Goal: Task Accomplishment & Management: Manage account settings

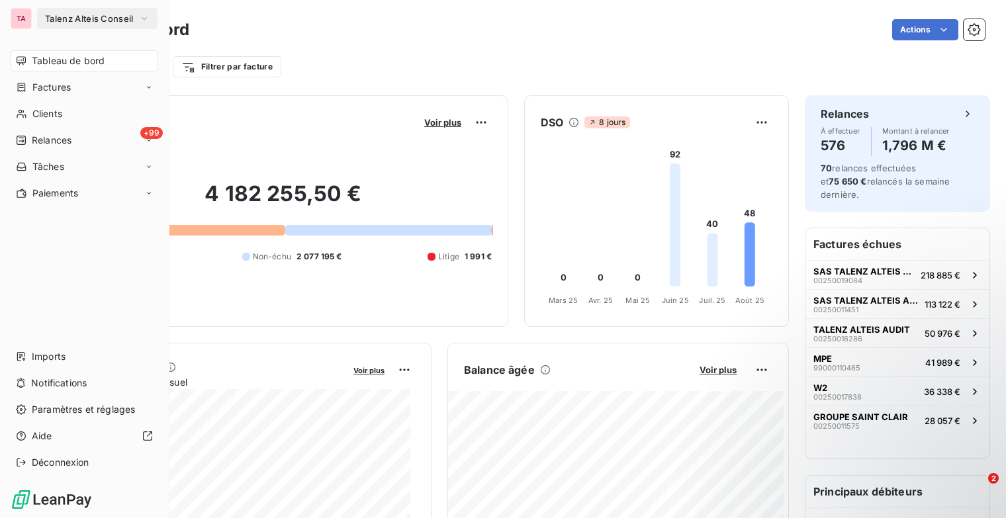
click at [139, 20] on icon "button" at bounding box center [144, 18] width 11 height 13
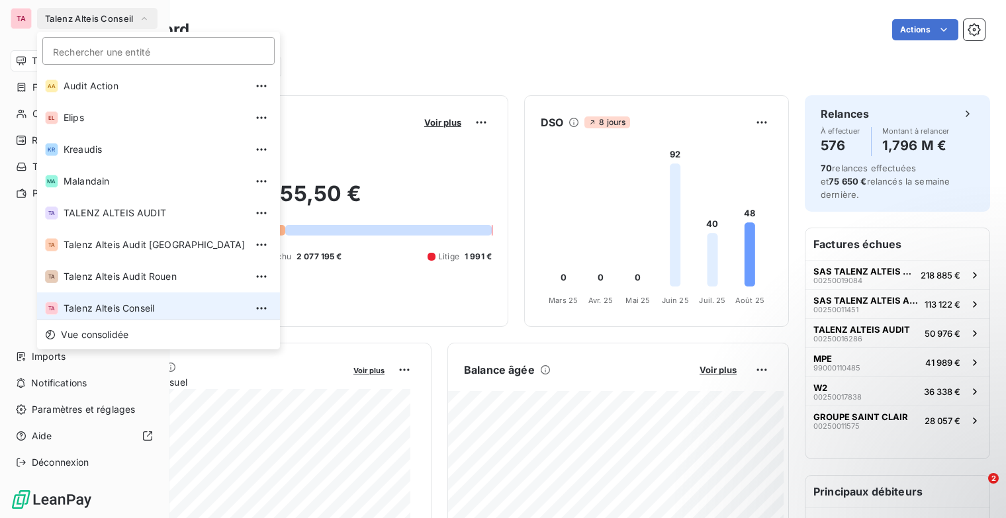
scroll to position [5, 0]
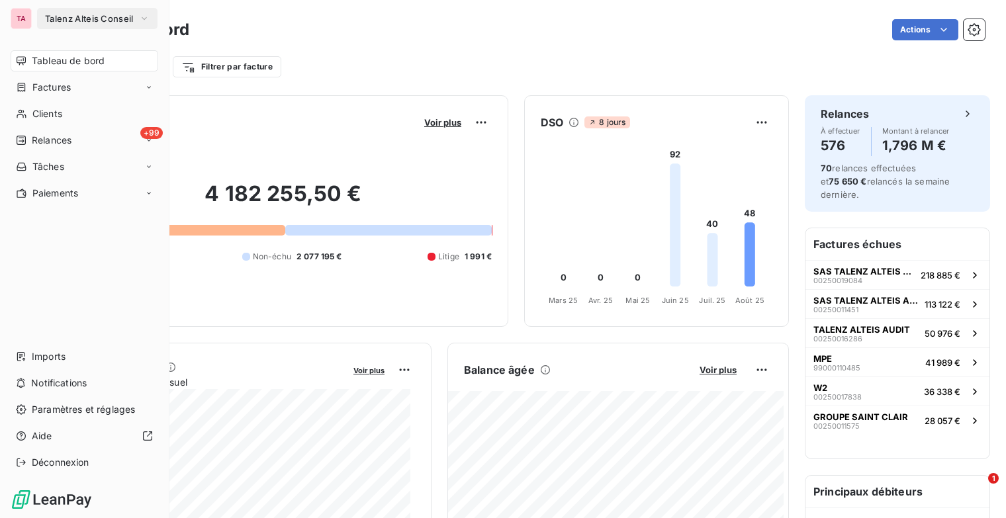
click at [148, 19] on icon "button" at bounding box center [144, 18] width 11 height 13
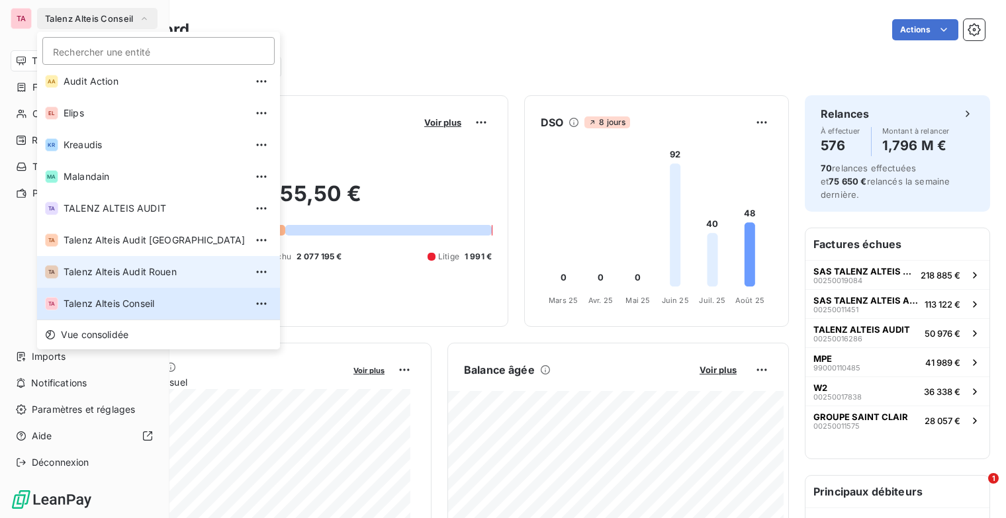
scroll to position [99, 0]
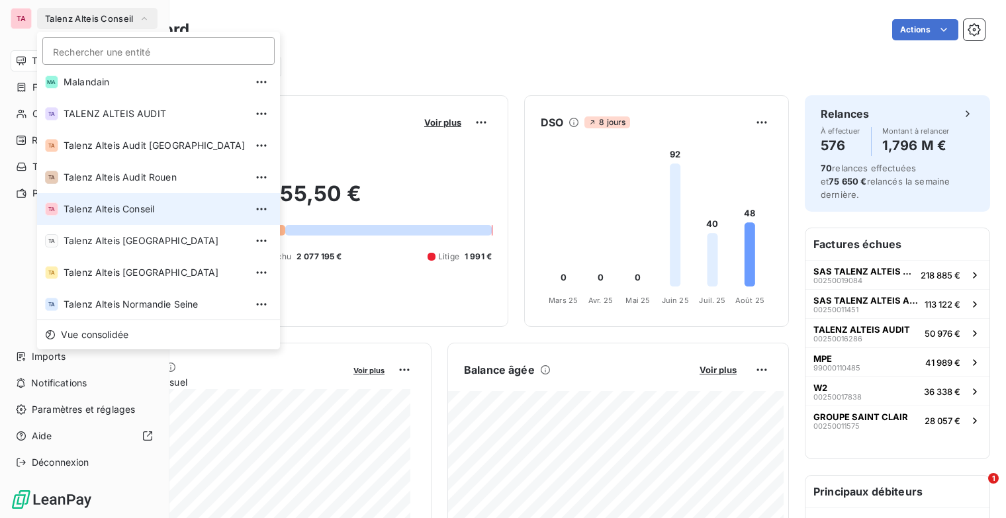
click at [147, 210] on span "Talenz Alteis Conseil" at bounding box center [155, 208] width 182 height 13
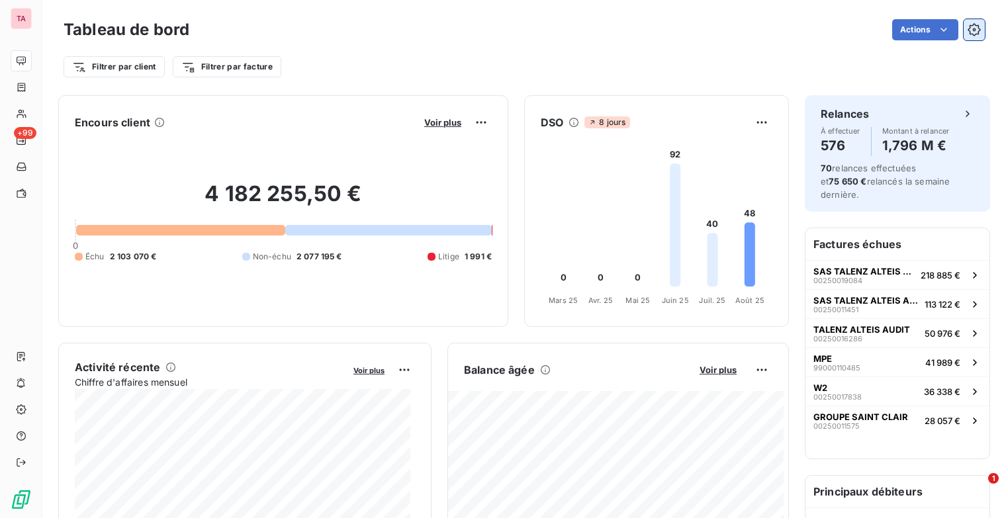
click at [967, 28] on icon "button" at bounding box center [973, 29] width 13 height 13
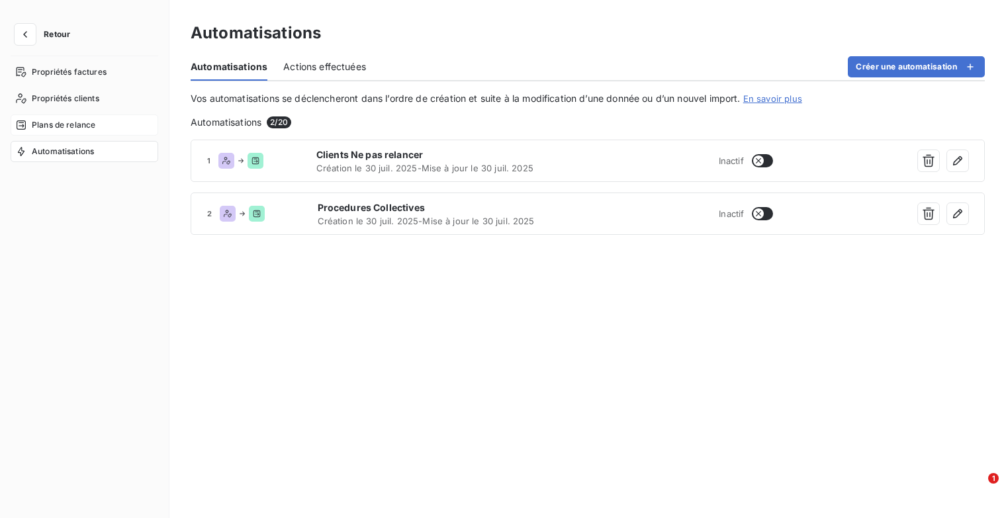
click at [79, 124] on span "Plans de relance" at bounding box center [64, 125] width 64 height 12
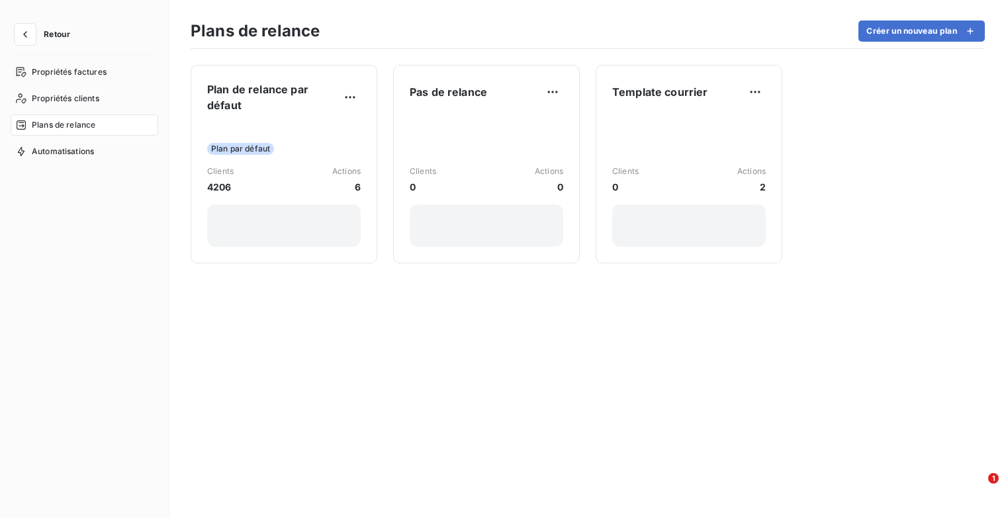
drag, startPoint x: 287, startPoint y: 108, endPoint x: 665, endPoint y: 392, distance: 472.5
click at [669, 396] on div "Plan de relance par défaut Plan par défaut Clients 4206 Actions 6 Pas de relanc…" at bounding box center [587, 283] width 836 height 469
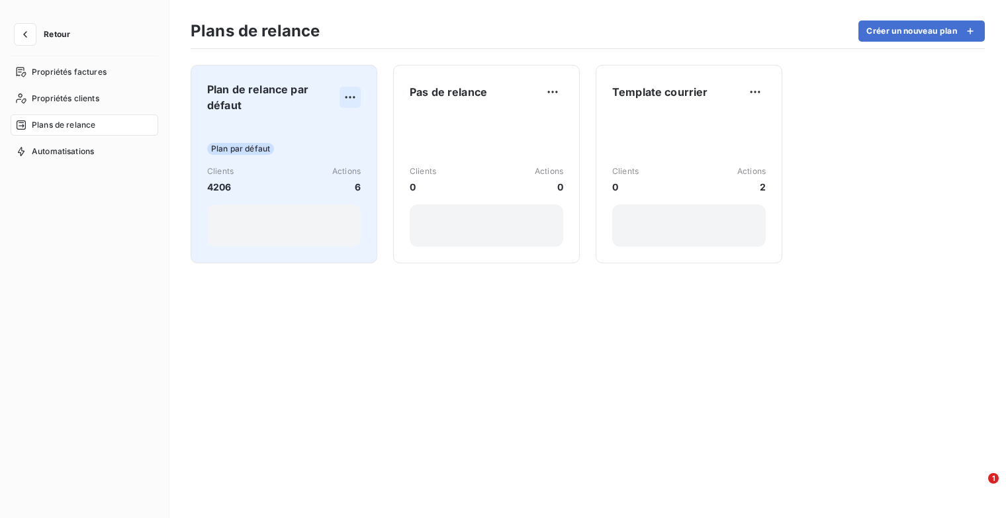
click at [356, 93] on html "Retour Propriétés factures Propriétés clients Plans de relance Automatisations …" at bounding box center [503, 259] width 1006 height 518
click at [323, 122] on div "Dupliquer" at bounding box center [317, 126] width 76 height 21
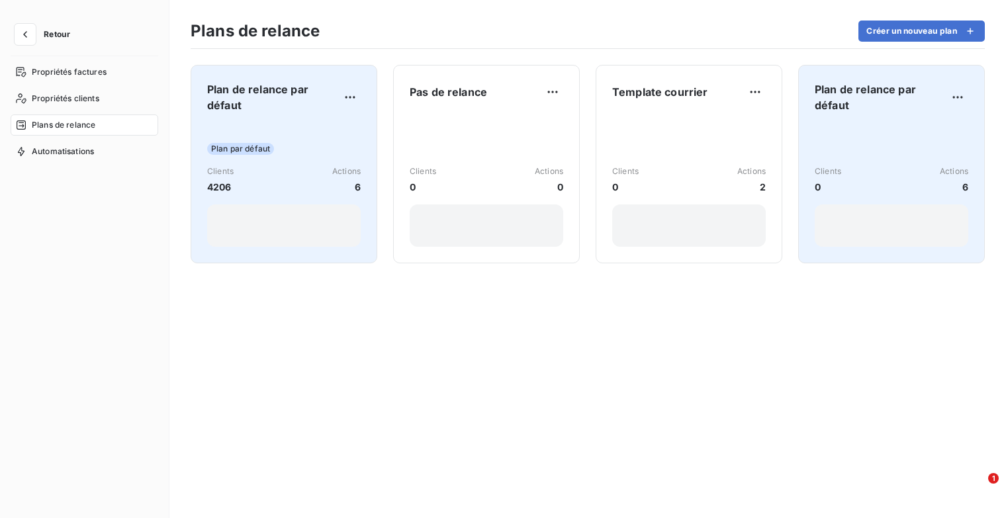
click at [891, 100] on span "Plan de relance par défaut" at bounding box center [880, 97] width 132 height 32
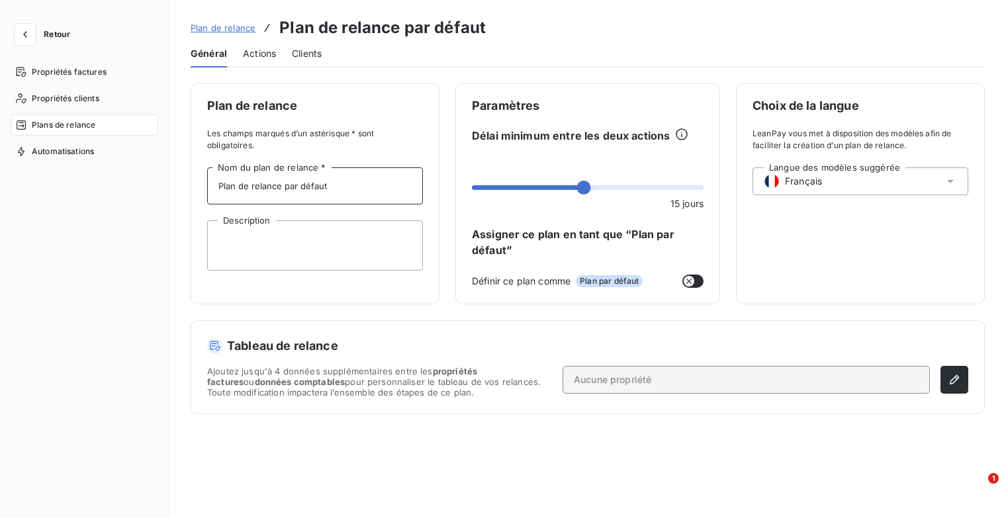
click at [347, 177] on input "Plan de relance par défaut" at bounding box center [315, 185] width 216 height 37
drag, startPoint x: 343, startPoint y: 181, endPoint x: 283, endPoint y: 183, distance: 60.2
click at [283, 183] on input "Plan de relance par défaut" at bounding box center [315, 185] width 216 height 37
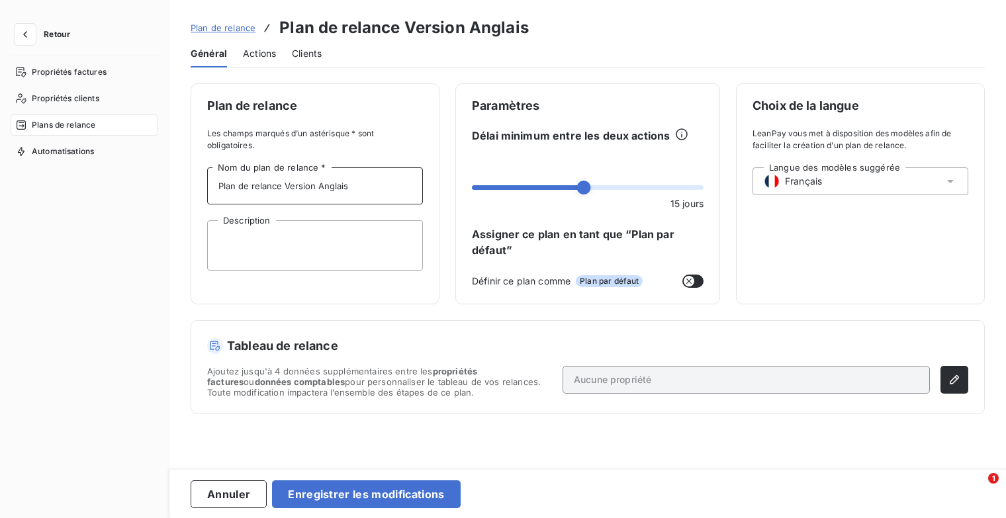
type input "Plan de relance Version Anglaise"
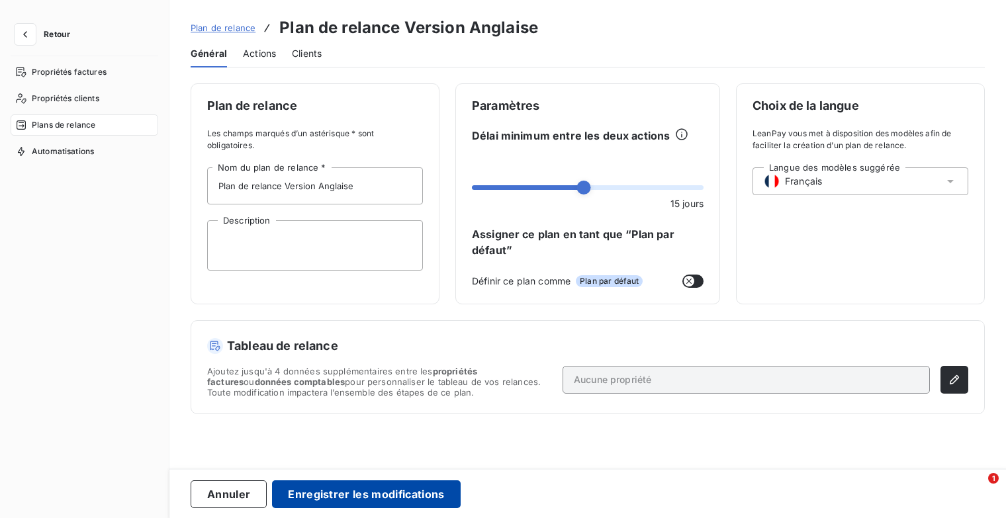
click at [425, 494] on button "Enregistrer les modifications" at bounding box center [366, 494] width 188 height 28
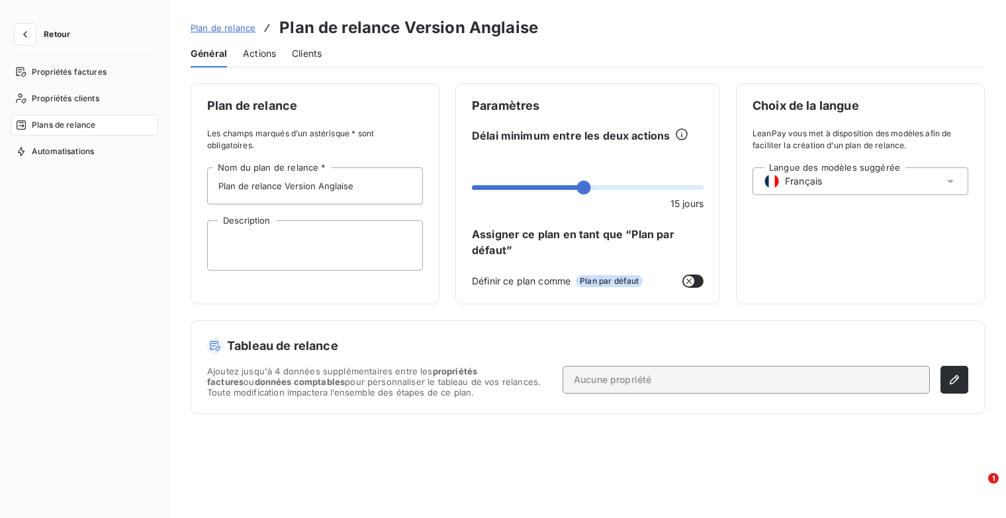
click at [265, 50] on span "Actions" at bounding box center [259, 53] width 33 height 13
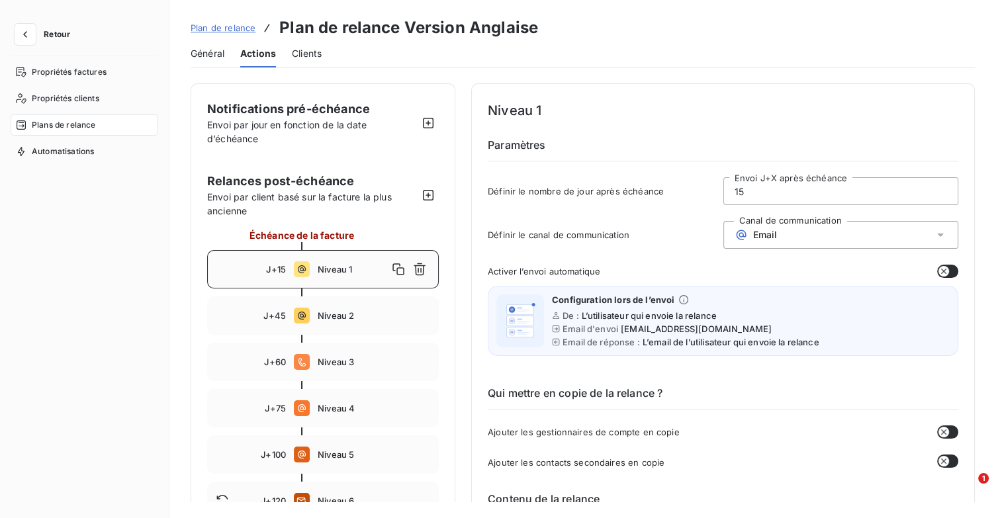
click at [219, 60] on span "Général" at bounding box center [208, 53] width 34 height 13
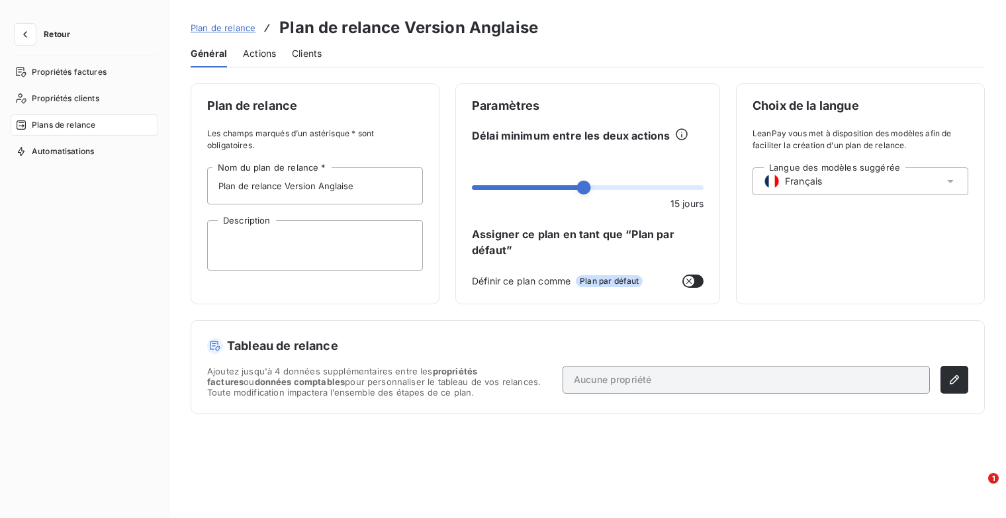
click at [254, 51] on span "Actions" at bounding box center [259, 53] width 33 height 13
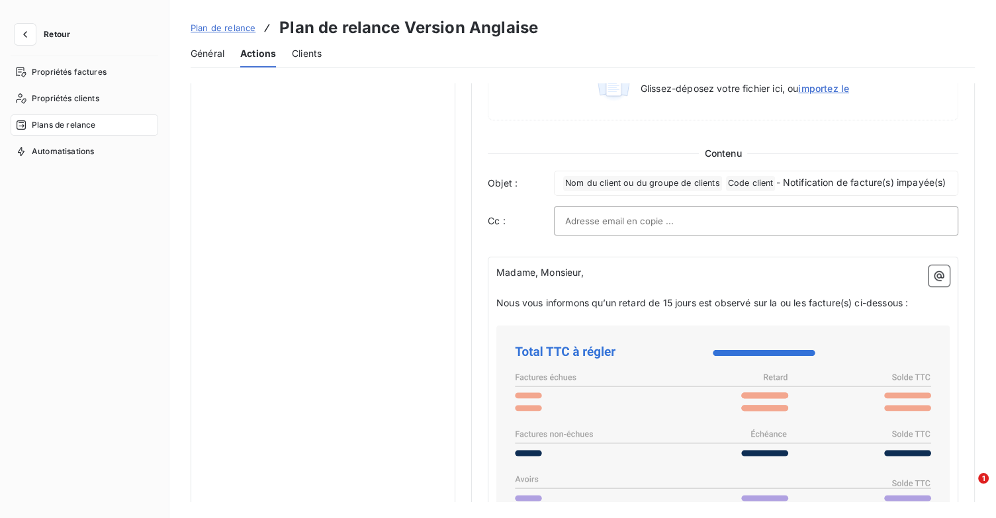
scroll to position [794, 0]
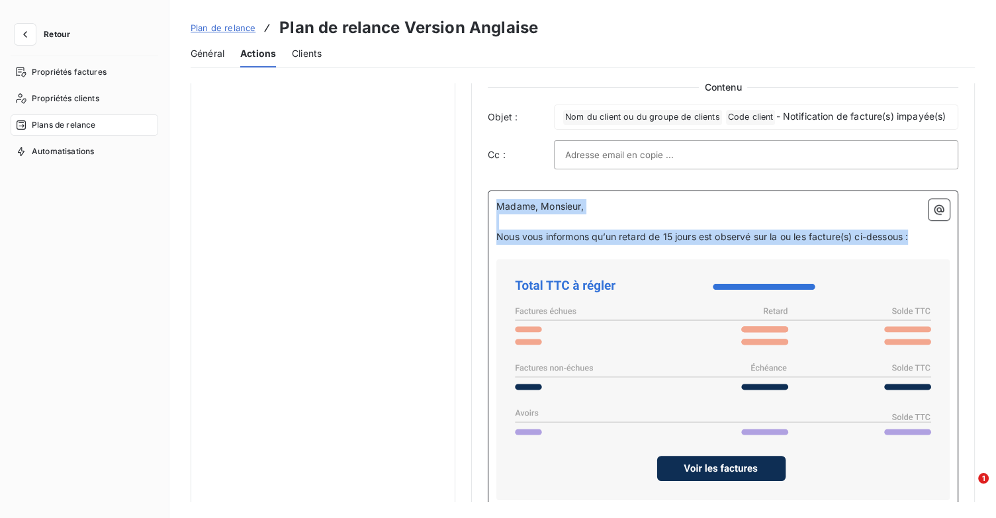
drag, startPoint x: 921, startPoint y: 251, endPoint x: 497, endPoint y: 226, distance: 424.8
click at [497, 226] on div "Madame, Monsieur, ﻿ Nous vous informons qu’un retard de 15 jours est observé su…" at bounding box center [722, 425] width 453 height 452
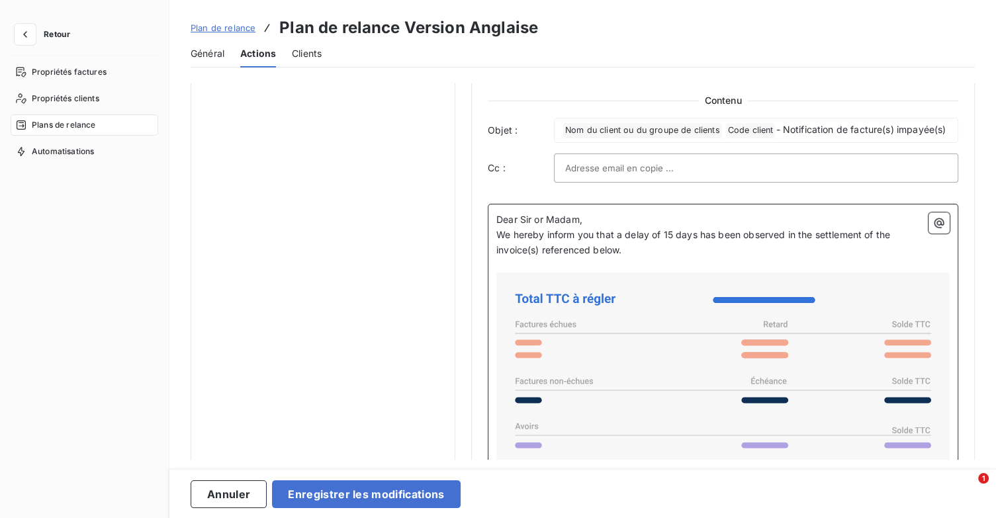
scroll to position [860, 0]
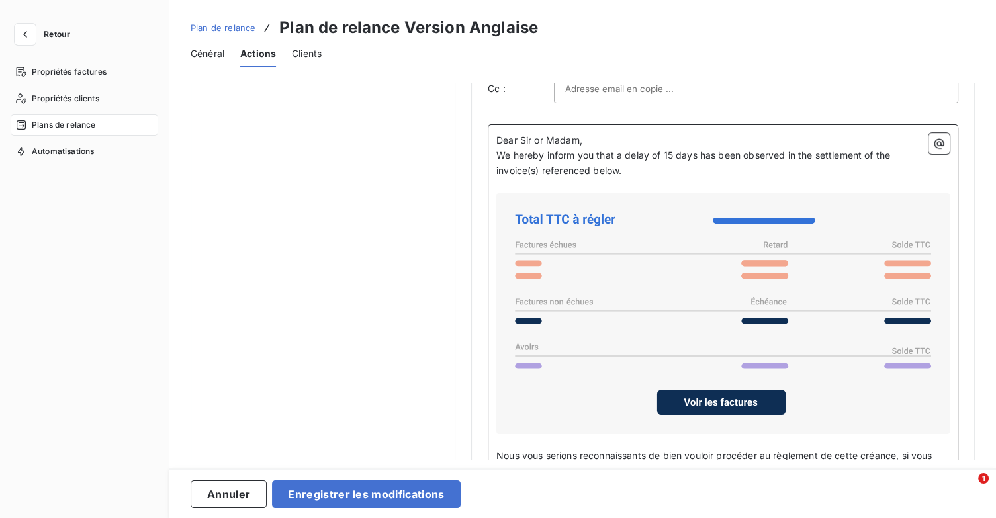
drag, startPoint x: 832, startPoint y: 195, endPoint x: 892, endPoint y: 187, distance: 60.1
click at [892, 179] on p "We hereby inform you that a delay of 15 days has been observed in the settlemen…" at bounding box center [722, 163] width 453 height 30
click at [933, 150] on icon "button" at bounding box center [938, 143] width 13 height 13
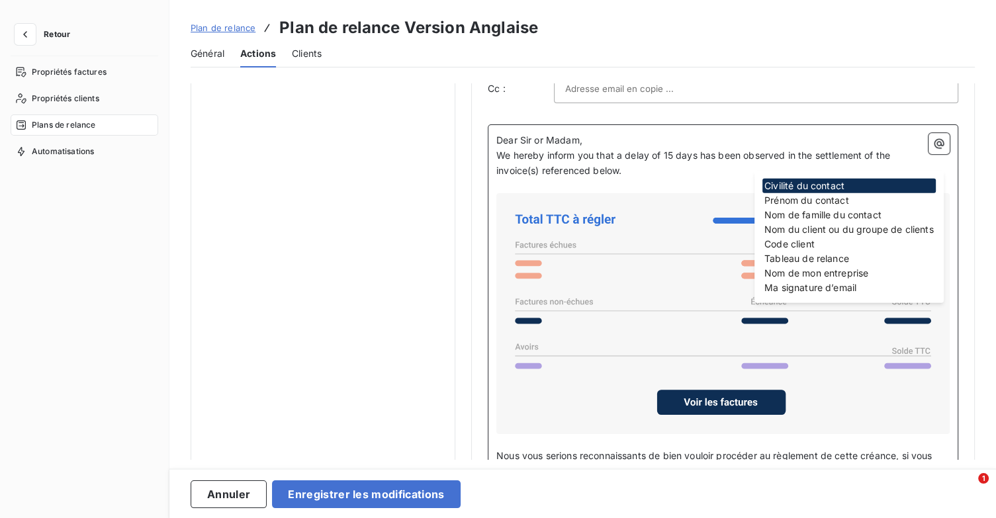
click at [714, 192] on p "﻿" at bounding box center [722, 186] width 453 height 15
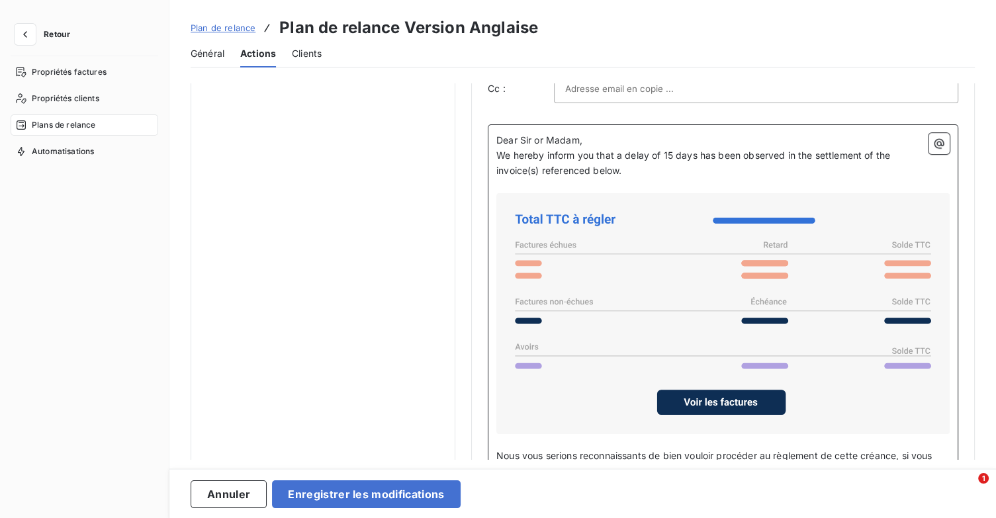
click at [644, 148] on p "Dear Sir or Madam," at bounding box center [722, 140] width 453 height 15
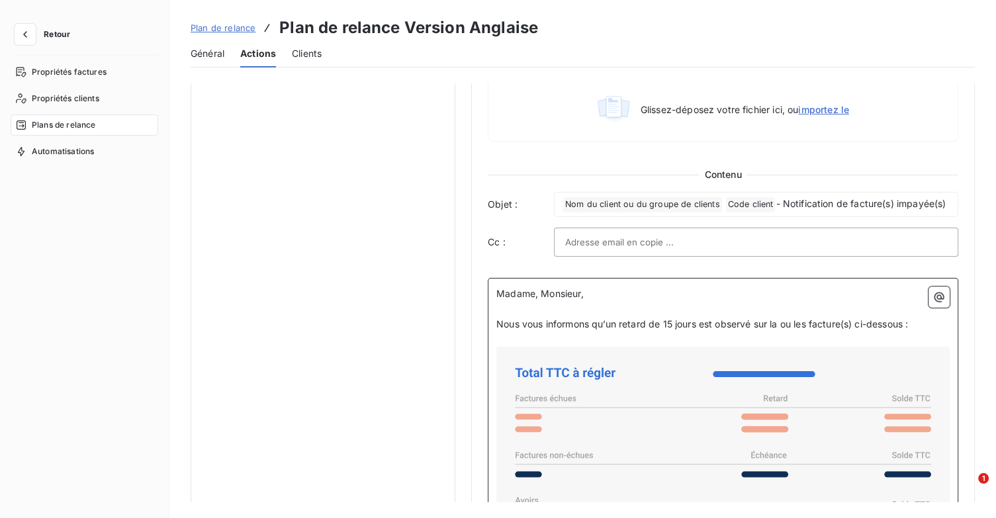
scroll to position [794, 0]
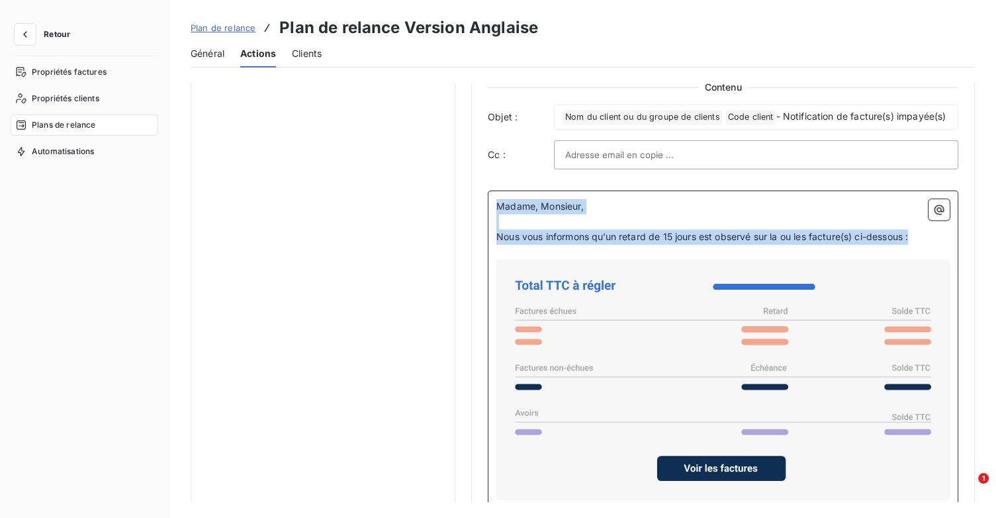
drag, startPoint x: 933, startPoint y: 255, endPoint x: 489, endPoint y: 212, distance: 446.0
click at [489, 212] on div "Madame, Monsieur, ﻿ Nous vous informons qu’un retard de 15 jours est observé su…" at bounding box center [723, 433] width 470 height 484
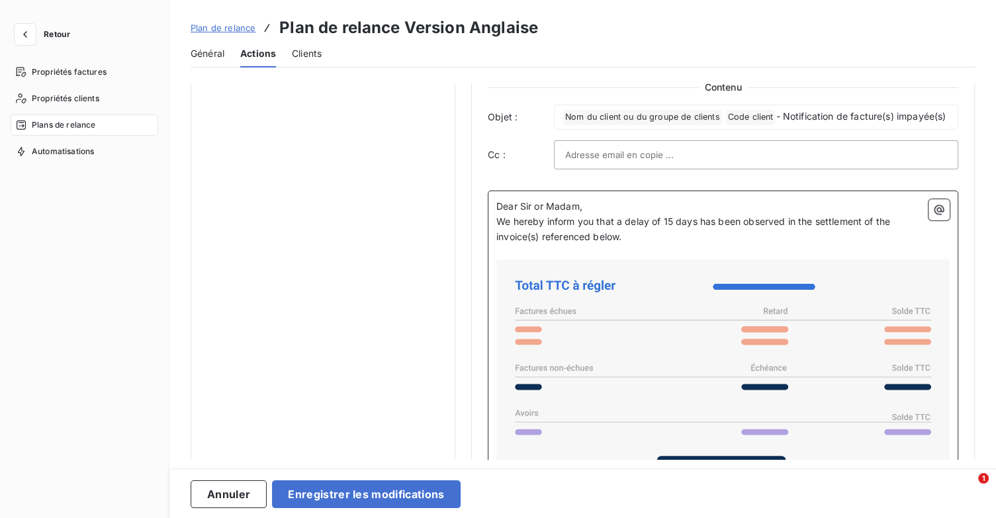
click at [599, 214] on p "Dear Sir or Madam," at bounding box center [722, 206] width 453 height 15
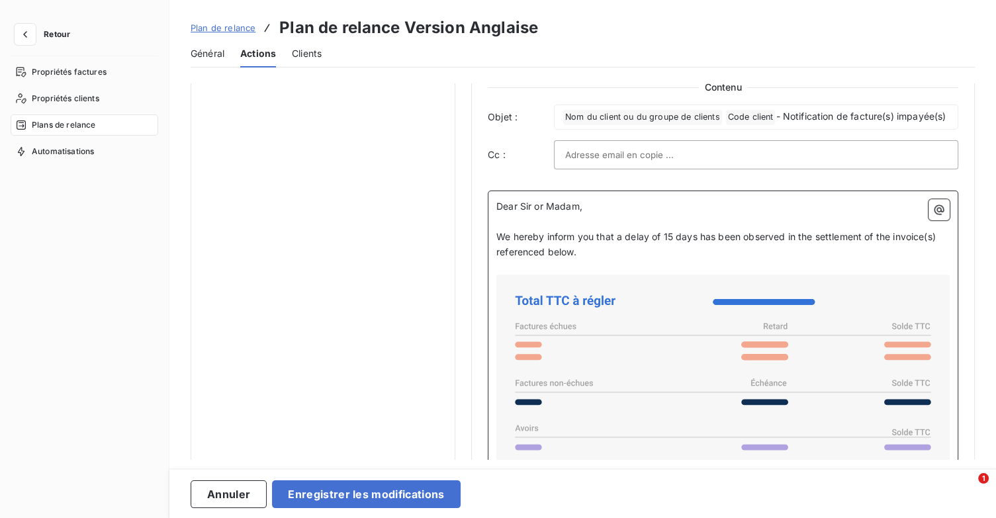
click at [622, 260] on p "We hereby inform you that a delay of 15 days has been observed in the settlemen…" at bounding box center [722, 245] width 453 height 30
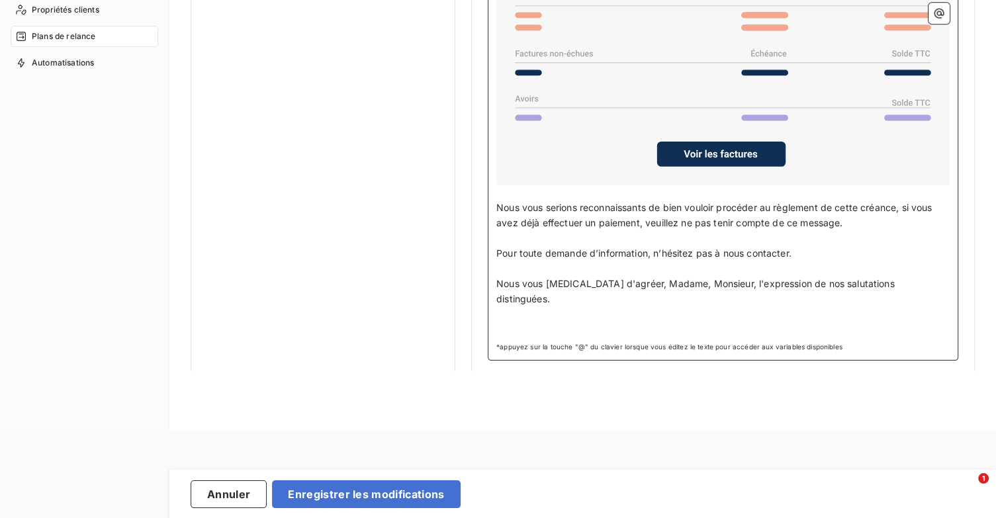
scroll to position [66, 0]
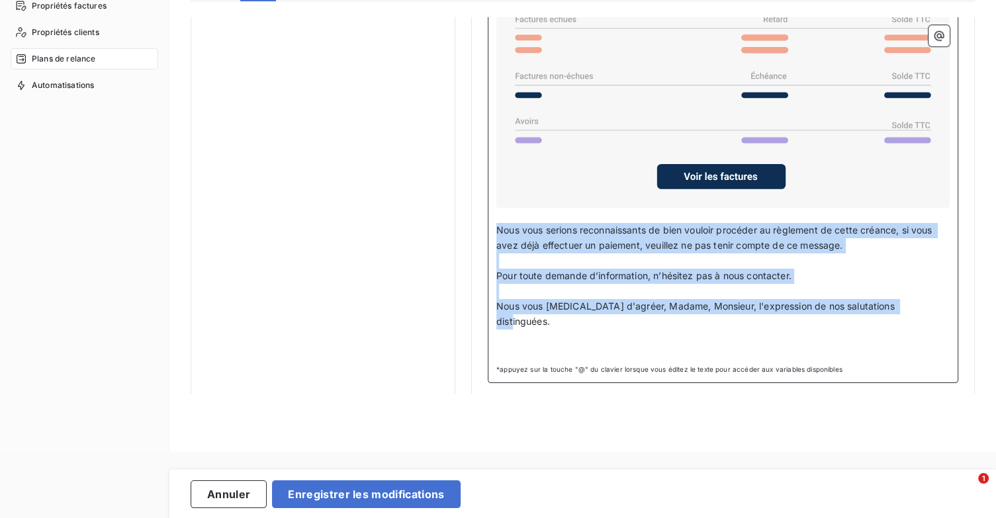
drag, startPoint x: 916, startPoint y: 312, endPoint x: 497, endPoint y: 244, distance: 424.2
click at [497, 244] on div "Dear Sir or Madam, ﻿ We hereby inform you that a delay of 15 days has been obse…" at bounding box center [722, 125] width 453 height 467
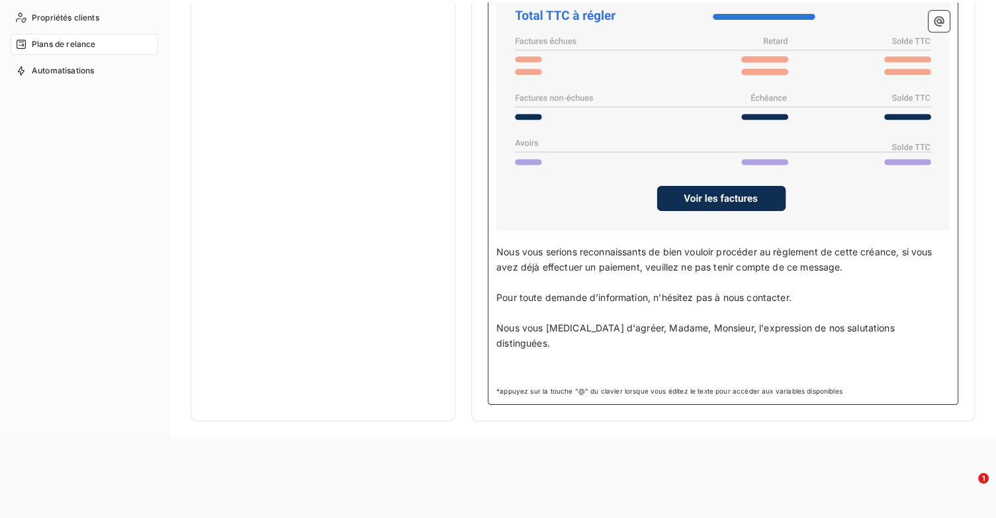
scroll to position [69, 0]
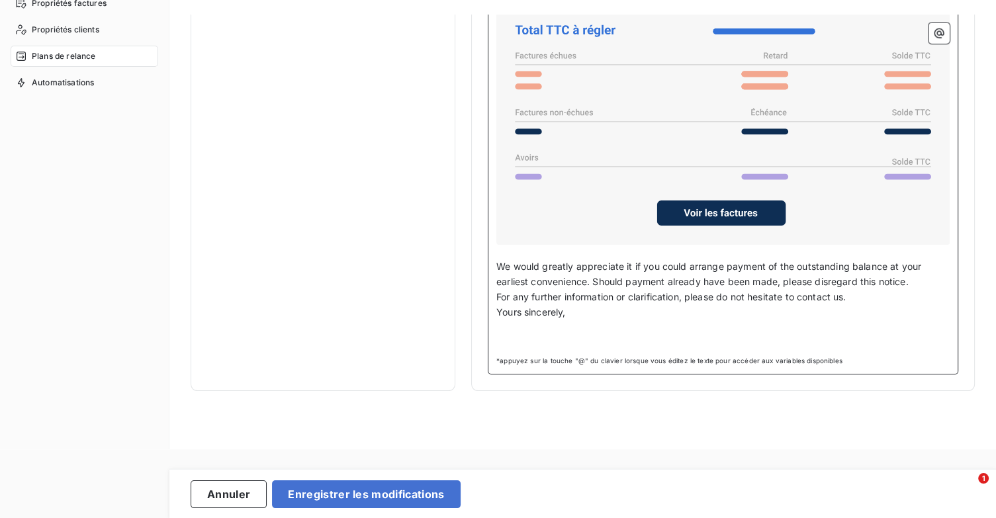
drag, startPoint x: 914, startPoint y: 288, endPoint x: 947, endPoint y: 286, distance: 33.1
click at [914, 288] on p "We would greatly appreciate it if you could arrange payment of the outstanding …" at bounding box center [722, 274] width 453 height 30
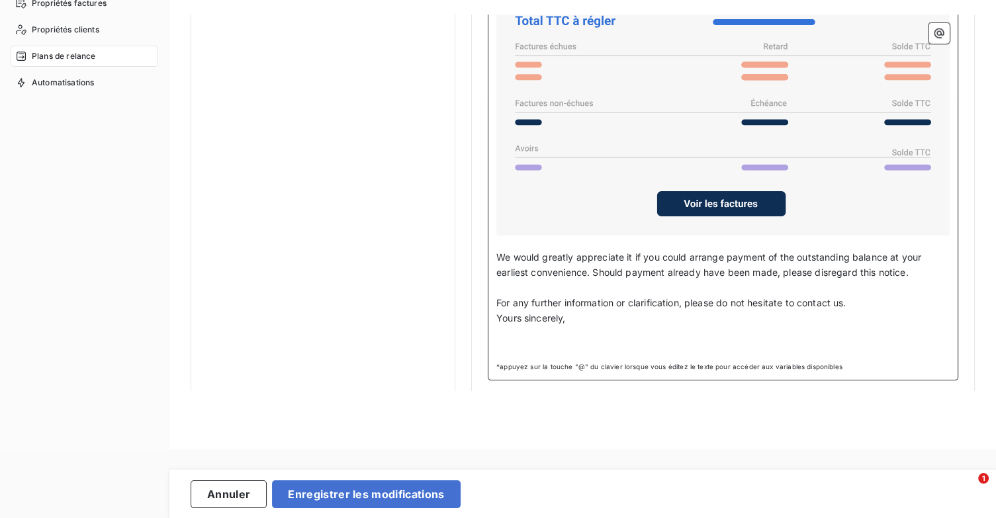
scroll to position [1005, 0]
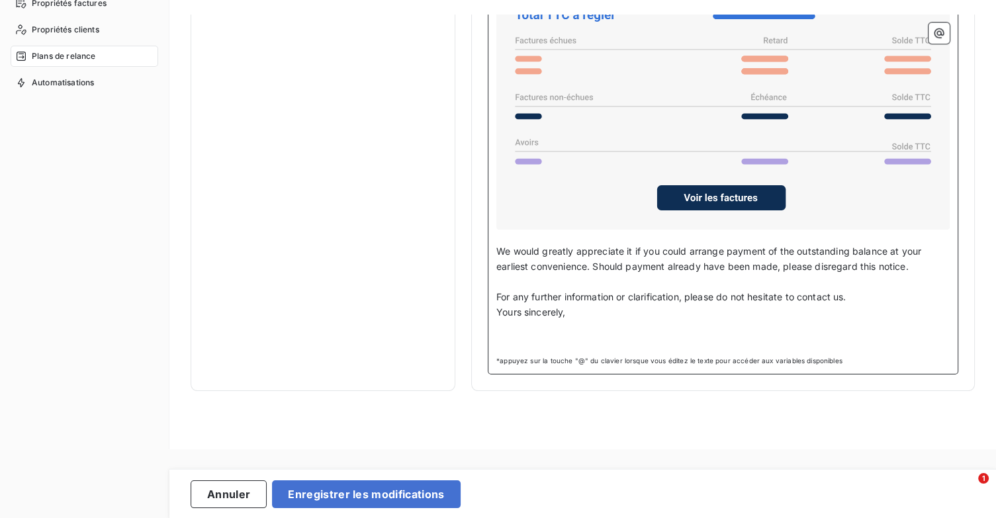
click at [902, 299] on p "For any further information or clarification, please do not hesitate to contact…" at bounding box center [722, 297] width 453 height 15
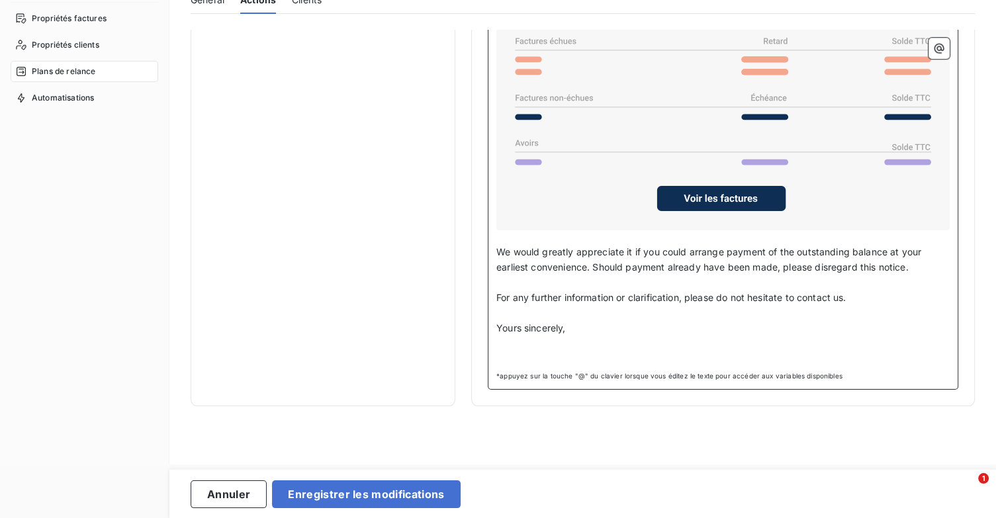
scroll to position [888, 0]
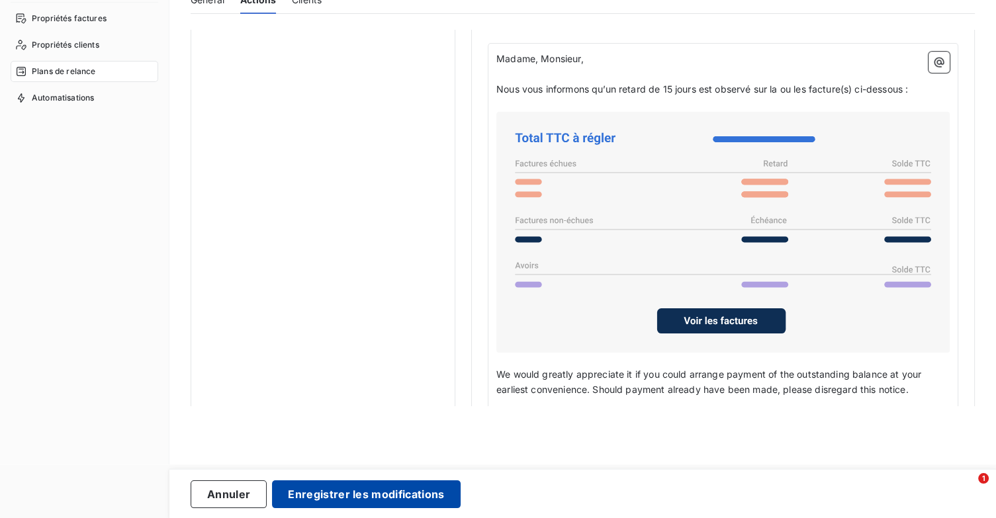
click at [400, 494] on button "Enregistrer les modifications" at bounding box center [366, 494] width 188 height 28
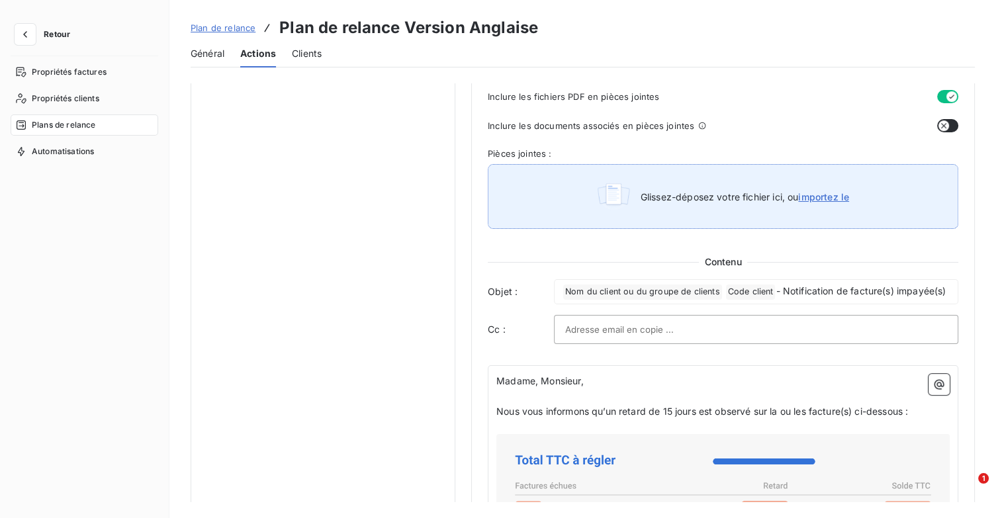
scroll to position [671, 0]
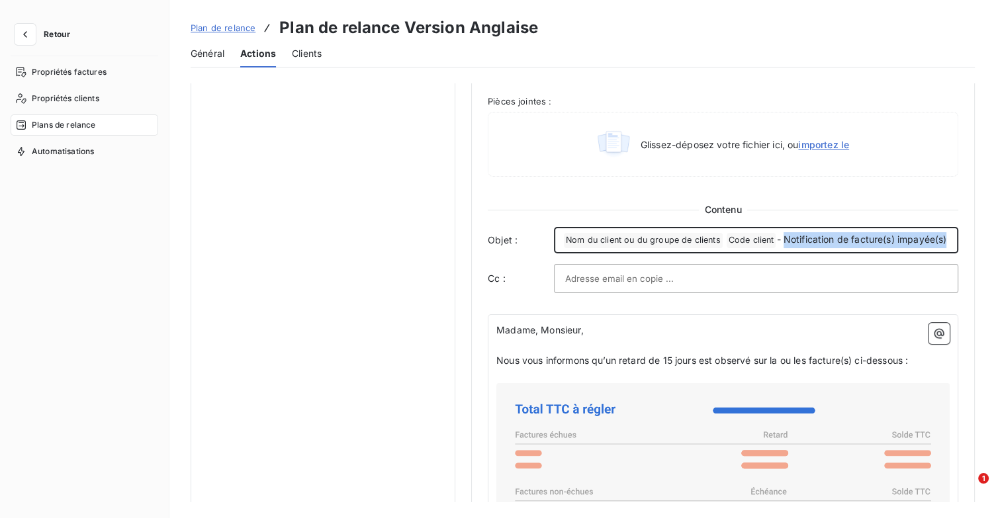
drag, startPoint x: 783, startPoint y: 237, endPoint x: 897, endPoint y: 256, distance: 115.3
click at [897, 248] on p "﻿ Nom du client ou du groupe de clients ﻿ Code client ﻿ - Notification de factu…" at bounding box center [756, 240] width 386 height 16
copy span "Notification de facture(s) impayée(s)"
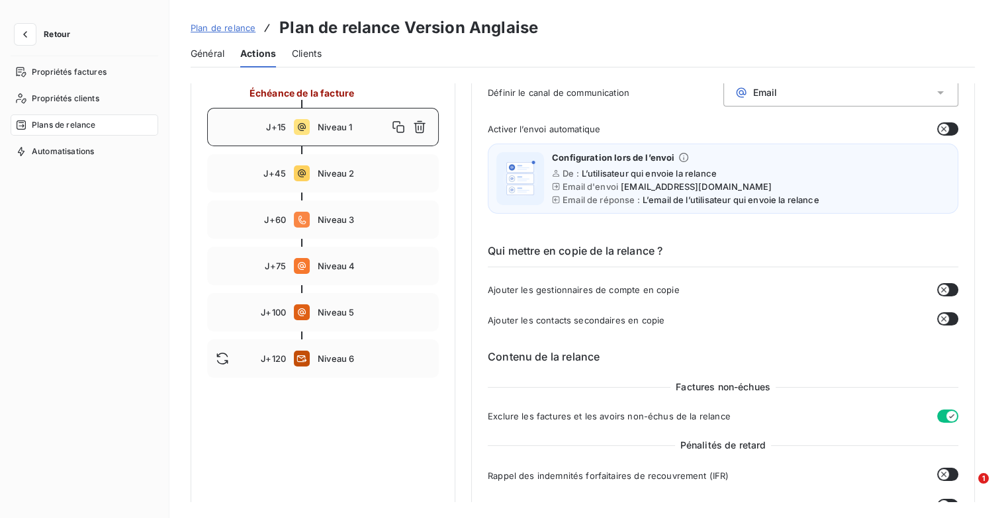
scroll to position [0, 0]
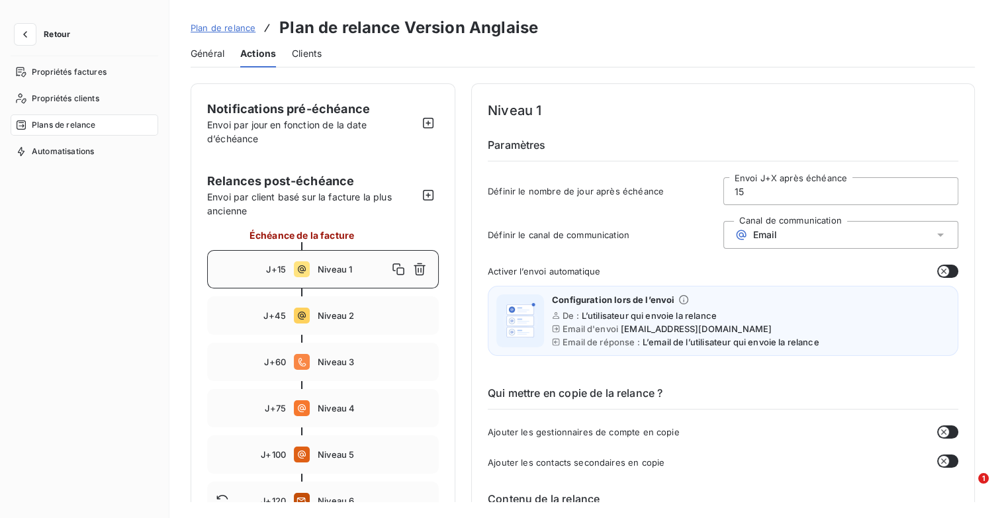
click at [349, 275] on div "Niveau 1" at bounding box center [374, 269] width 112 height 21
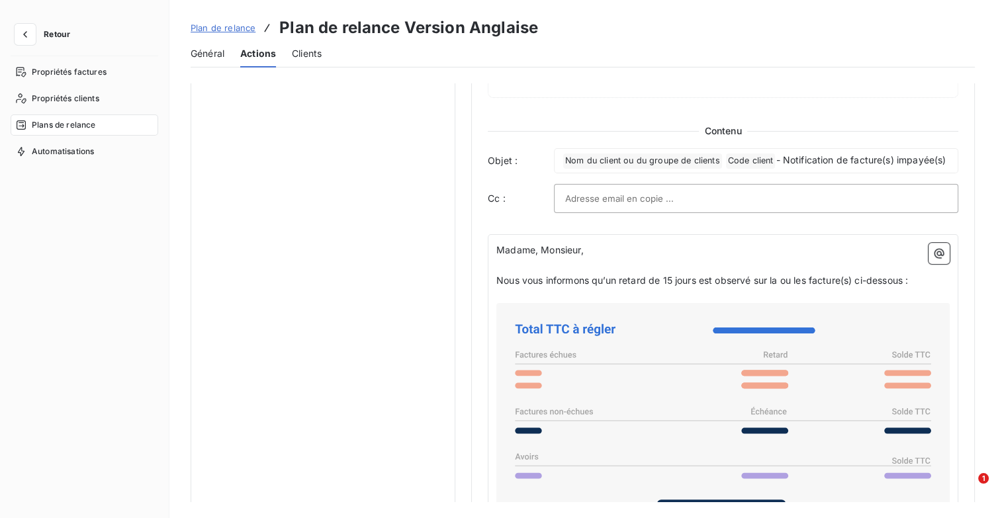
scroll to position [728, 0]
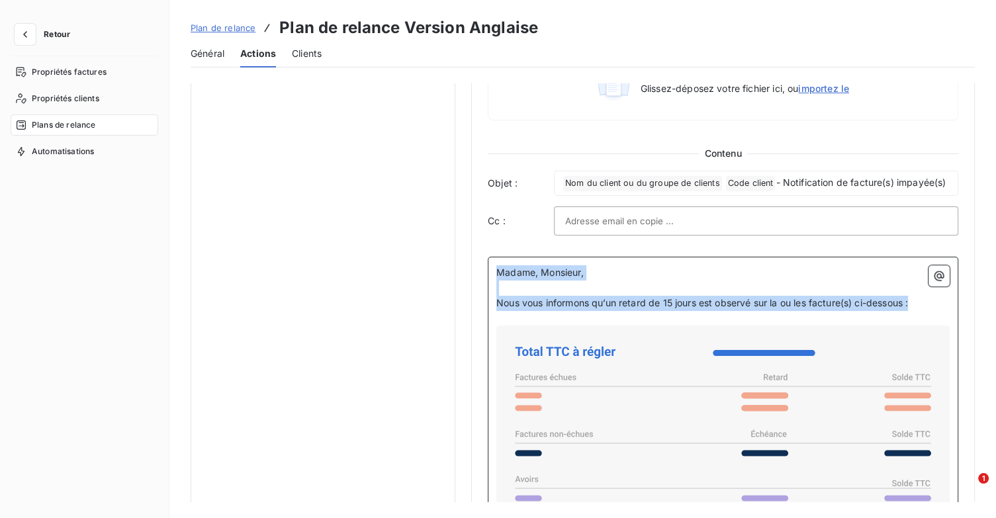
drag, startPoint x: 923, startPoint y: 314, endPoint x: 482, endPoint y: 290, distance: 441.2
click at [482, 290] on div "Niveau 1 Paramètres Définir le nombre de jour après échéance 15 Envoi J+X après…" at bounding box center [722, 49] width 503 height 1387
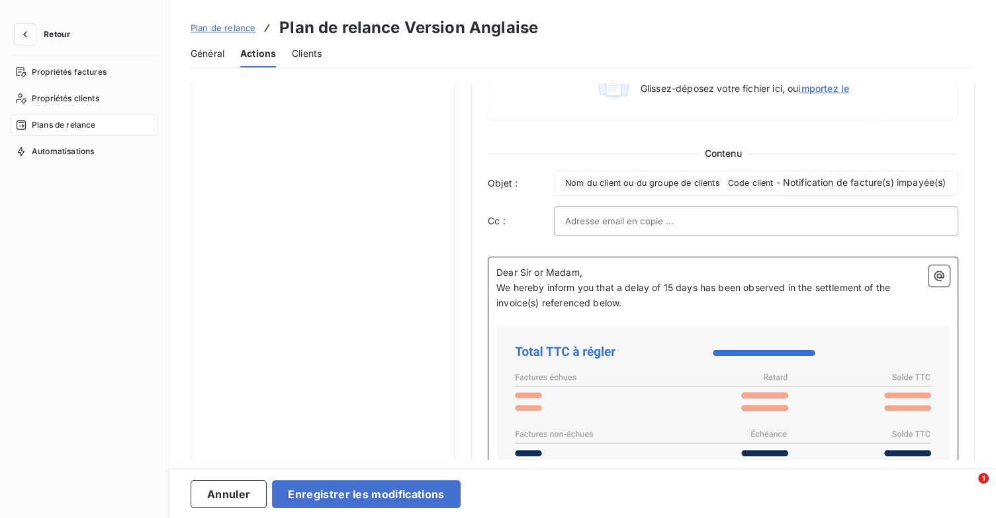
click at [625, 280] on p "Dear Sir or Madam," at bounding box center [722, 272] width 453 height 15
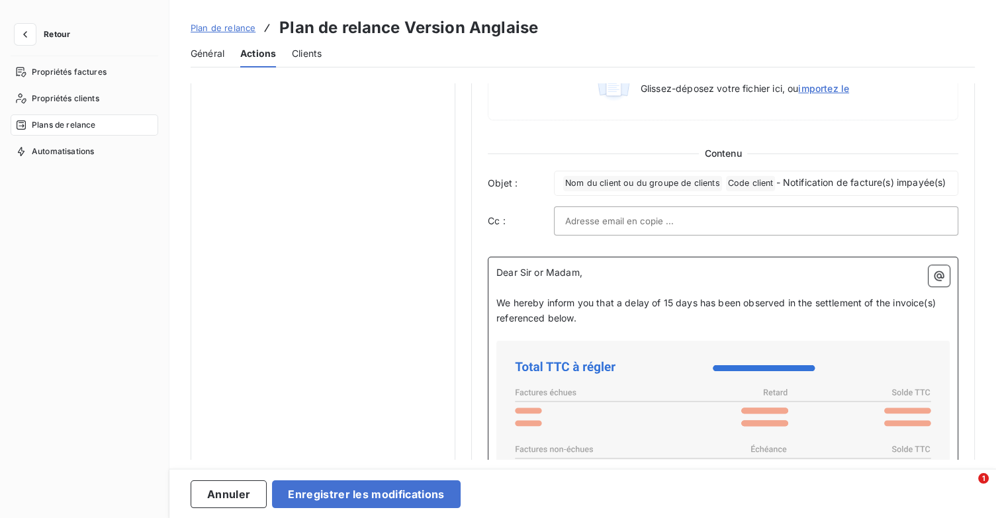
click at [640, 326] on p "We hereby inform you that a delay of 15 days has been observed in the settlemen…" at bounding box center [722, 311] width 453 height 30
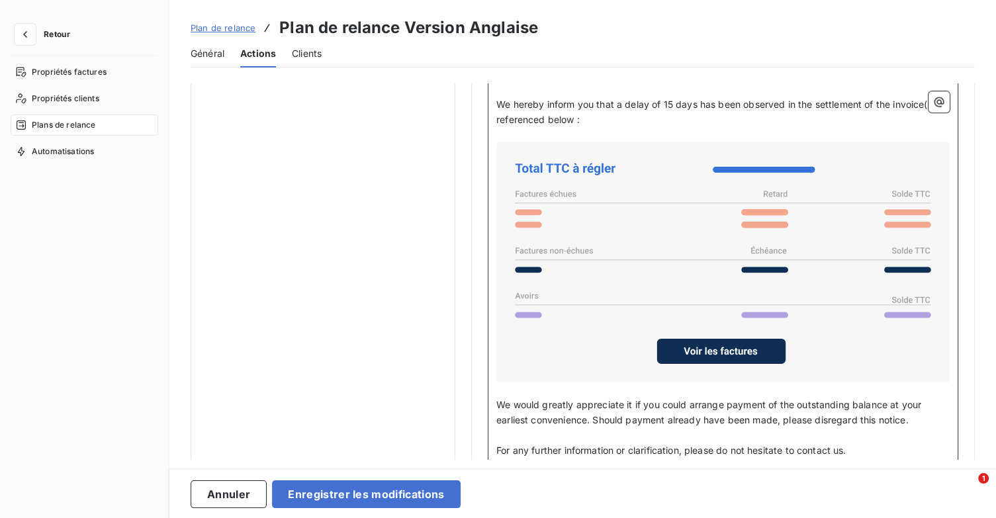
scroll to position [1035, 0]
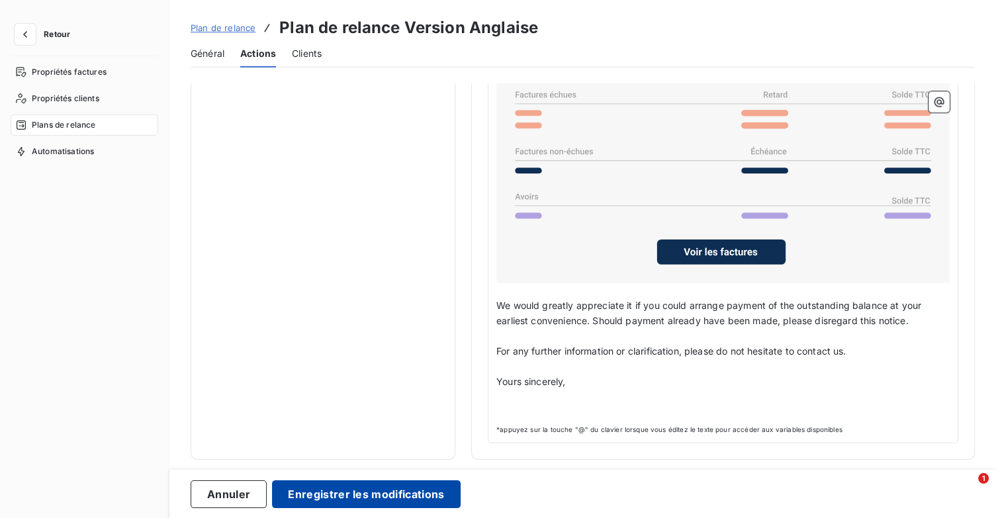
click at [380, 494] on button "Enregistrer les modifications" at bounding box center [366, 494] width 188 height 28
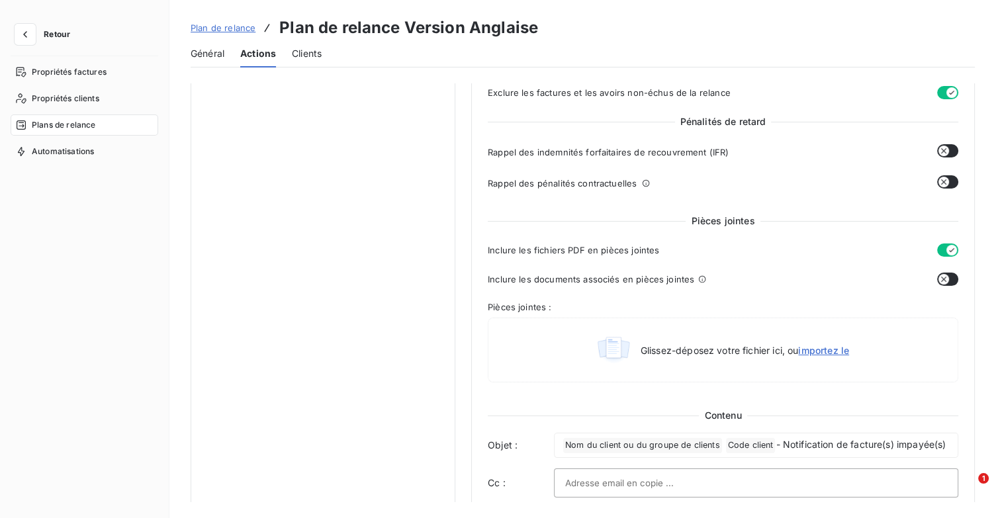
scroll to position [605, 0]
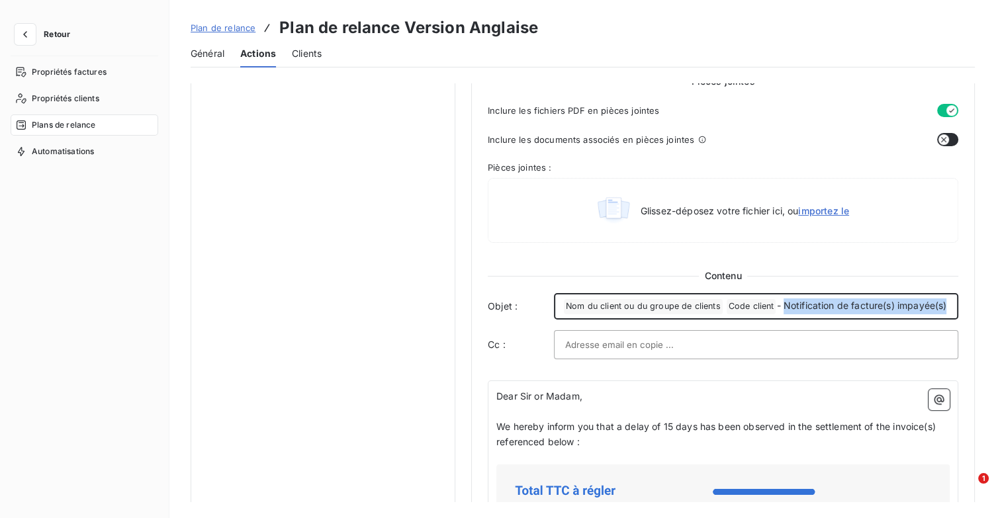
drag, startPoint x: 782, startPoint y: 306, endPoint x: 901, endPoint y: 318, distance: 119.7
click at [901, 314] on p "﻿ Nom du client ou du groupe de clients ﻿ Code client ﻿ - Notification de factu…" at bounding box center [756, 306] width 386 height 16
copy span "Notification de facture(s) impayée(s)"
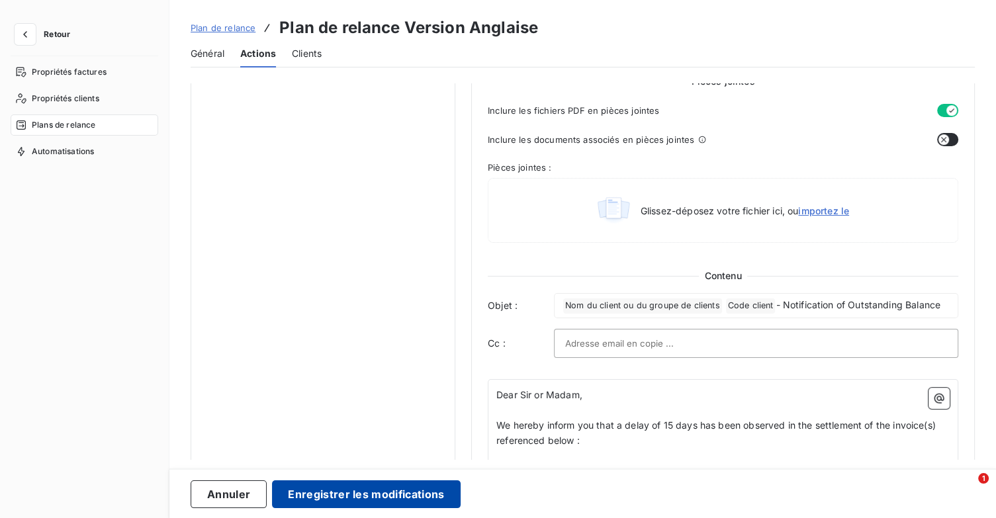
click at [428, 494] on button "Enregistrer les modifications" at bounding box center [366, 494] width 188 height 28
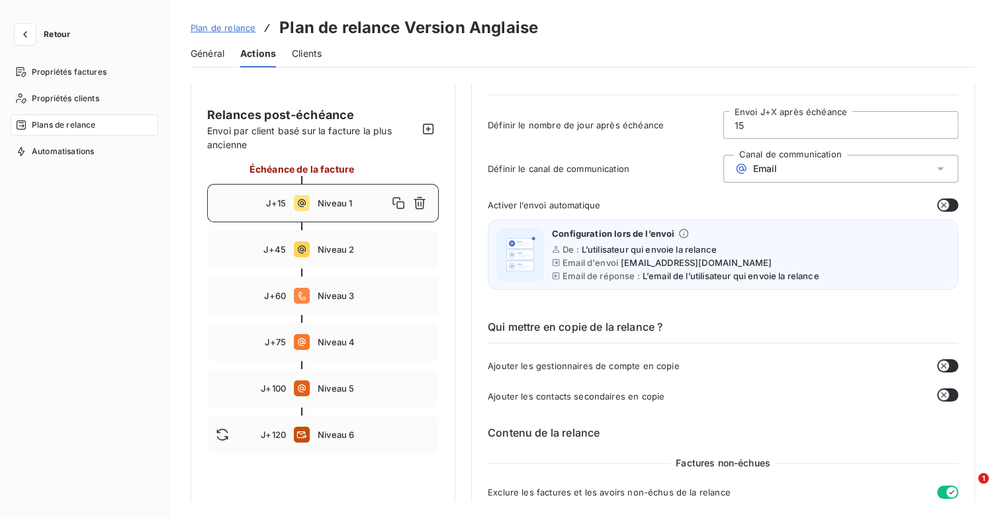
scroll to position [0, 0]
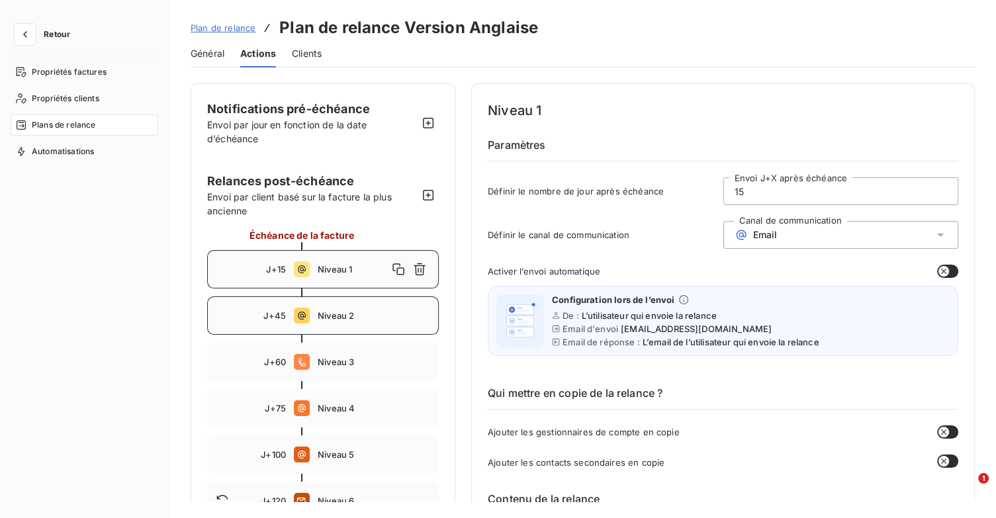
click at [348, 315] on span "Niveau 2" at bounding box center [374, 315] width 112 height 11
type input "45"
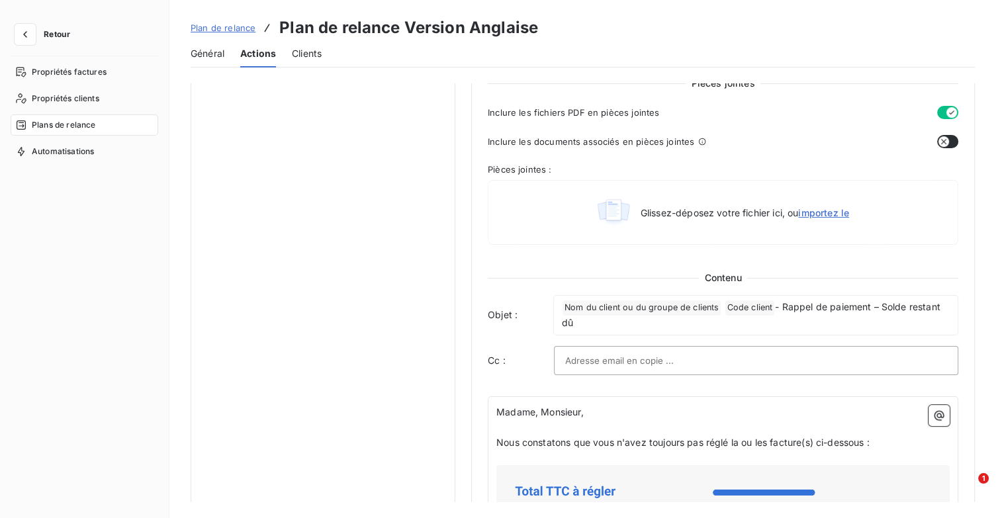
scroll to position [662, 0]
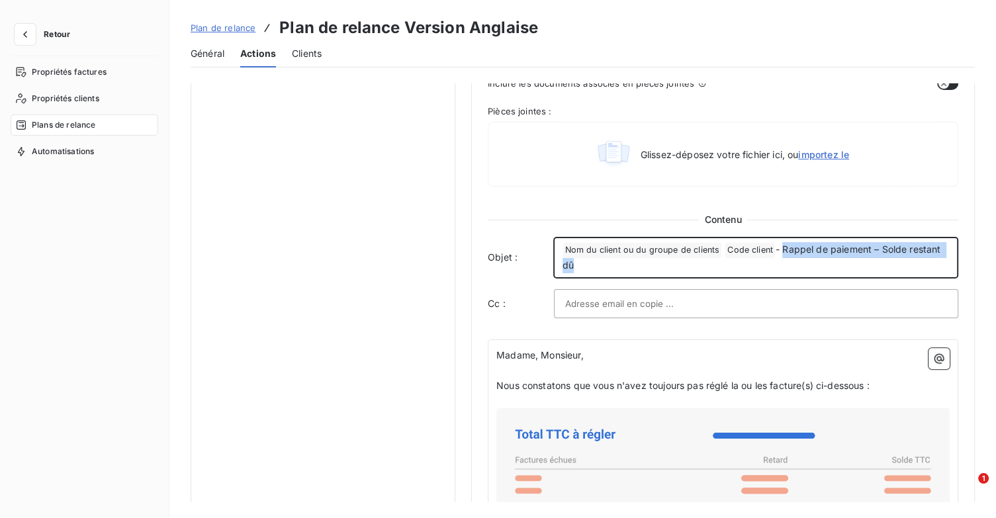
drag, startPoint x: 781, startPoint y: 247, endPoint x: 929, endPoint y: 263, distance: 149.8
click at [929, 263] on p "﻿ Nom du client ou du groupe de clients ﻿ Code client ﻿ - Rappel de paiement – …" at bounding box center [755, 257] width 386 height 31
click at [884, 269] on p "﻿ Nom du client ou du groupe de clients ﻿ Code client ﻿ - Rappel de paiement – …" at bounding box center [755, 257] width 386 height 31
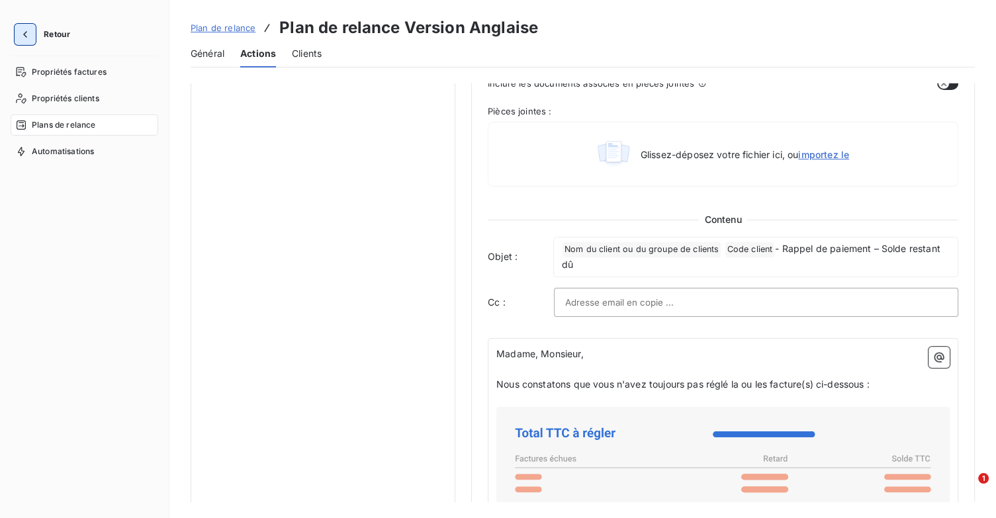
click at [30, 37] on icon "button" at bounding box center [25, 34] width 13 height 13
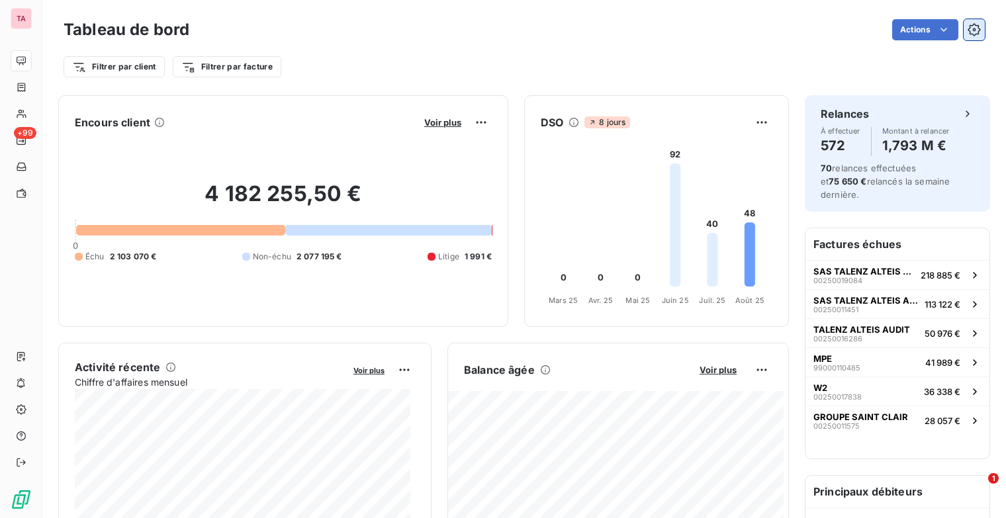
click at [967, 34] on icon "button" at bounding box center [973, 29] width 13 height 13
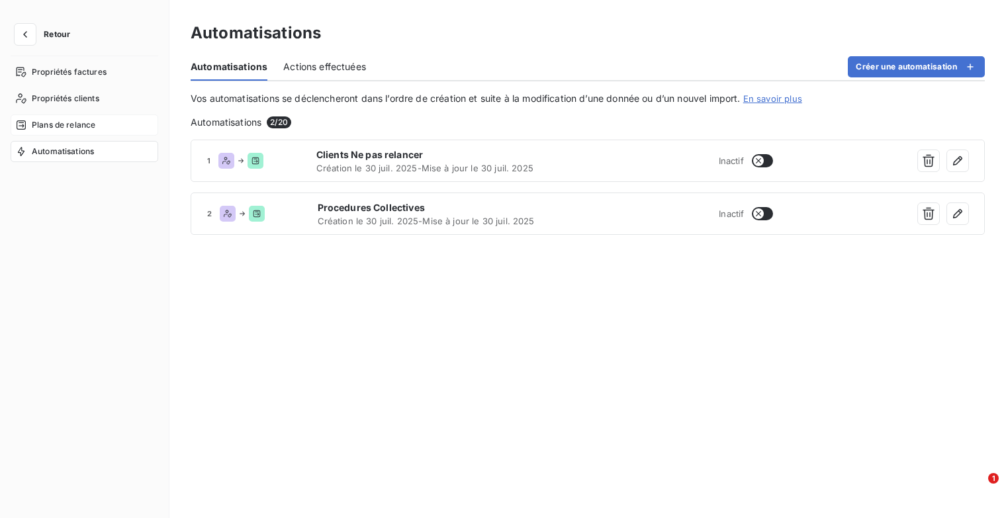
click at [28, 132] on div "Plans de relance" at bounding box center [85, 124] width 148 height 21
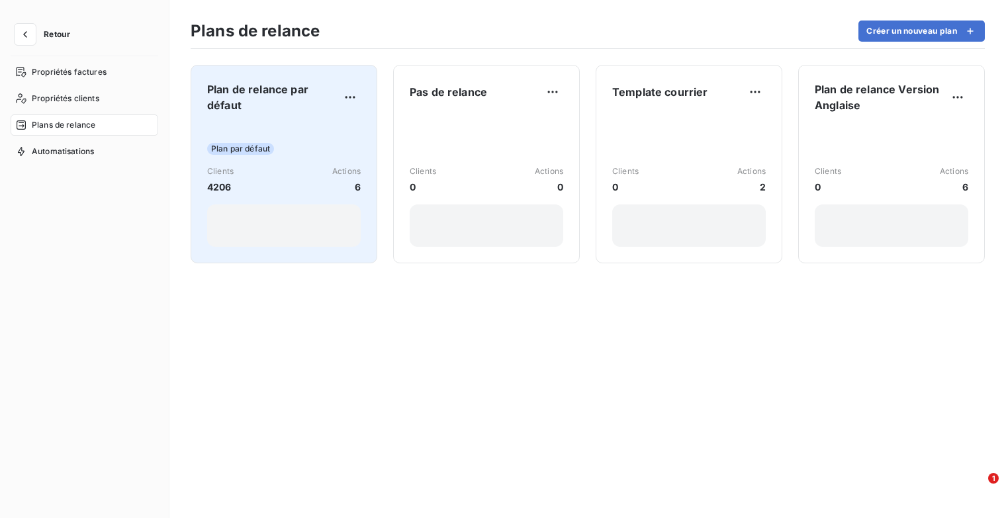
click at [240, 113] on div "Plan de relance par défaut Plan par défaut Clients 4206 Actions 6" at bounding box center [283, 163] width 153 height 165
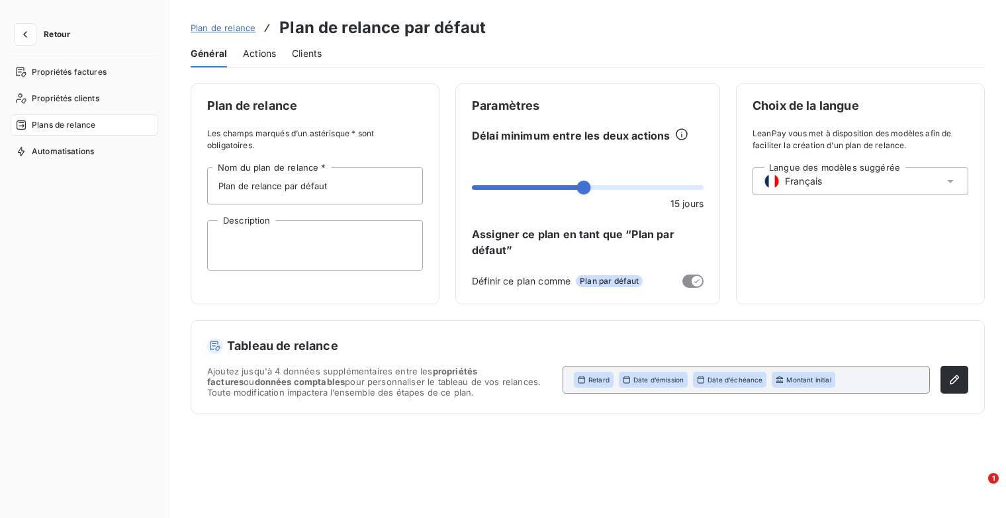
click at [260, 52] on span "Actions" at bounding box center [259, 53] width 33 height 13
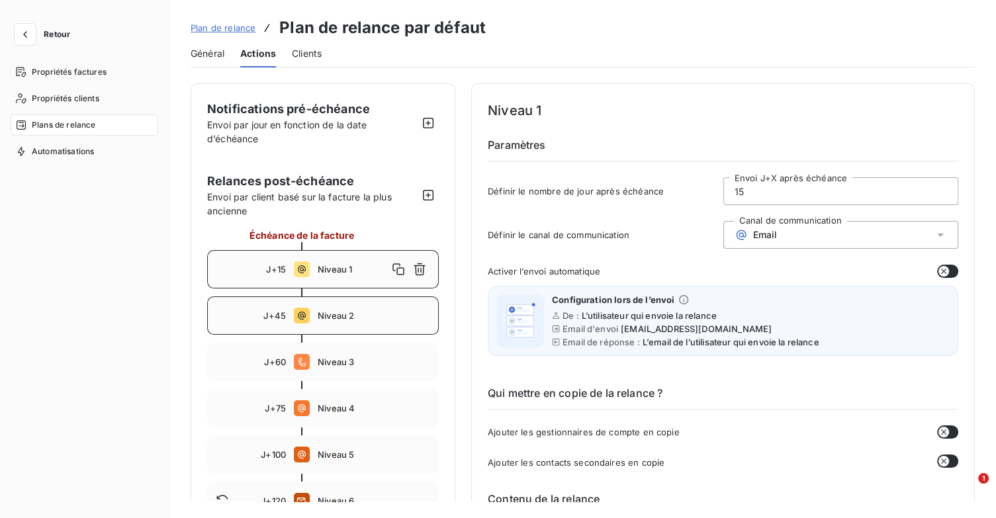
click at [313, 310] on div "J+45 Niveau 2" at bounding box center [323, 315] width 232 height 38
type input "45"
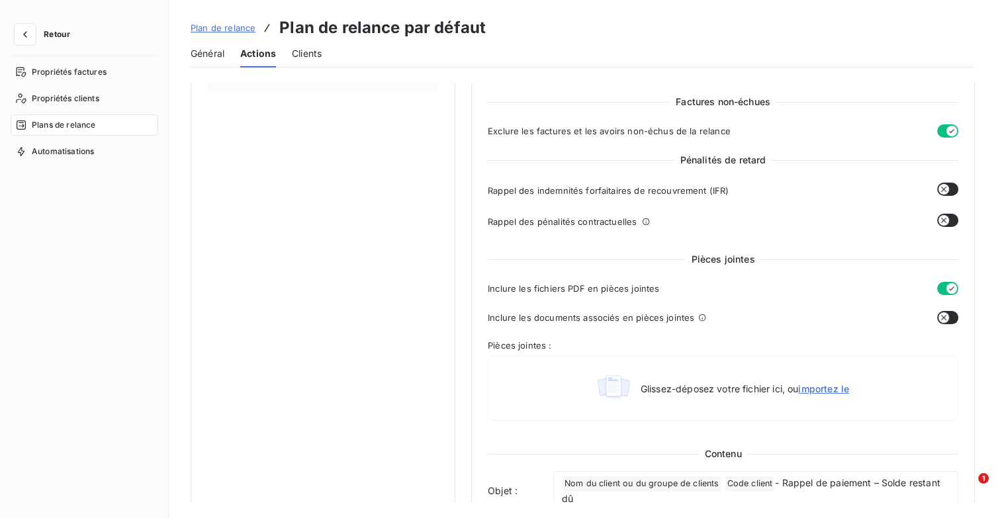
scroll to position [397, 0]
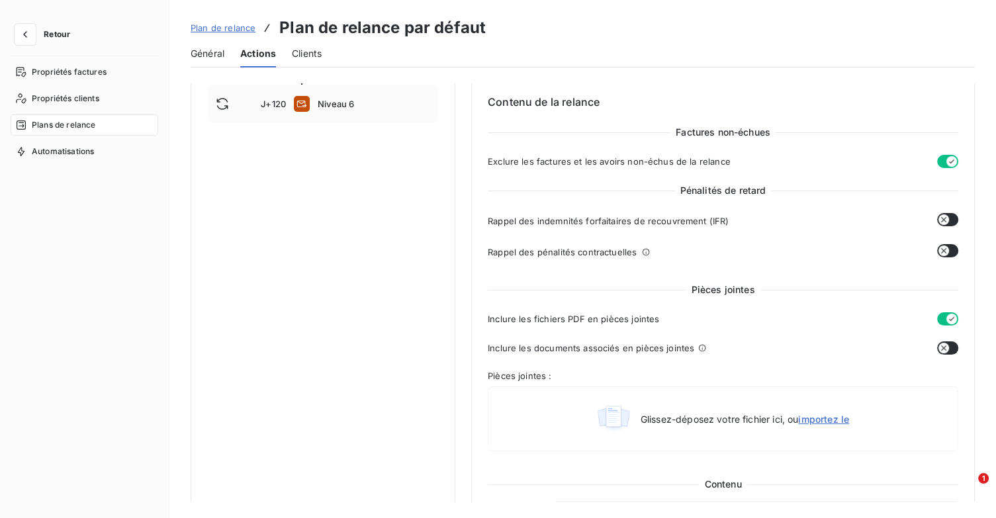
click at [217, 23] on span "Plan de relance" at bounding box center [223, 27] width 65 height 11
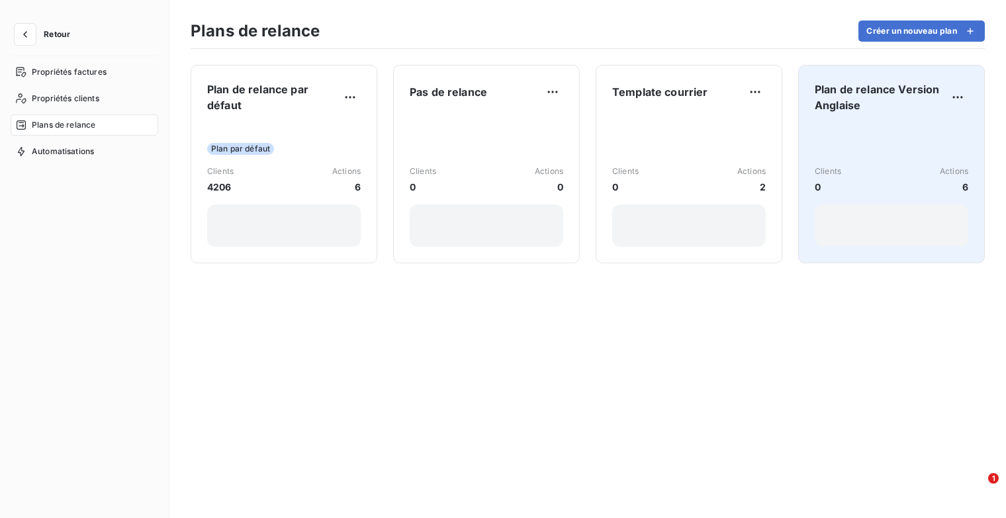
click at [876, 114] on div "Plan de relance Version Anglaise Clients 0 Actions 6" at bounding box center [890, 163] width 153 height 165
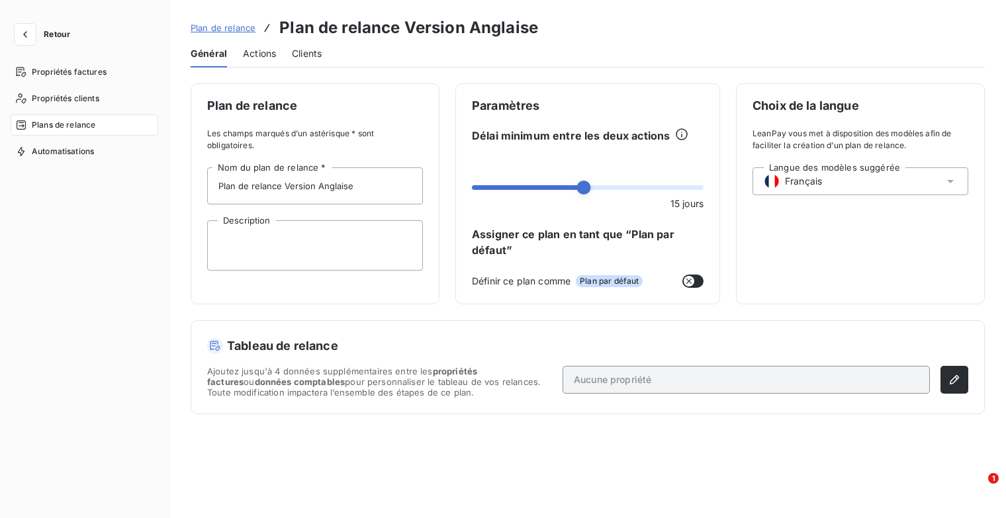
click at [262, 51] on span "Actions" at bounding box center [259, 53] width 33 height 13
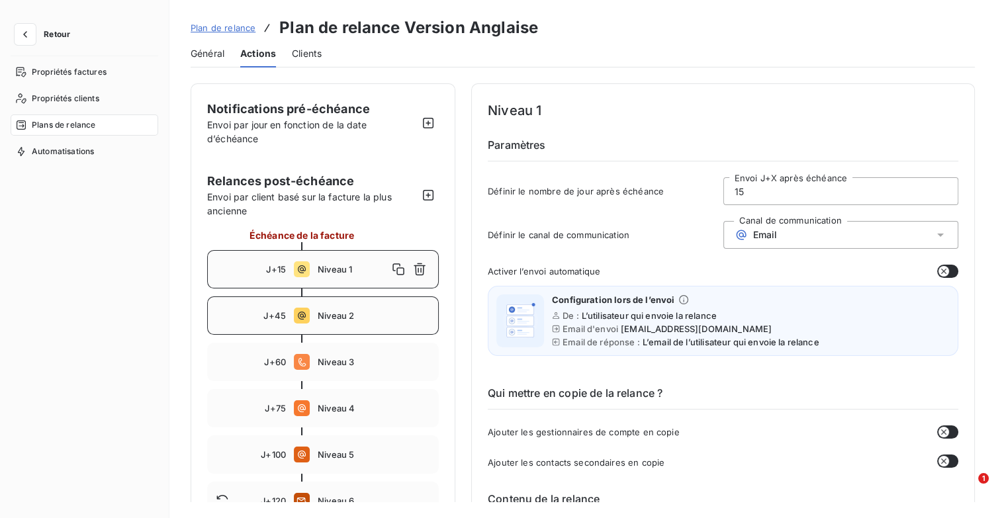
click at [347, 314] on span "Niveau 2" at bounding box center [374, 315] width 112 height 11
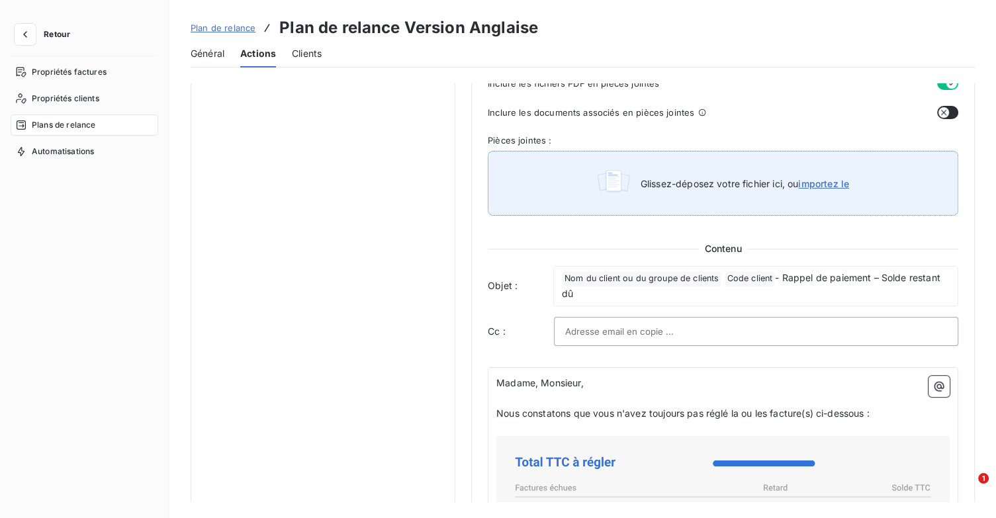
scroll to position [662, 0]
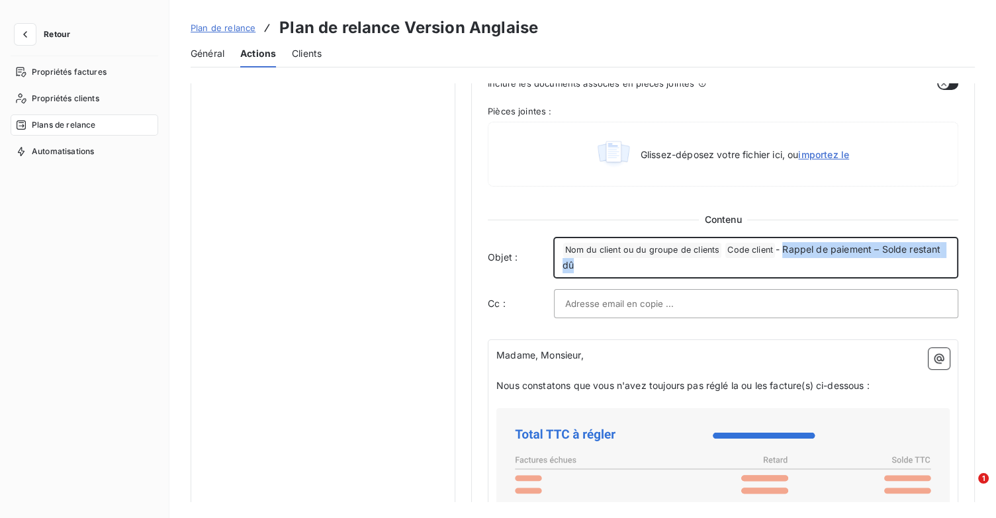
drag, startPoint x: 781, startPoint y: 247, endPoint x: 931, endPoint y: 261, distance: 150.8
click at [931, 261] on p "﻿ Nom du client ou du groupe de clients ﻿ Code client ﻿ - Rappel de paiement – …" at bounding box center [755, 257] width 386 height 31
copy span "Rappel de paiement – Solde restant dû"
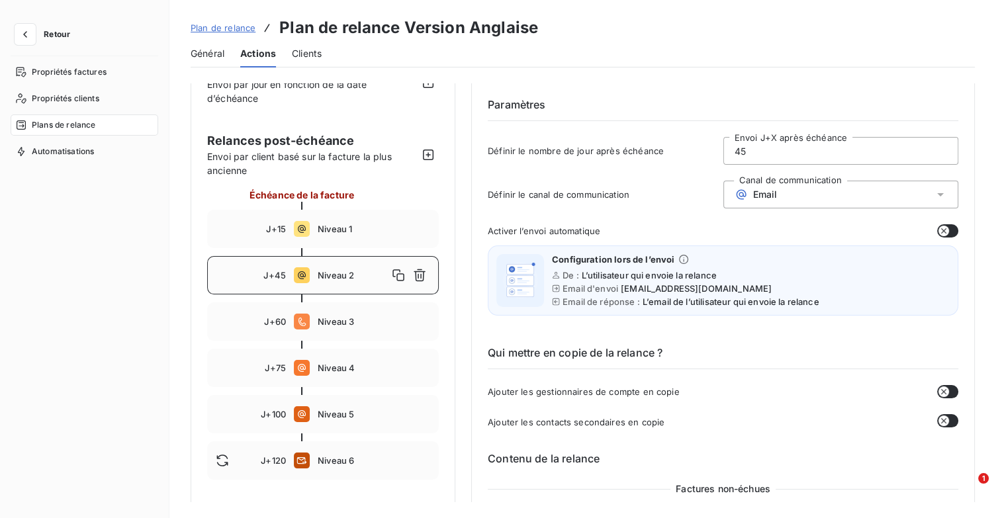
scroll to position [0, 0]
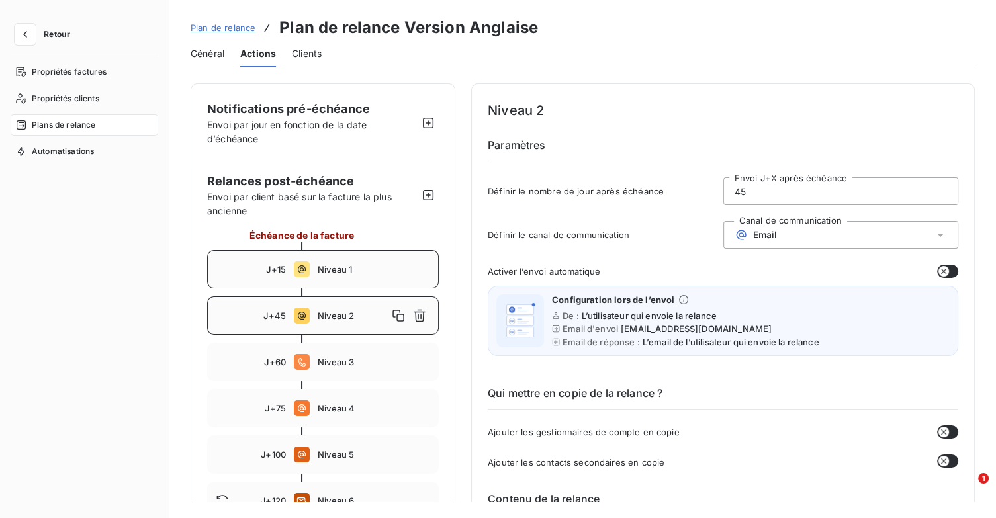
click at [322, 281] on div "J+15 Niveau 1" at bounding box center [323, 269] width 232 height 38
type input "15"
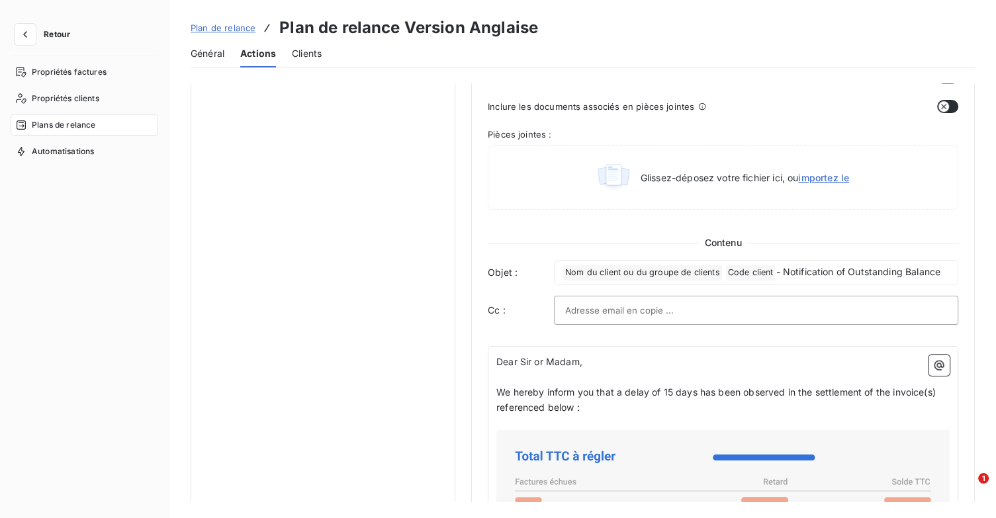
scroll to position [662, 0]
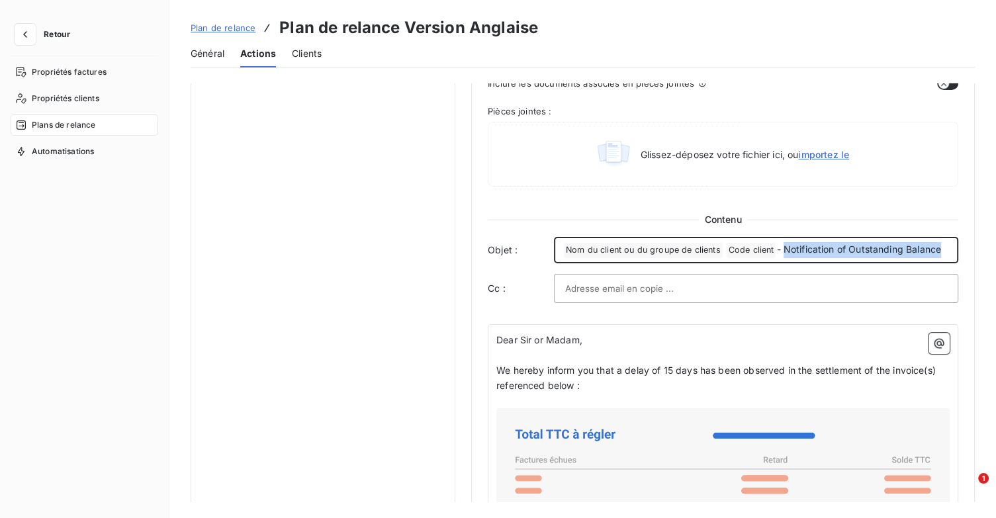
drag, startPoint x: 782, startPoint y: 247, endPoint x: 942, endPoint y: 239, distance: 160.3
click at [942, 239] on div "﻿ Nom du client ou du groupe de clients ﻿ Code client ﻿ - Notification of Outst…" at bounding box center [756, 250] width 404 height 26
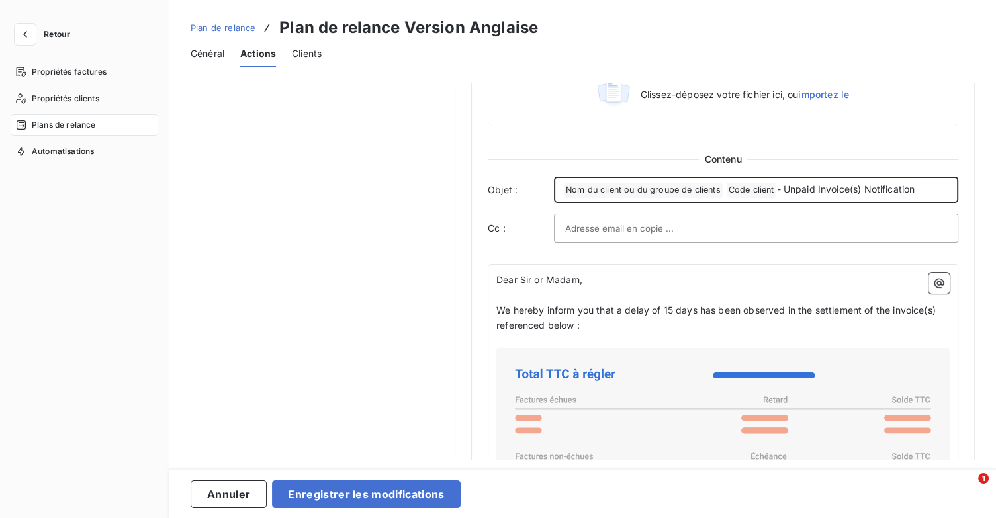
scroll to position [794, 0]
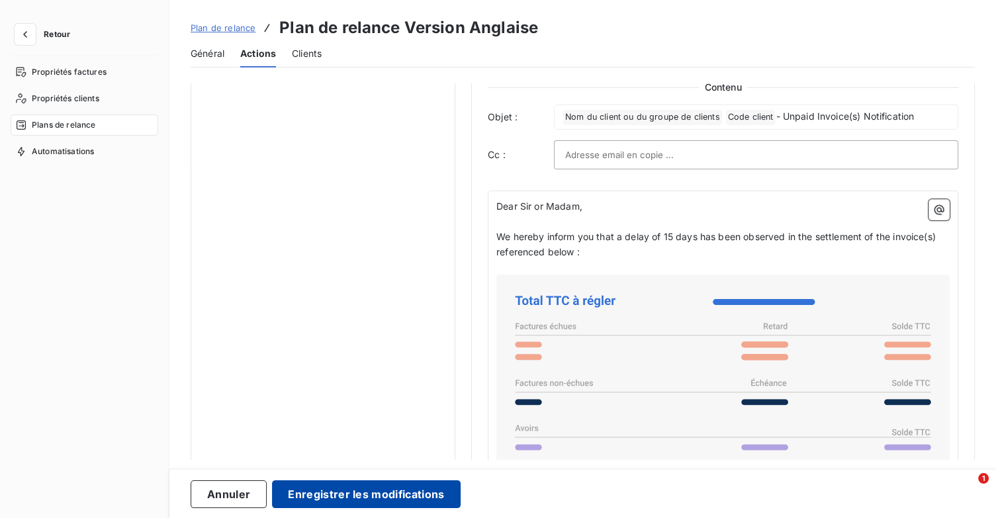
click at [379, 496] on button "Enregistrer les modifications" at bounding box center [366, 494] width 188 height 28
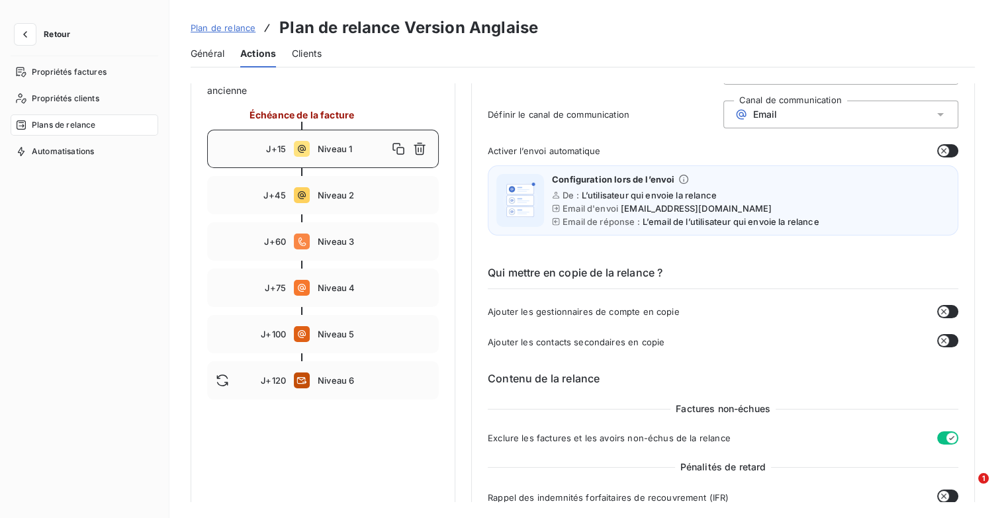
scroll to position [118, 0]
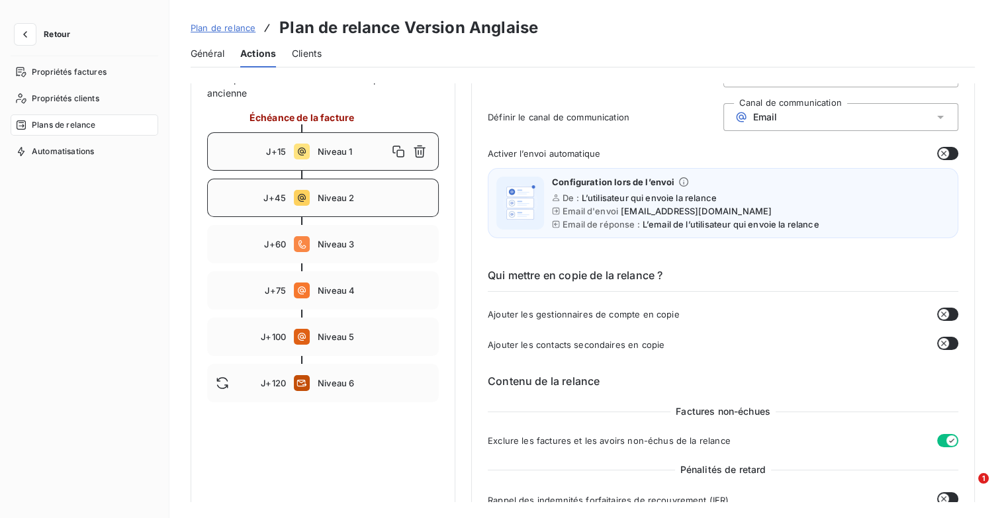
click at [349, 196] on span "Niveau 2" at bounding box center [374, 198] width 112 height 11
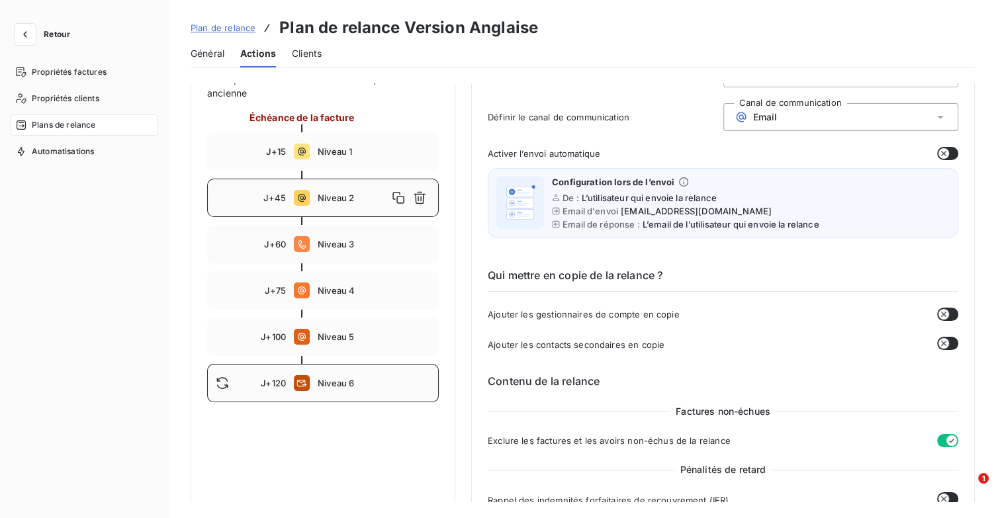
click at [347, 386] on span "Niveau 6" at bounding box center [374, 383] width 112 height 11
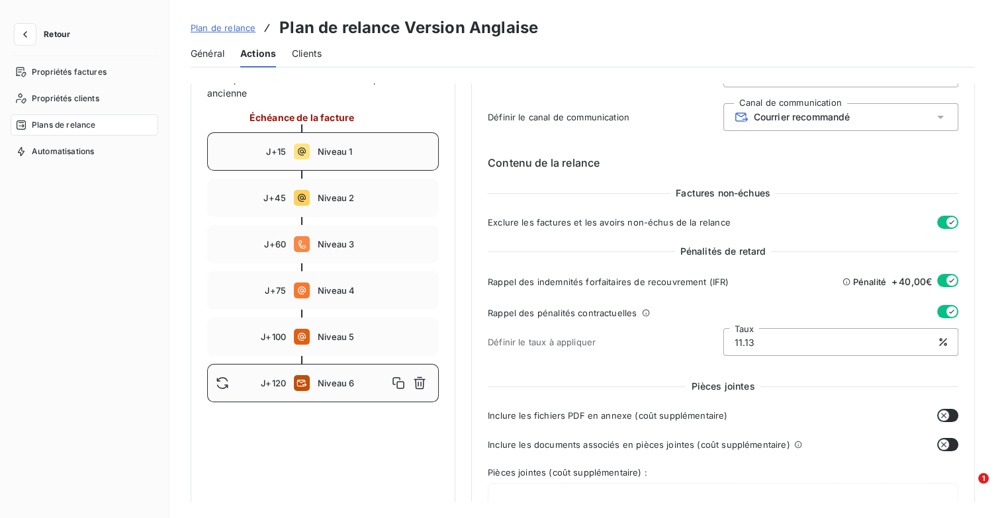
click at [347, 159] on div "J+15 Niveau 1" at bounding box center [323, 151] width 232 height 38
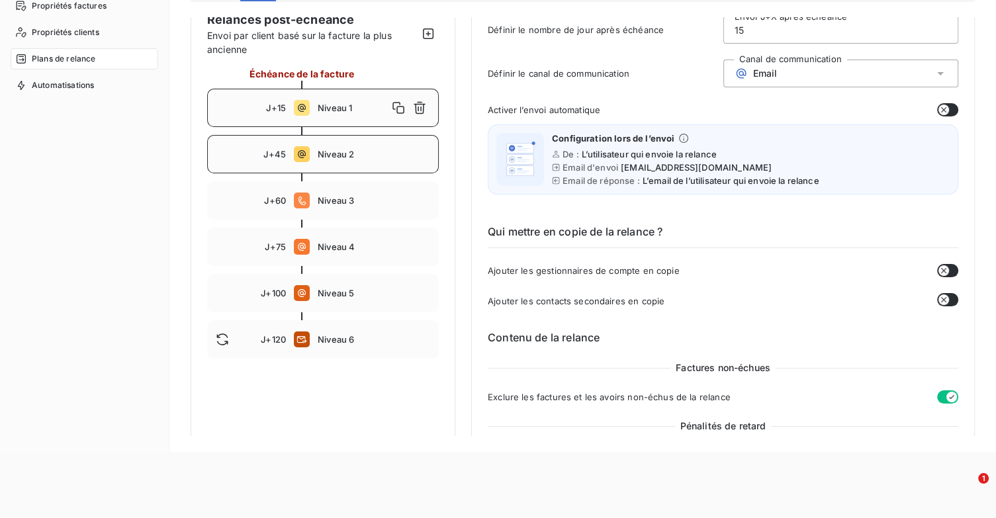
scroll to position [0, 0]
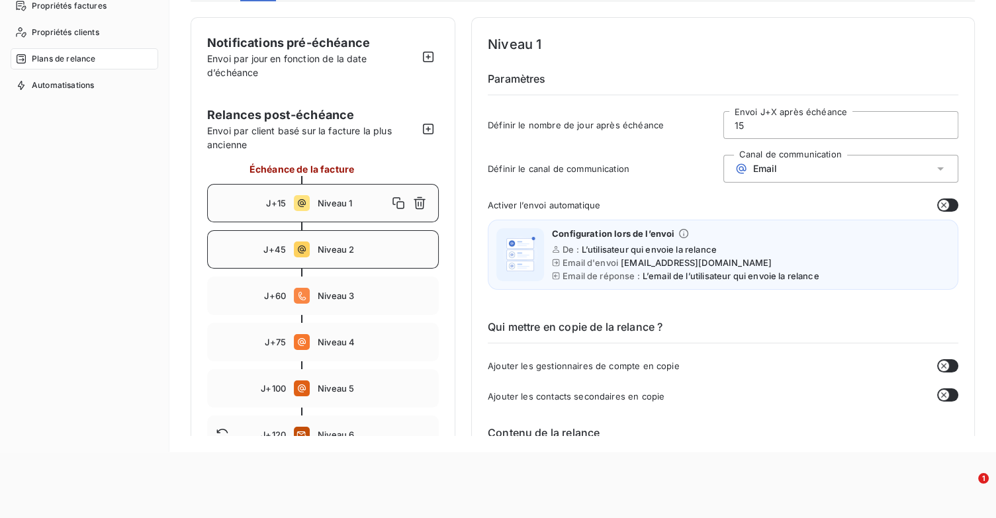
click at [376, 255] on div "J+45 Niveau 2" at bounding box center [323, 249] width 232 height 38
type input "45"
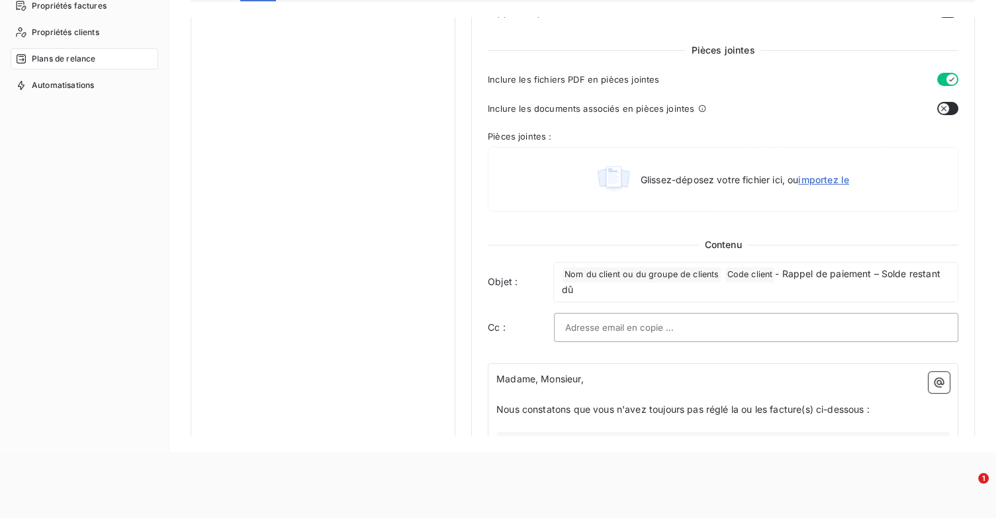
scroll to position [529, 0]
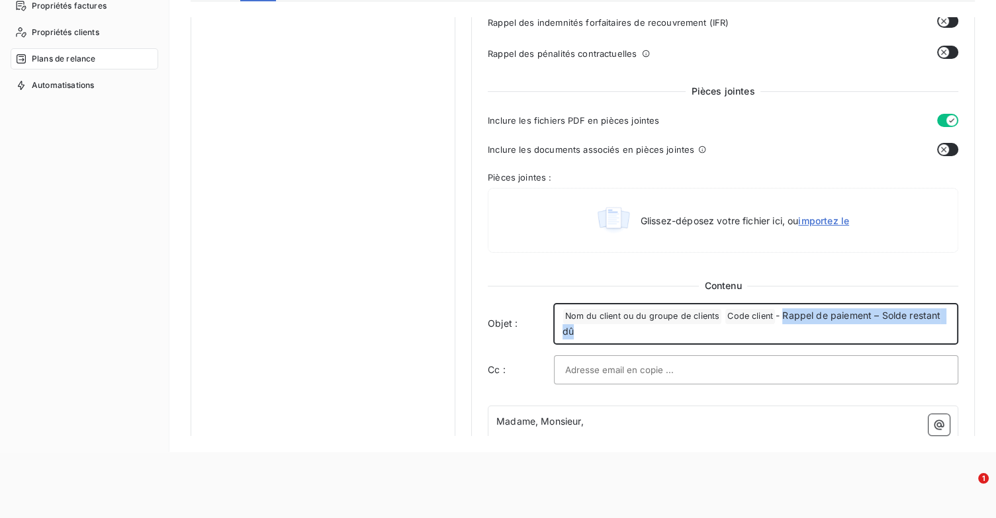
drag, startPoint x: 782, startPoint y: 314, endPoint x: 934, endPoint y: 323, distance: 152.4
click at [934, 323] on p "﻿ Nom du client ou du groupe de clients ﻿ Code client ﻿ - Rappel de paiement – …" at bounding box center [755, 323] width 386 height 31
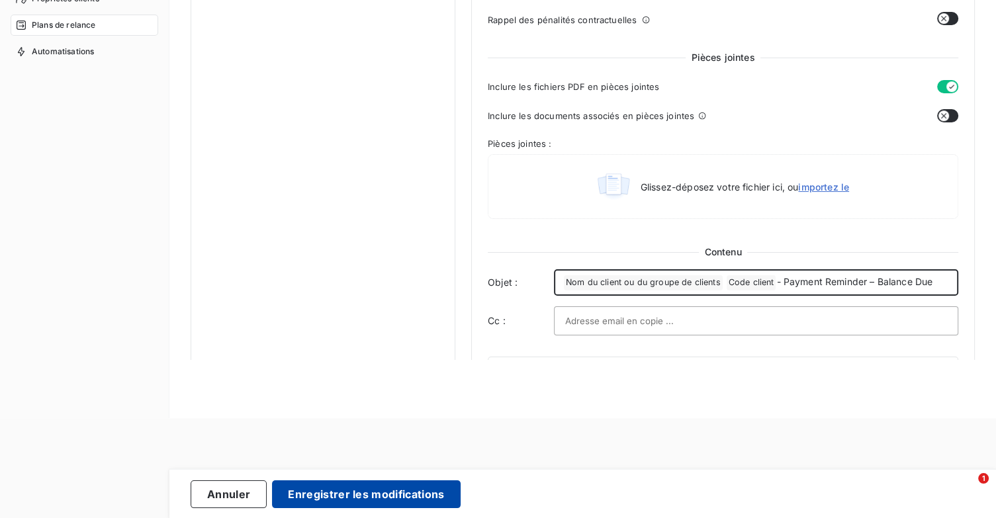
scroll to position [132, 0]
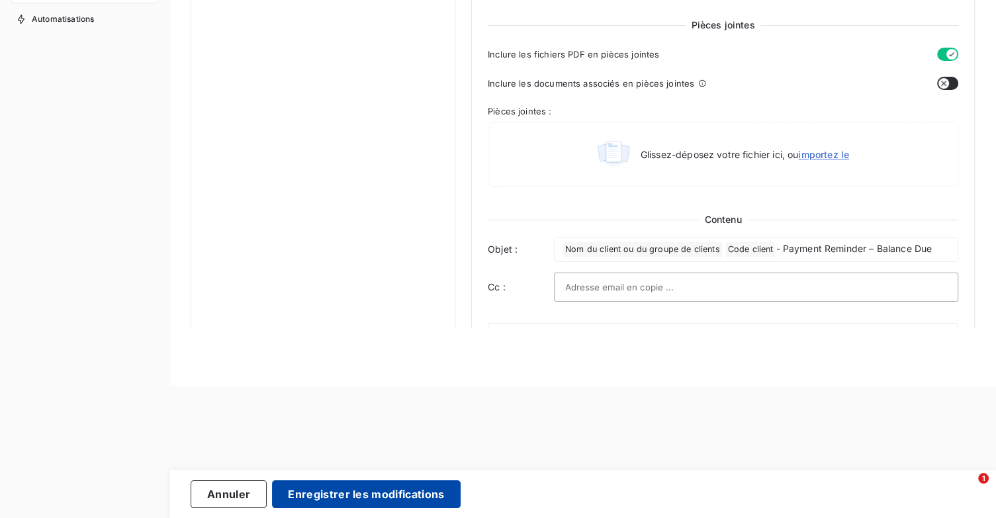
click at [381, 498] on button "Enregistrer les modifications" at bounding box center [366, 494] width 188 height 28
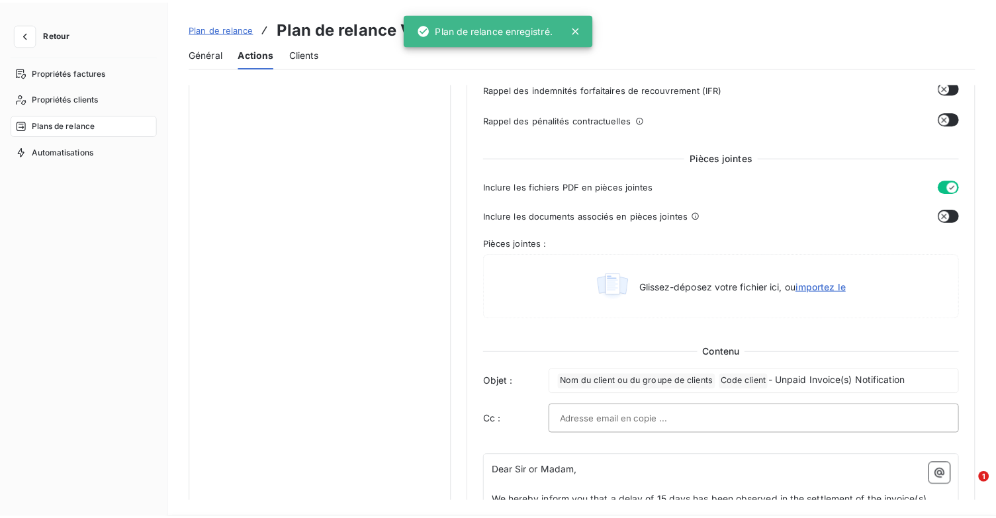
scroll to position [76, 0]
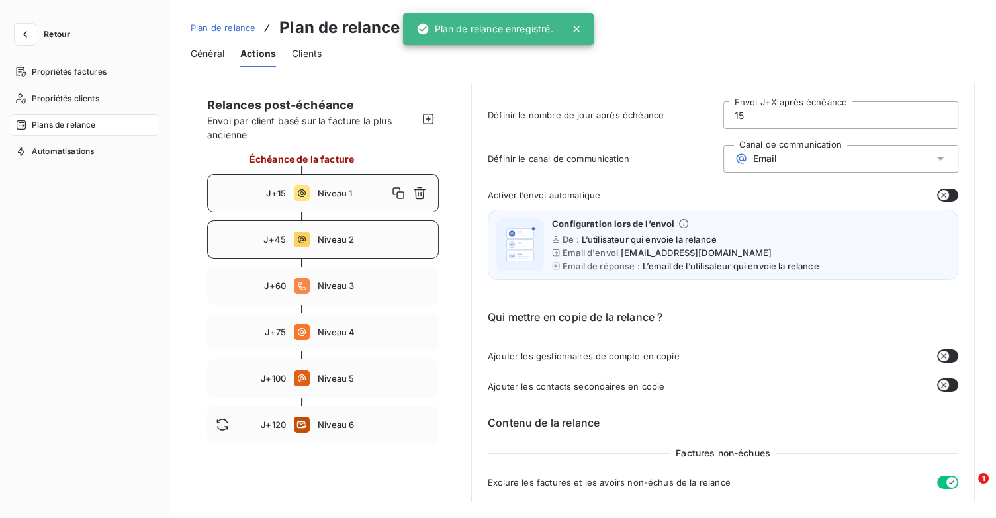
click at [359, 236] on span "Niveau 2" at bounding box center [374, 239] width 112 height 11
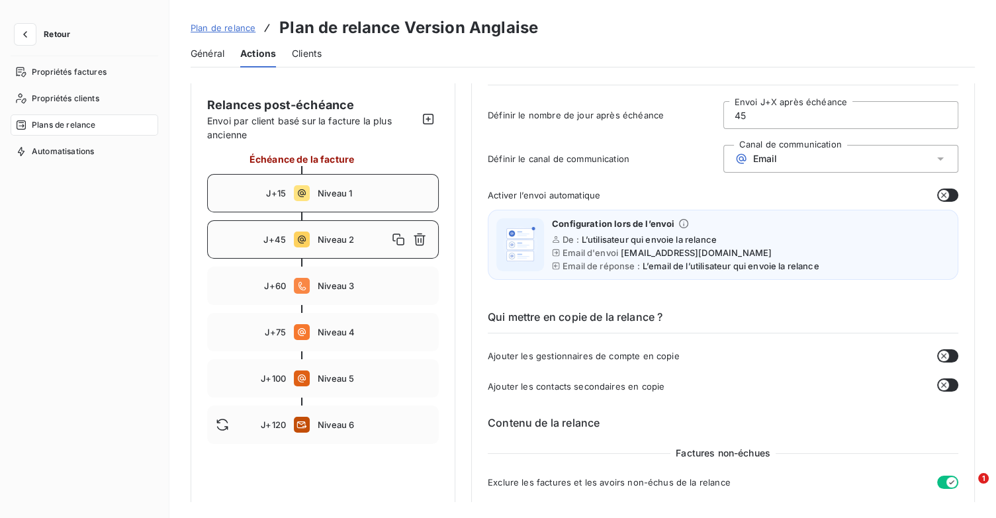
click at [288, 187] on div "J+15 Niveau 1" at bounding box center [323, 193] width 232 height 38
click at [366, 249] on div "J+45 Niveau 2" at bounding box center [323, 239] width 232 height 38
type input "45"
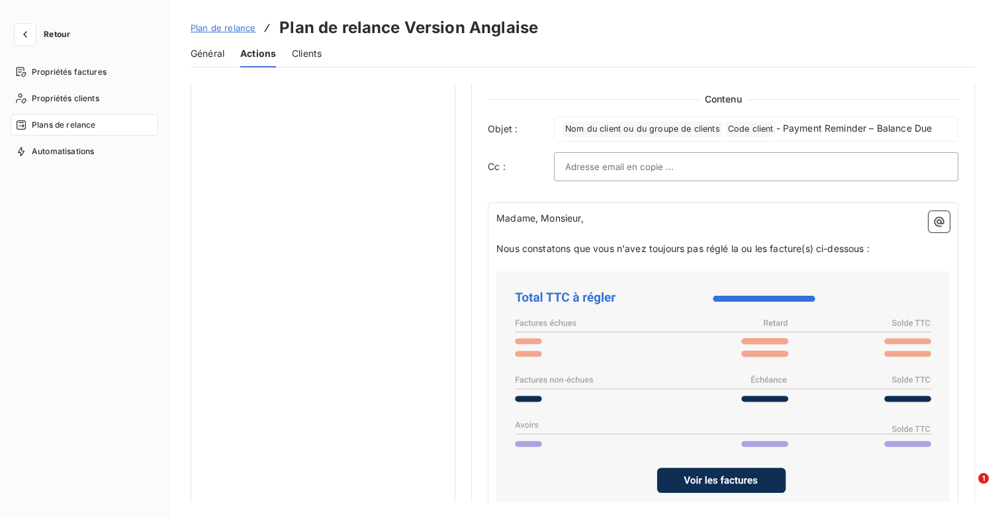
scroll to position [804, 0]
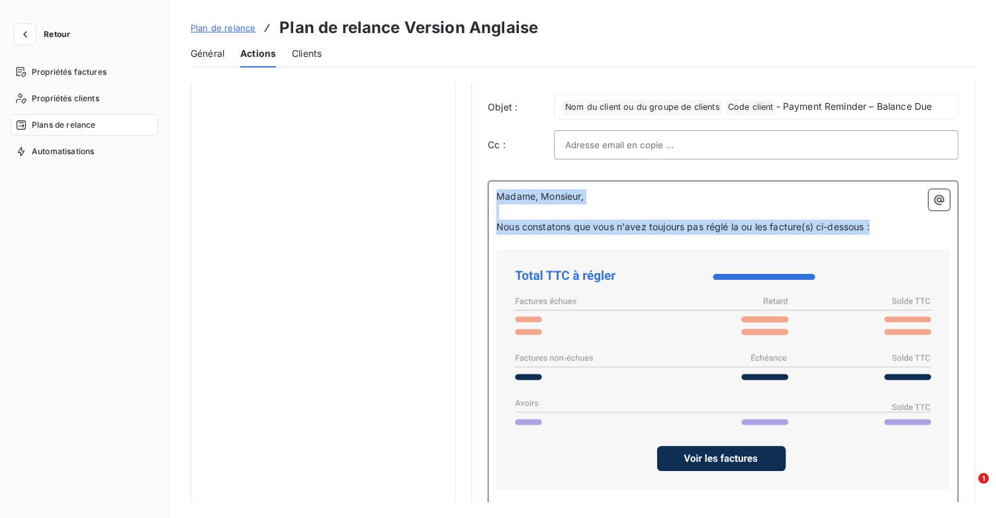
drag, startPoint x: 887, startPoint y: 228, endPoint x: 491, endPoint y: 195, distance: 397.6
click at [491, 195] on div "Madame, Monsieur, ﻿ Nous constatons que vous n'avez toujours pas réglé la ou le…" at bounding box center [723, 438] width 470 height 515
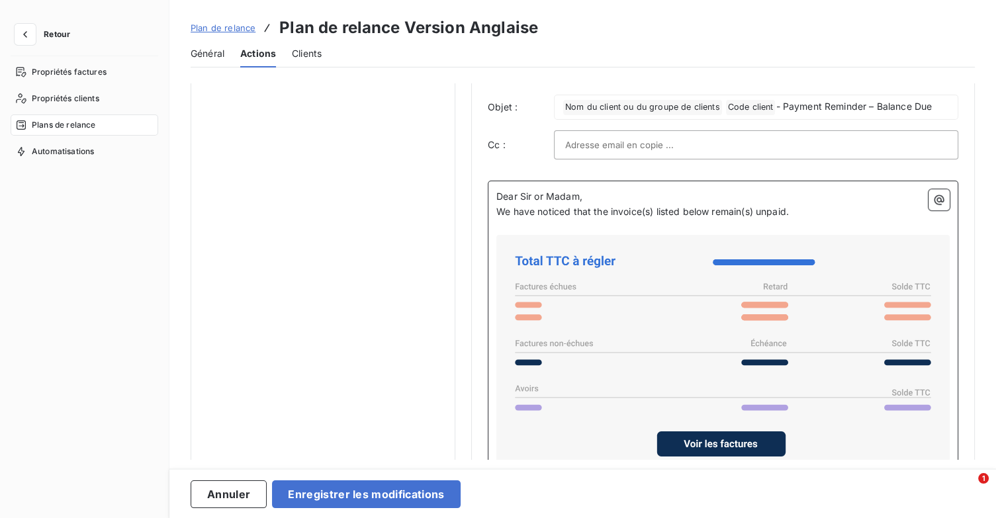
click at [619, 194] on p "Dear Sir or Madam," at bounding box center [722, 196] width 453 height 15
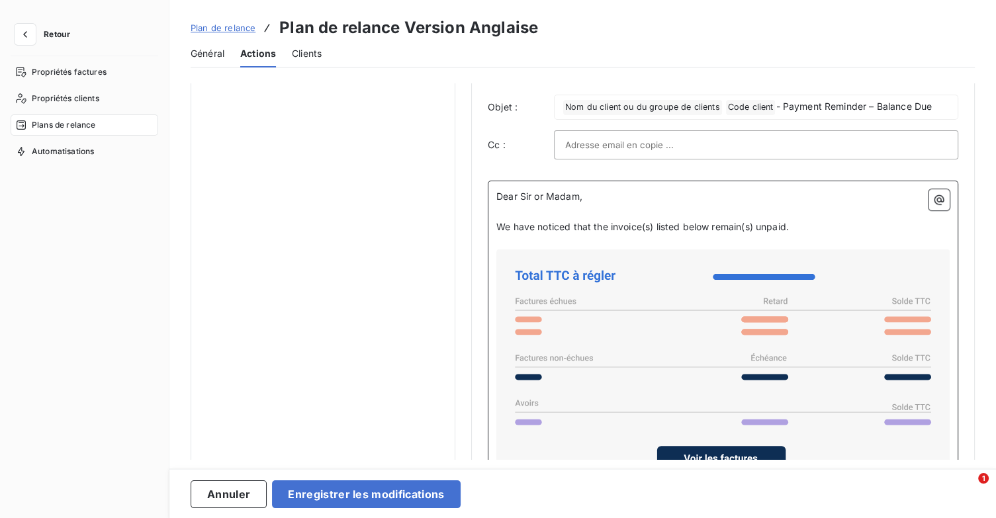
click at [800, 224] on p "We have noticed that the invoice(s) listed below remain(s) unpaid." at bounding box center [722, 227] width 453 height 15
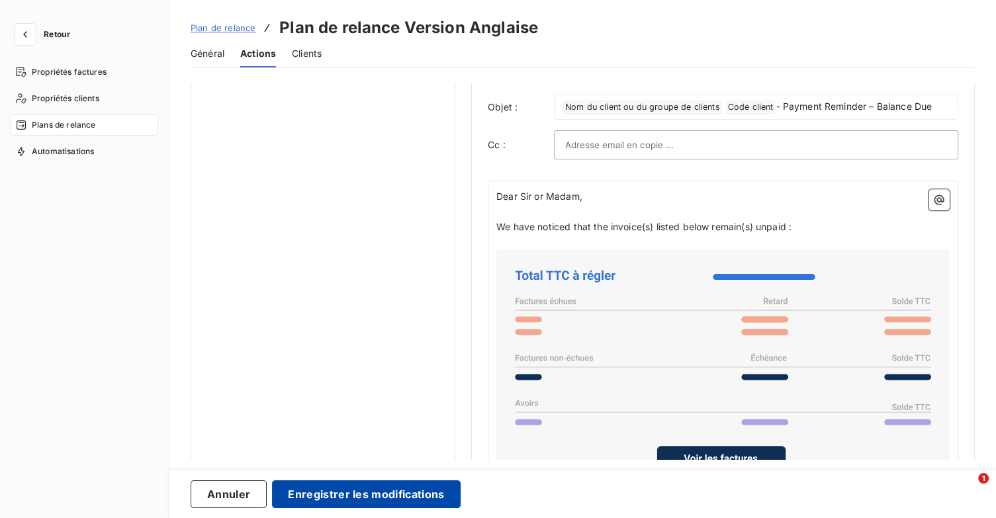
click at [408, 484] on button "Enregistrer les modifications" at bounding box center [366, 494] width 188 height 28
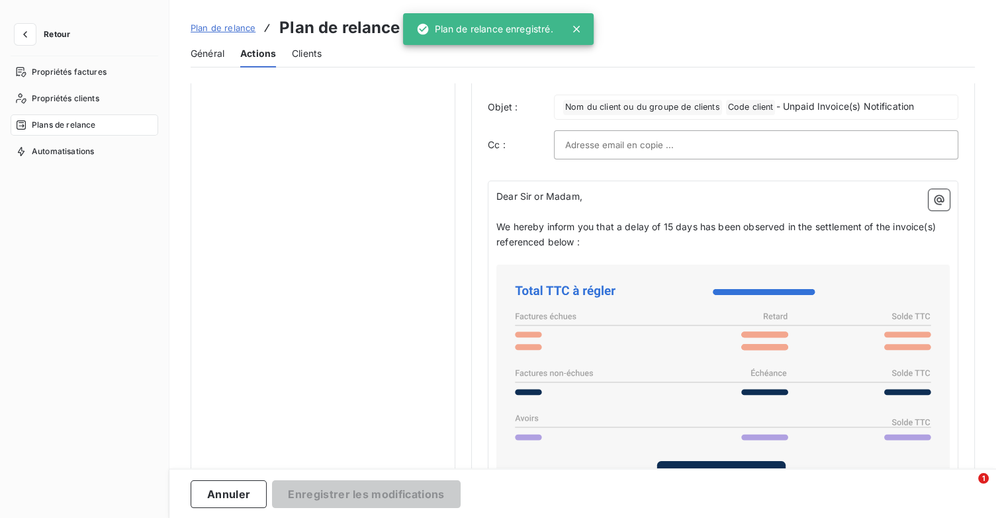
scroll to position [76, 0]
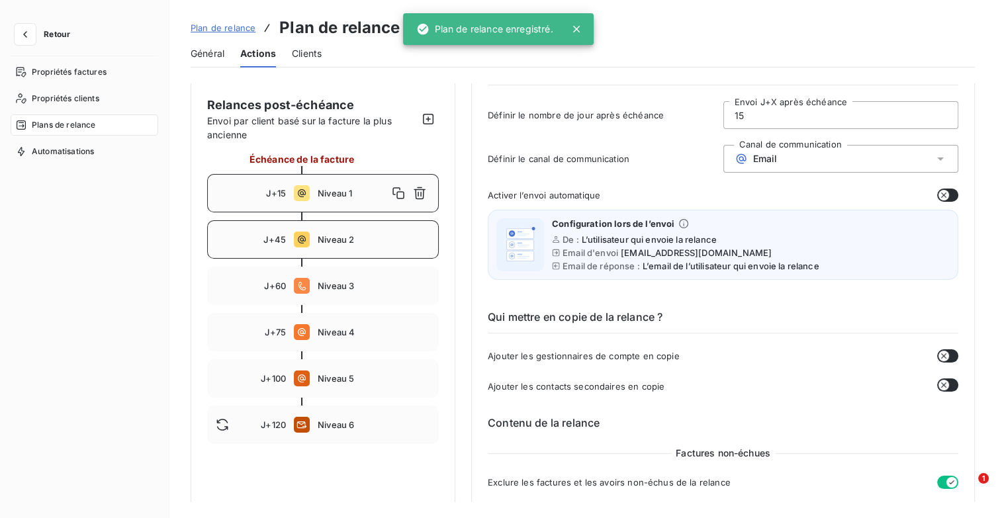
click at [372, 237] on span "Niveau 2" at bounding box center [374, 239] width 112 height 11
type input "45"
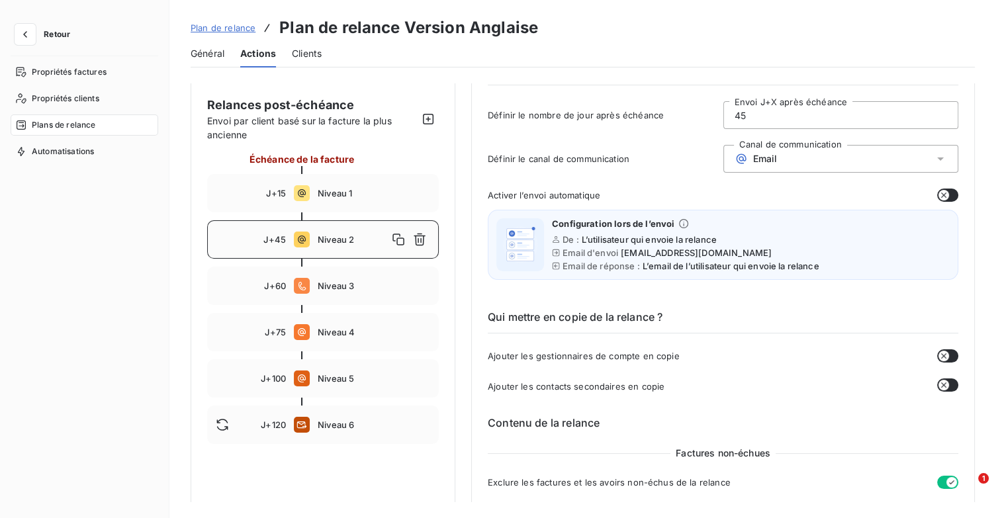
click at [295, 238] on icon at bounding box center [302, 240] width 16 height 16
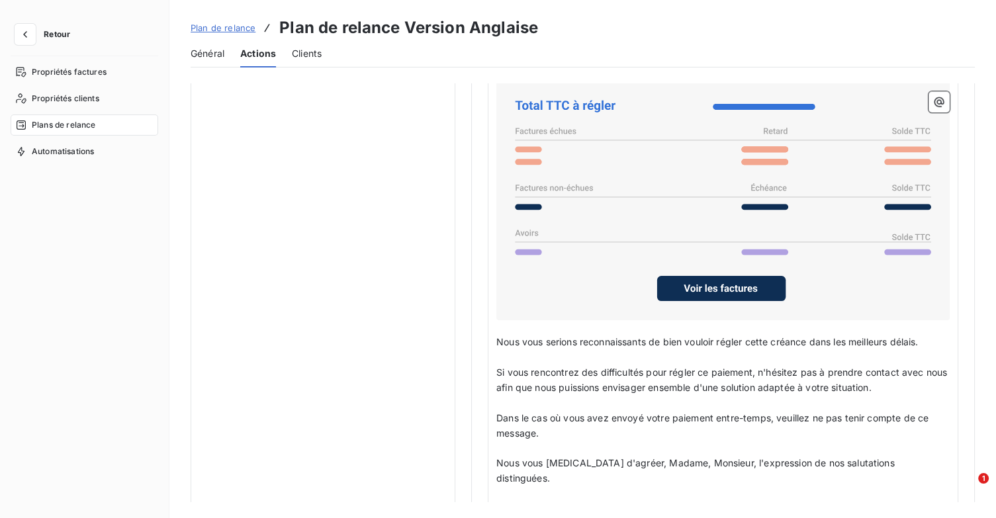
scroll to position [992, 0]
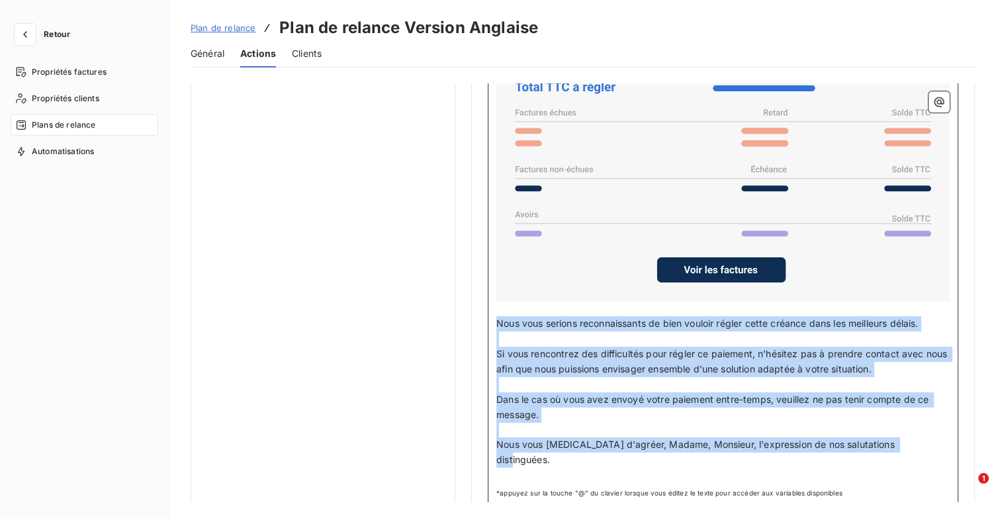
drag, startPoint x: 728, startPoint y: 437, endPoint x: 494, endPoint y: 318, distance: 263.0
click at [494, 318] on div "Dear Sir or Madam, ﻿ We have noticed that the invoice(s) listed below remain(s)…" at bounding box center [723, 249] width 470 height 515
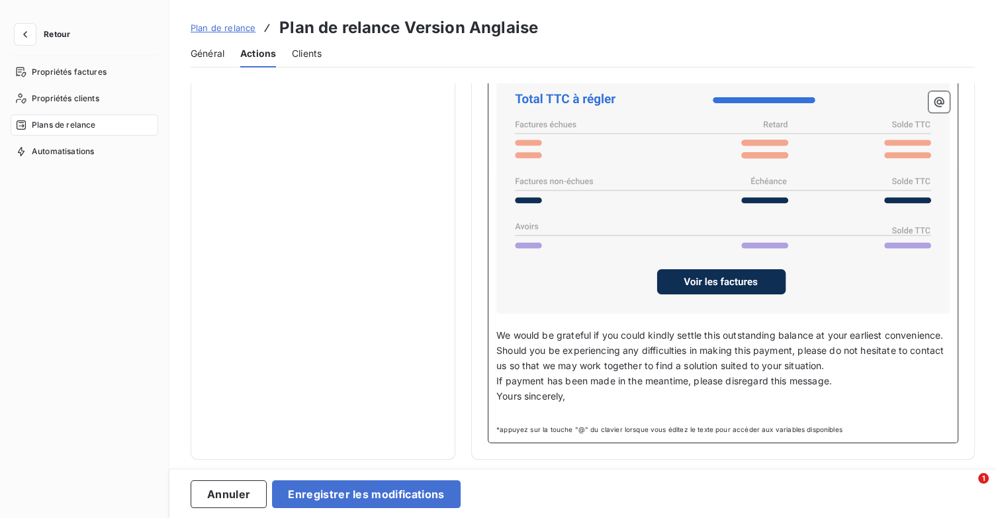
scroll to position [990, 0]
click at [596, 333] on p "We would be grateful if you could kindly settle this outstanding balance at you…" at bounding box center [722, 335] width 453 height 15
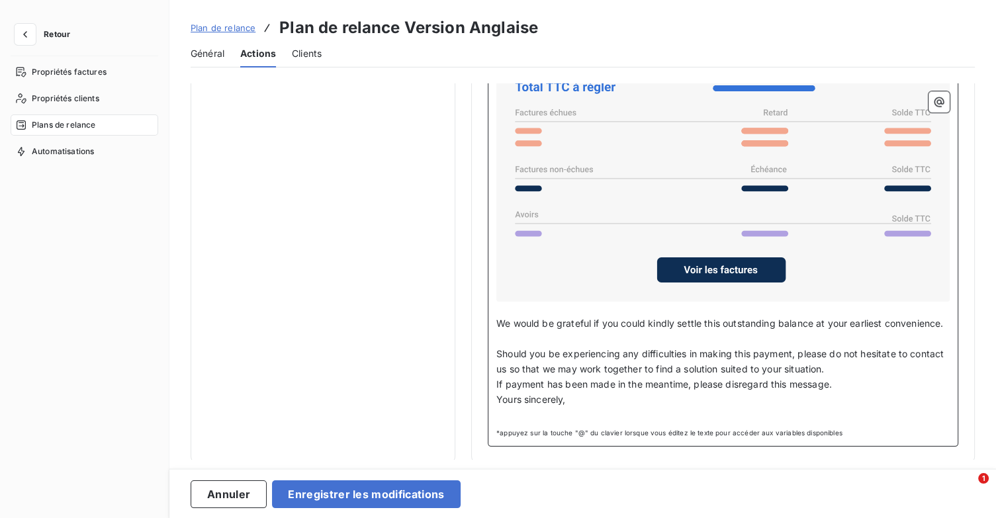
click at [883, 377] on p "Should you be experiencing any difficulties in making this payment, please do n…" at bounding box center [722, 362] width 453 height 30
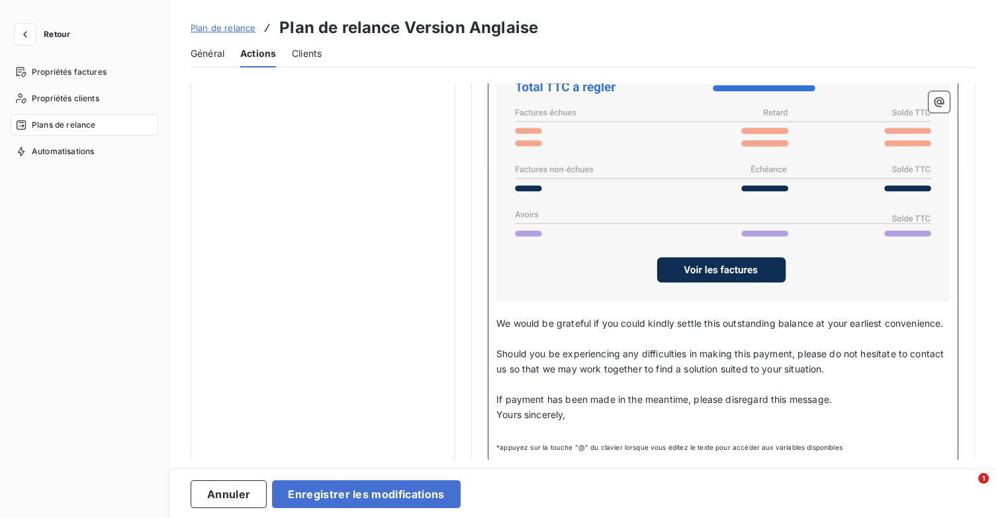
click at [868, 404] on p "If payment has been made in the meantime, please disregard this message." at bounding box center [722, 399] width 453 height 15
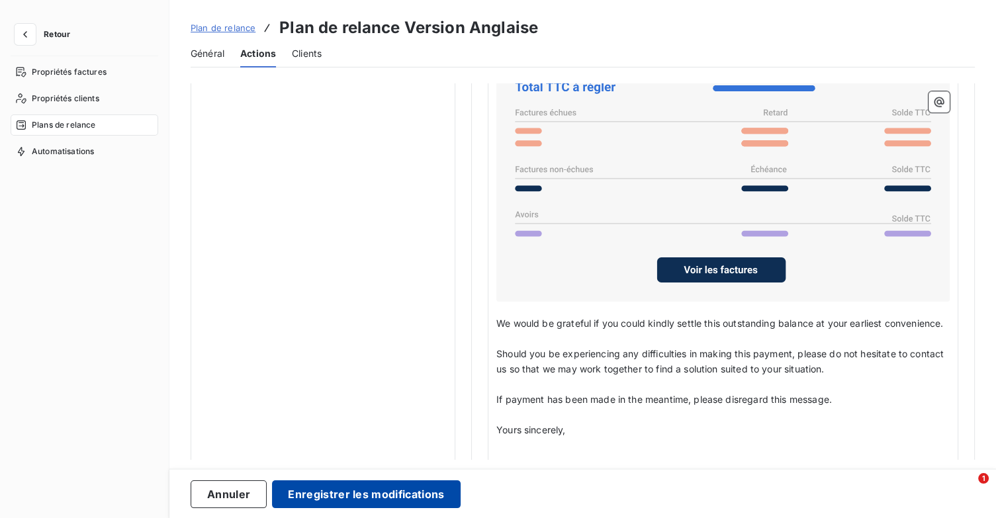
click at [427, 499] on button "Enregistrer les modifications" at bounding box center [366, 494] width 188 height 28
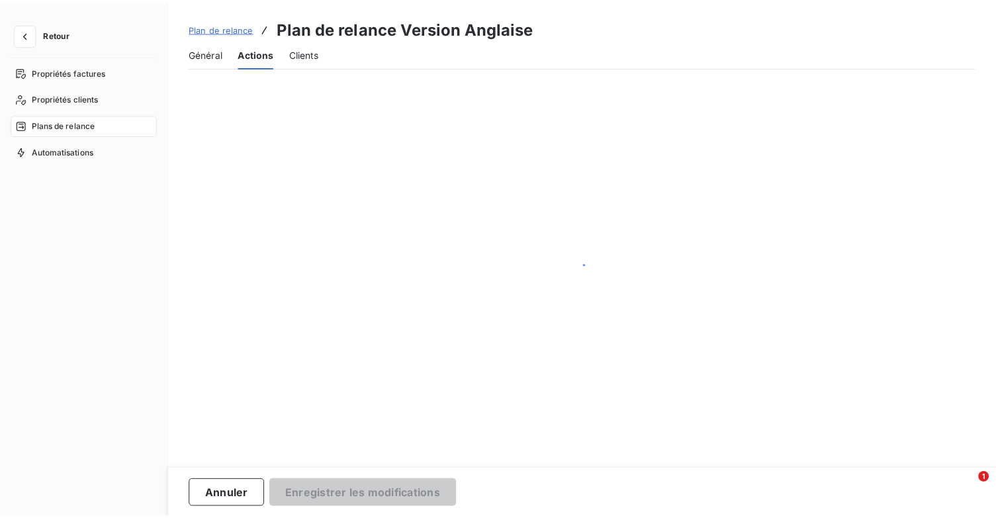
scroll to position [76, 0]
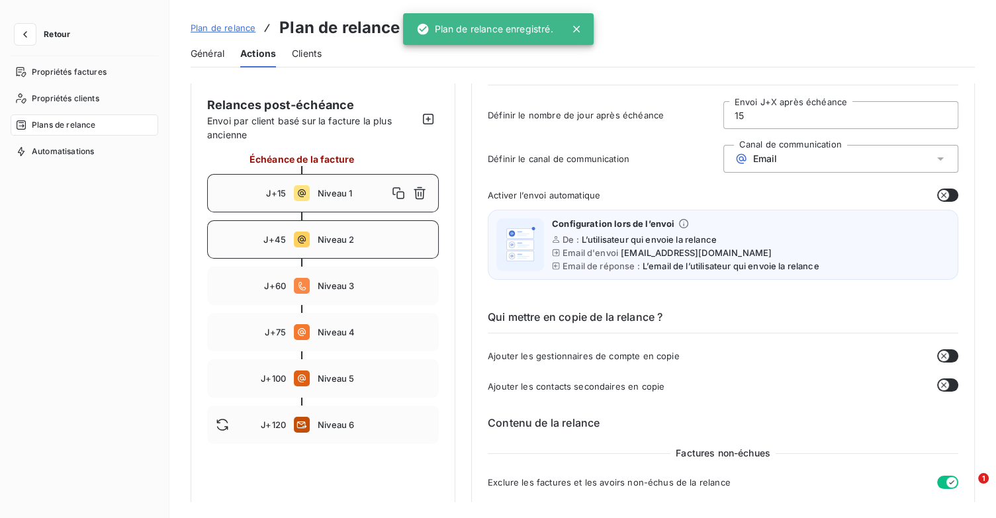
click at [339, 247] on div "J+45 Niveau 2" at bounding box center [323, 239] width 232 height 38
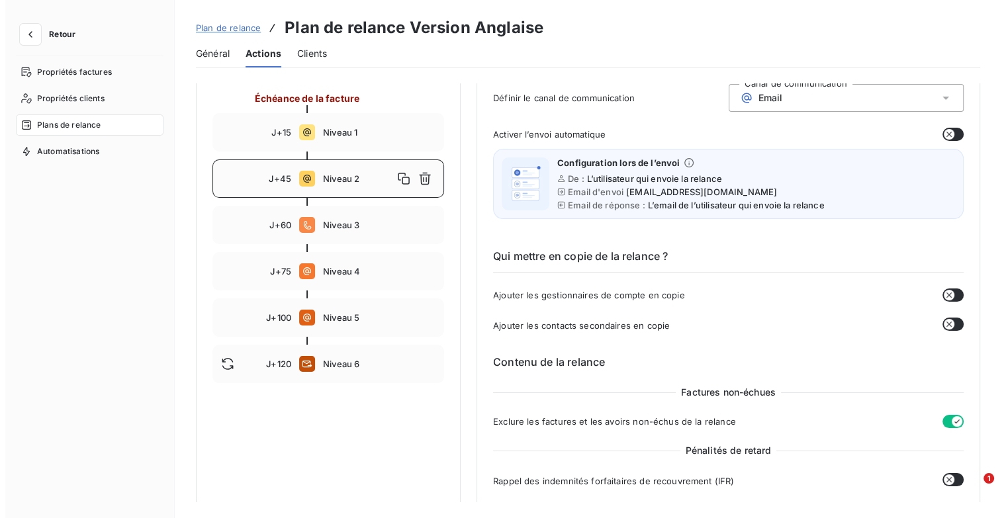
scroll to position [133, 0]
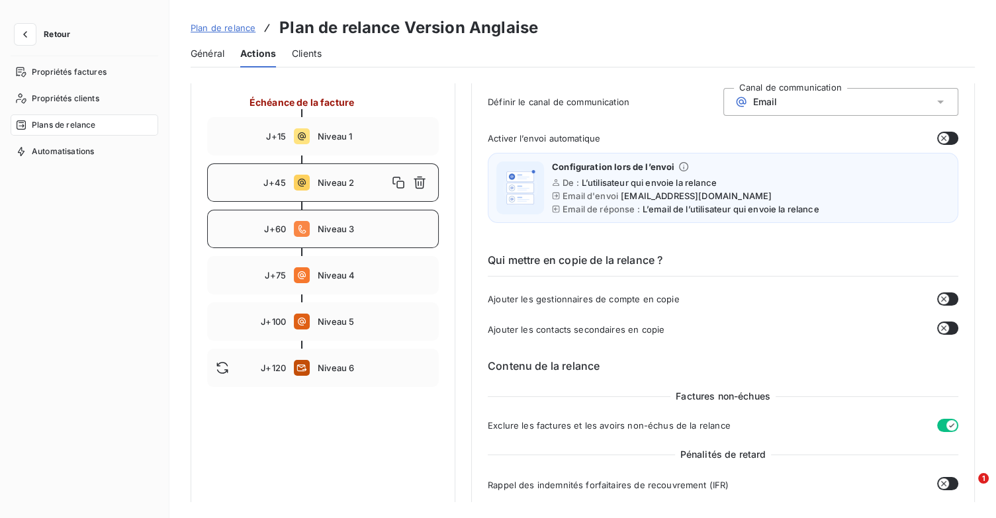
click at [353, 226] on span "Niveau 3" at bounding box center [374, 229] width 112 height 11
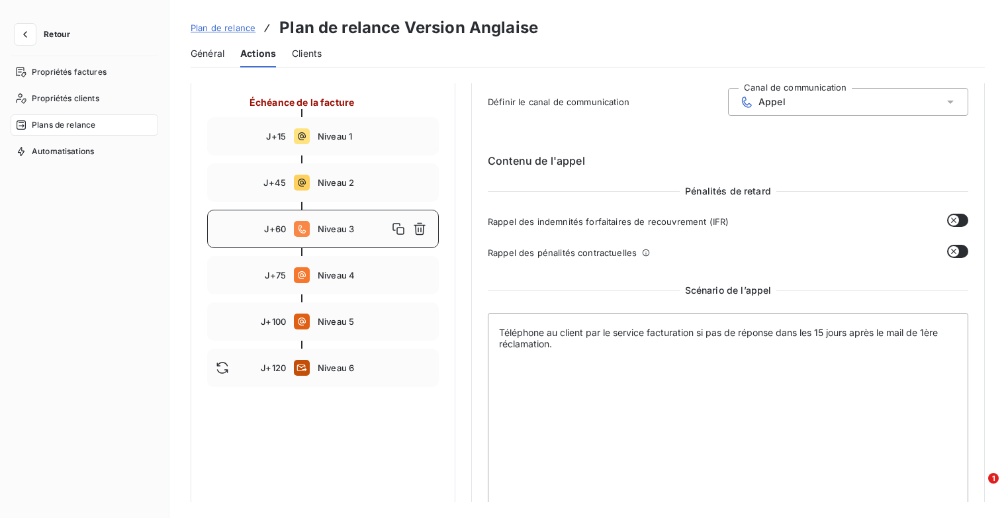
click at [341, 222] on div "Niveau 3" at bounding box center [374, 228] width 112 height 21
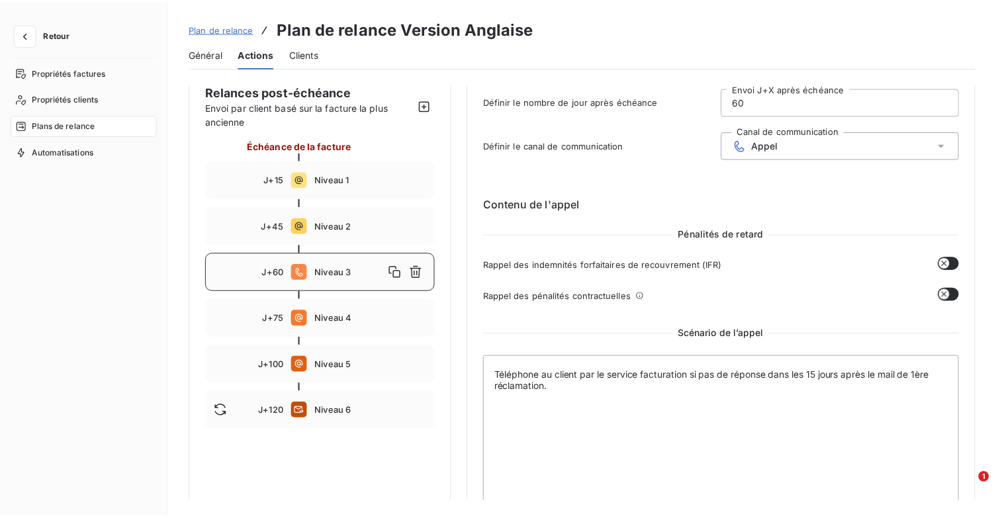
scroll to position [67, 0]
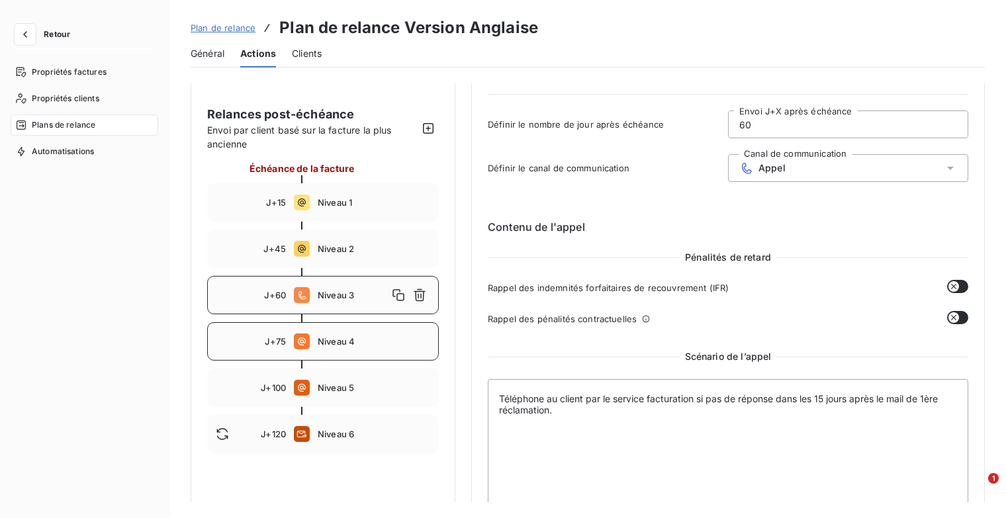
click at [327, 356] on div "J+75 Niveau 4" at bounding box center [323, 341] width 232 height 38
type input "75"
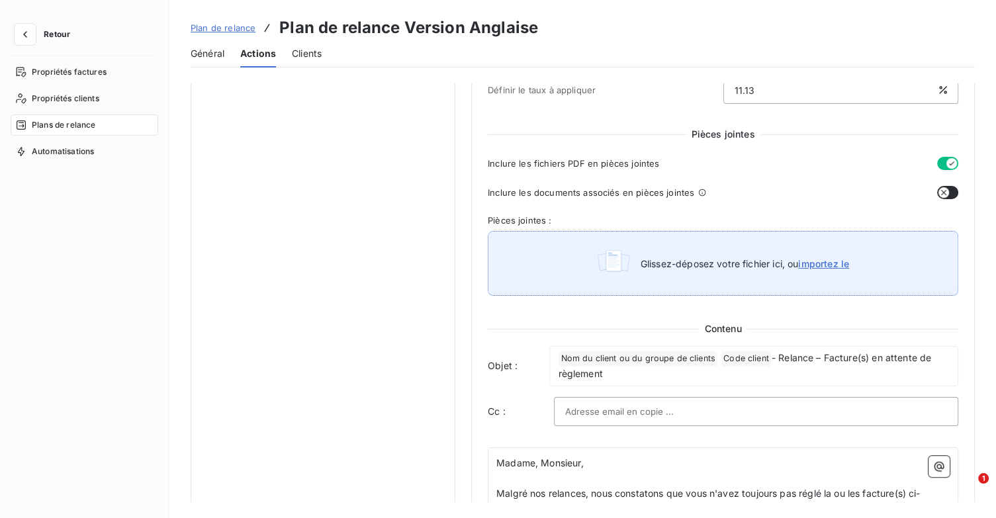
scroll to position [596, 0]
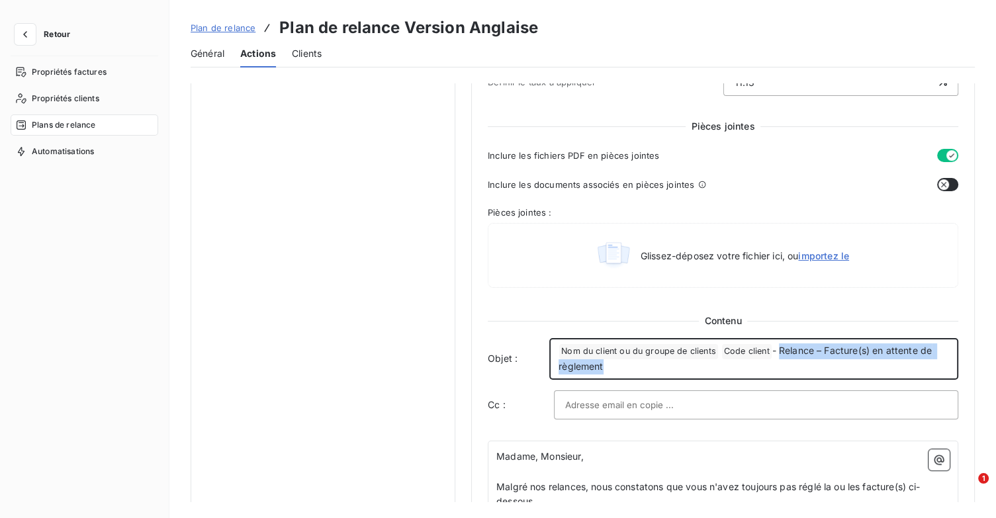
drag, startPoint x: 779, startPoint y: 347, endPoint x: 920, endPoint y: 368, distance: 142.5
click at [920, 368] on p "﻿ Nom du client ou du groupe de clients ﻿ Code client ﻿ - Relance – Facture(s) …" at bounding box center [753, 358] width 390 height 31
drag, startPoint x: 779, startPoint y: 349, endPoint x: 931, endPoint y: 355, distance: 151.6
click at [931, 355] on p "﻿ Nom du client ou du groupe de clients ﻿ Code client ﻿ - Relance – Facture(s) …" at bounding box center [753, 358] width 390 height 31
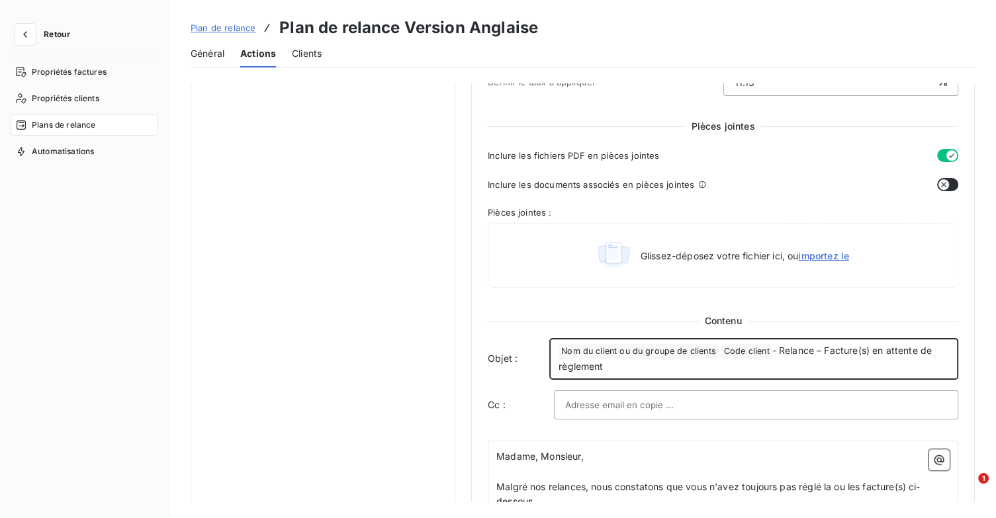
click at [871, 362] on p "﻿ Nom du client ou du groupe de clients ﻿ Code client ﻿ - Relance – Facture(s) …" at bounding box center [753, 358] width 390 height 31
drag, startPoint x: 777, startPoint y: 350, endPoint x: 931, endPoint y: 363, distance: 154.7
click at [931, 363] on p "﻿ Nom du client ou du groupe de clients ﻿ Code client ﻿ - Relance – Facture(s) …" at bounding box center [753, 358] width 390 height 31
copy span "Relance – Facture(s) en attente de règlement"
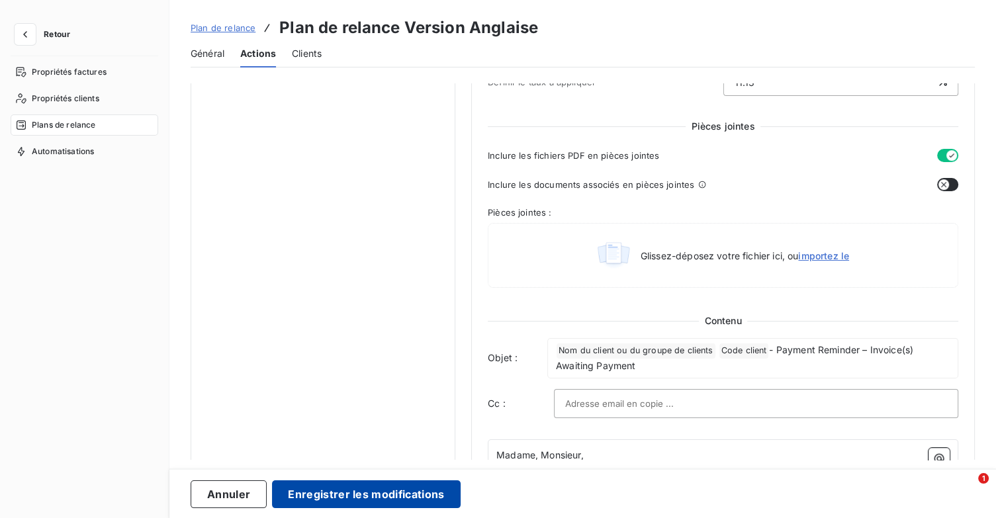
click at [406, 499] on button "Enregistrer les modifications" at bounding box center [366, 494] width 188 height 28
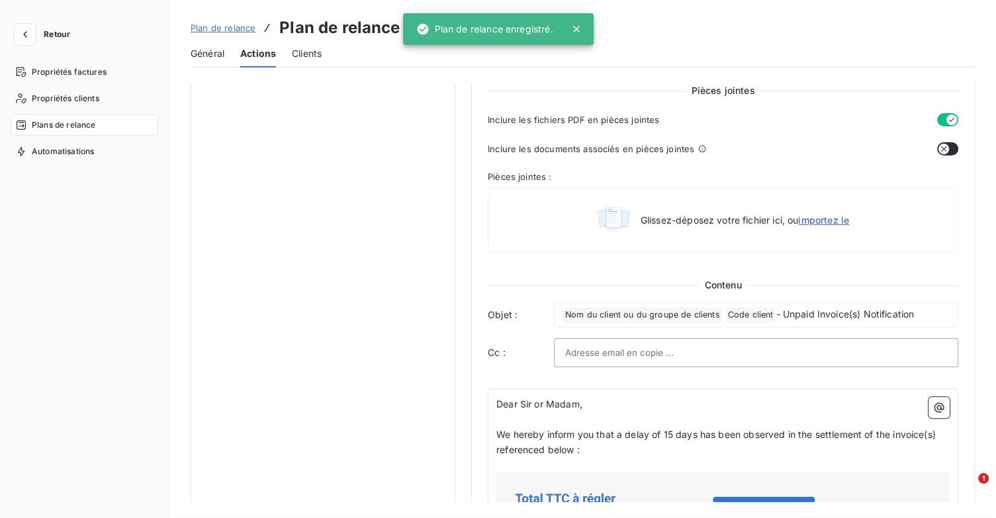
scroll to position [76, 0]
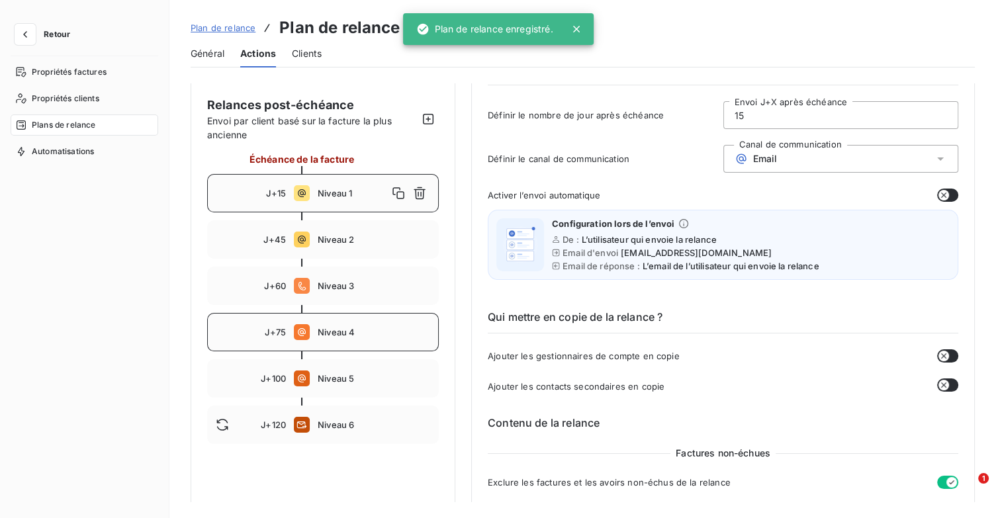
click at [349, 329] on span "Niveau 4" at bounding box center [374, 332] width 112 height 11
type input "75"
click at [349, 329] on span "Niveau 4" at bounding box center [353, 332] width 70 height 11
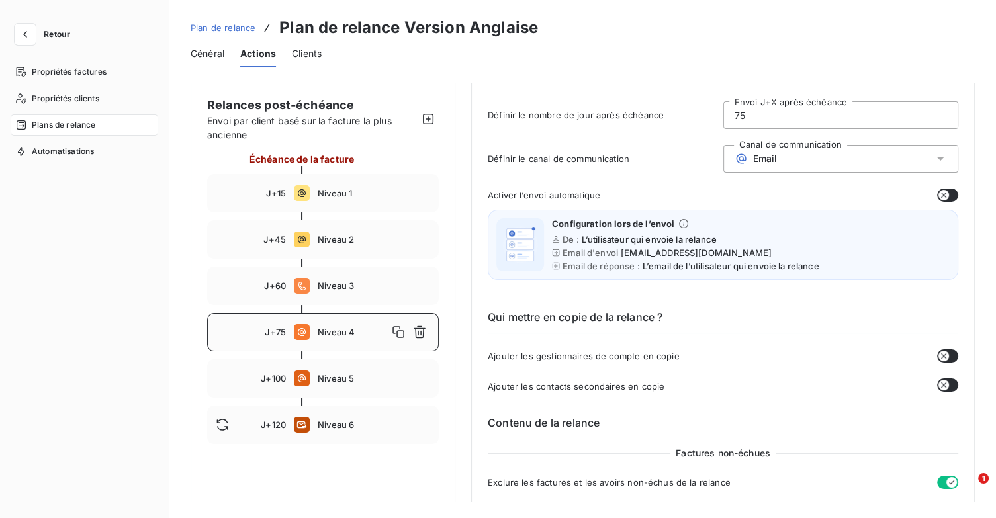
click at [355, 335] on span "Niveau 4" at bounding box center [353, 332] width 70 height 11
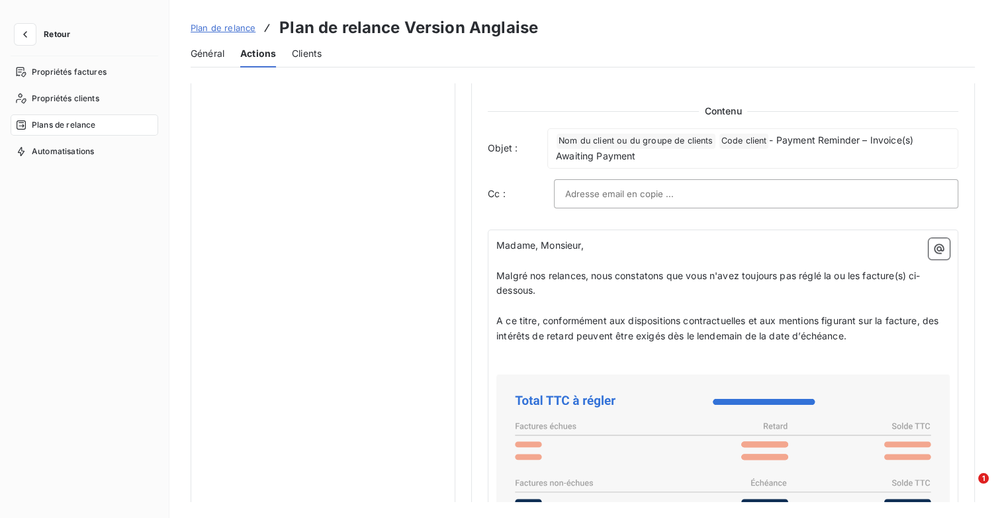
scroll to position [804, 0]
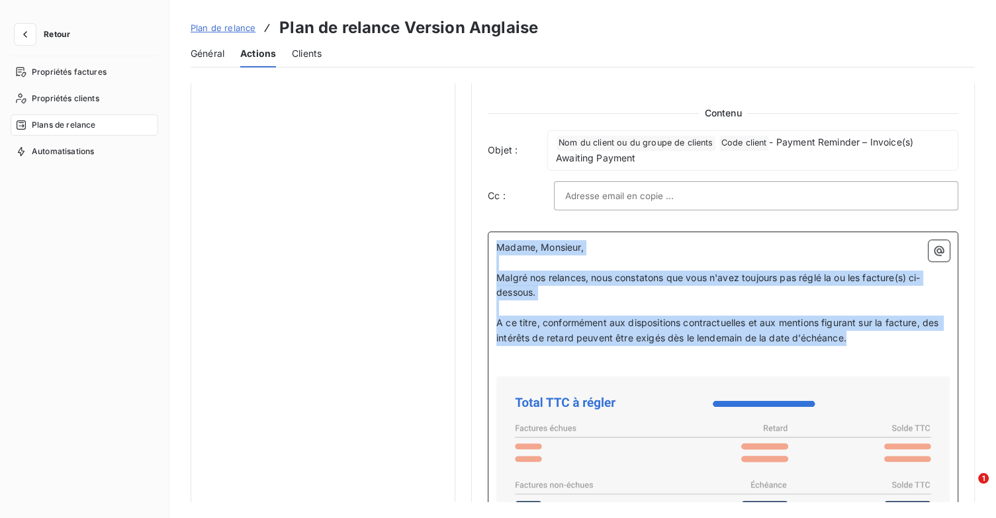
drag, startPoint x: 860, startPoint y: 342, endPoint x: 492, endPoint y: 247, distance: 380.0
click at [492, 247] on div "Madame, Monsieur, ﻿ Malgré nos relances, nous constatons que vous n'avez toujou…" at bounding box center [723, 504] width 470 height 545
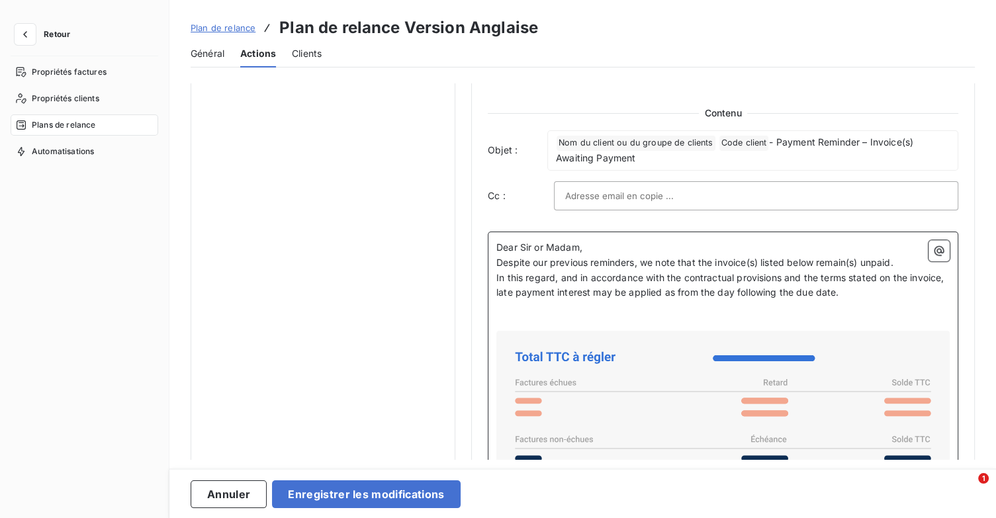
click at [625, 240] on p "Dear Sir or Madam," at bounding box center [722, 247] width 453 height 15
click at [901, 259] on p "Despite our previous reminders, we note that the invoice(s) listed below remain…" at bounding box center [722, 262] width 453 height 15
click at [605, 237] on div "Dear Sir or Madam, Despite our previous reminders, we note that the invoice(s) …" at bounding box center [723, 481] width 470 height 499
click at [619, 237] on div "Dear Sir or Madam, Despite our previous reminders, we note that the invoice(s) …" at bounding box center [723, 481] width 470 height 499
drag, startPoint x: 613, startPoint y: 243, endPoint x: 626, endPoint y: 242, distance: 13.2
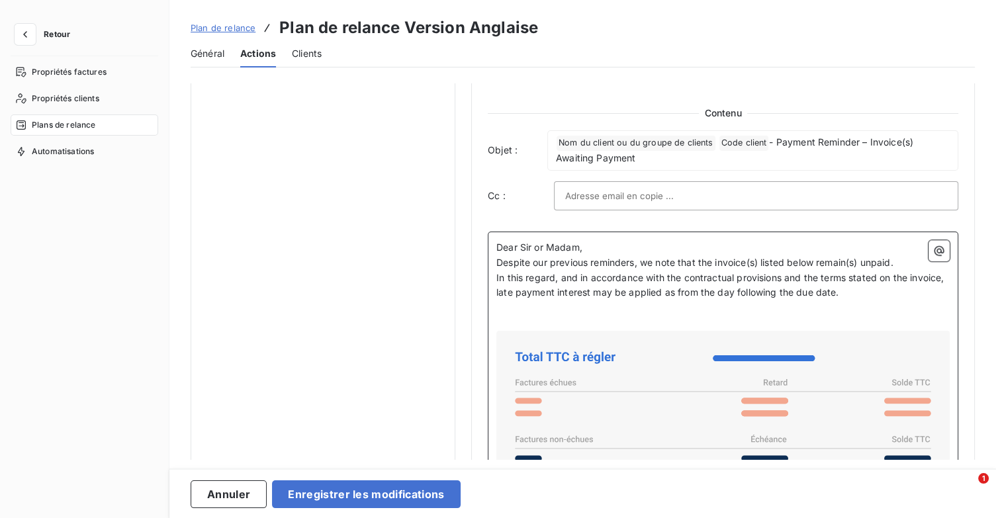
click at [612, 243] on p "Dear Sir or Madam," at bounding box center [722, 247] width 453 height 15
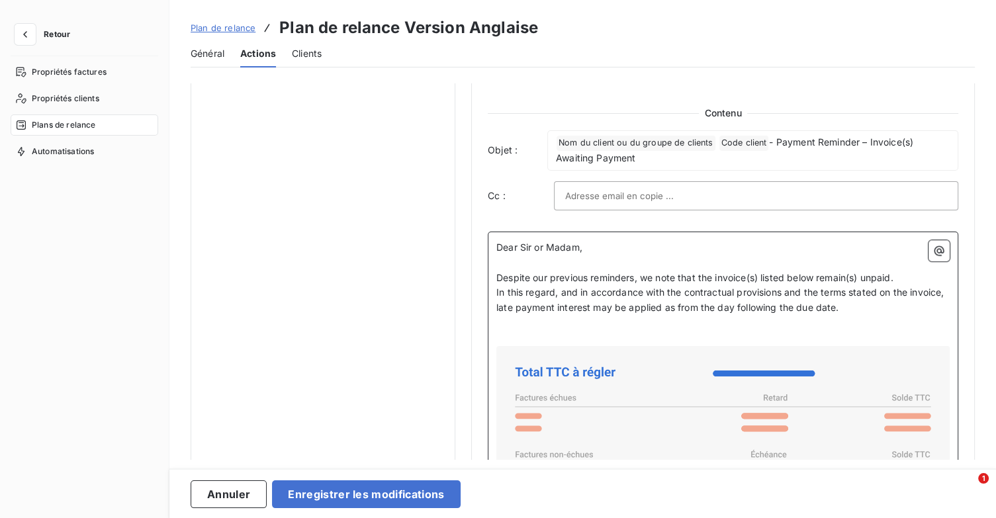
click at [900, 279] on p "Despite our previous reminders, we note that the invoice(s) listed below remain…" at bounding box center [722, 278] width 453 height 15
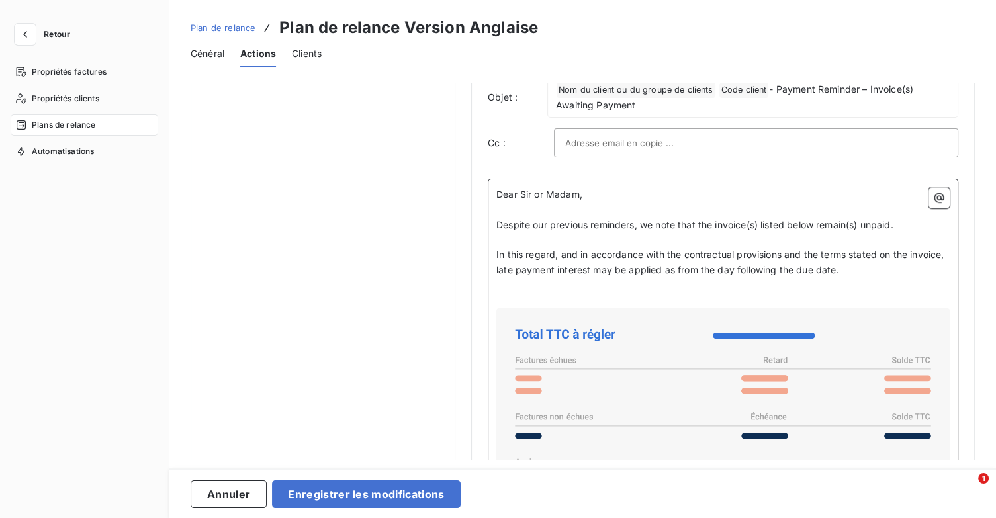
scroll to position [936, 0]
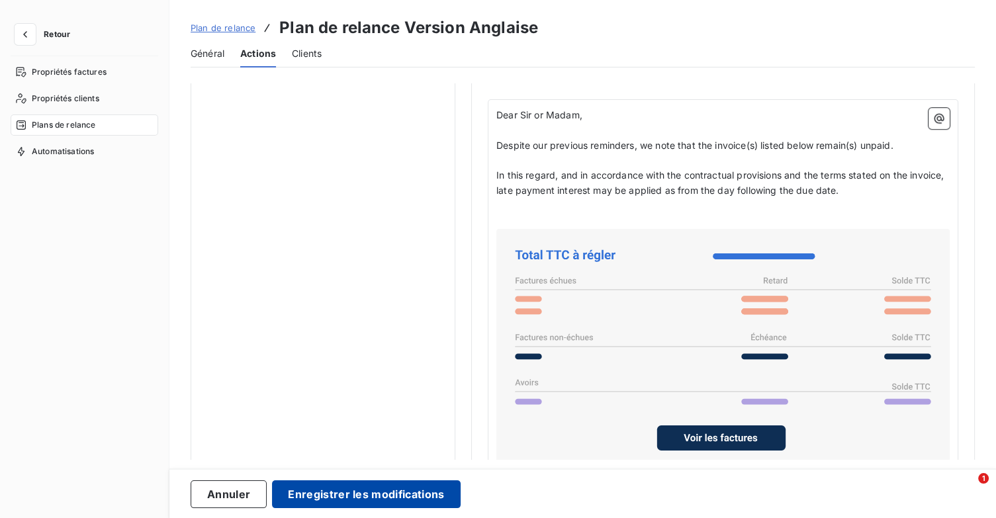
click at [357, 496] on button "Enregistrer les modifications" at bounding box center [366, 494] width 188 height 28
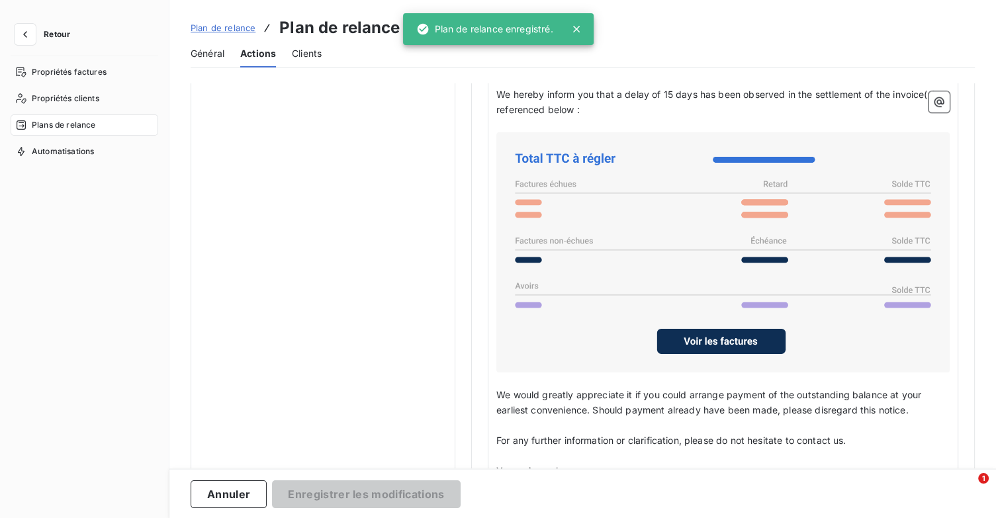
scroll to position [76, 0]
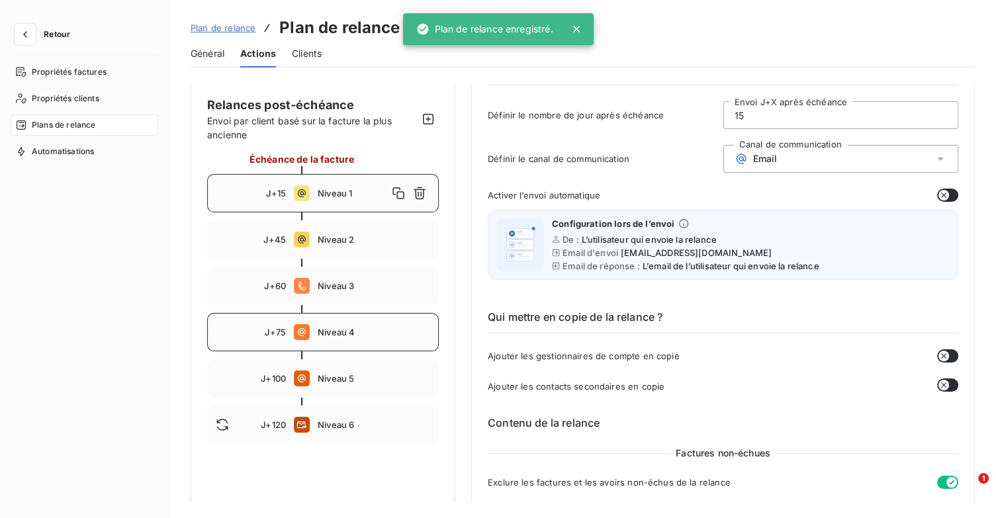
click at [331, 335] on span "Niveau 4" at bounding box center [374, 332] width 112 height 11
type input "75"
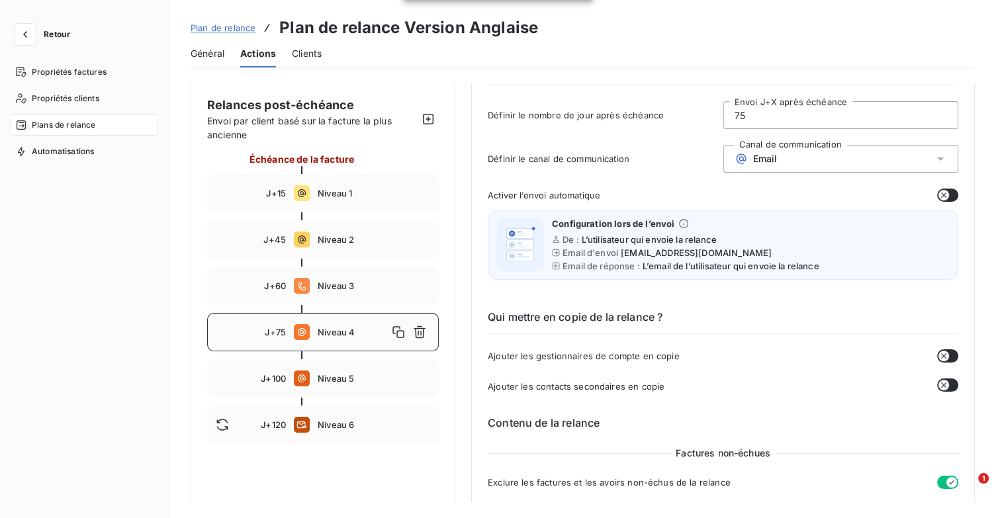
click at [337, 338] on div "Niveau 4" at bounding box center [374, 332] width 112 height 21
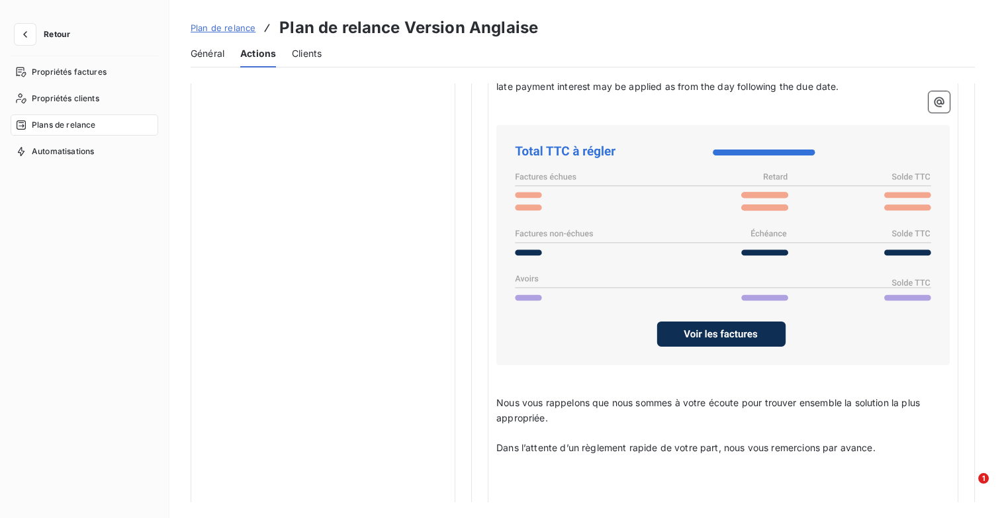
scroll to position [1068, 0]
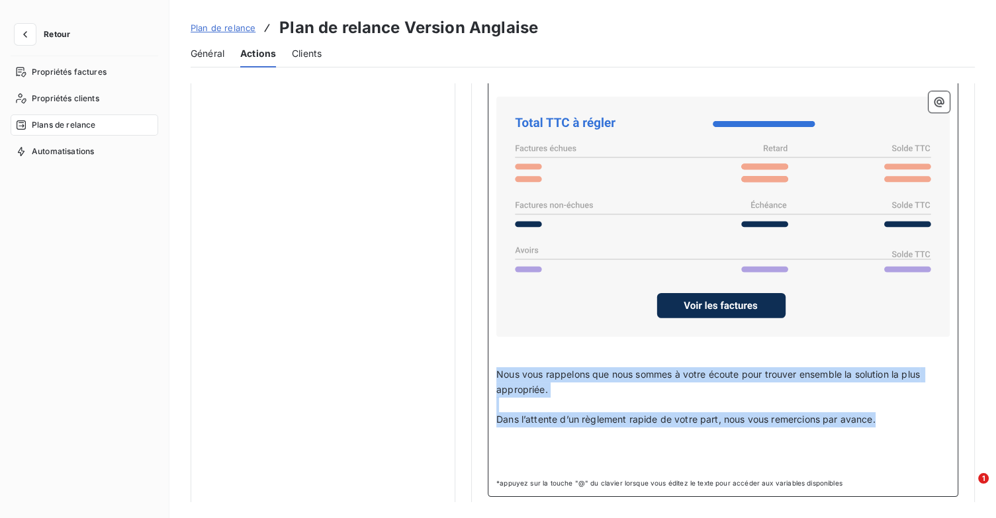
drag, startPoint x: 894, startPoint y: 417, endPoint x: 496, endPoint y: 374, distance: 400.6
click at [496, 374] on div "Dear Sir or Madam, ﻿ Despite our previous reminders, we note that the invoice(s…" at bounding box center [722, 224] width 453 height 497
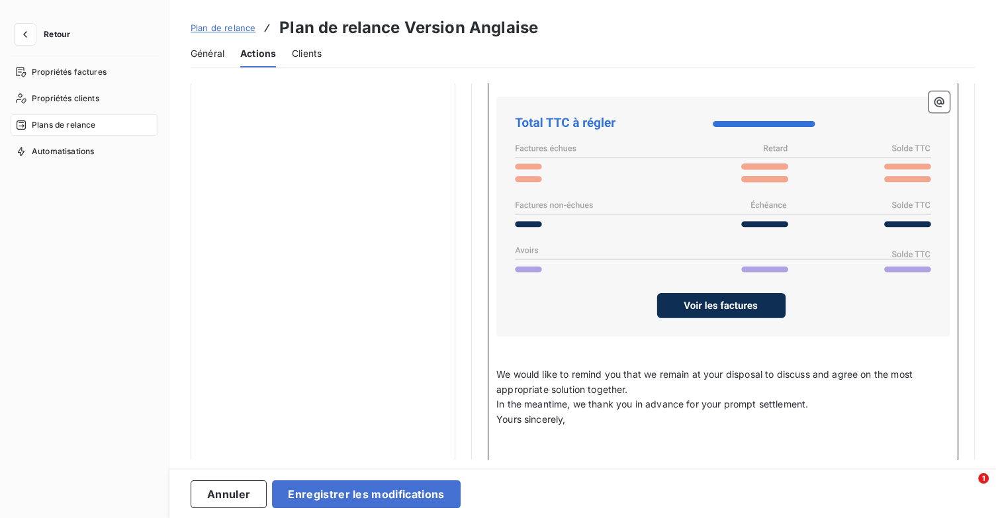
click at [705, 384] on p "We would like to remind you that we remain at your disposal to discuss and agre…" at bounding box center [722, 382] width 453 height 30
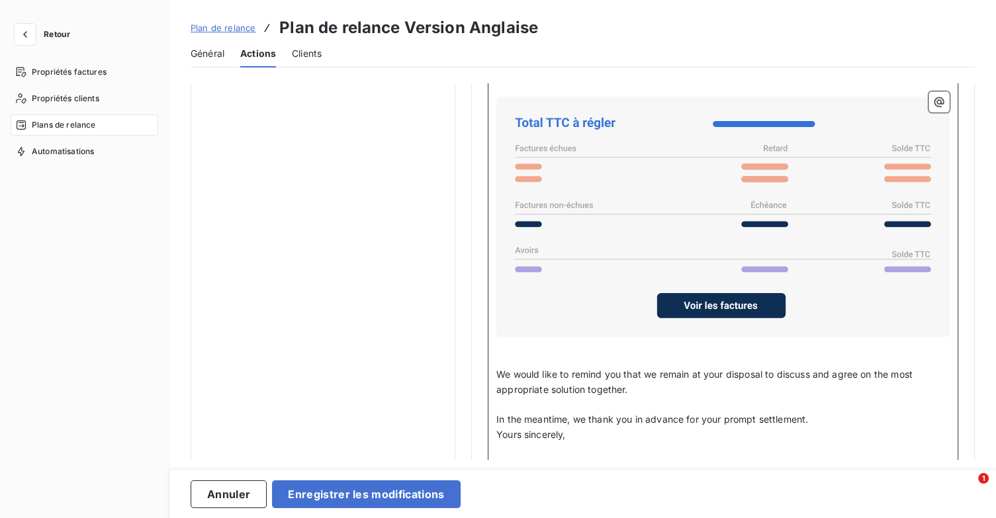
click at [848, 412] on p "In the meantime, we thank you in advance for your prompt settlement." at bounding box center [722, 419] width 453 height 15
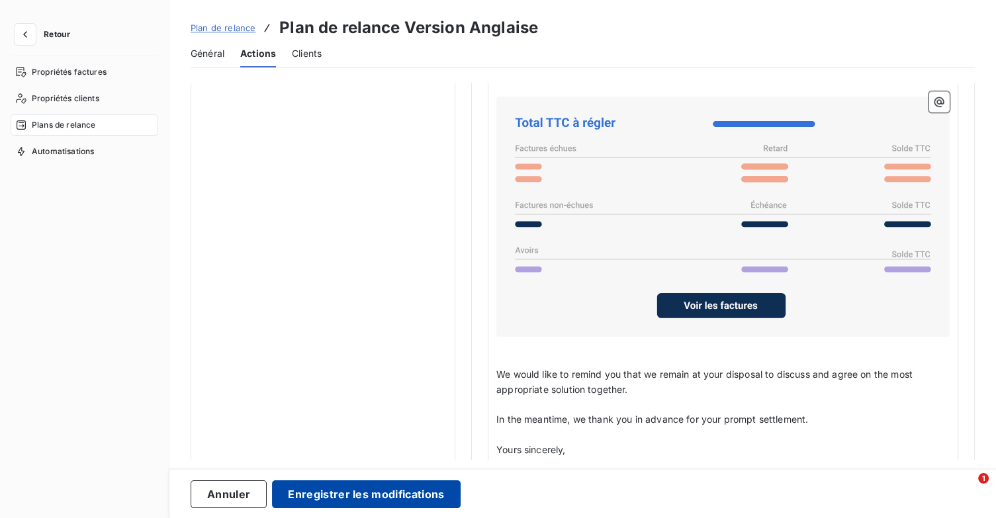
click at [398, 501] on button "Enregistrer les modifications" at bounding box center [366, 494] width 188 height 28
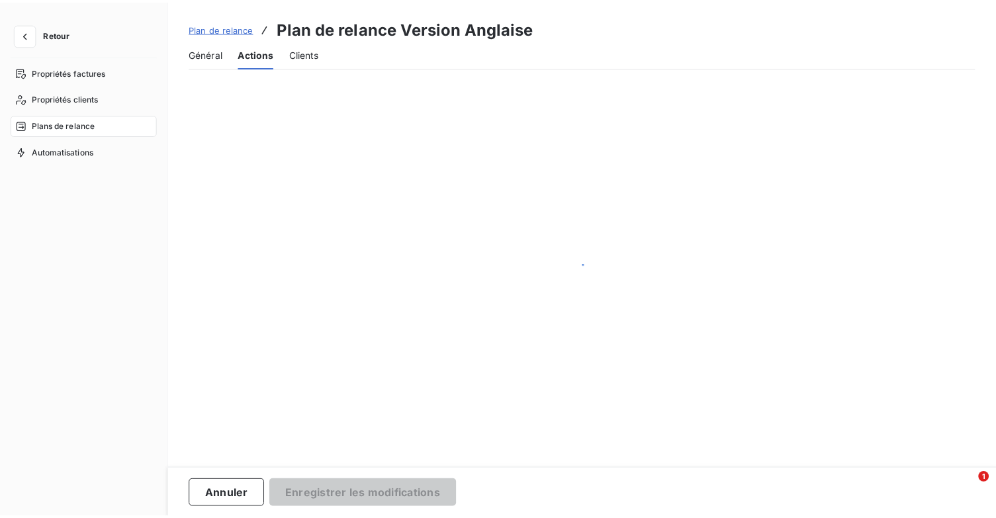
scroll to position [76, 0]
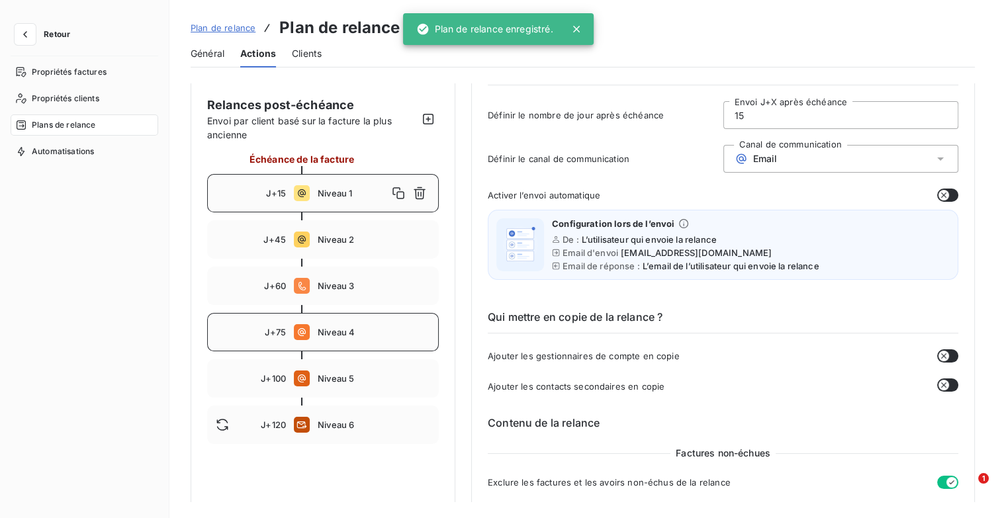
click at [386, 328] on span "Niveau 4" at bounding box center [374, 332] width 112 height 11
click at [345, 337] on span "Niveau 4" at bounding box center [353, 332] width 70 height 11
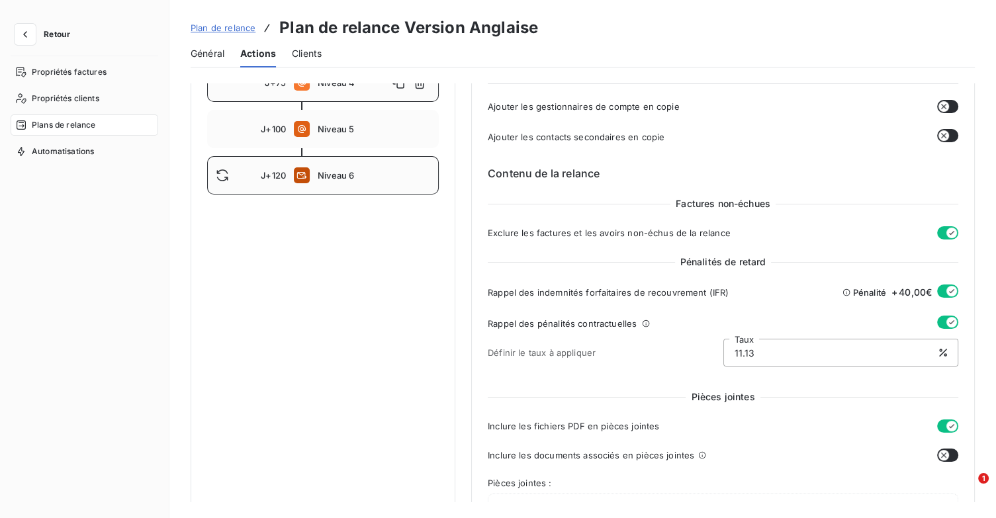
scroll to position [259, 0]
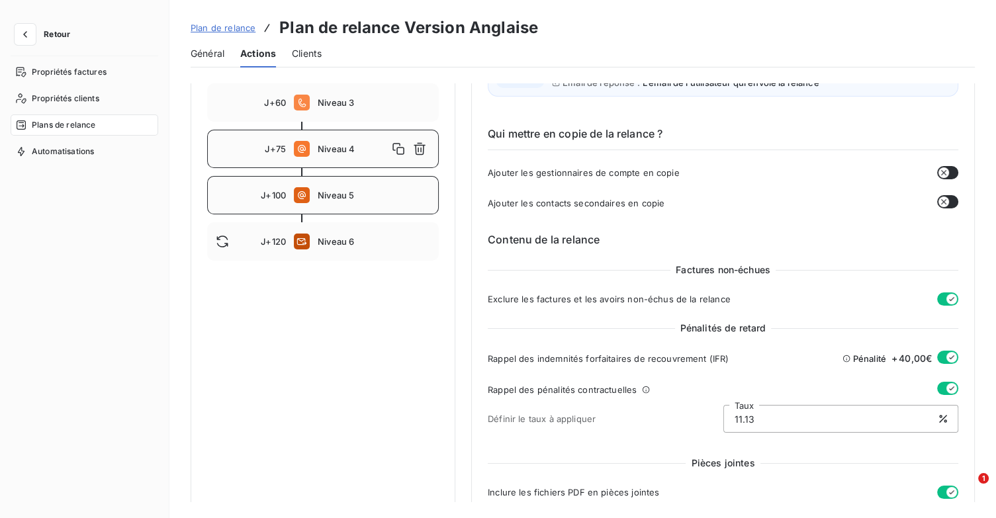
click at [364, 196] on span "Niveau 5" at bounding box center [374, 195] width 112 height 11
type input "100"
click at [357, 197] on span "Niveau 5" at bounding box center [353, 195] width 70 height 11
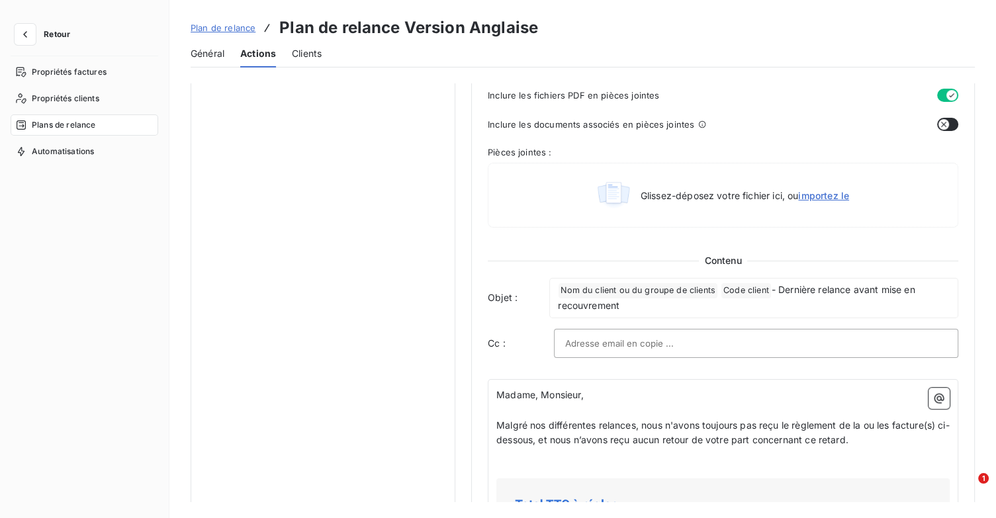
scroll to position [789, 0]
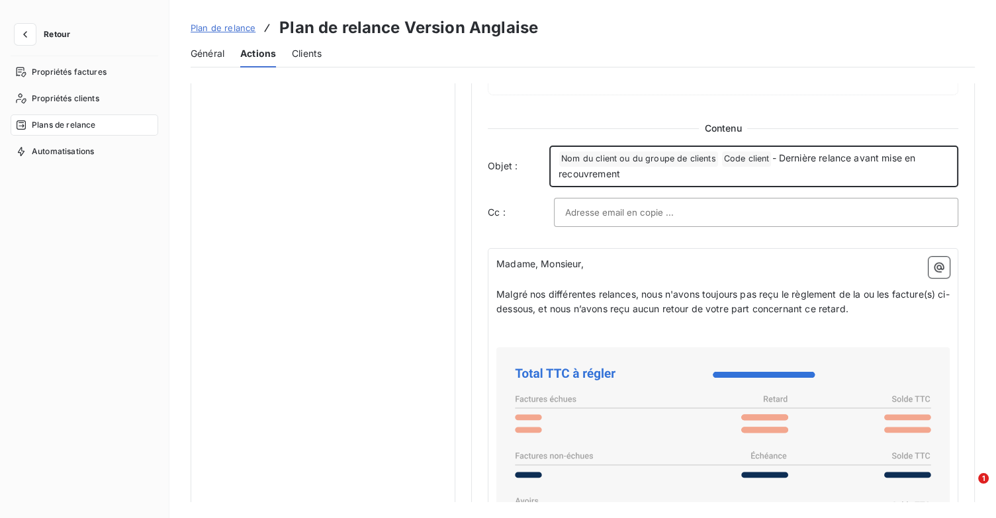
drag, startPoint x: 778, startPoint y: 156, endPoint x: 929, endPoint y: 173, distance: 152.4
click at [929, 173] on p "﻿ Nom du client ou du groupe de clients ﻿ Code client ﻿ - Dernière relance avan…" at bounding box center [753, 166] width 390 height 31
copy span "Dernière relance avant mise en recouvrement"
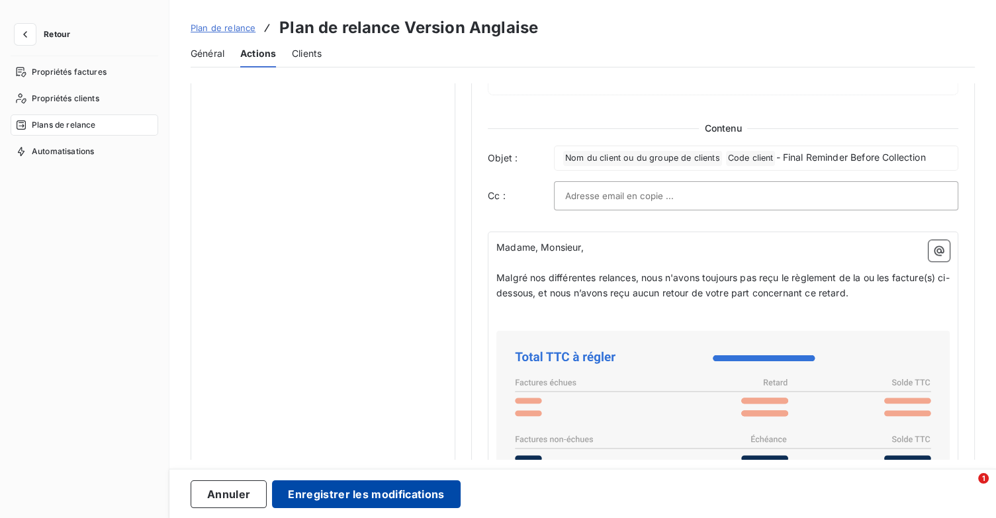
click at [370, 487] on button "Enregistrer les modifications" at bounding box center [366, 494] width 188 height 28
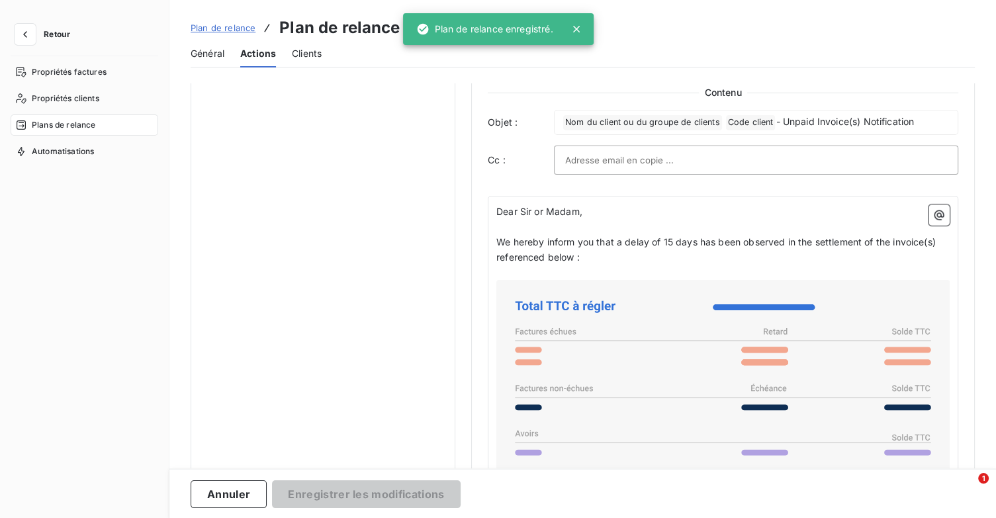
scroll to position [76, 0]
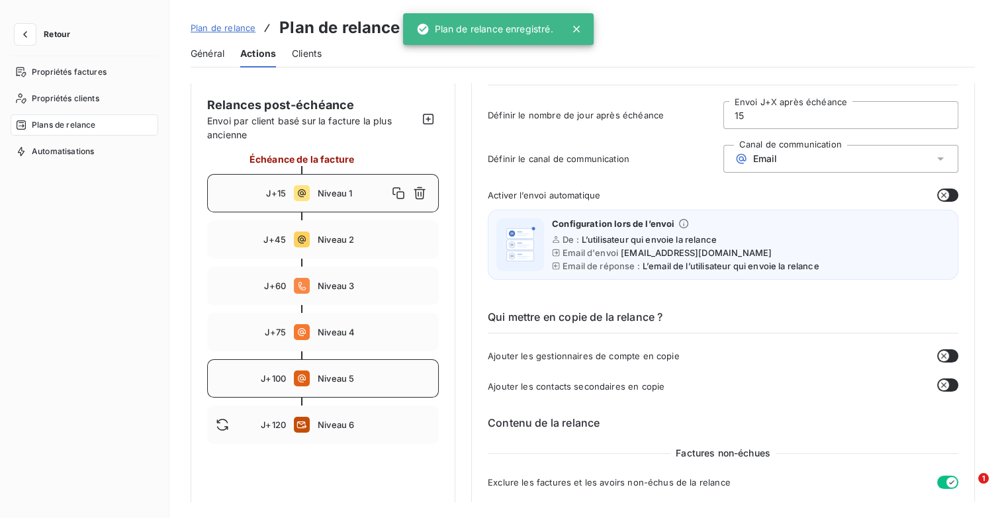
click at [359, 388] on div "J+100 Niveau 5" at bounding box center [323, 378] width 232 height 38
type input "100"
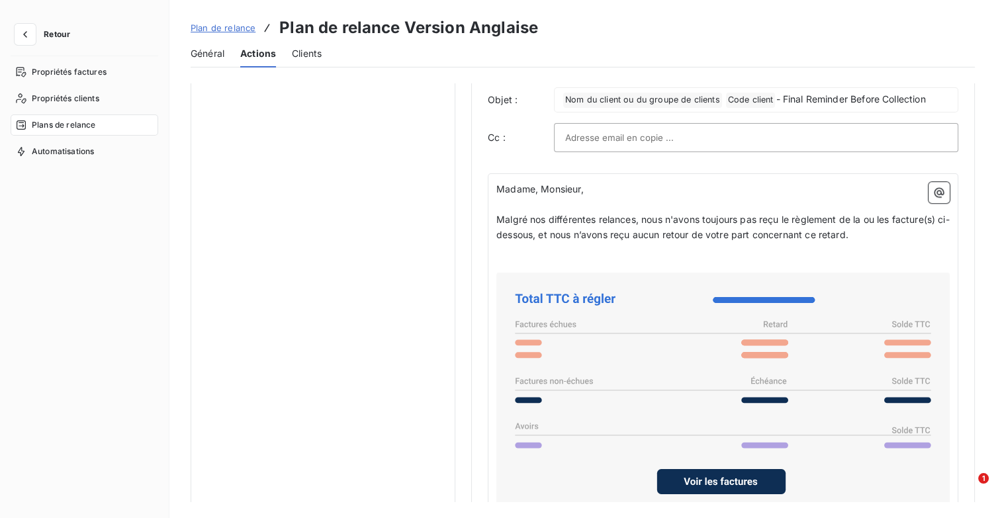
scroll to position [870, 0]
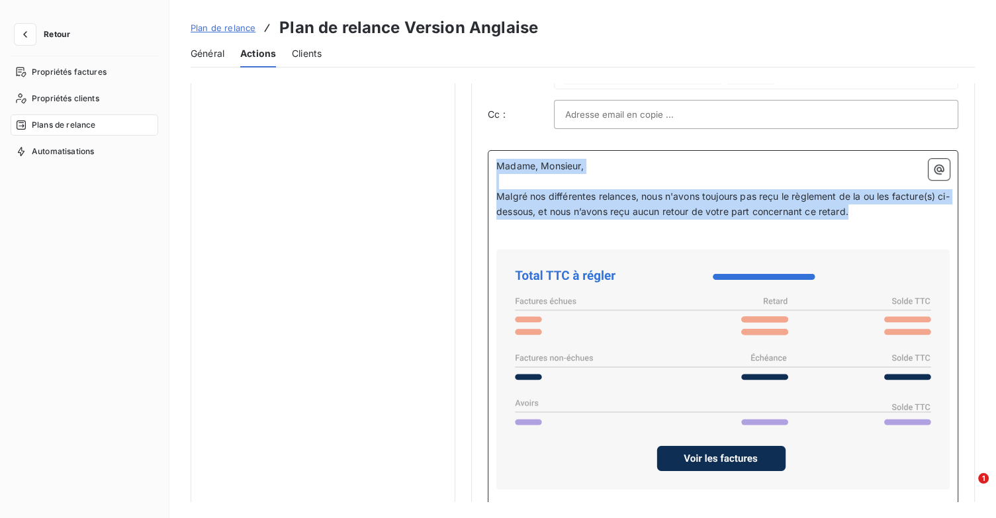
drag, startPoint x: 865, startPoint y: 210, endPoint x: 494, endPoint y: 164, distance: 374.0
click at [494, 164] on div "Madame, Monsieur, ﻿ Malgré nos différentes relances, nous n'avons toujours pas …" at bounding box center [723, 415] width 470 height 530
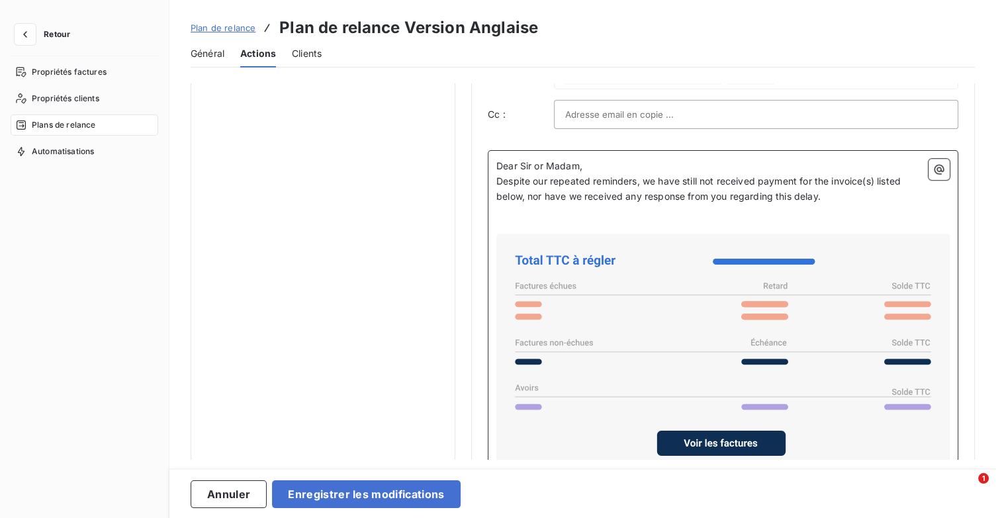
click at [623, 167] on p "Dear Sir or Madam," at bounding box center [722, 166] width 453 height 15
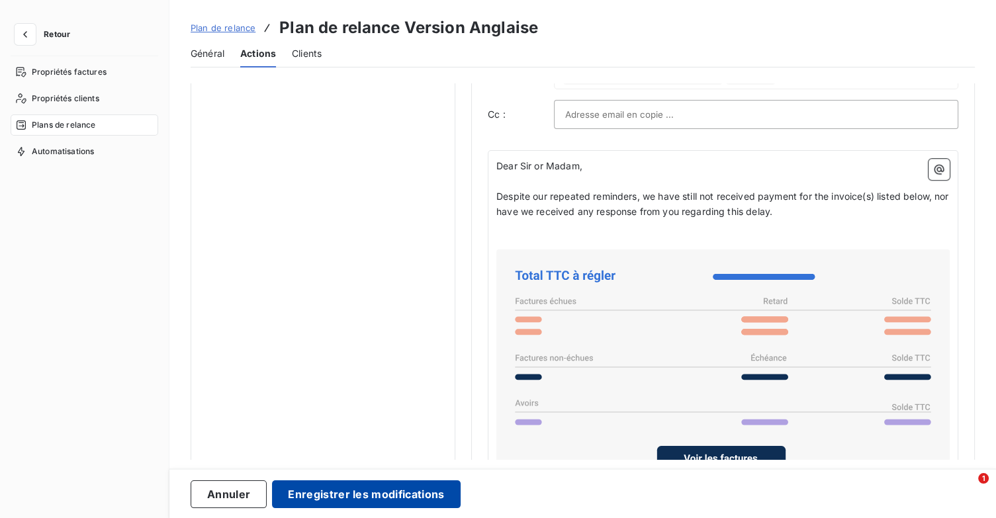
click at [400, 486] on button "Enregistrer les modifications" at bounding box center [366, 494] width 188 height 28
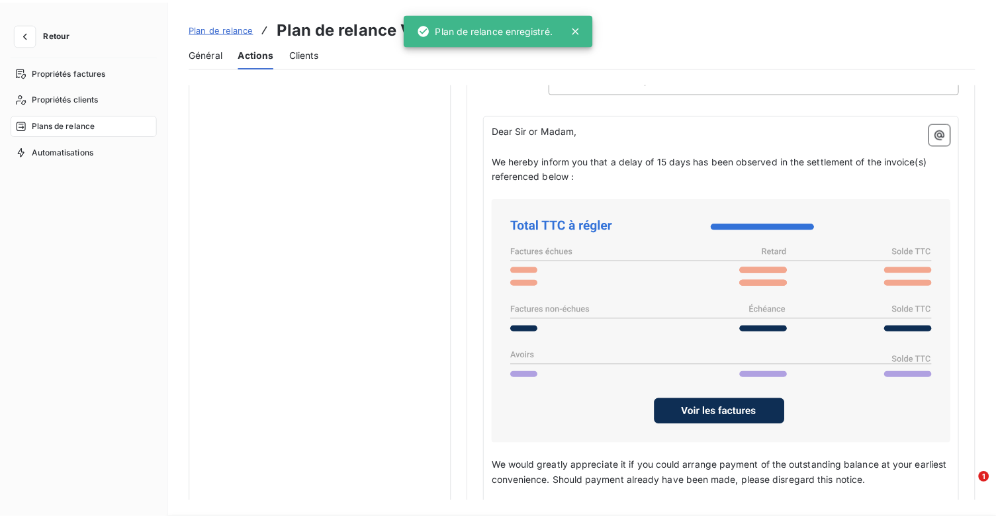
scroll to position [76, 0]
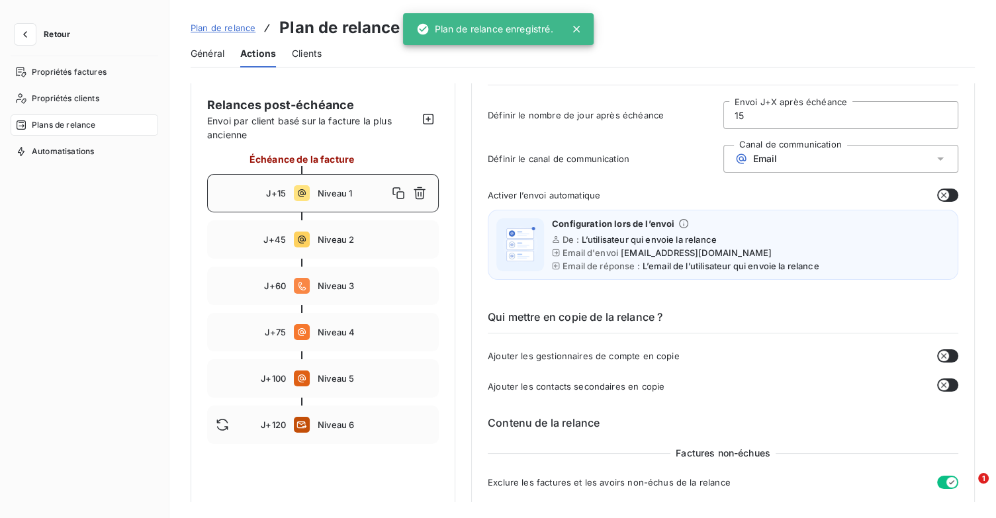
click at [375, 358] on div at bounding box center [323, 355] width 232 height 8
click at [372, 372] on div "J+100 Niveau 5" at bounding box center [323, 378] width 232 height 38
type input "100"
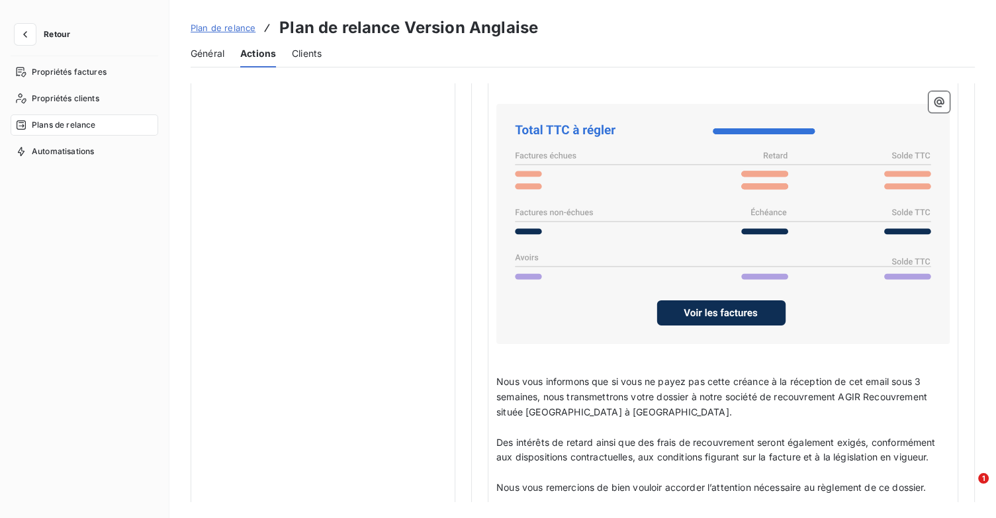
scroll to position [1058, 0]
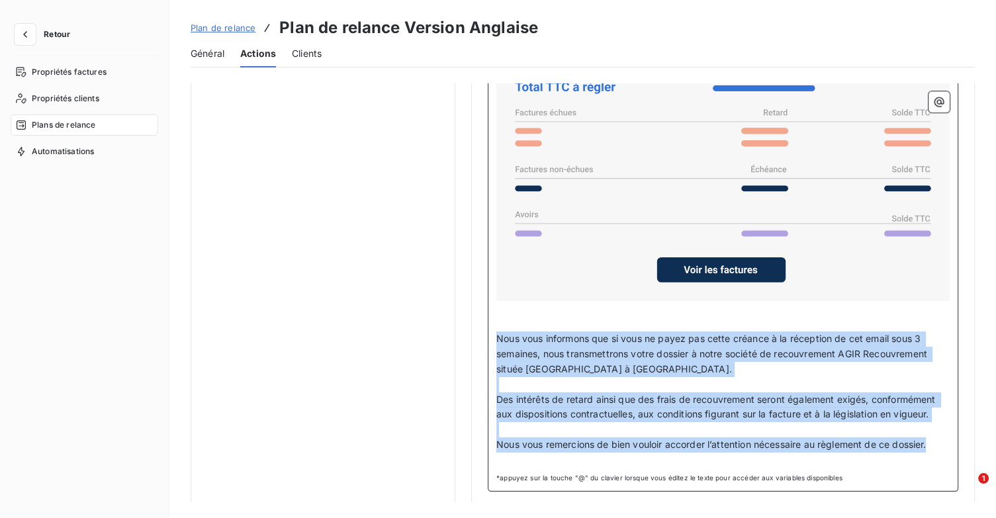
drag, startPoint x: 496, startPoint y: 330, endPoint x: 930, endPoint y: 445, distance: 449.6
click at [930, 445] on div "Dear Sir or Madam, ﻿ Despite our repeated reminders, we have still not received…" at bounding box center [722, 218] width 453 height 497
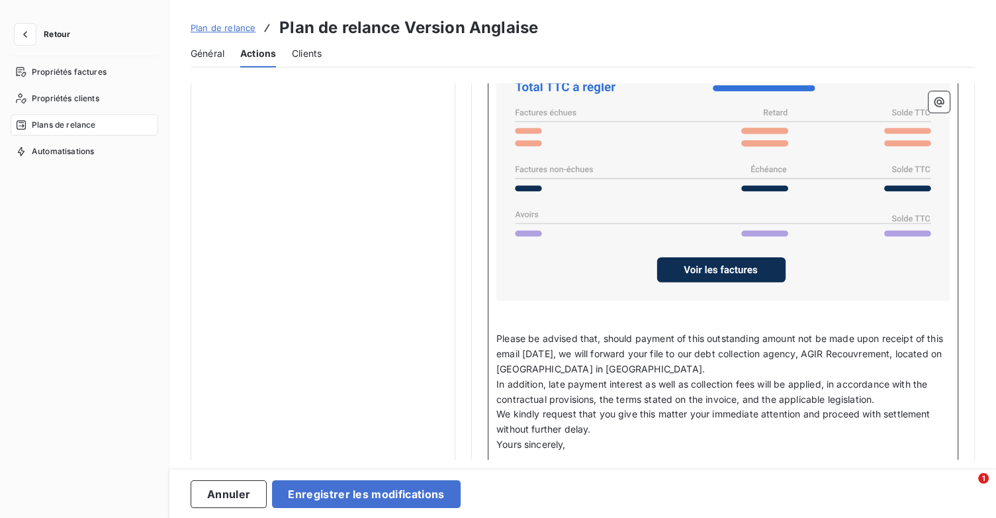
click at [777, 364] on p "Please be advised that, should payment of this outstanding amount not be made u…" at bounding box center [722, 354] width 453 height 46
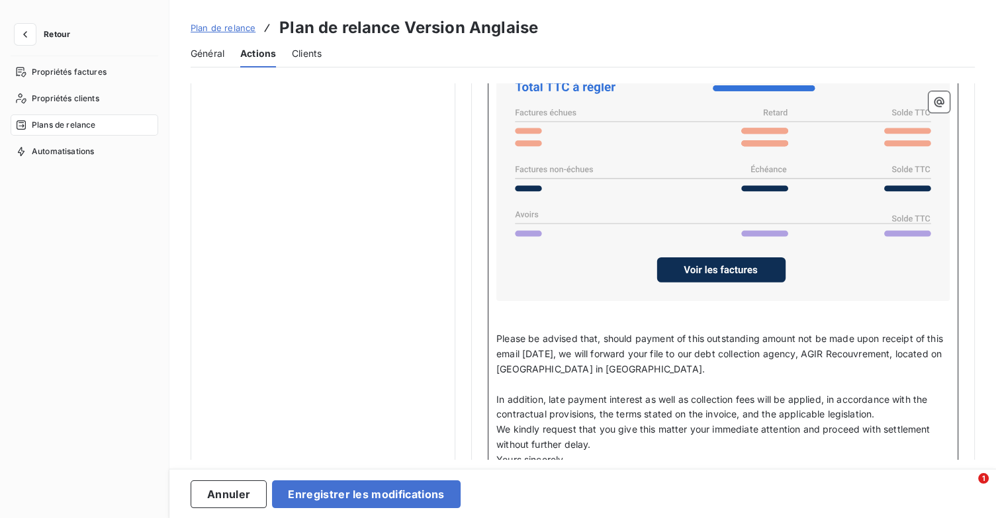
click at [901, 410] on p "In addition, late payment interest as well as collection fees will be applied, …" at bounding box center [722, 407] width 453 height 30
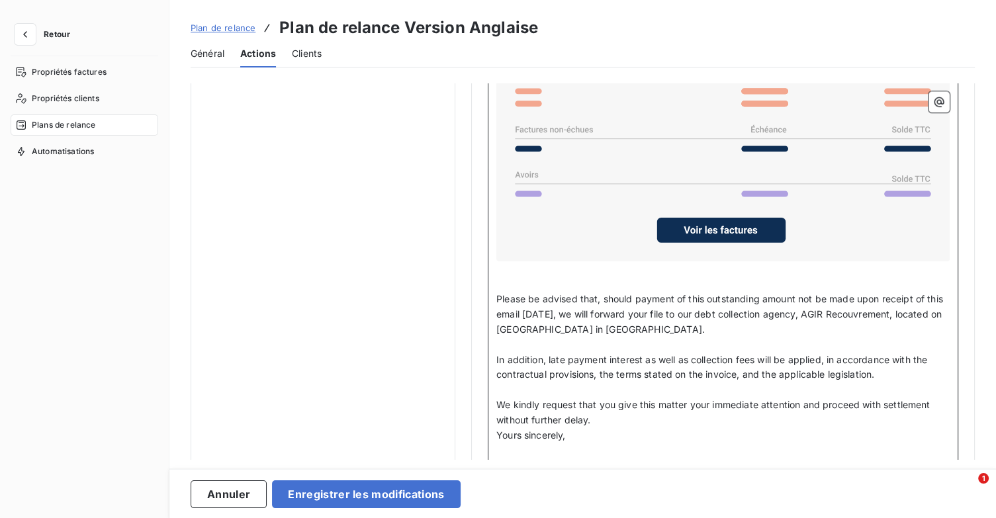
scroll to position [1131, 0]
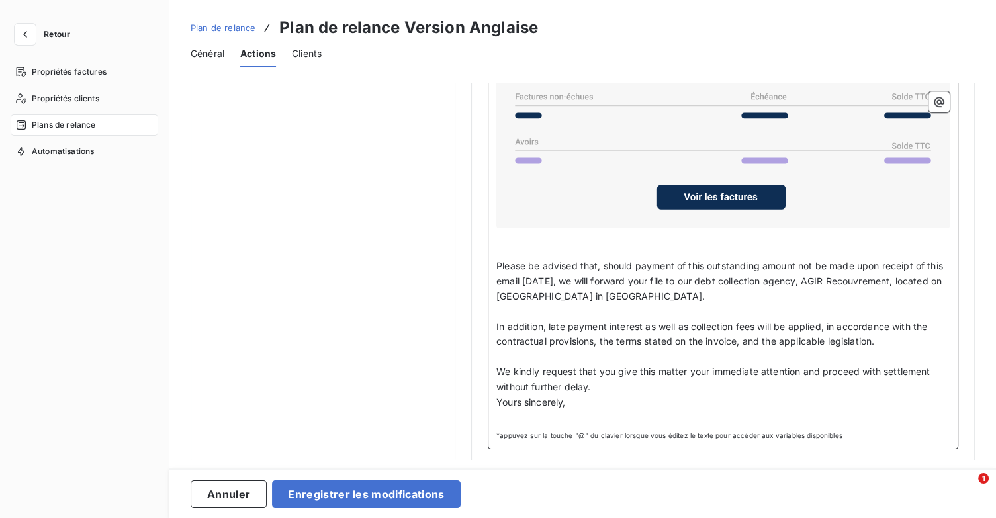
click at [620, 386] on p "We kindly request that you give this matter your immediate attention and procee…" at bounding box center [722, 380] width 453 height 30
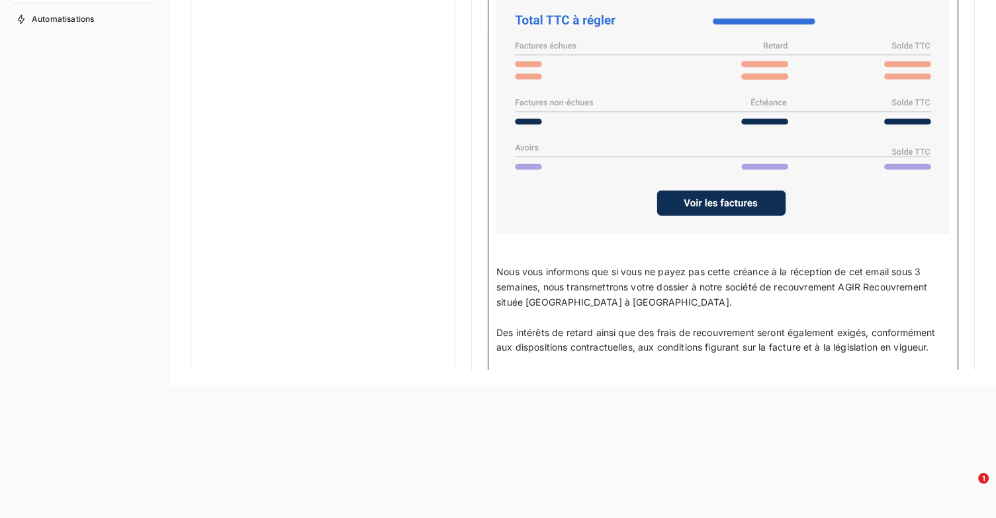
scroll to position [1058, 0]
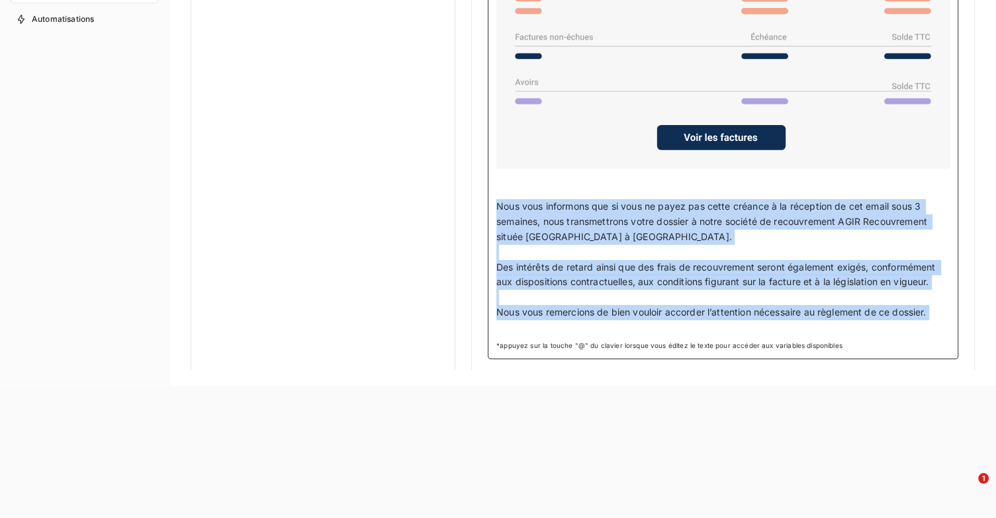
drag, startPoint x: 496, startPoint y: 198, endPoint x: 950, endPoint y: 330, distance: 472.5
click at [950, 330] on div "Dear Sir or Madam, ﻿ Despite our repeated reminders, we have still not received…" at bounding box center [723, 94] width 470 height 530
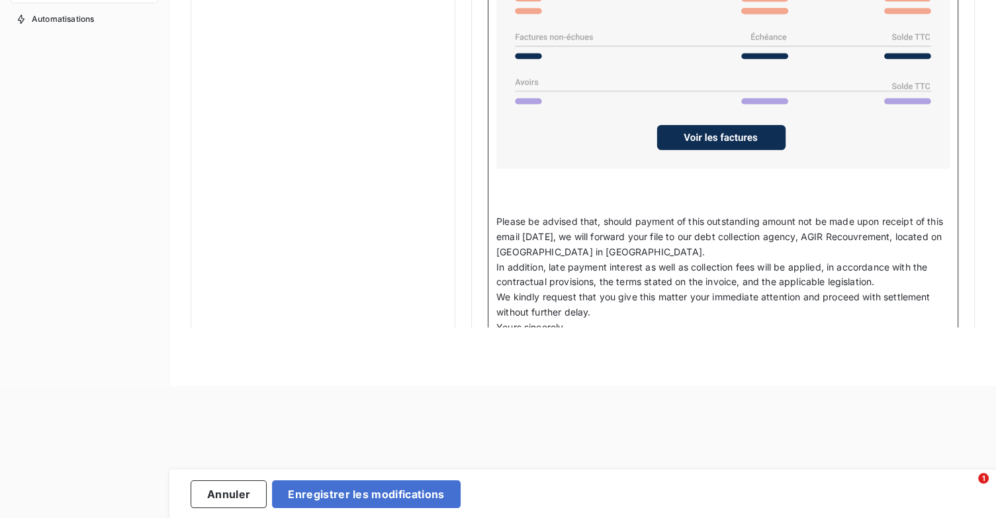
click at [795, 250] on p "Please be advised that, should payment of this outstanding amount not be made u…" at bounding box center [722, 237] width 453 height 46
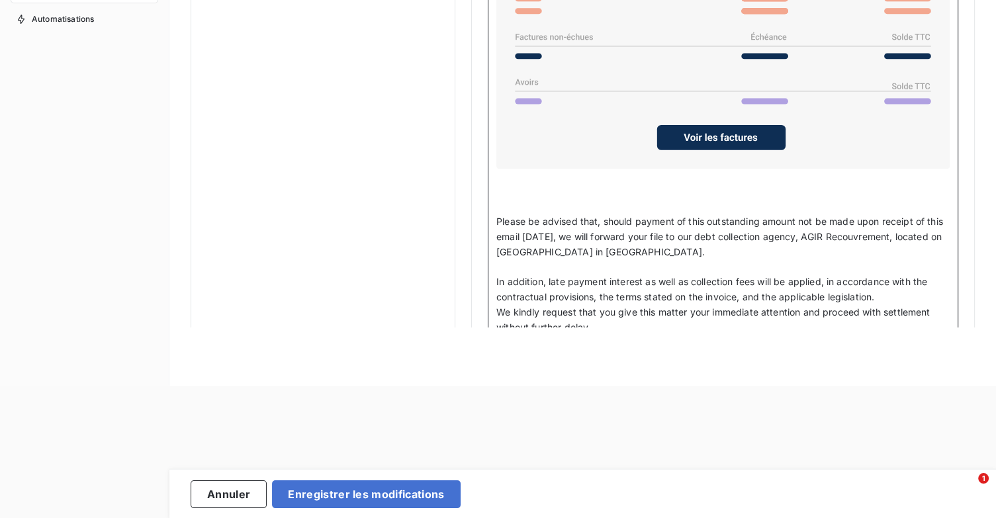
click at [892, 294] on p "In addition, late payment interest as well as collection fees will be applied, …" at bounding box center [722, 290] width 453 height 30
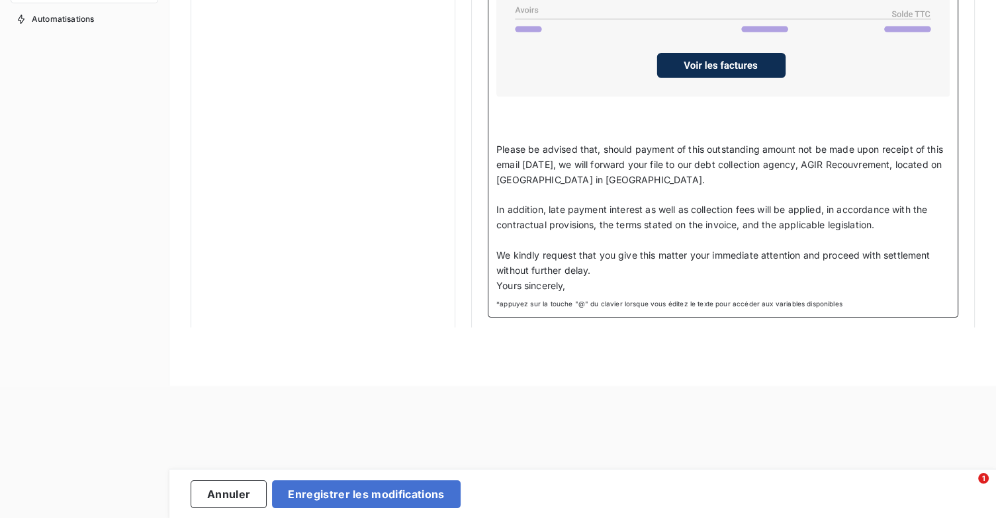
scroll to position [1131, 0]
click at [638, 259] on p "We kindly request that you give this matter your immediate attention and procee…" at bounding box center [722, 262] width 453 height 30
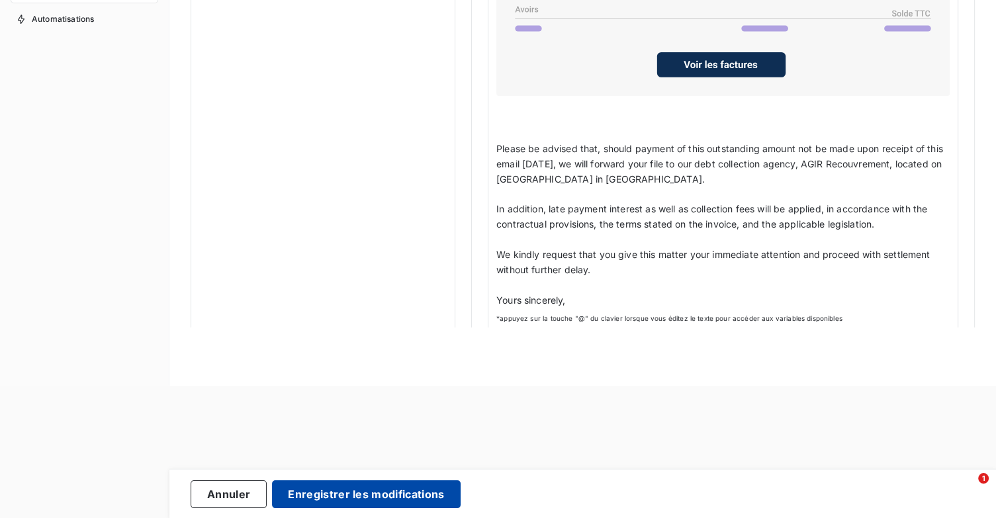
click at [406, 492] on button "Enregistrer les modifications" at bounding box center [366, 494] width 188 height 28
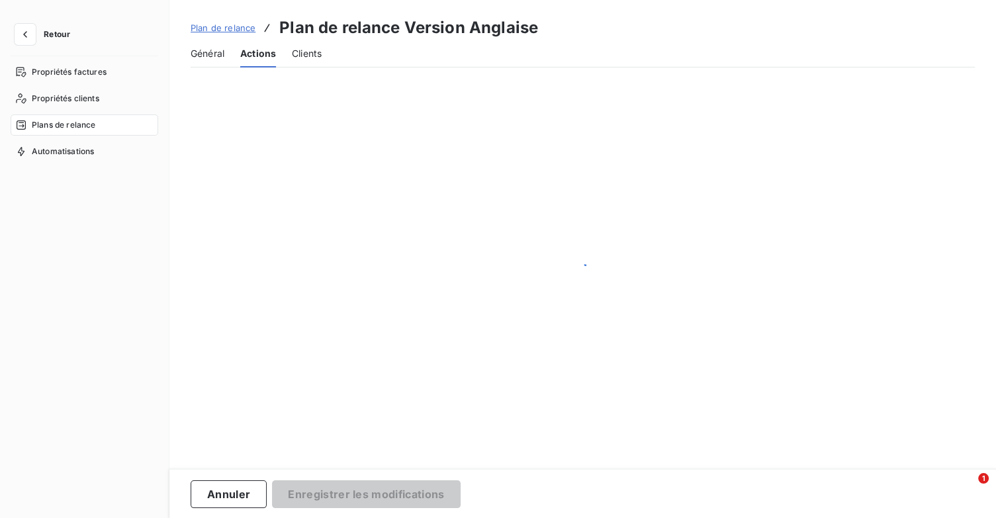
scroll to position [76, 0]
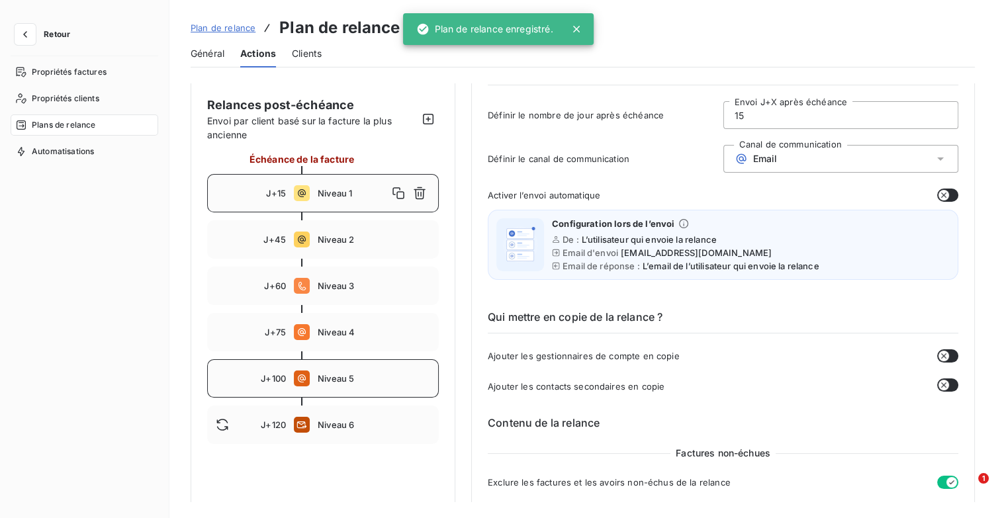
click at [360, 388] on div "J+100 Niveau 5" at bounding box center [323, 378] width 232 height 38
type input "100"
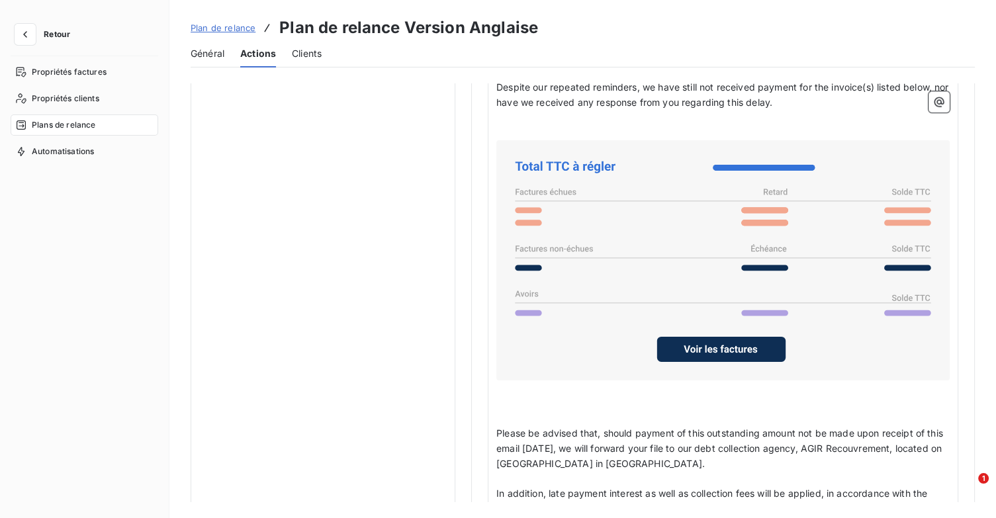
scroll to position [1104, 0]
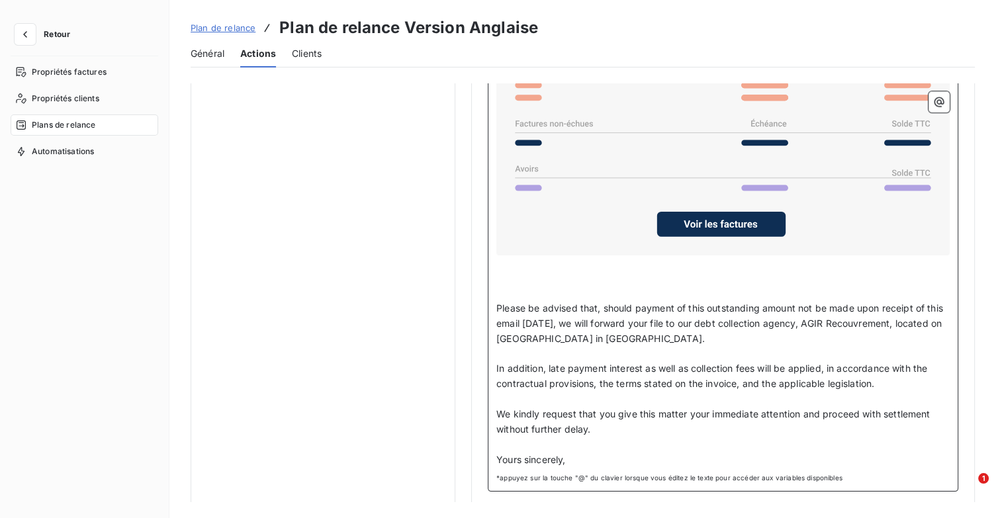
click at [742, 338] on p "Please be advised that, should payment of this outstanding amount not be made u…" at bounding box center [722, 324] width 453 height 46
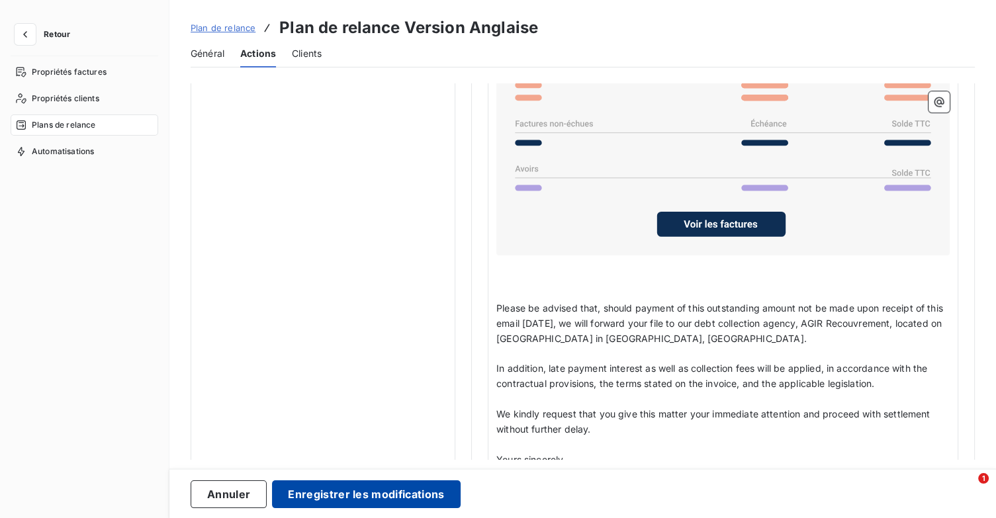
click at [347, 494] on button "Enregistrer les modifications" at bounding box center [366, 494] width 188 height 28
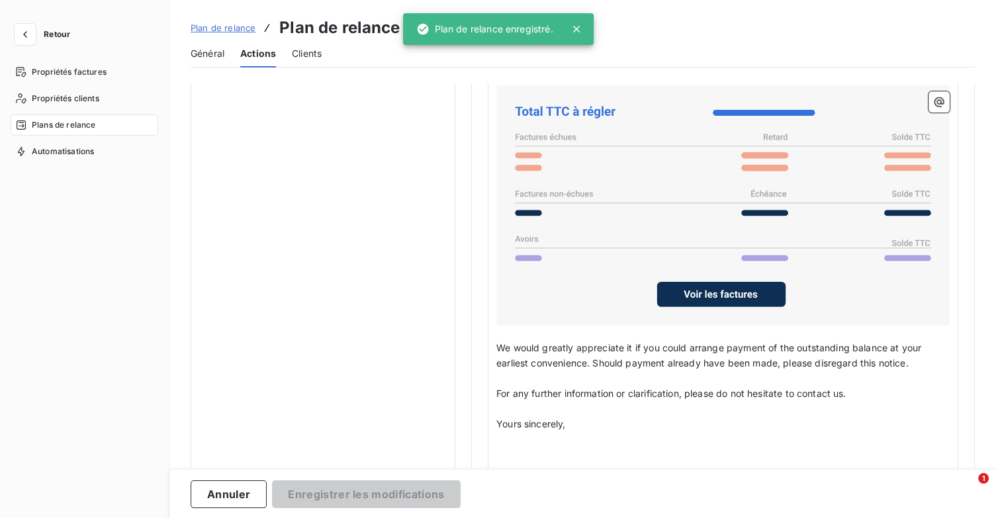
scroll to position [76, 0]
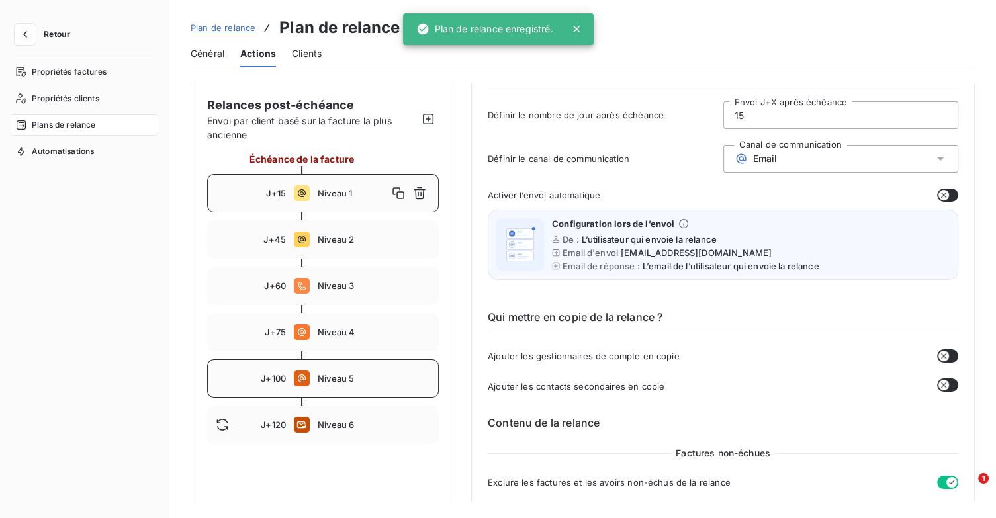
click at [320, 378] on span "Niveau 5" at bounding box center [374, 378] width 112 height 11
type input "100"
click at [339, 378] on span "Niveau 5" at bounding box center [353, 378] width 70 height 11
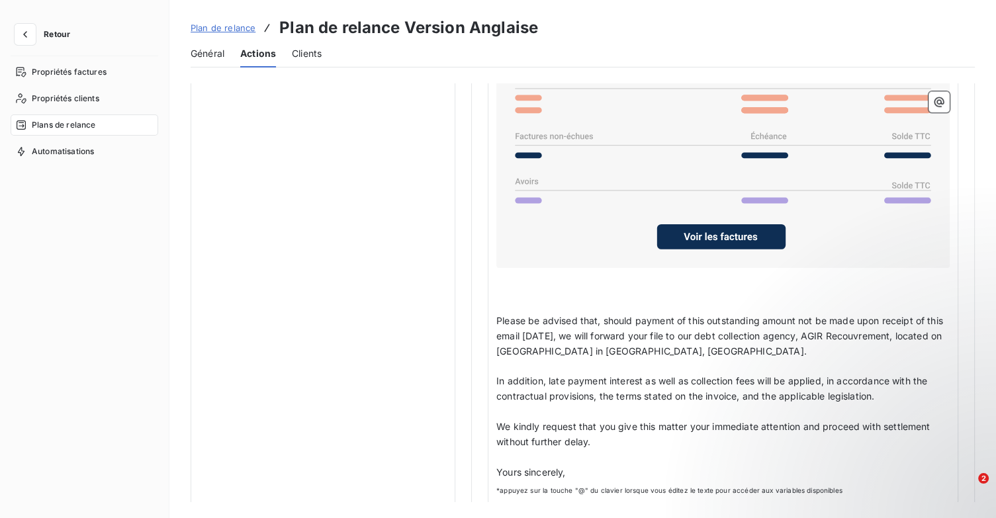
scroll to position [1104, 0]
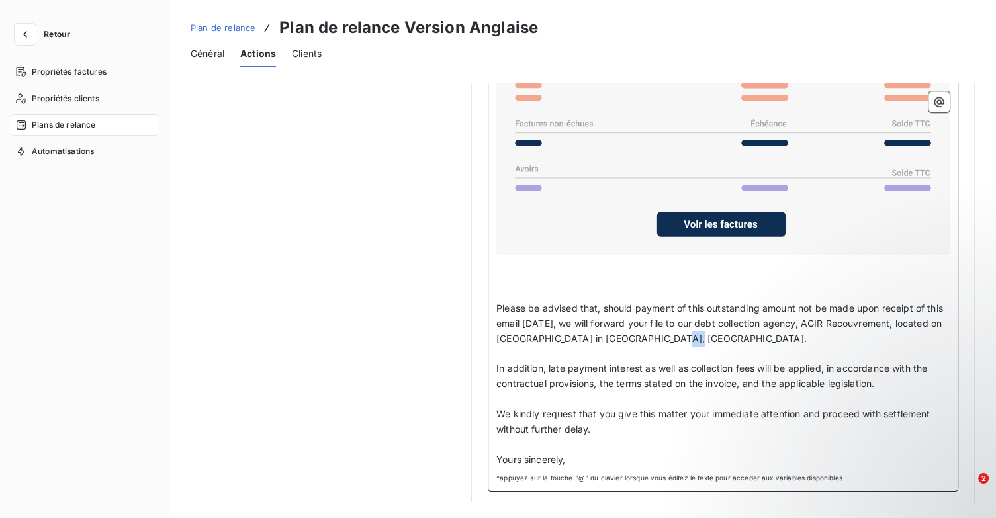
drag, startPoint x: 767, startPoint y: 337, endPoint x: 753, endPoint y: 334, distance: 14.1
click at [753, 334] on p "Please be advised that, should payment of this outstanding amount not be made u…" at bounding box center [722, 324] width 453 height 46
click at [749, 338] on span "Please be advised that, should payment of this outstanding amount not be made u…" at bounding box center [720, 323] width 449 height 42
drag, startPoint x: 760, startPoint y: 331, endPoint x: 726, endPoint y: 331, distance: 34.4
click at [726, 331] on span "Please be advised that, should payment of this outstanding amount not be made u…" at bounding box center [720, 323] width 449 height 42
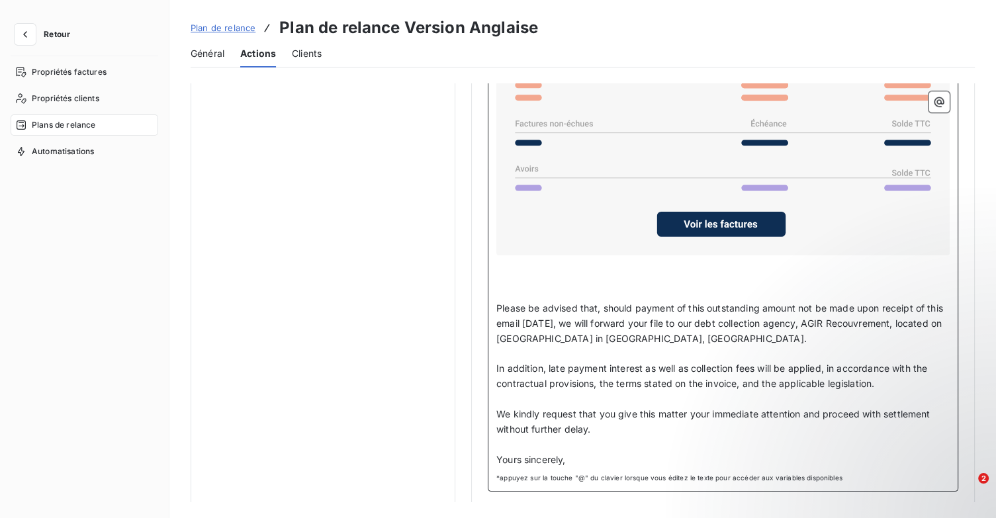
drag, startPoint x: 742, startPoint y: 338, endPoint x: 795, endPoint y: 346, distance: 52.9
click at [795, 347] on p "﻿" at bounding box center [722, 354] width 453 height 15
drag, startPoint x: 762, startPoint y: 330, endPoint x: 804, endPoint y: 389, distance: 72.5
click at [730, 338] on span "Please be advised that, should payment of this outstanding amount not be made u…" at bounding box center [720, 323] width 449 height 42
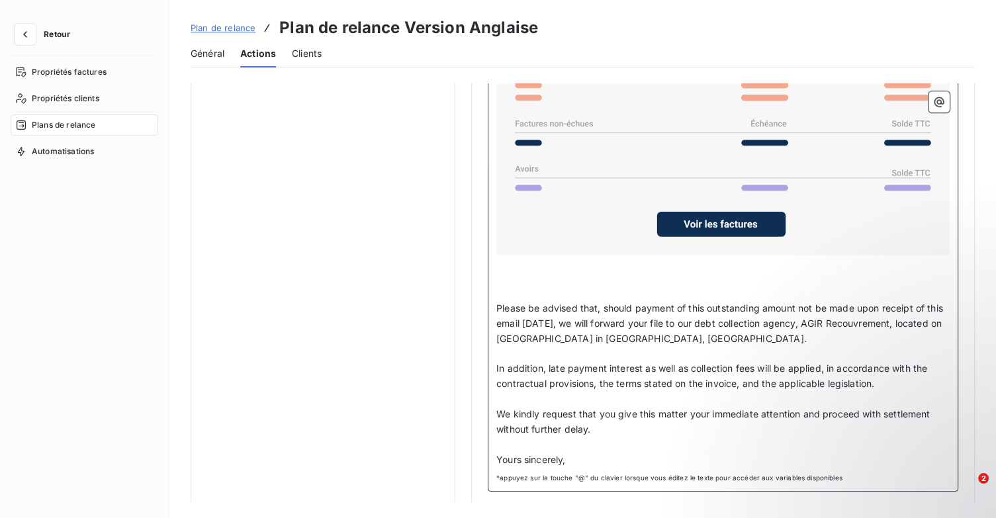
click at [823, 347] on p "﻿" at bounding box center [722, 354] width 453 height 15
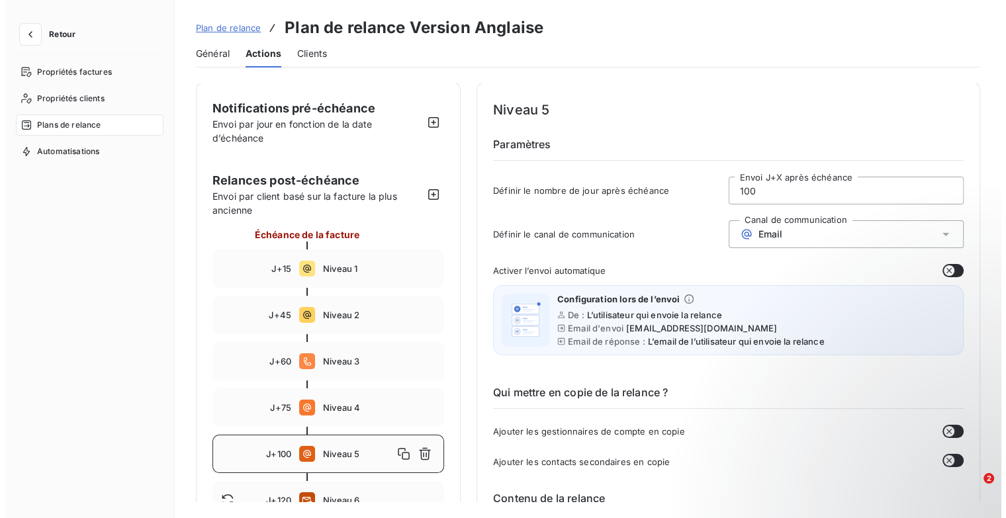
scroll to position [0, 0]
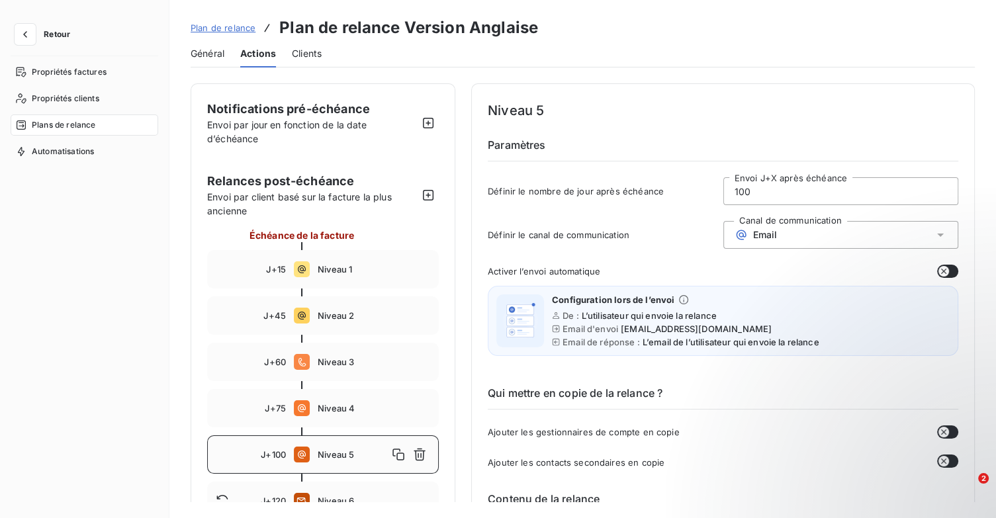
click at [230, 29] on span "Plan de relance" at bounding box center [223, 27] width 65 height 11
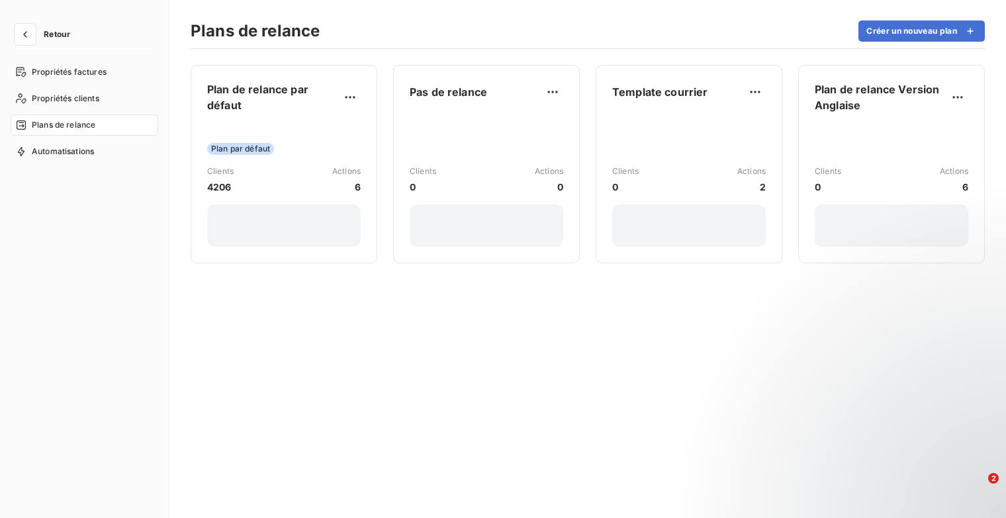
click at [46, 35] on span "Retour" at bounding box center [57, 34] width 26 height 8
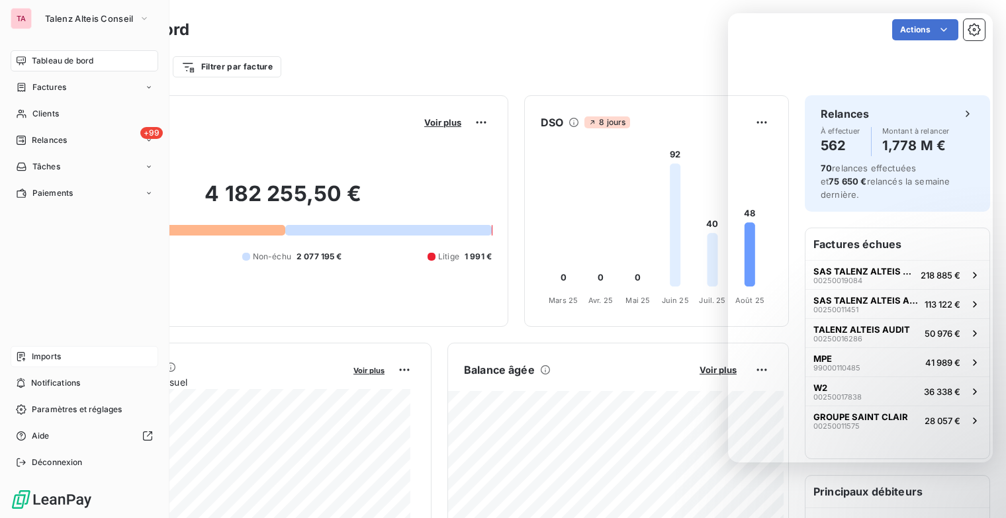
click at [24, 357] on icon at bounding box center [21, 356] width 11 height 11
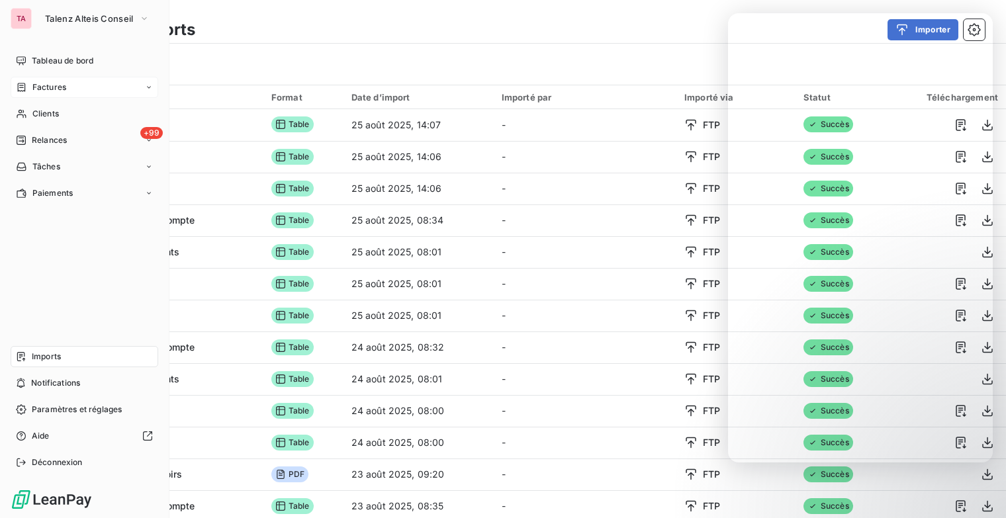
click at [74, 89] on div "Factures" at bounding box center [85, 87] width 148 height 21
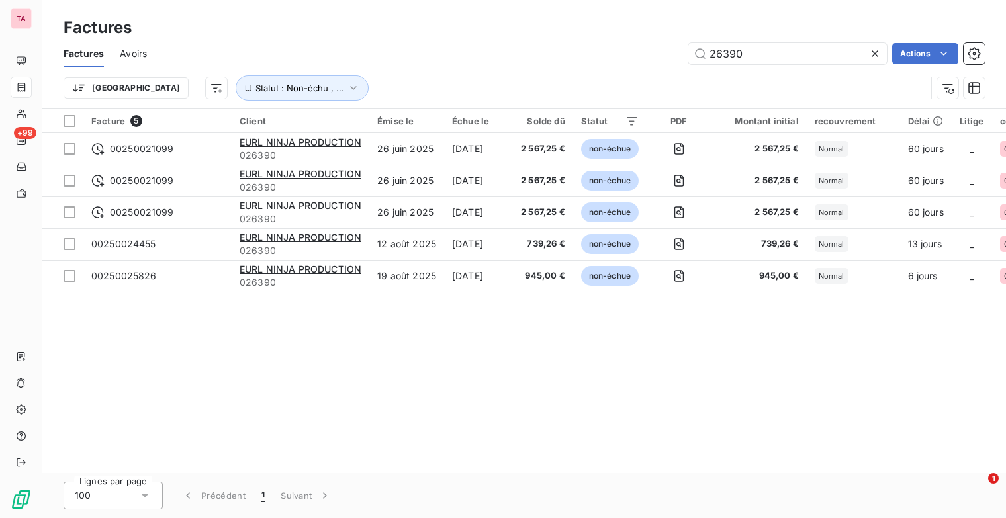
click at [874, 50] on icon at bounding box center [874, 53] width 13 height 13
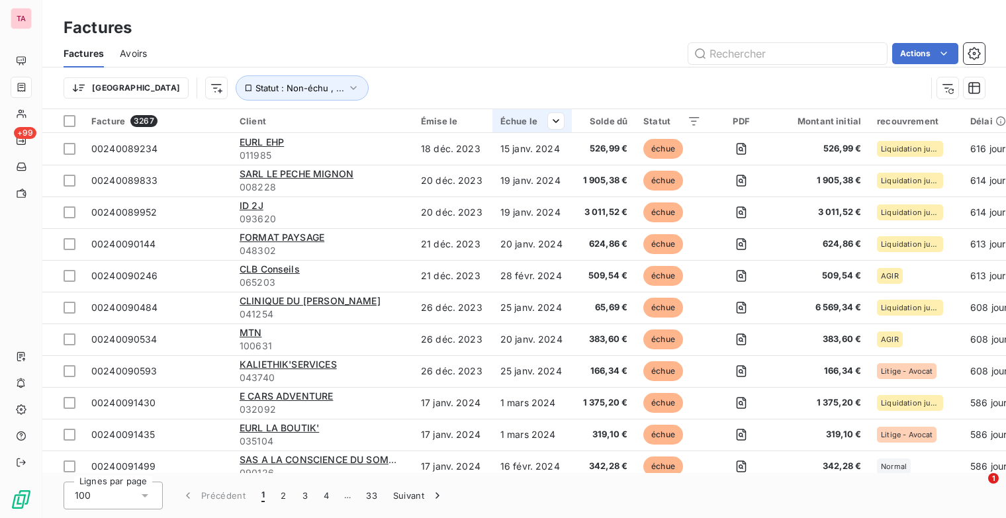
click at [537, 118] on div at bounding box center [550, 121] width 26 height 16
click at [534, 118] on div "Échue le" at bounding box center [532, 121] width 64 height 11
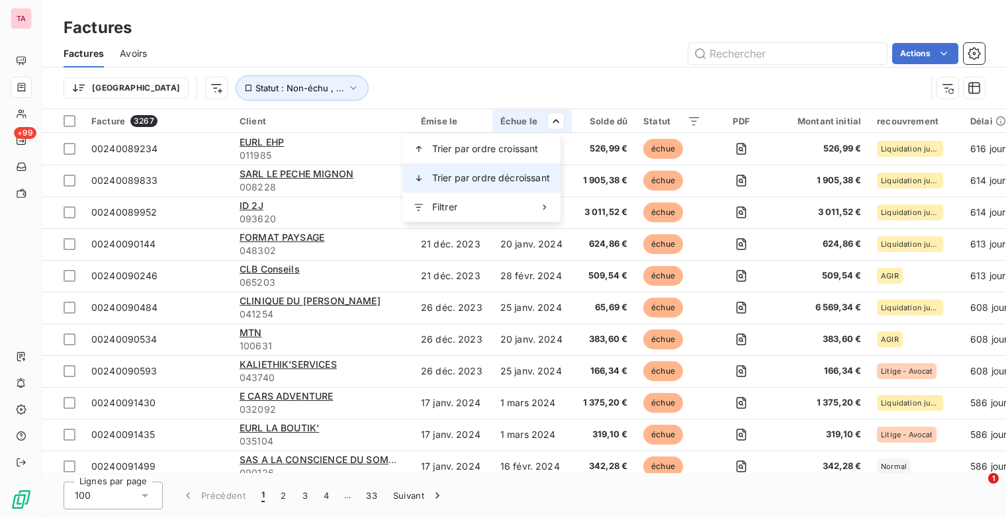
click at [517, 171] on span "Trier par ordre décroissant" at bounding box center [491, 177] width 118 height 13
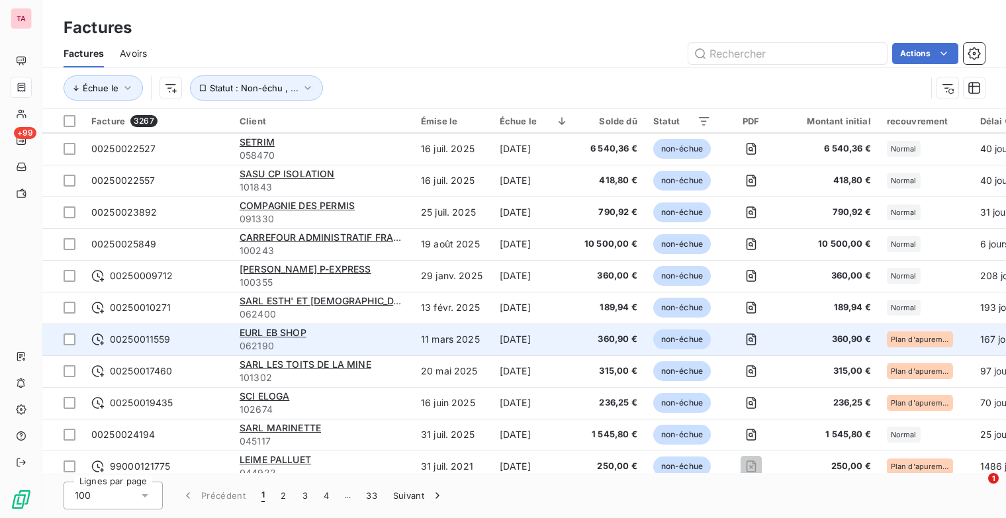
scroll to position [2841, 0]
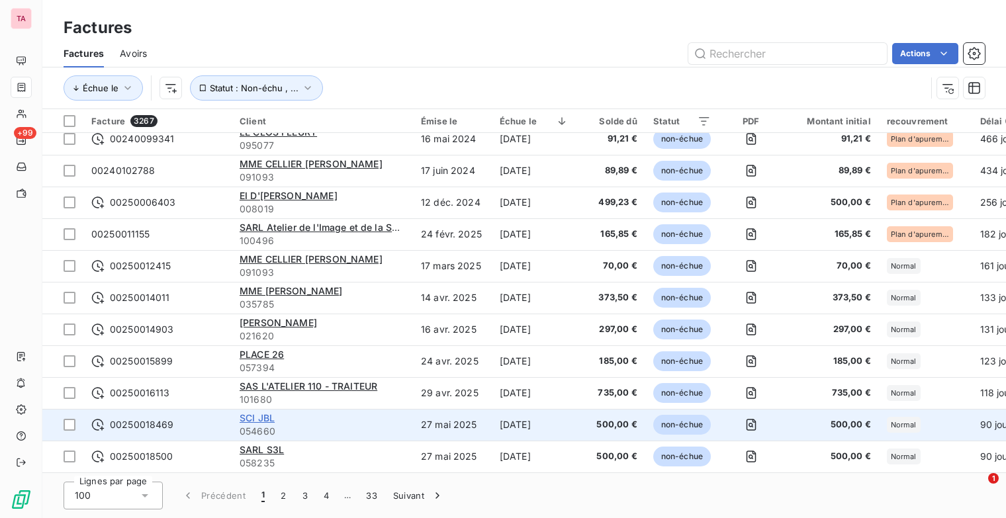
click at [262, 412] on span "SCI JBL" at bounding box center [256, 417] width 35 height 11
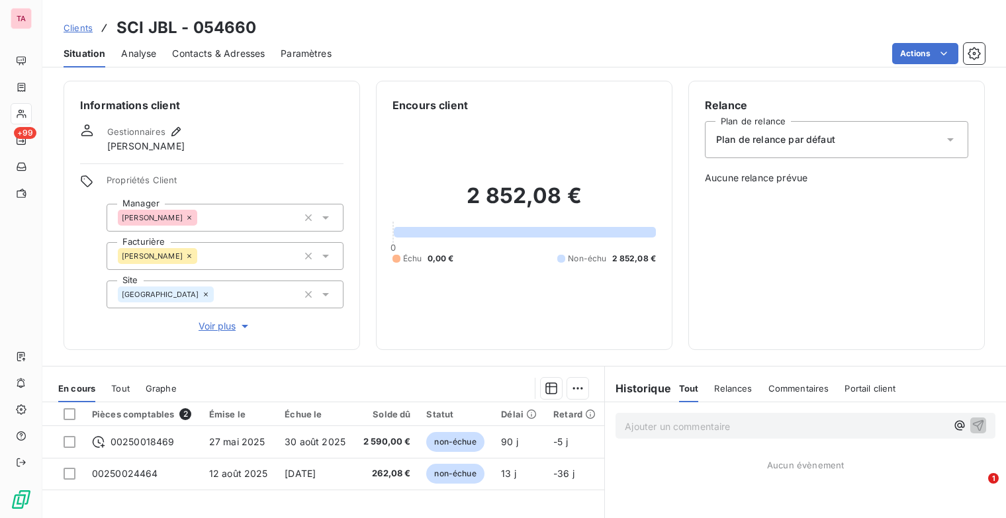
click at [249, 52] on span "Contacts & Adresses" at bounding box center [218, 53] width 93 height 13
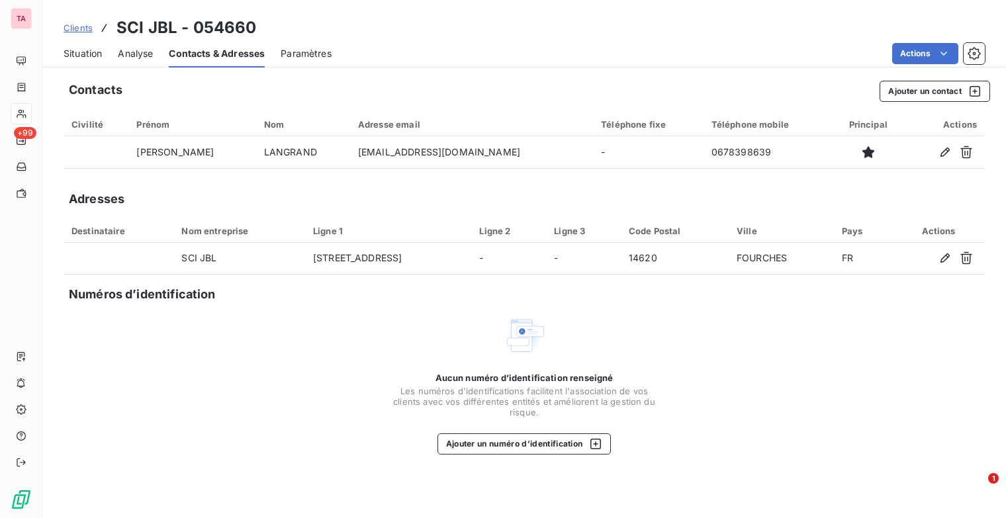
click at [80, 31] on span "Clients" at bounding box center [78, 27] width 29 height 11
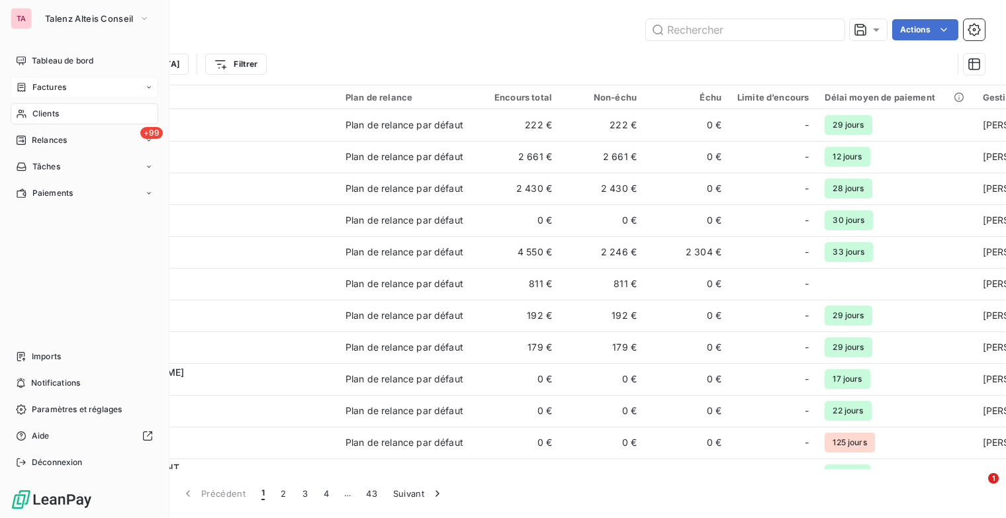
click at [56, 89] on span "Factures" at bounding box center [49, 87] width 34 height 12
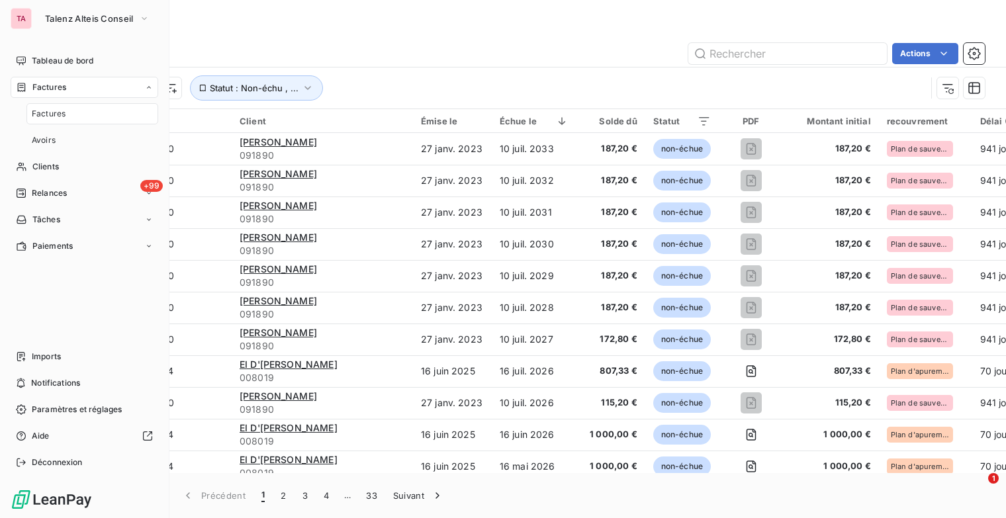
click at [56, 108] on span "Factures" at bounding box center [49, 114] width 34 height 12
click at [52, 162] on span "Clients" at bounding box center [45, 167] width 26 height 12
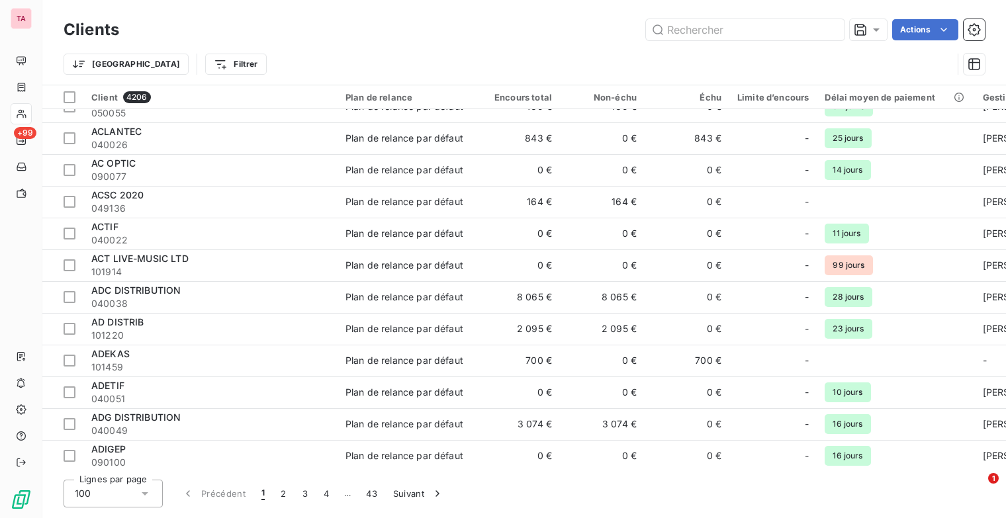
scroll to position [1432, 0]
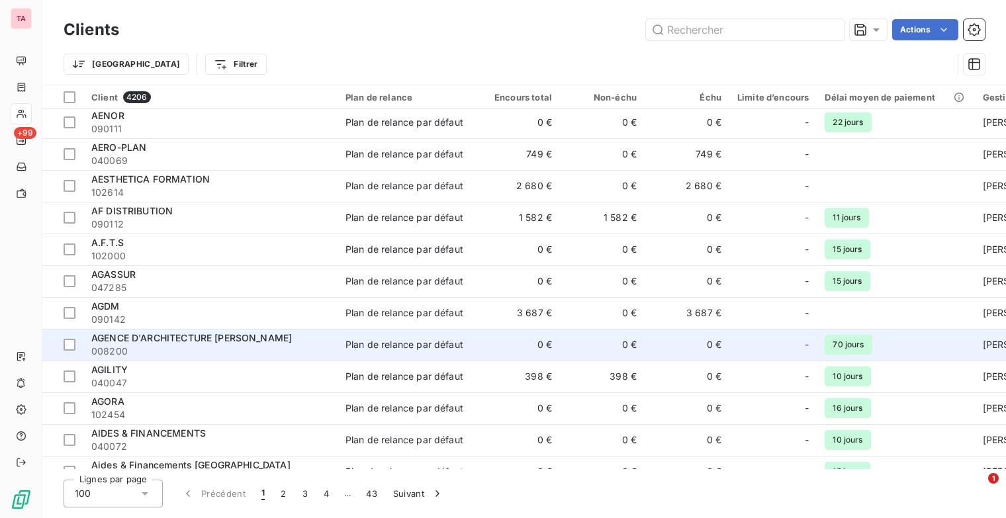
click at [191, 332] on span "AGENCE D'ARCHITECTURE [PERSON_NAME]" at bounding box center [191, 337] width 200 height 11
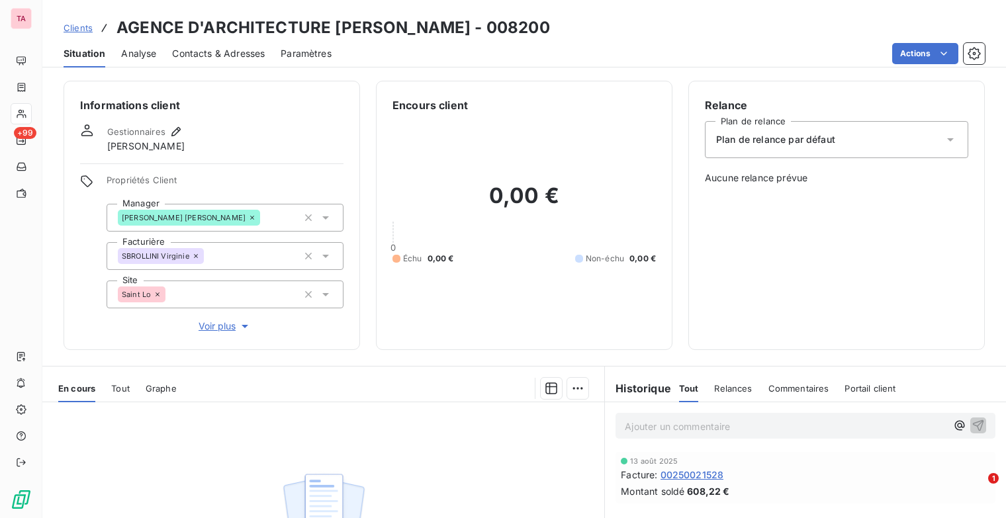
click at [190, 50] on span "Contacts & Adresses" at bounding box center [218, 53] width 93 height 13
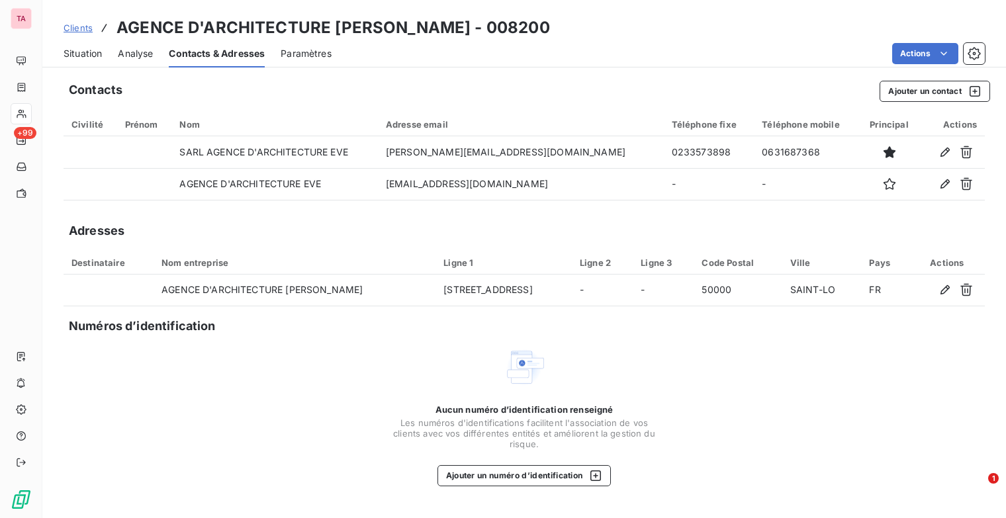
click at [74, 28] on span "Clients" at bounding box center [78, 27] width 29 height 11
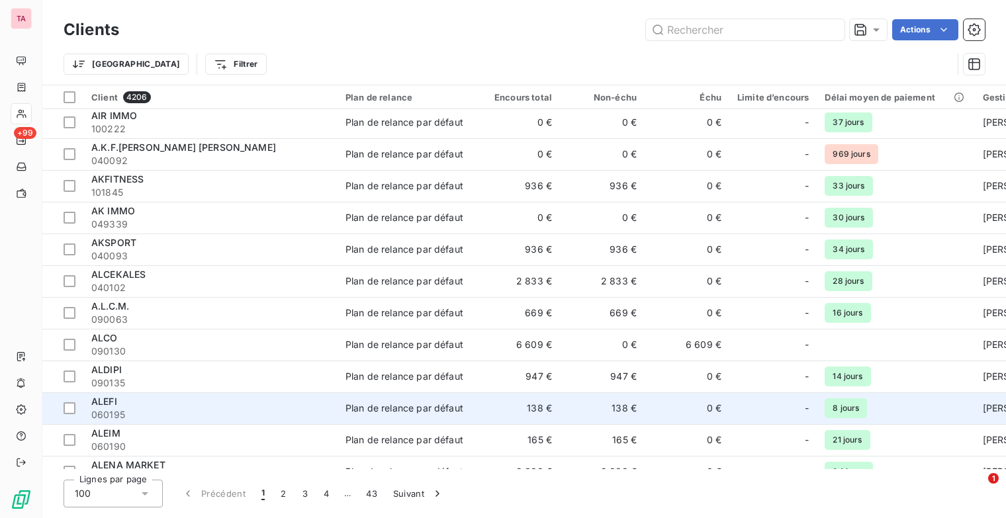
scroll to position [1919, 0]
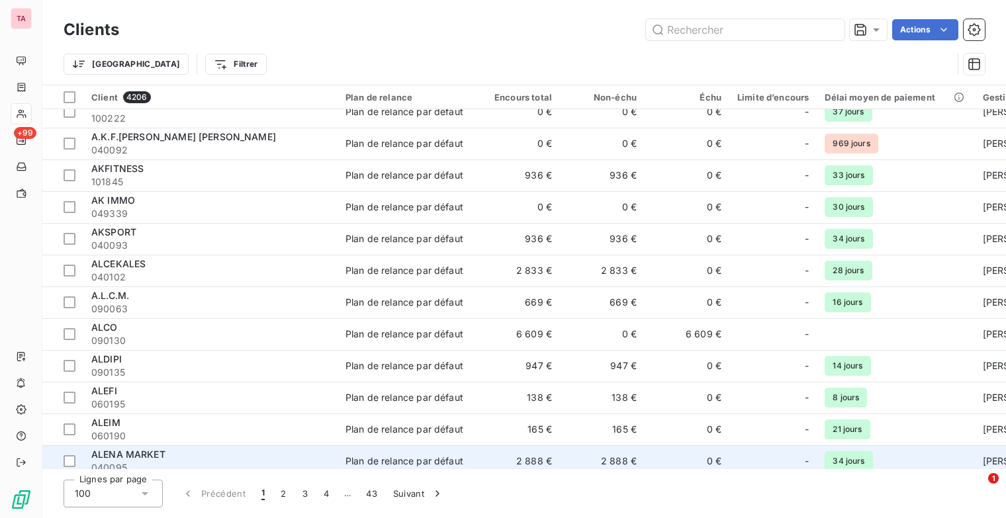
click at [136, 454] on span "ALENA MARKET" at bounding box center [128, 454] width 74 height 11
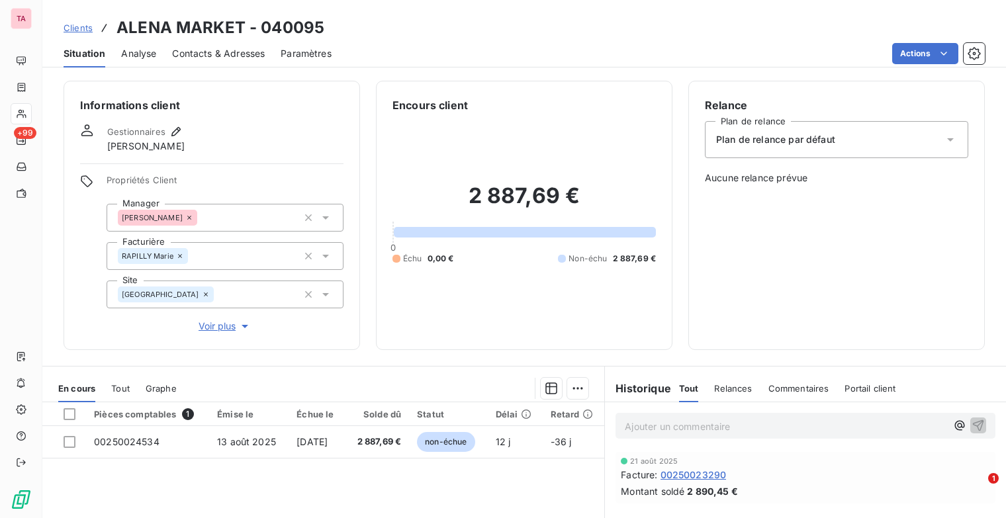
click at [208, 44] on div "Contacts & Adresses" at bounding box center [218, 54] width 93 height 28
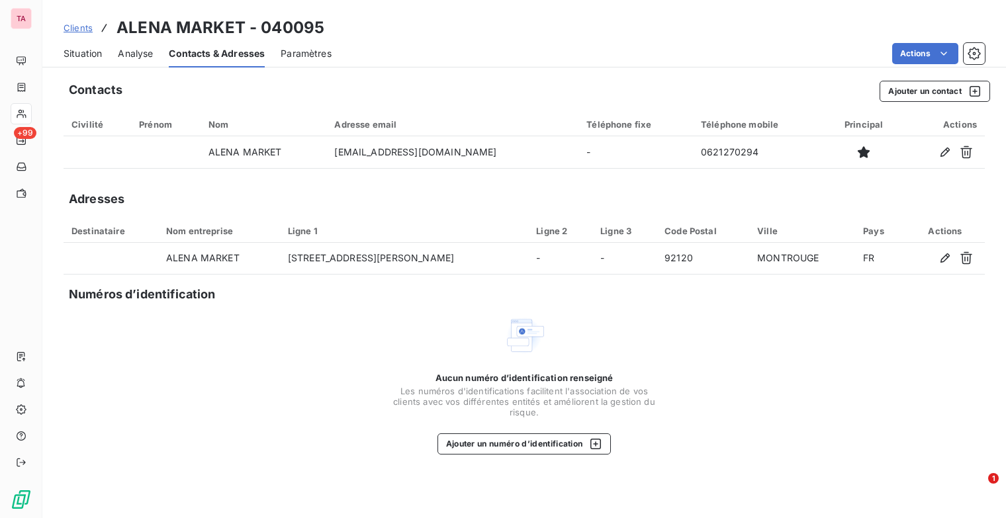
click at [79, 28] on span "Clients" at bounding box center [78, 27] width 29 height 11
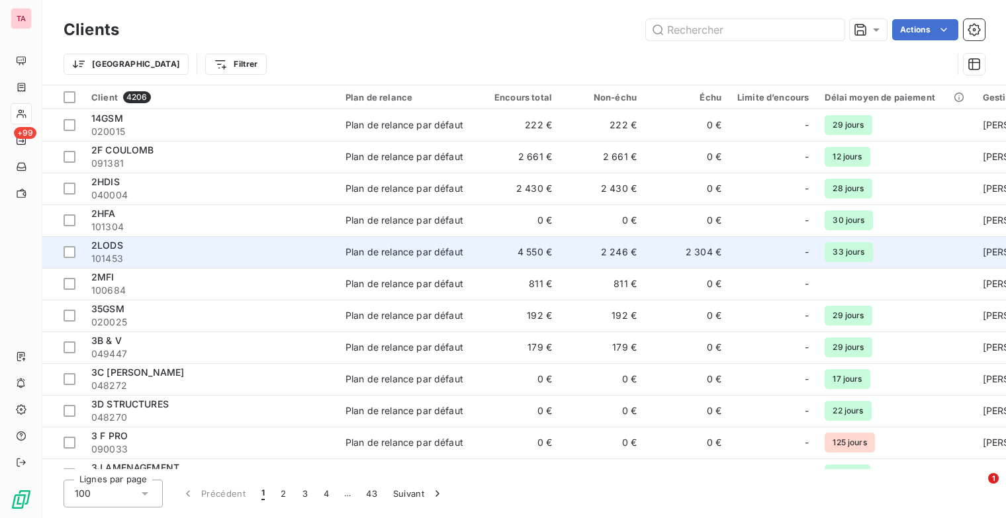
click at [106, 239] on div "2LODS" at bounding box center [210, 245] width 238 height 13
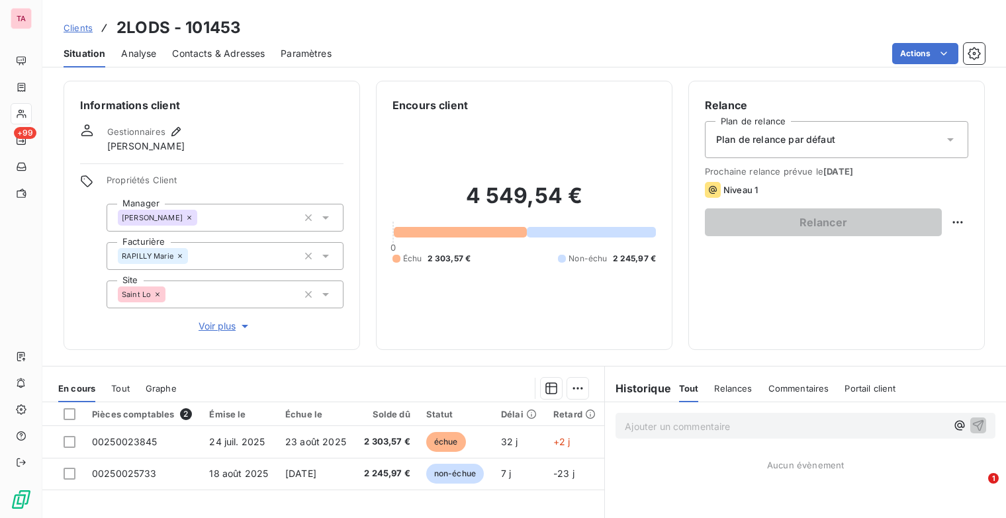
click at [191, 56] on span "Contacts & Adresses" at bounding box center [218, 53] width 93 height 13
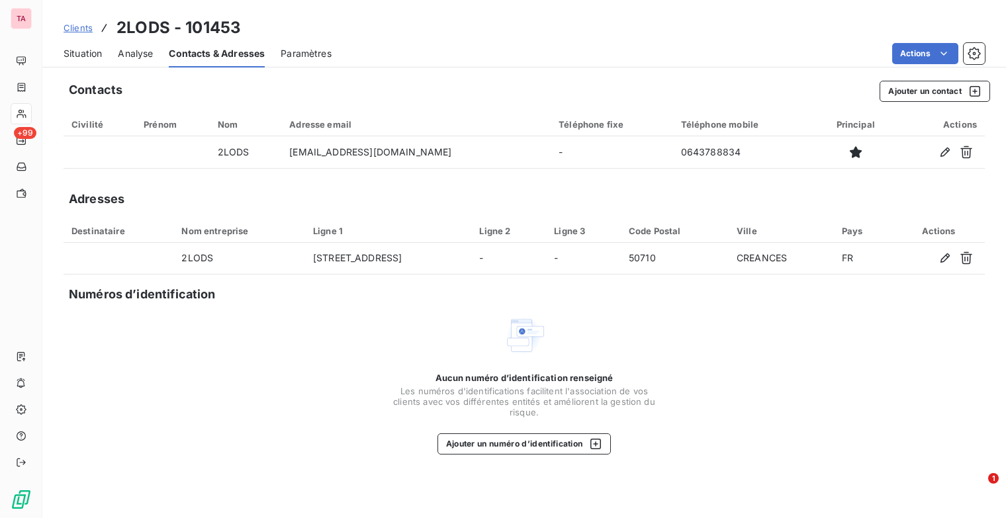
click at [79, 49] on span "Situation" at bounding box center [83, 53] width 38 height 13
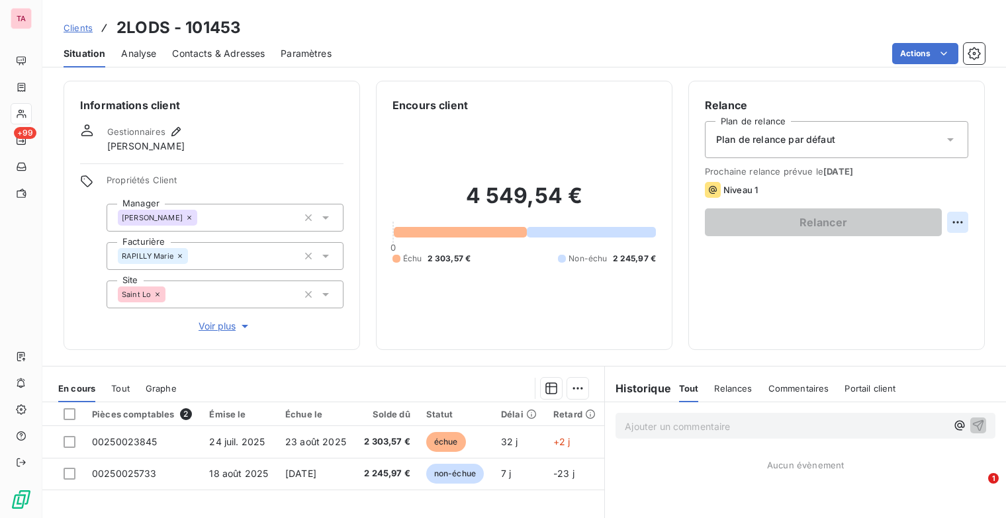
click at [950, 227] on html "TA +99 Clients 2LODS - 101453 Situation Analyse Contacts & Adresses Paramètres …" at bounding box center [503, 259] width 1006 height 518
click at [764, 269] on html "TA +99 Clients 2LODS - 101453 Situation Analyse Contacts & Adresses Paramètres …" at bounding box center [503, 259] width 1006 height 518
click at [87, 24] on span "Clients" at bounding box center [78, 27] width 29 height 11
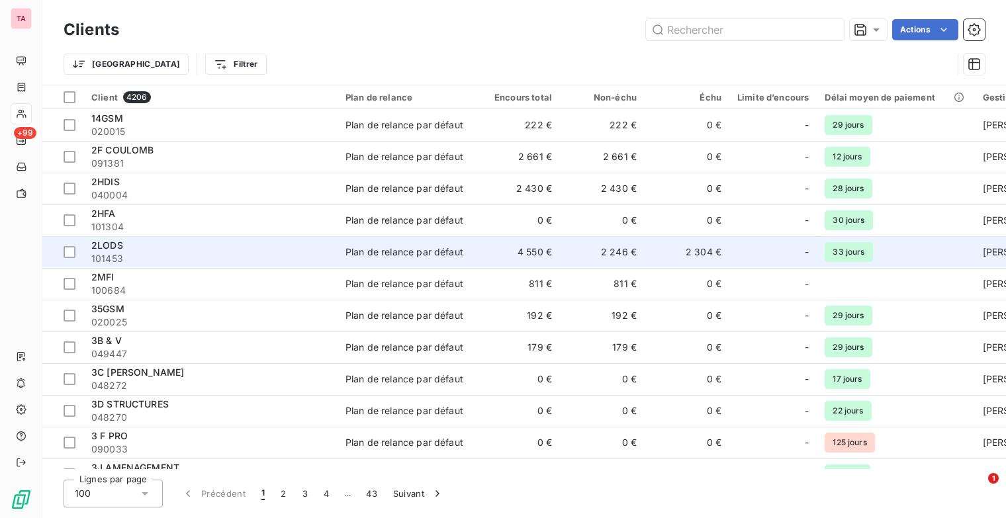
click at [87, 251] on td "2LODS 101453" at bounding box center [210, 252] width 254 height 32
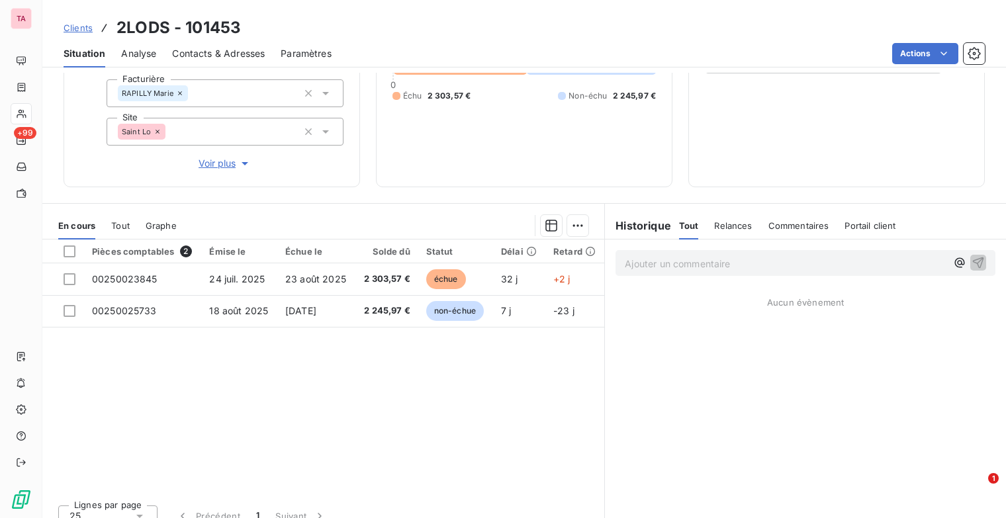
scroll to position [177, 0]
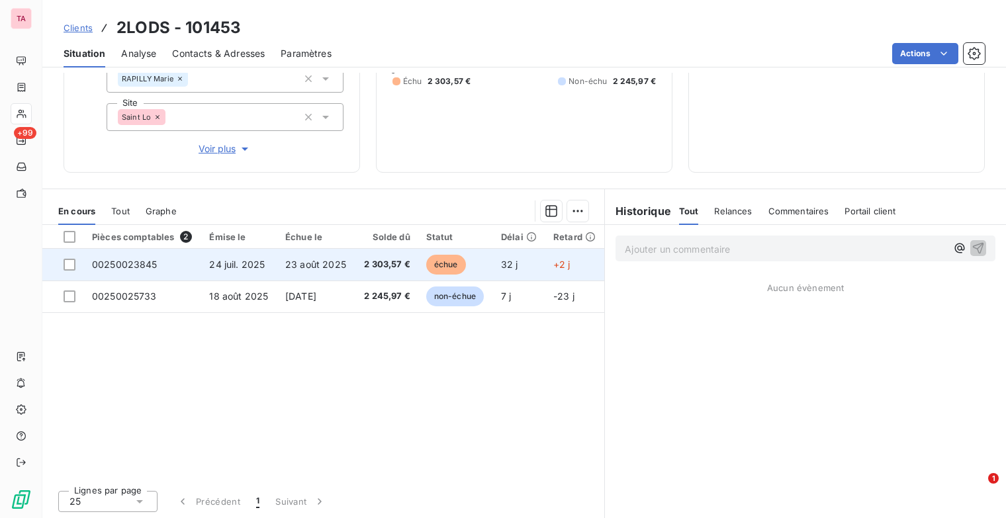
click at [125, 256] on td "00250023845" at bounding box center [142, 265] width 117 height 32
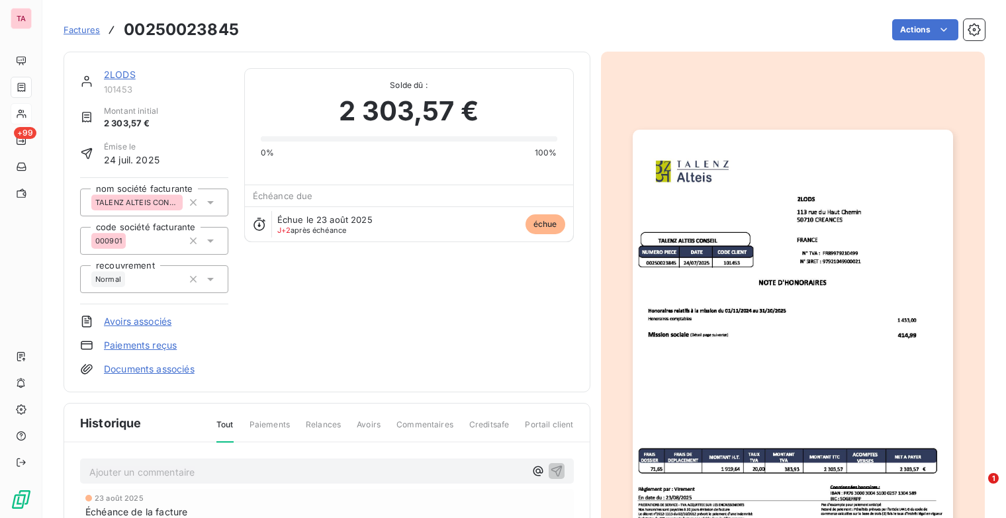
click at [85, 30] on span "Factures" at bounding box center [82, 29] width 36 height 11
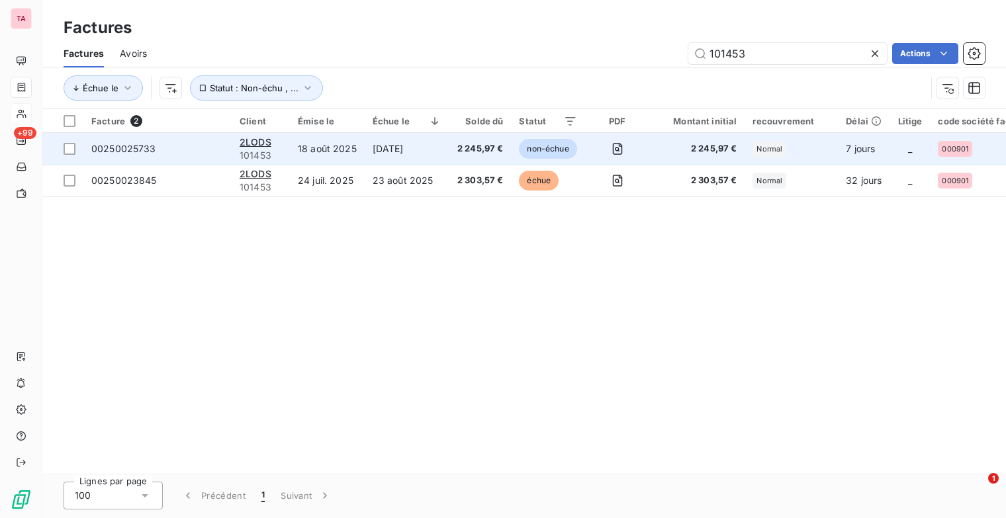
type input "101453"
click at [112, 155] on td "00250025733" at bounding box center [157, 149] width 148 height 32
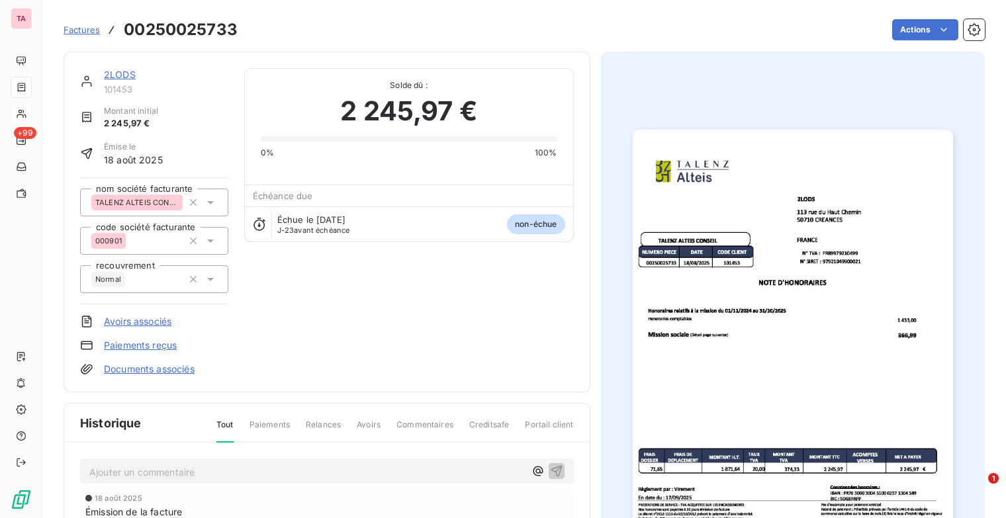
click at [122, 72] on link "2LODS" at bounding box center [120, 74] width 32 height 11
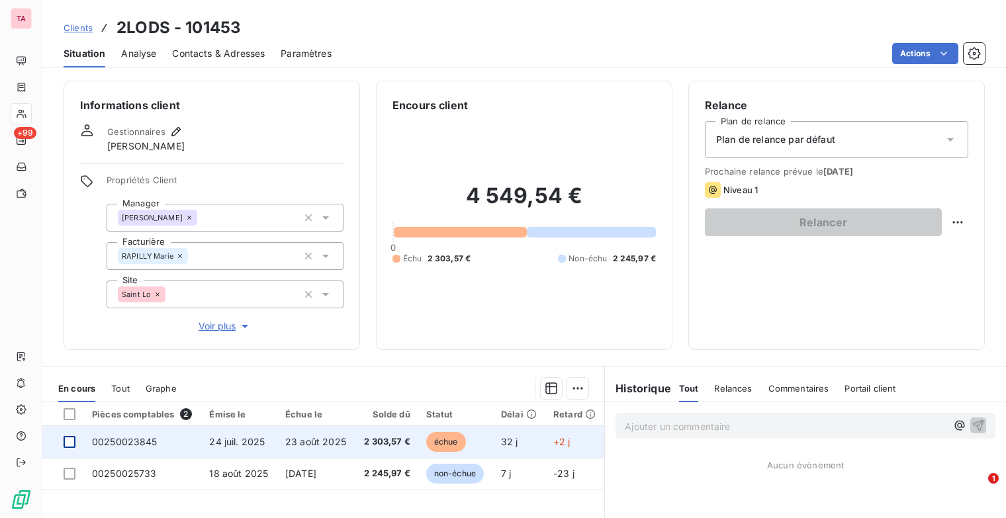
click at [69, 443] on div at bounding box center [70, 442] width 12 height 12
click at [74, 439] on div at bounding box center [70, 442] width 12 height 12
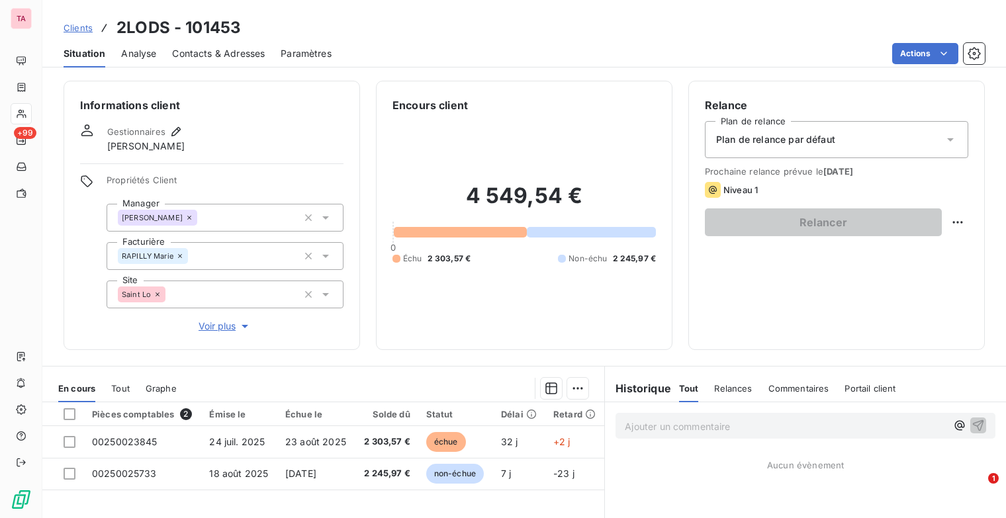
click at [83, 25] on span "Clients" at bounding box center [78, 27] width 29 height 11
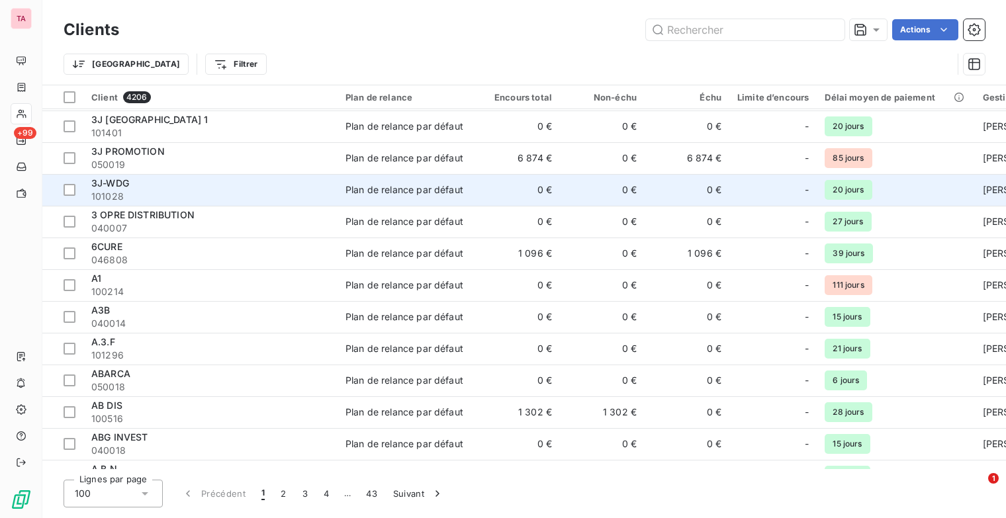
scroll to position [397, 0]
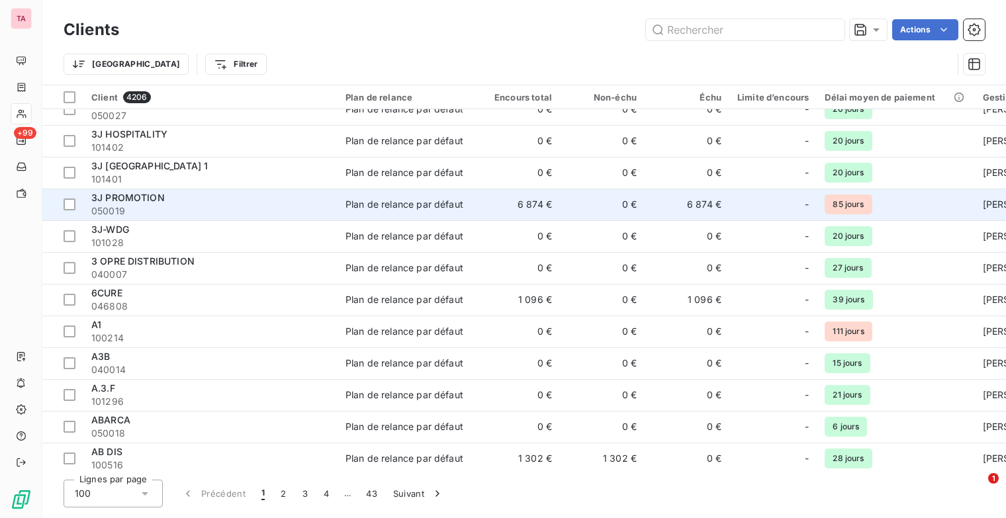
click at [147, 203] on span "3J PROMOTION" at bounding box center [127, 197] width 73 height 11
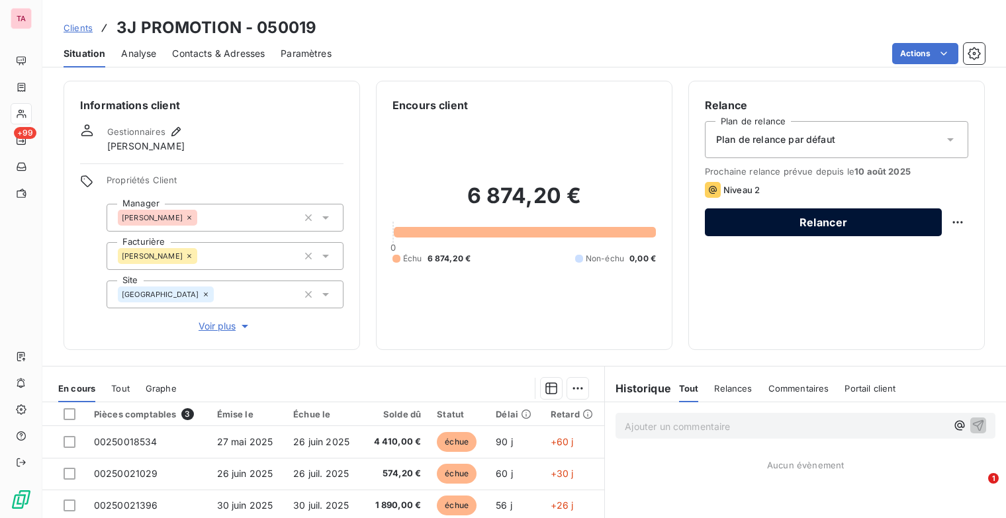
click at [902, 224] on button "Relancer" at bounding box center [823, 222] width 237 height 28
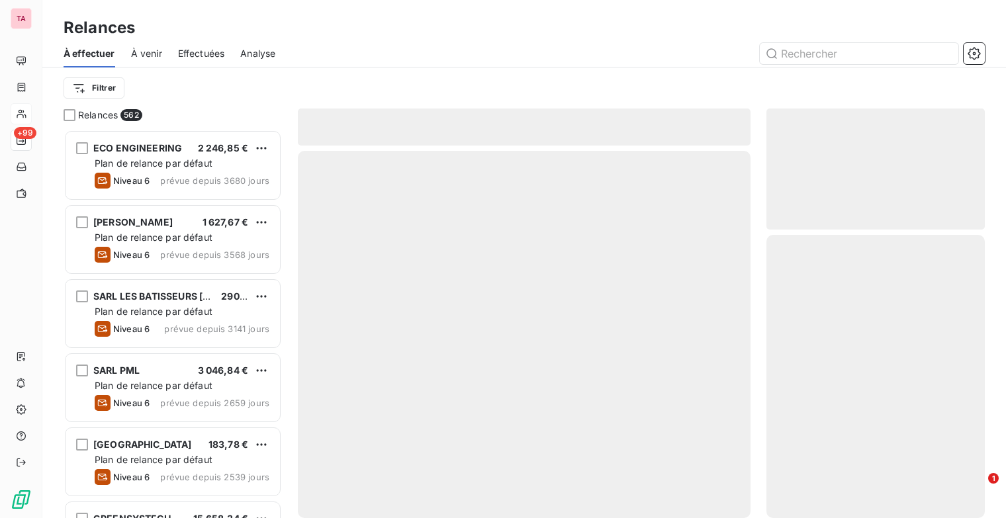
scroll to position [378, 208]
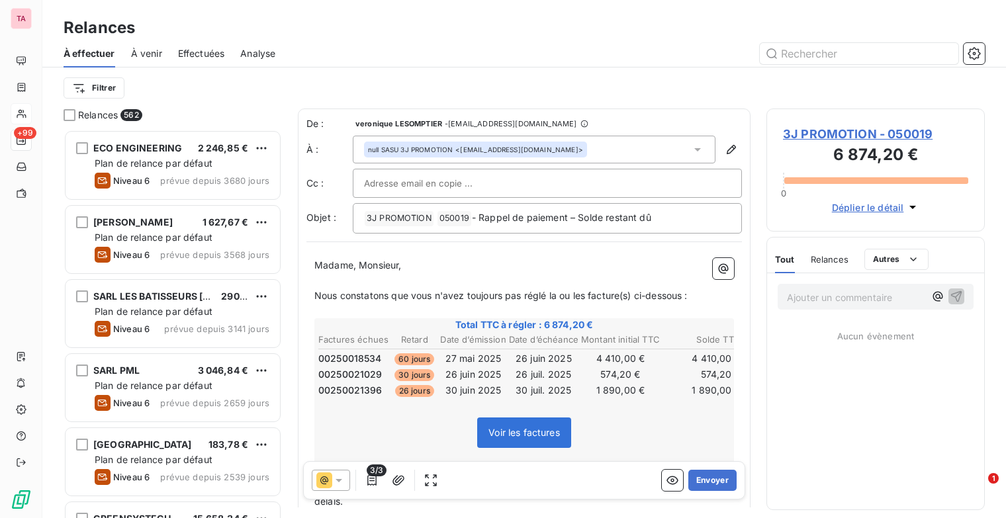
click at [341, 479] on icon at bounding box center [338, 480] width 13 height 13
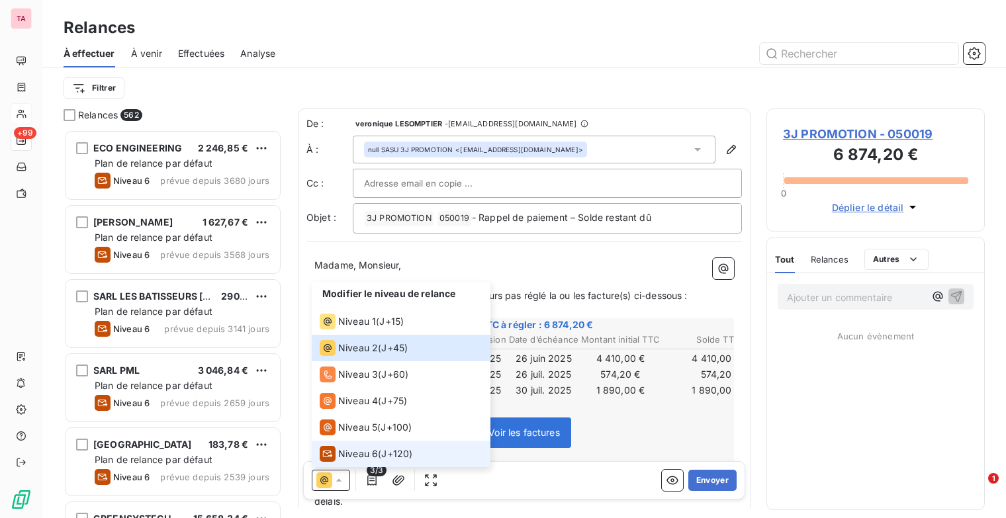
click at [361, 452] on span "Niveau 6" at bounding box center [358, 453] width 40 height 13
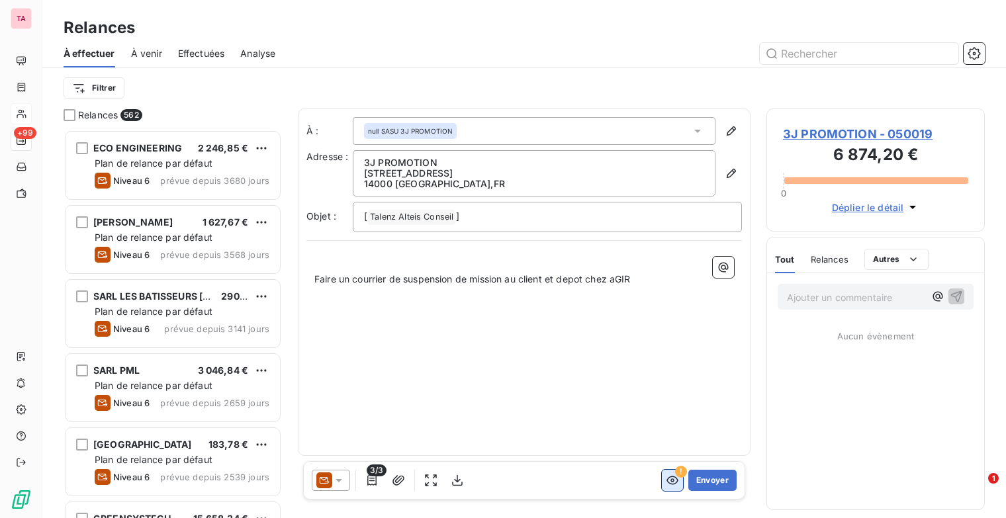
click at [675, 478] on icon "button" at bounding box center [672, 480] width 12 height 9
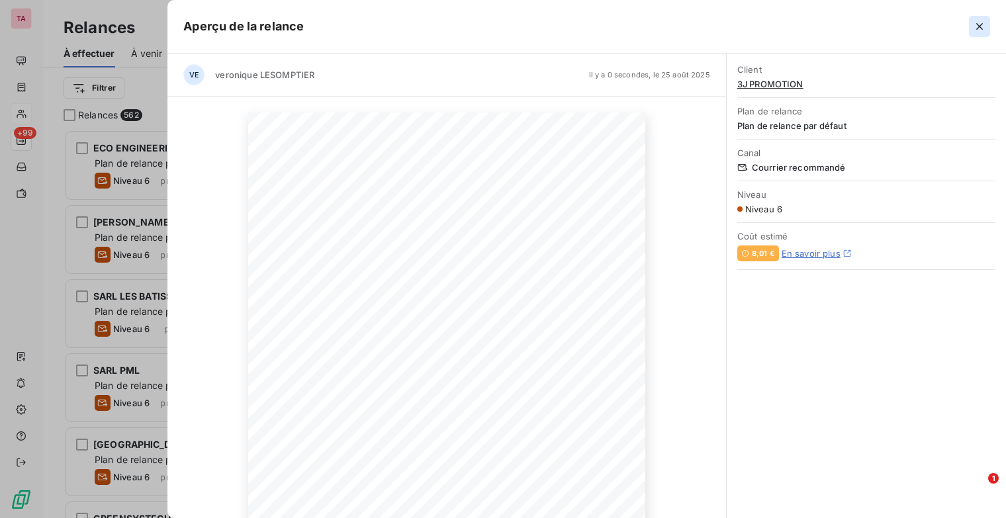
click at [984, 28] on icon "button" at bounding box center [978, 26] width 13 height 13
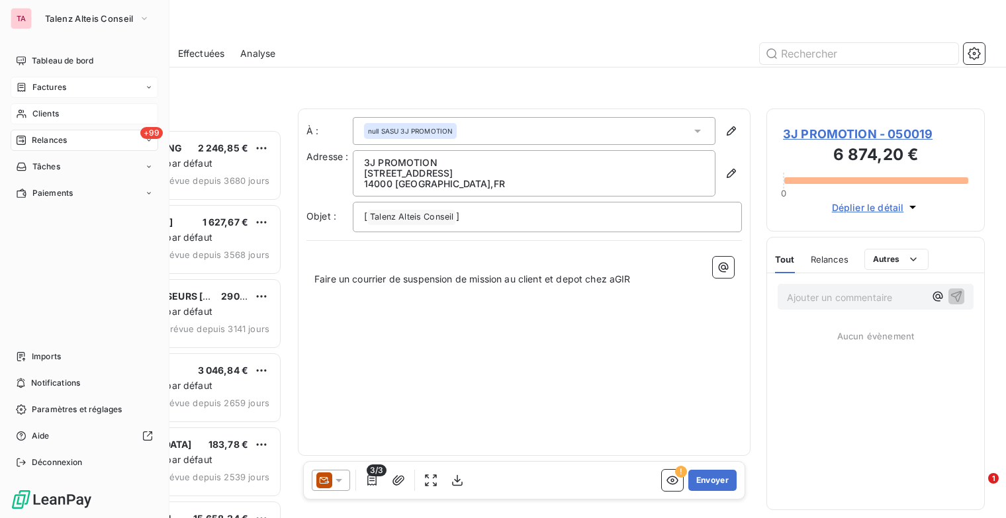
click at [57, 89] on span "Factures" at bounding box center [49, 87] width 34 height 12
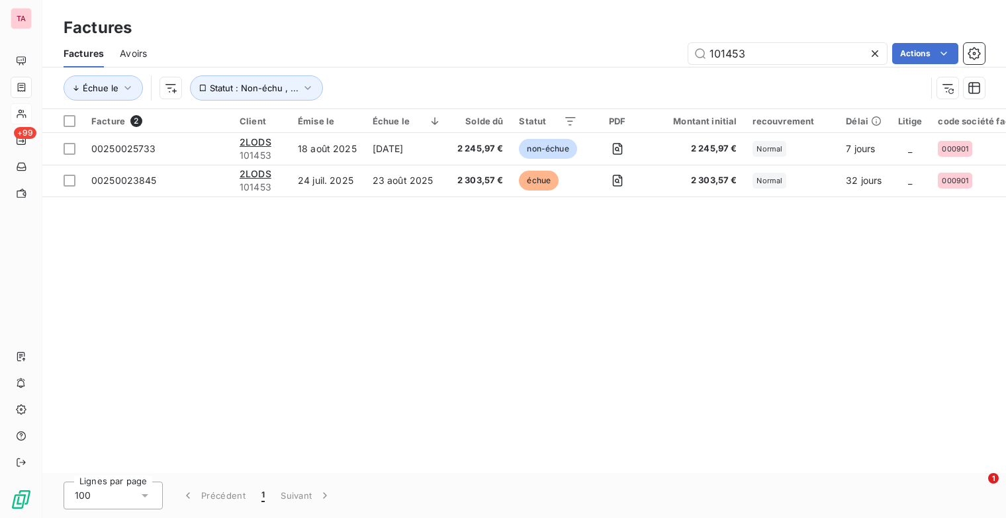
click at [876, 52] on icon at bounding box center [874, 53] width 13 height 13
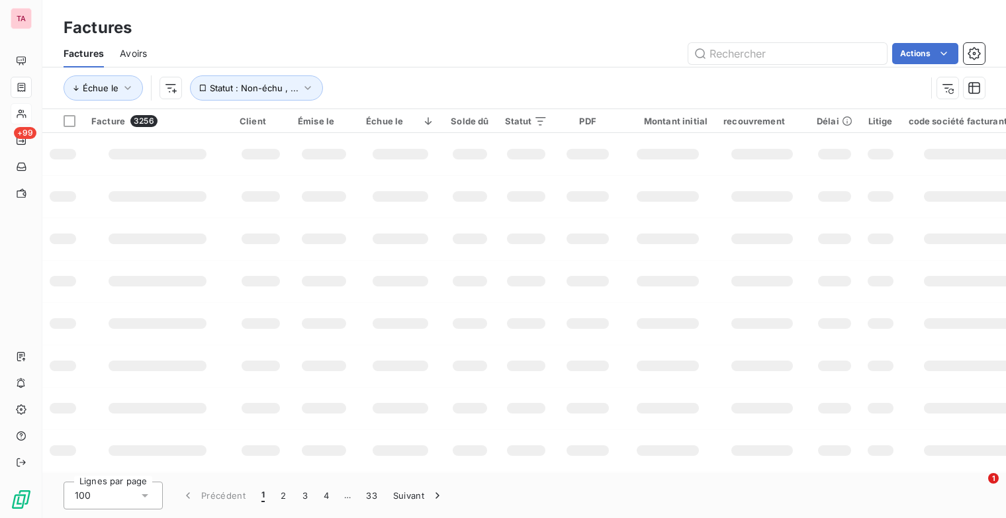
click at [611, 36] on div "Factures" at bounding box center [523, 28] width 963 height 24
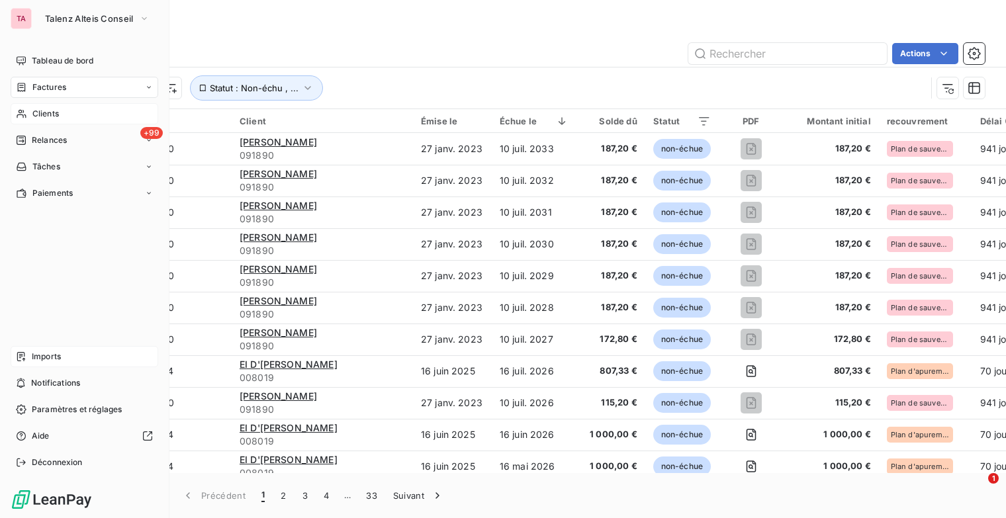
click at [42, 362] on span "Imports" at bounding box center [46, 357] width 29 height 12
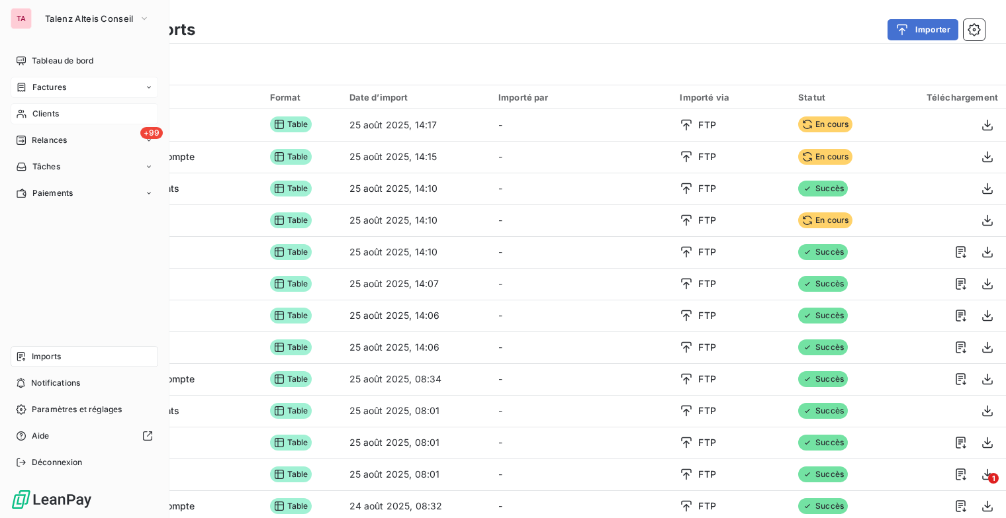
click at [54, 110] on span "Clients" at bounding box center [45, 114] width 26 height 12
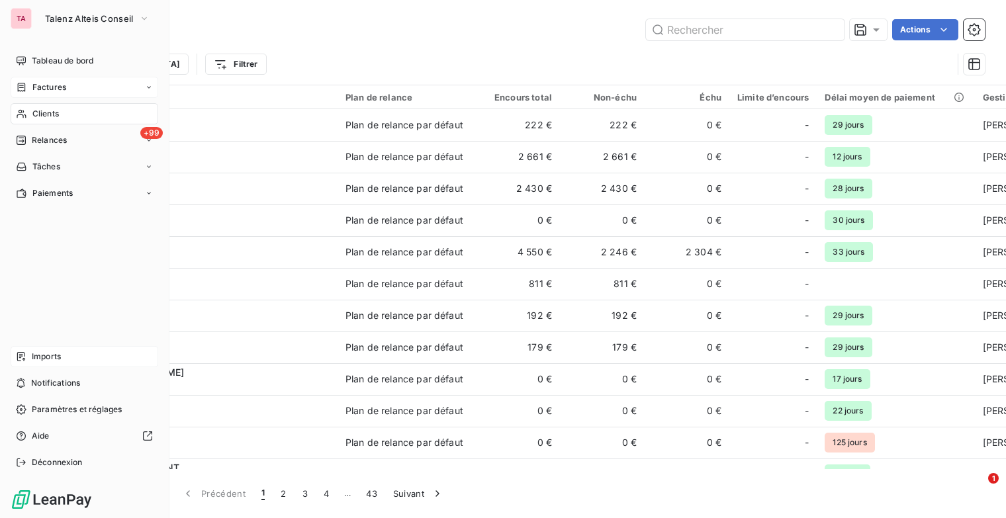
click at [34, 359] on span "Imports" at bounding box center [46, 357] width 29 height 12
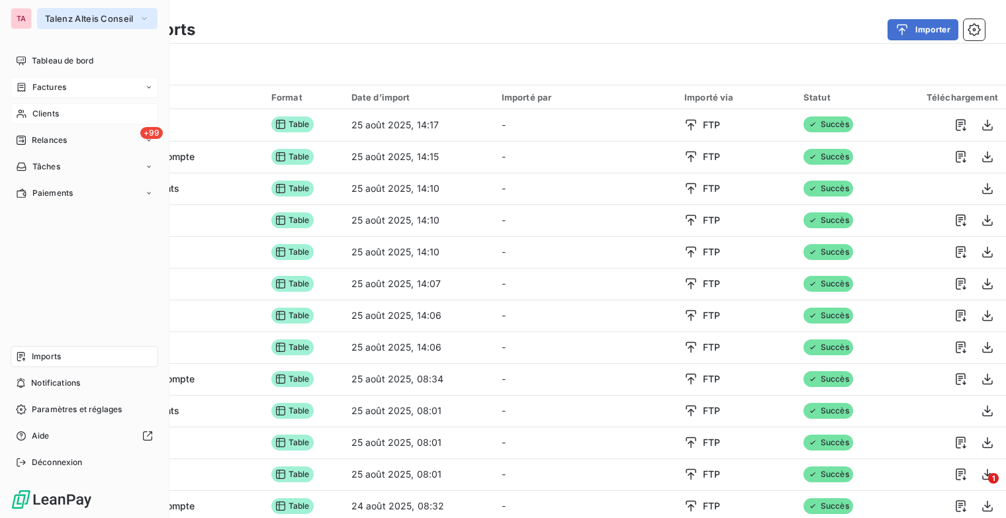
click at [151, 18] on button "Talenz Alteis Conseil" at bounding box center [97, 18] width 120 height 21
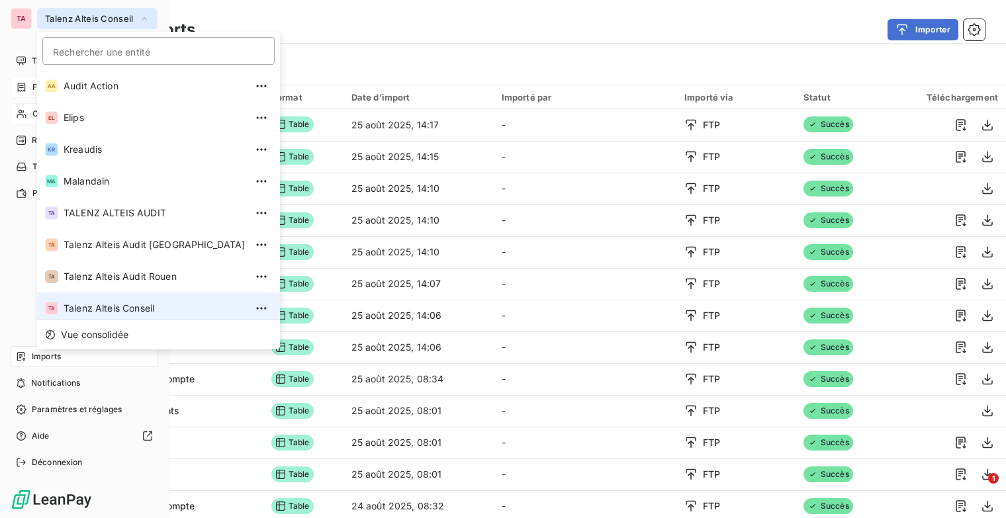
scroll to position [5, 0]
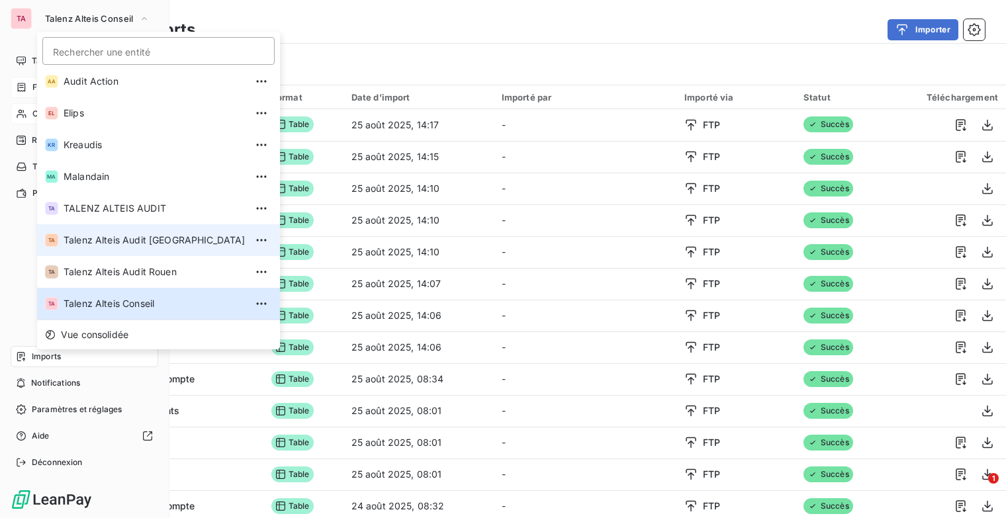
click at [143, 237] on span "Talenz Alteis Audit Ile de france" at bounding box center [155, 240] width 182 height 13
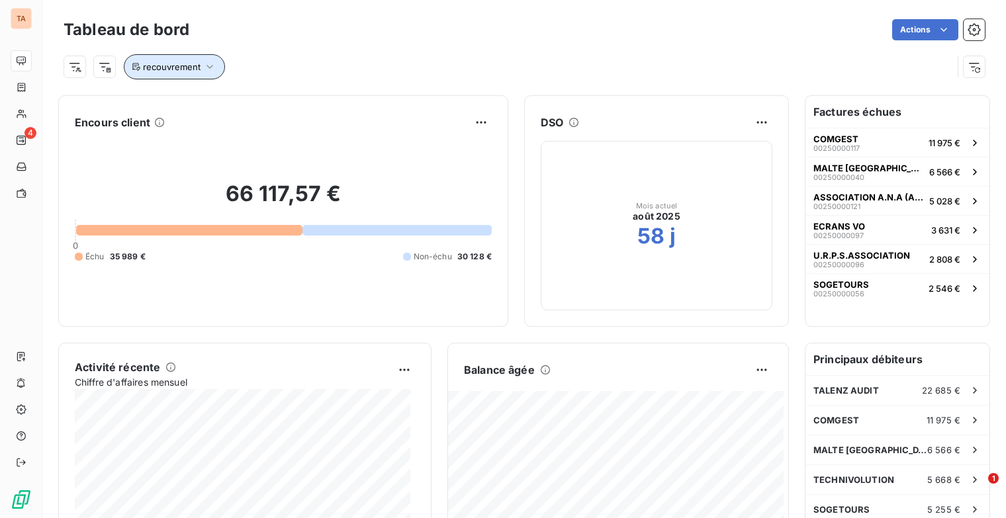
click at [212, 64] on icon "button" at bounding box center [209, 66] width 13 height 13
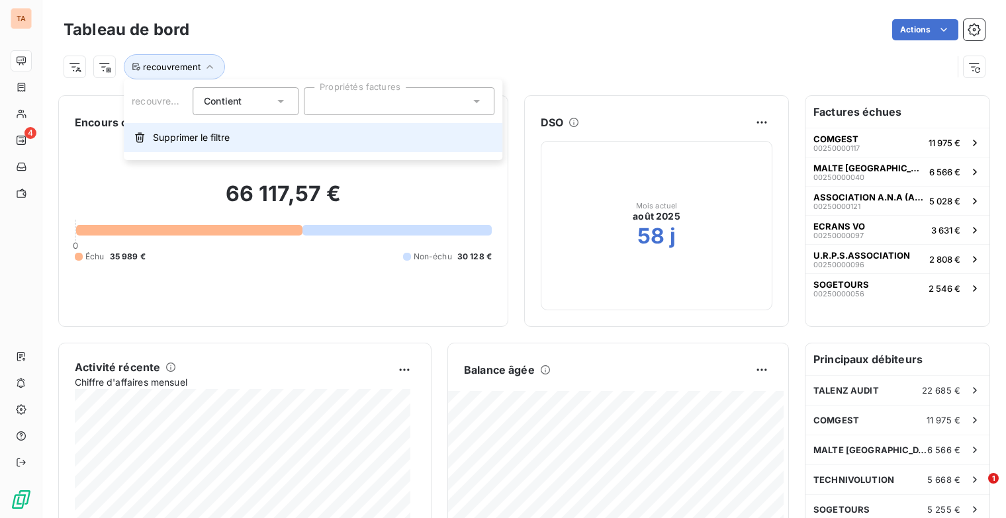
click at [184, 137] on span "Supprimer le filtre" at bounding box center [191, 137] width 77 height 13
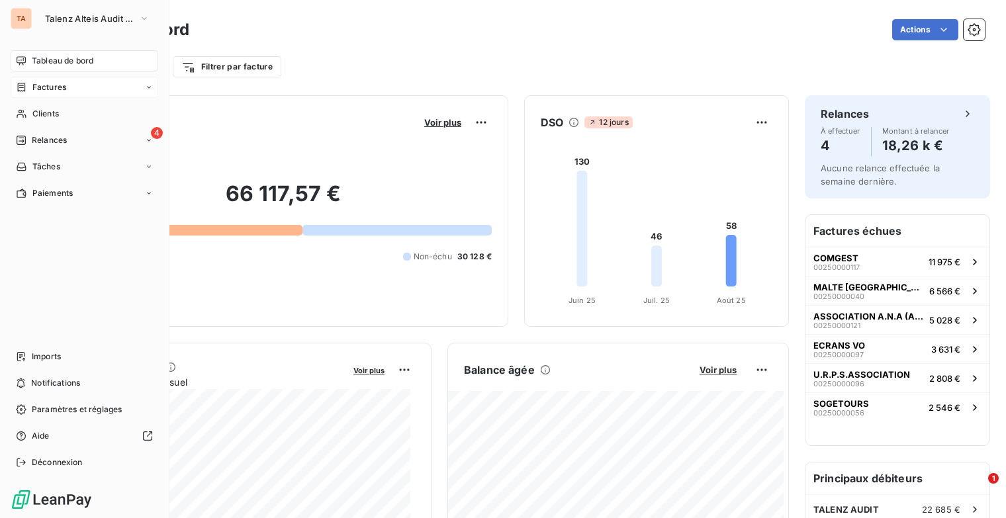
click at [27, 83] on div "Factures" at bounding box center [41, 87] width 50 height 12
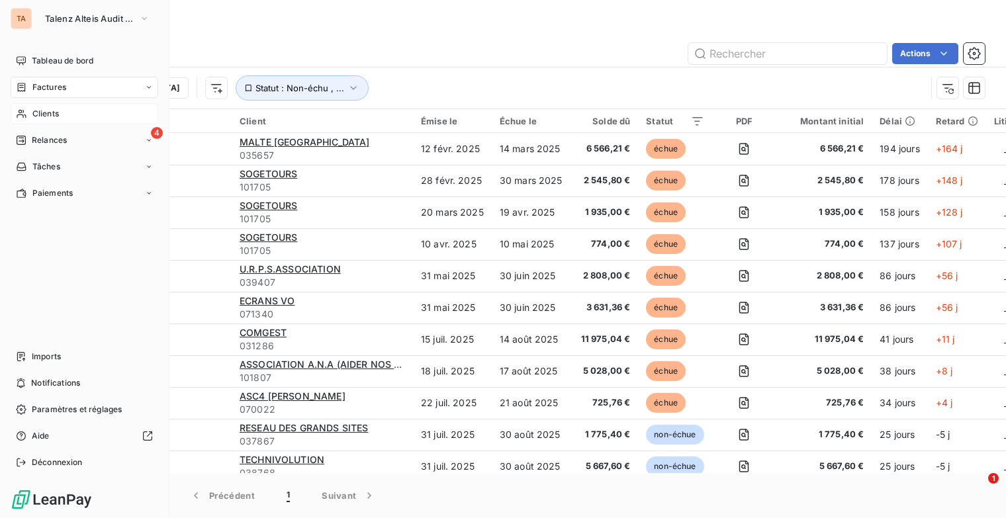
click at [54, 114] on span "Clients" at bounding box center [45, 114] width 26 height 12
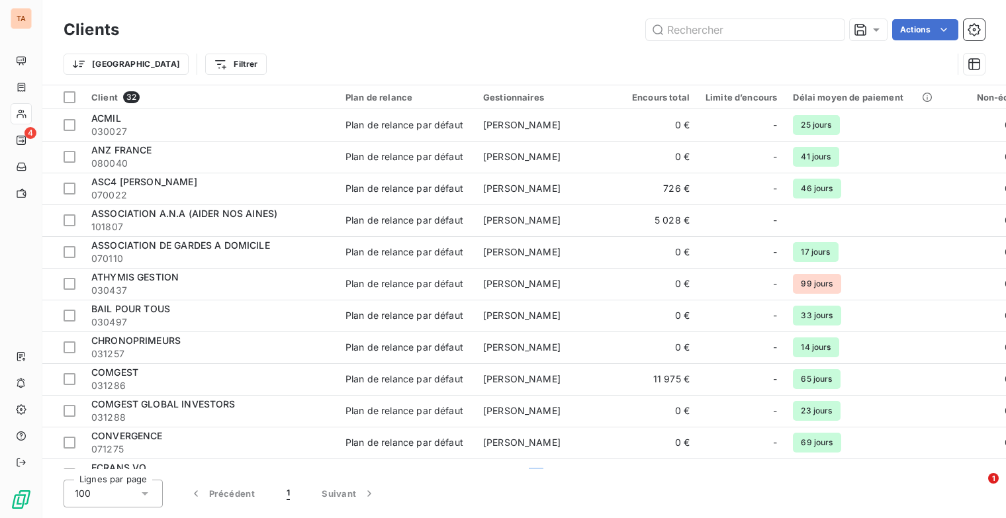
drag, startPoint x: 521, startPoint y: 470, endPoint x: 530, endPoint y: 468, distance: 9.5
click at [530, 468] on div "Clients Actions Trier Filtrer Client 32 Plan de relance Gestionnaires Encours t…" at bounding box center [523, 259] width 963 height 518
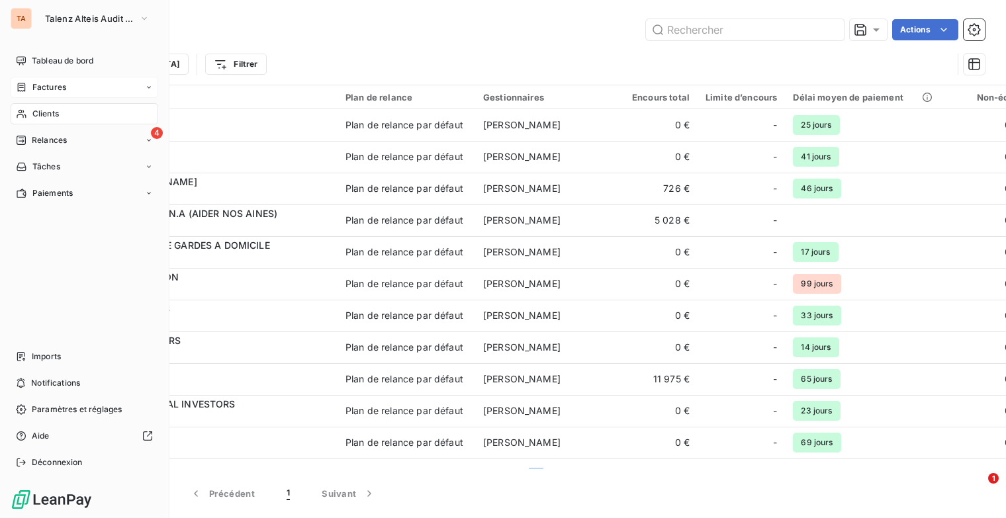
click at [36, 91] on span "Factures" at bounding box center [49, 87] width 34 height 12
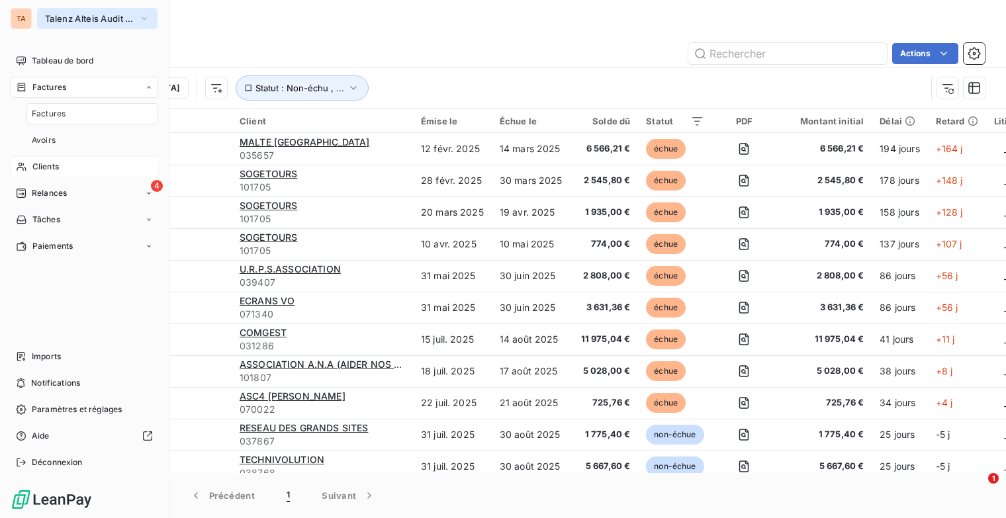
click at [148, 15] on icon "button" at bounding box center [144, 18] width 11 height 13
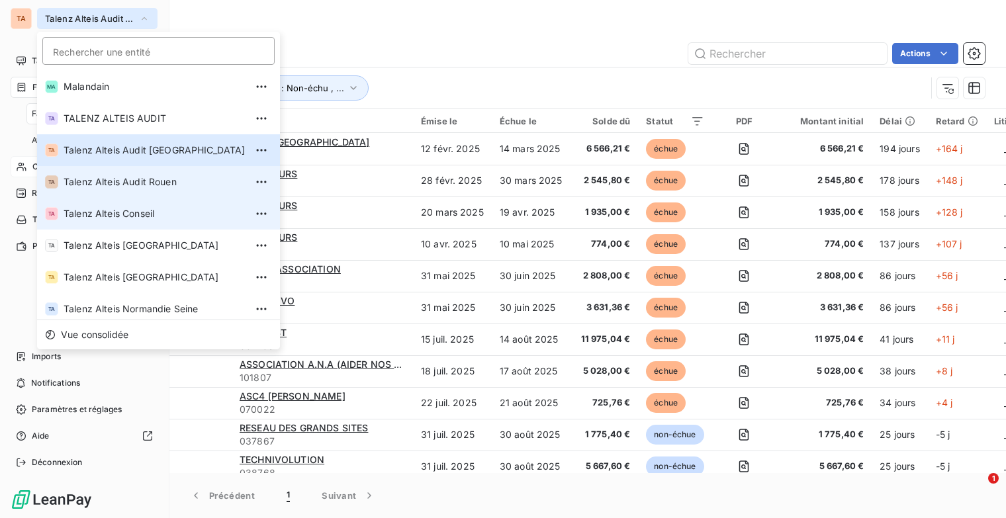
scroll to position [99, 0]
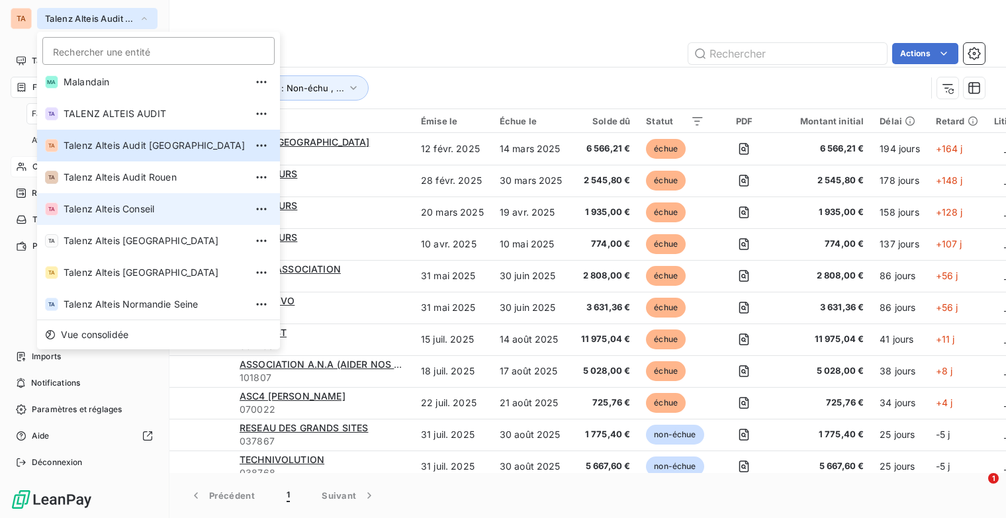
click at [131, 212] on span "Talenz Alteis Conseil" at bounding box center [155, 208] width 182 height 13
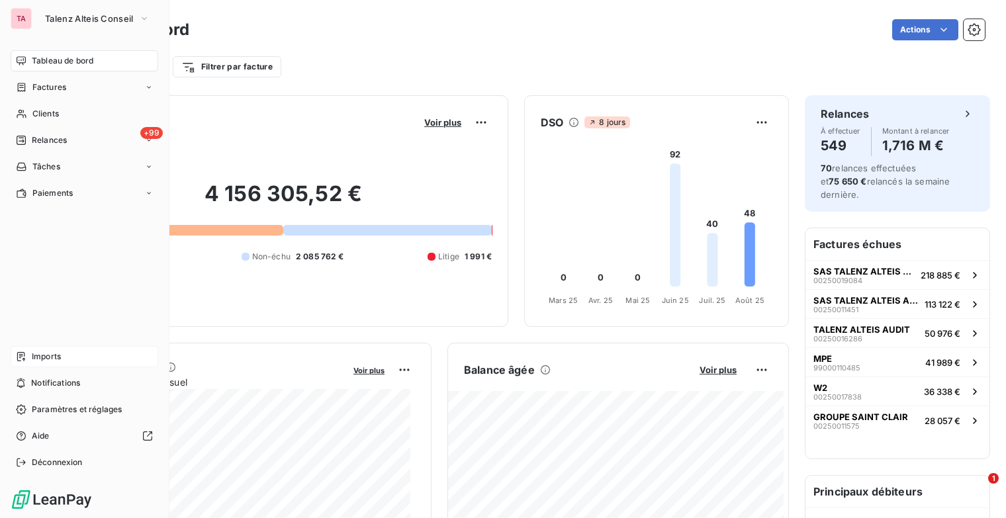
click at [46, 358] on span "Imports" at bounding box center [46, 357] width 29 height 12
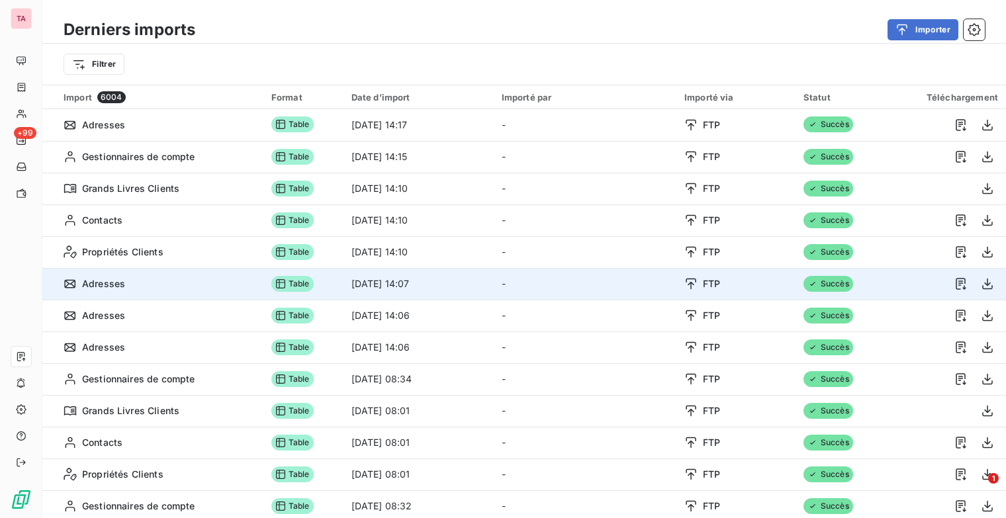
click at [110, 280] on span "Adresses" at bounding box center [103, 283] width 43 height 13
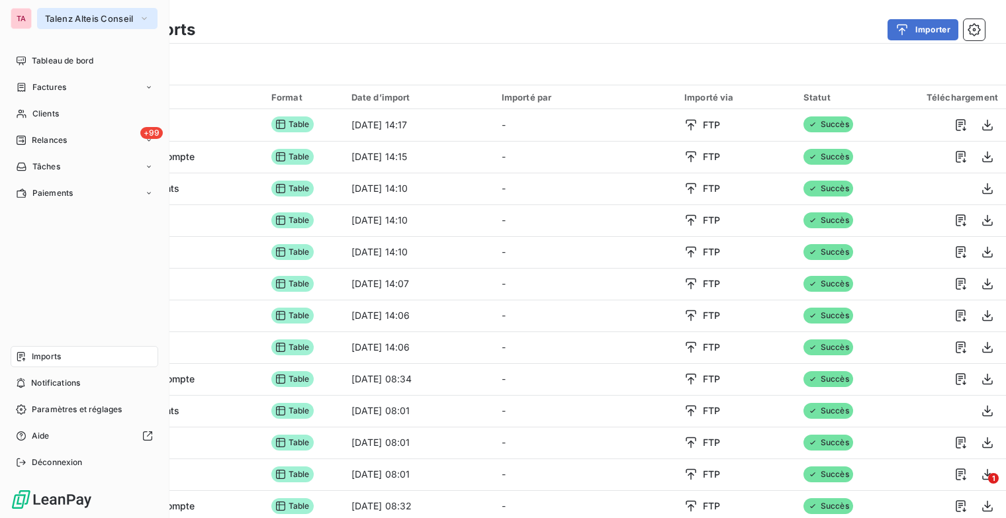
click at [144, 15] on icon "button" at bounding box center [144, 18] width 11 height 13
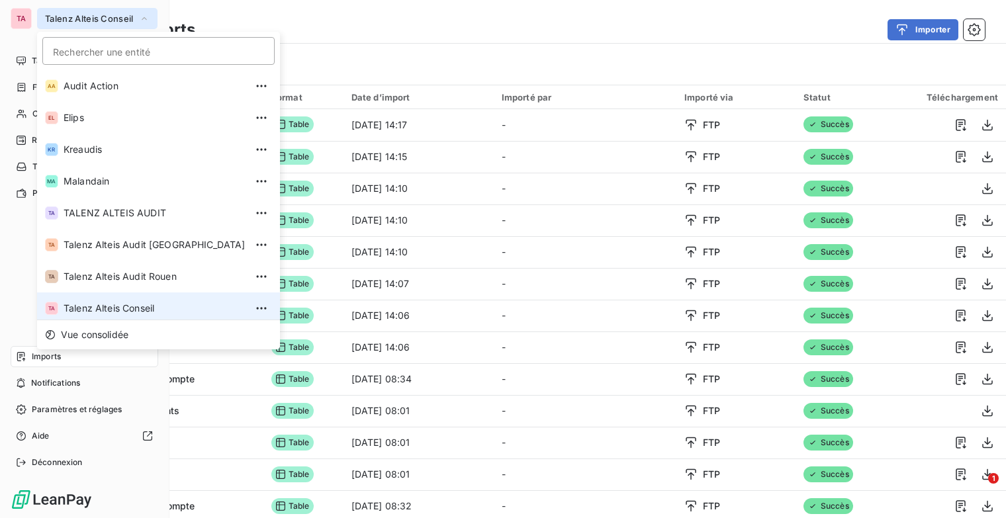
scroll to position [5, 0]
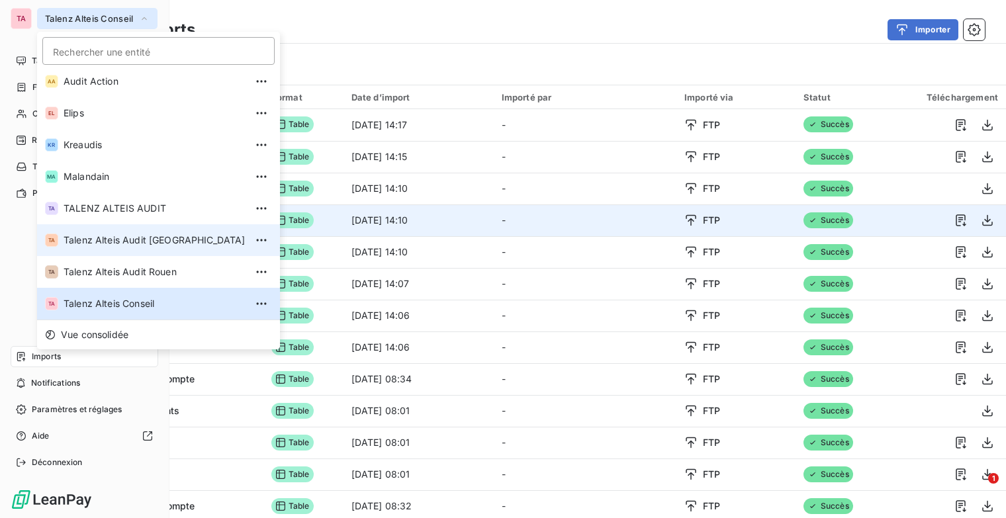
drag, startPoint x: 151, startPoint y: 243, endPoint x: 201, endPoint y: 225, distance: 53.6
click at [152, 243] on span "Talenz Alteis Audit [GEOGRAPHIC_DATA]" at bounding box center [155, 240] width 182 height 13
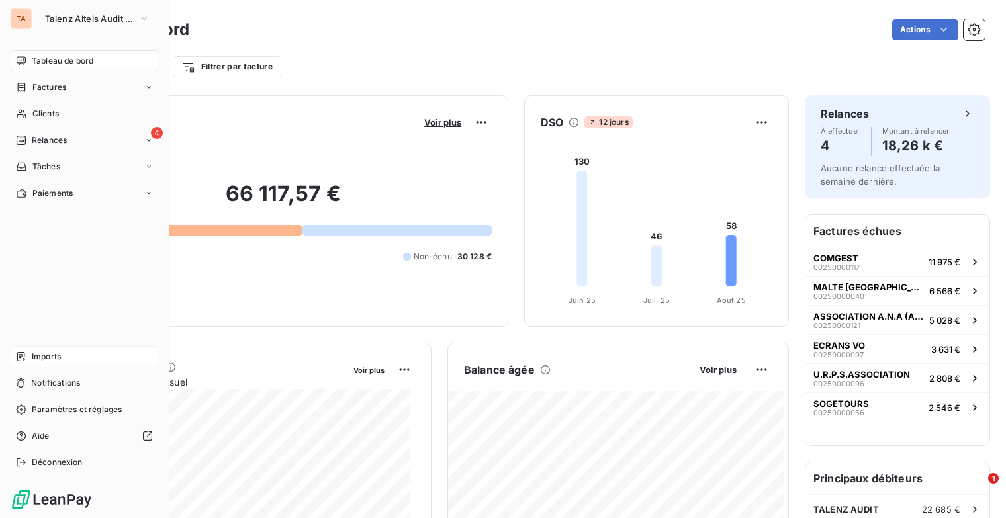
click at [63, 353] on div "Imports" at bounding box center [85, 356] width 148 height 21
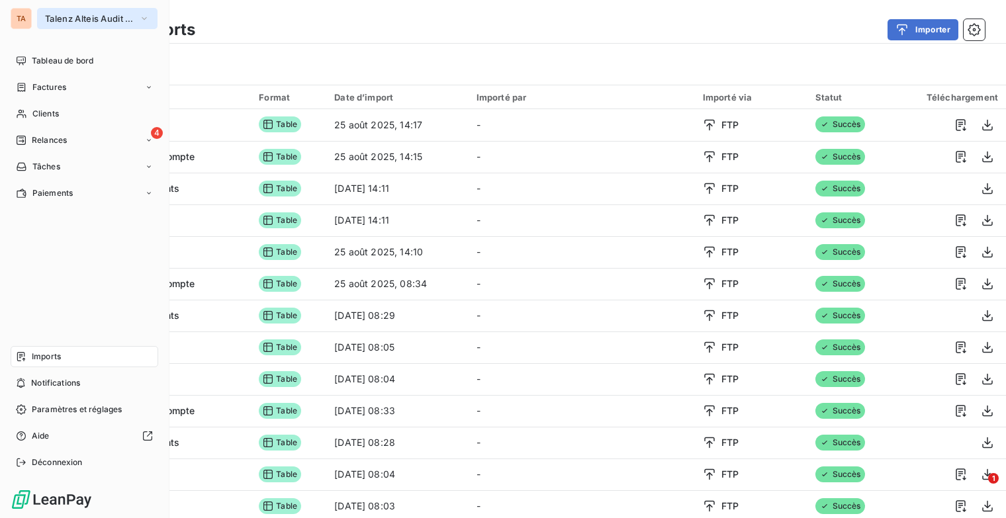
click at [140, 21] on icon "button" at bounding box center [144, 18] width 11 height 13
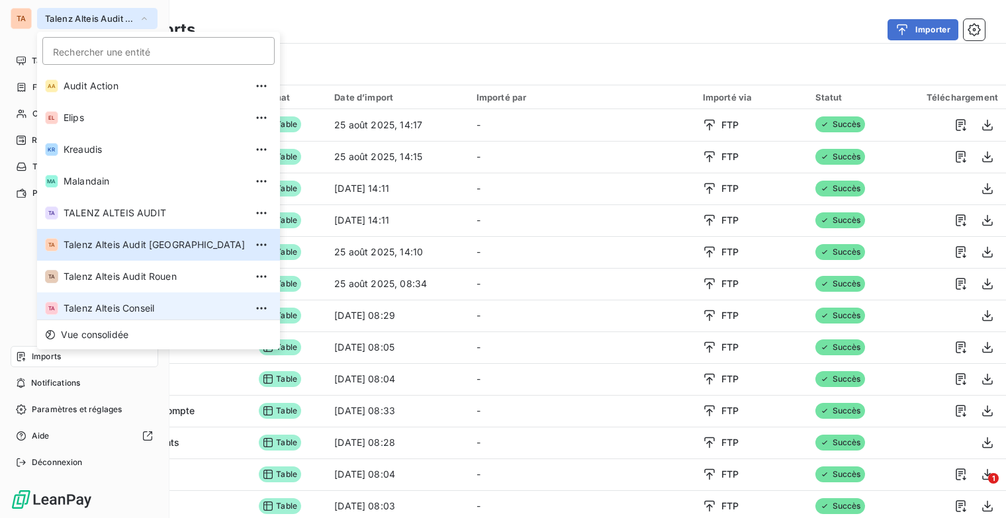
click at [130, 308] on span "Talenz Alteis Conseil" at bounding box center [155, 308] width 182 height 13
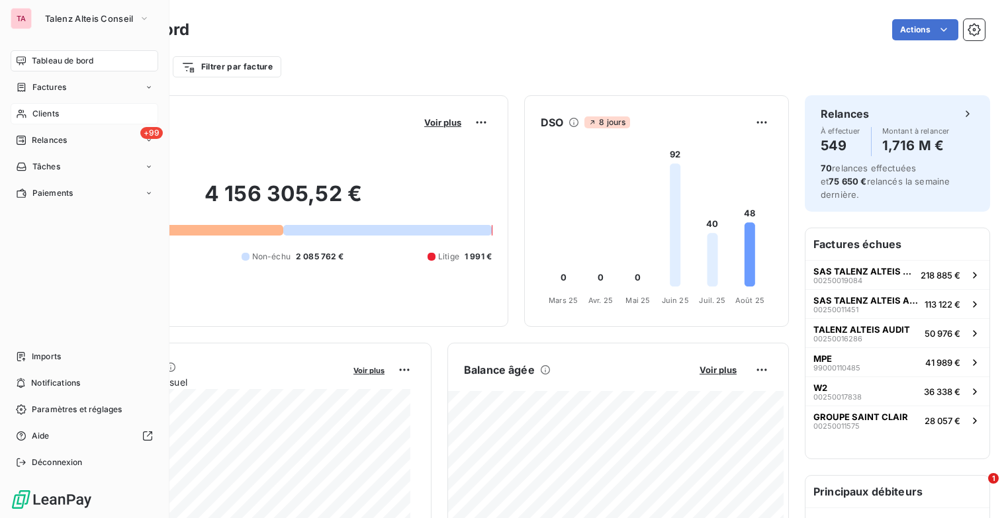
click at [58, 113] on span "Clients" at bounding box center [45, 114] width 26 height 12
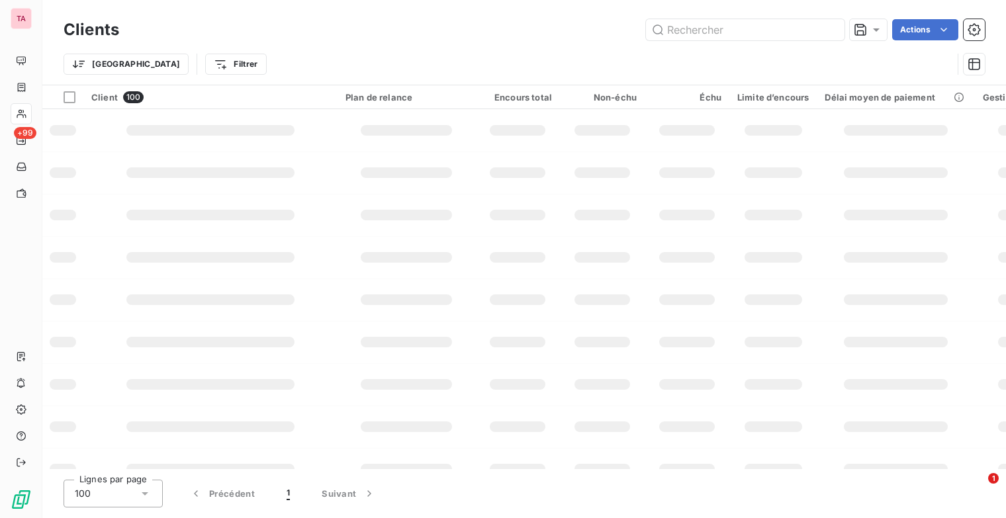
click at [693, 28] on input "text" at bounding box center [745, 29] width 198 height 21
type input "100361"
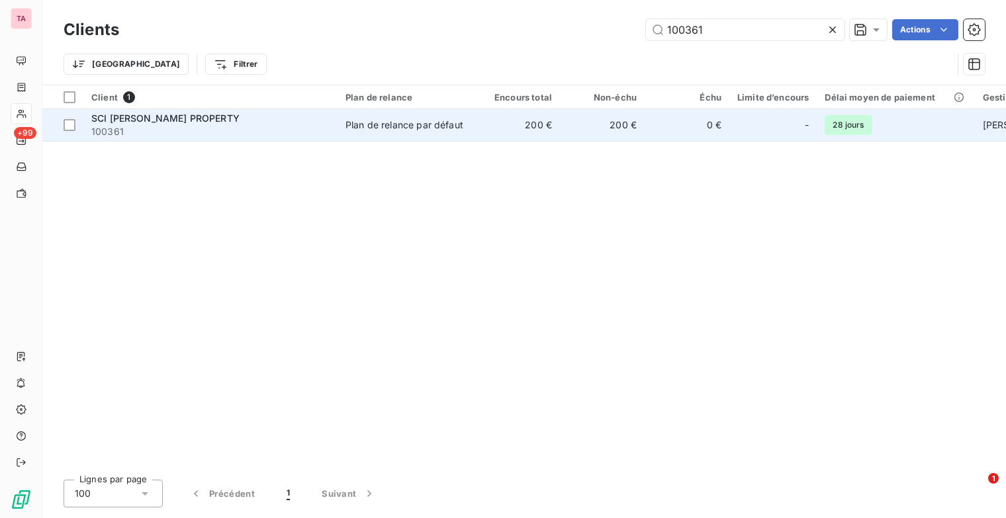
click at [435, 128] on div "Plan de relance par défaut" at bounding box center [404, 124] width 118 height 13
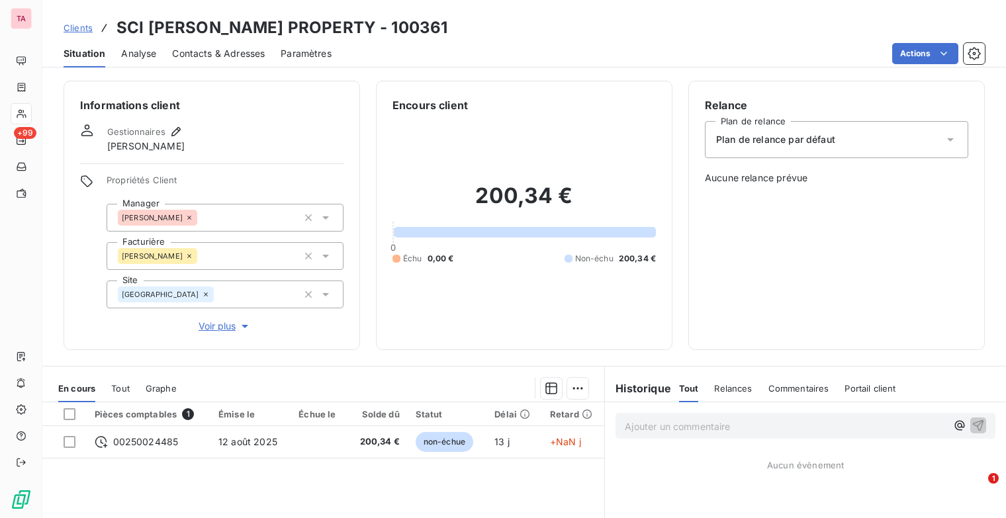
click at [884, 139] on div "Plan de relance par défaut" at bounding box center [836, 139] width 263 height 37
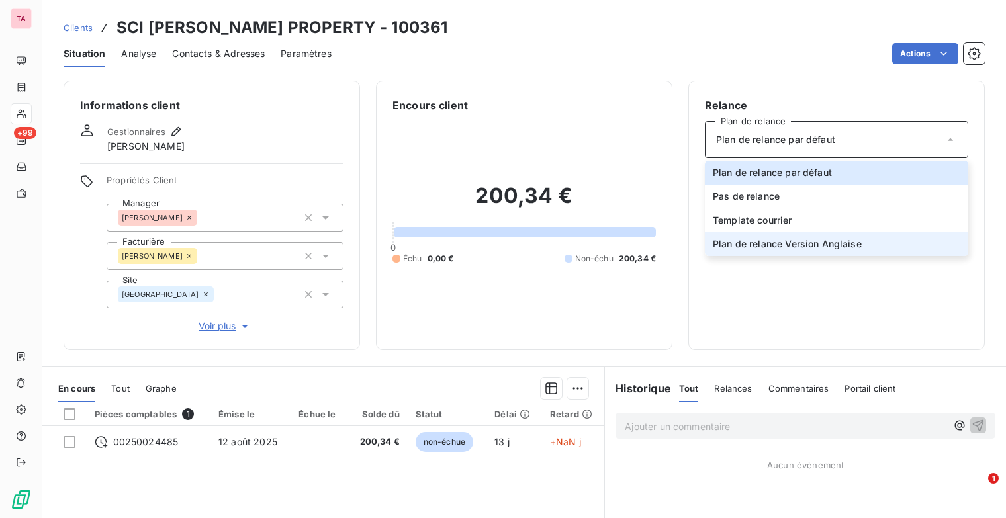
click at [874, 235] on li "Plan de relance Version Anglaise" at bounding box center [836, 244] width 263 height 24
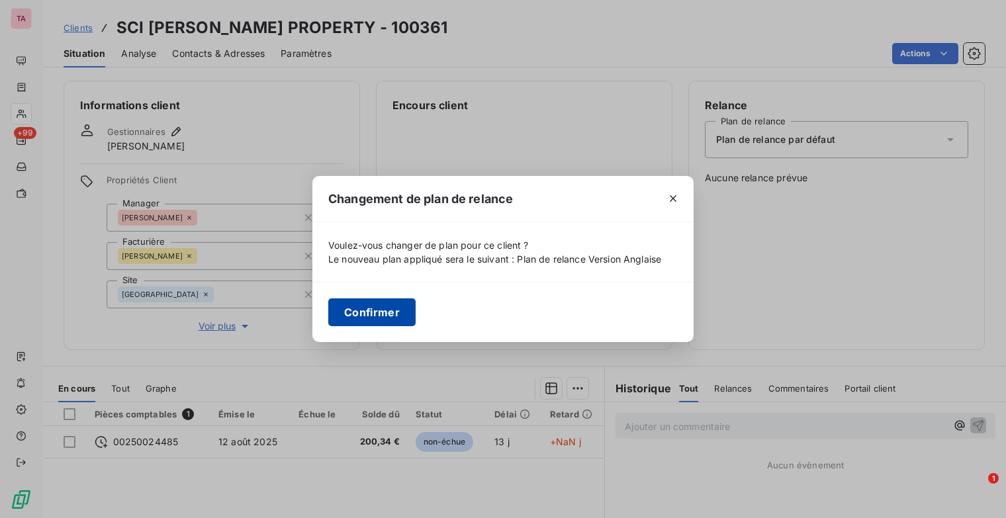
click at [390, 305] on button "Confirmer" at bounding box center [371, 312] width 87 height 28
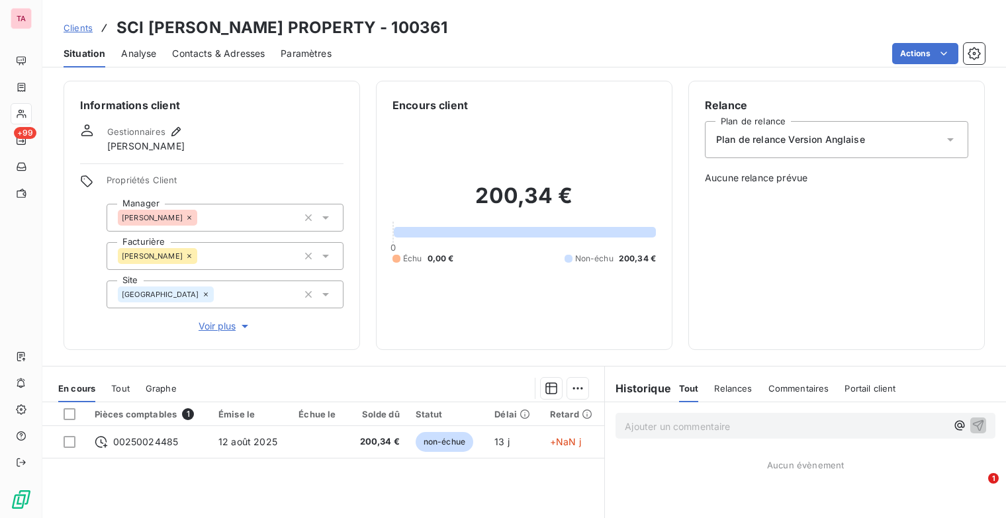
click at [90, 31] on span "Clients" at bounding box center [78, 27] width 29 height 11
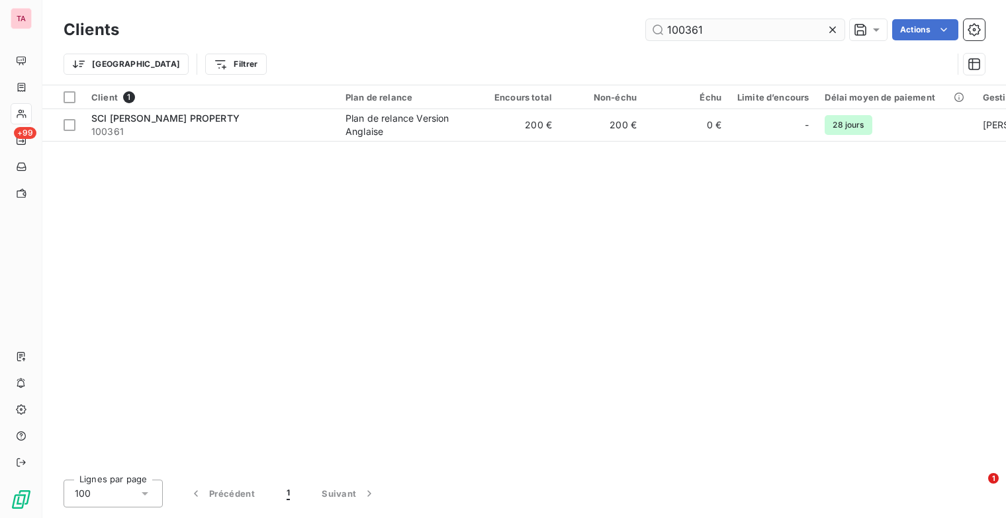
click at [697, 28] on input "100361" at bounding box center [745, 29] width 198 height 21
drag, startPoint x: 709, startPoint y: 28, endPoint x: 583, endPoint y: 44, distance: 126.7
click at [583, 44] on div "Clients 100361 Actions Trier Filtrer" at bounding box center [524, 50] width 921 height 69
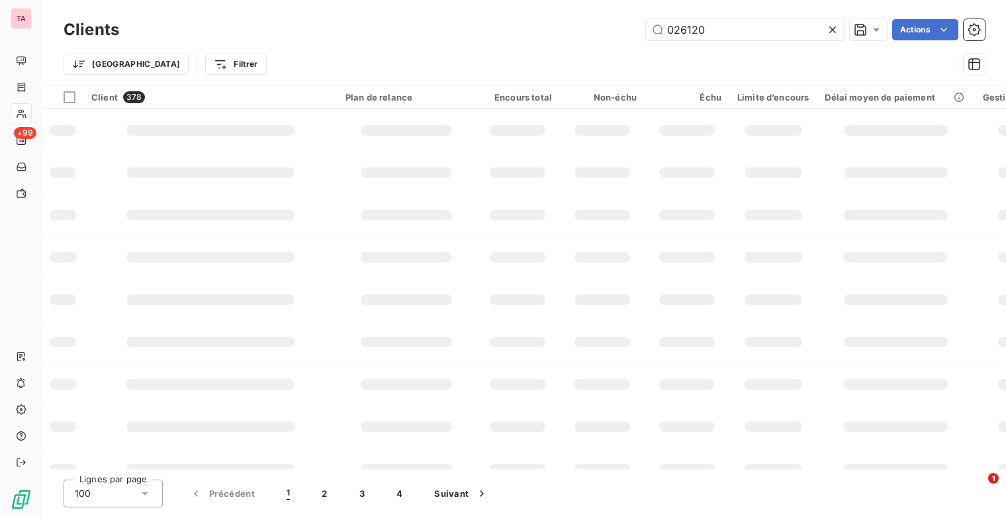
type input "026120"
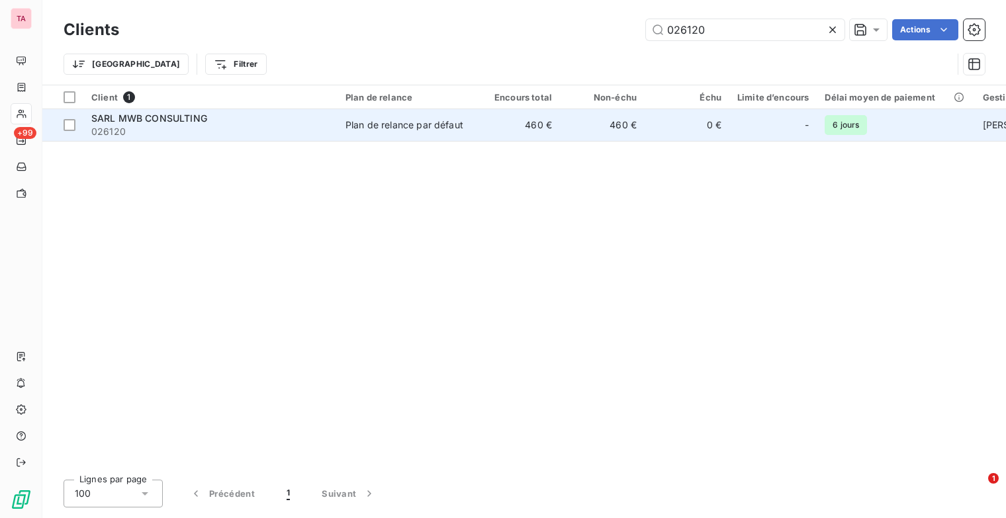
click at [394, 123] on div "Plan de relance par défaut" at bounding box center [404, 124] width 118 height 13
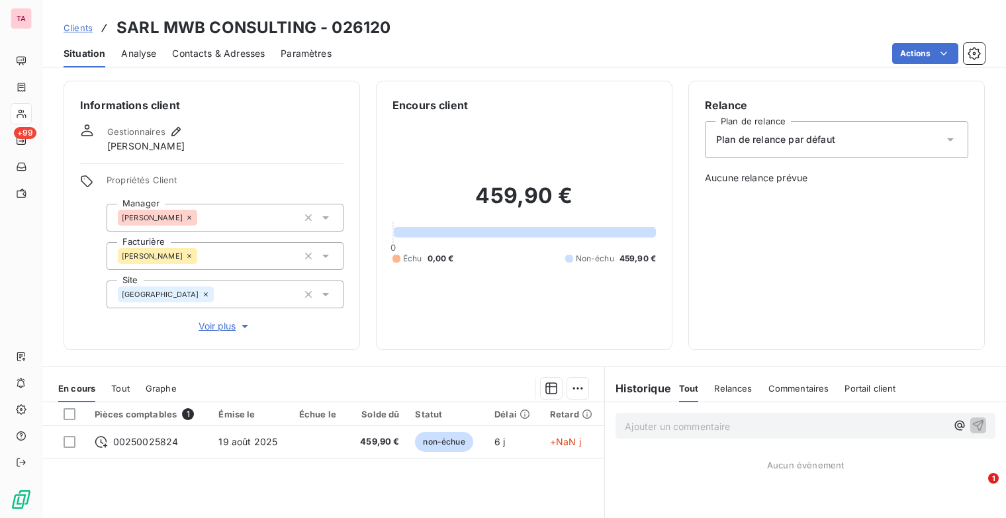
click at [849, 140] on div "Plan de relance par défaut" at bounding box center [836, 139] width 263 height 37
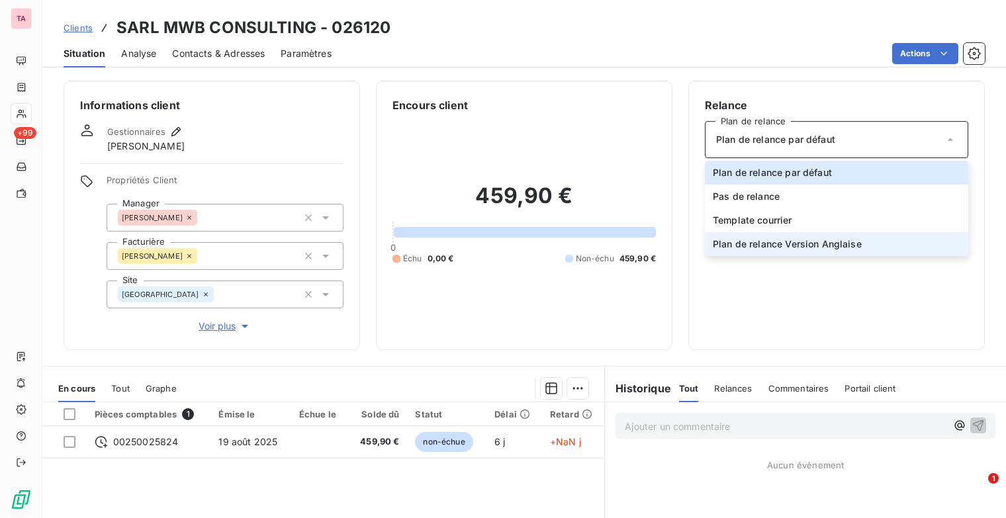
click at [840, 235] on li "Plan de relance Version Anglaise" at bounding box center [836, 244] width 263 height 24
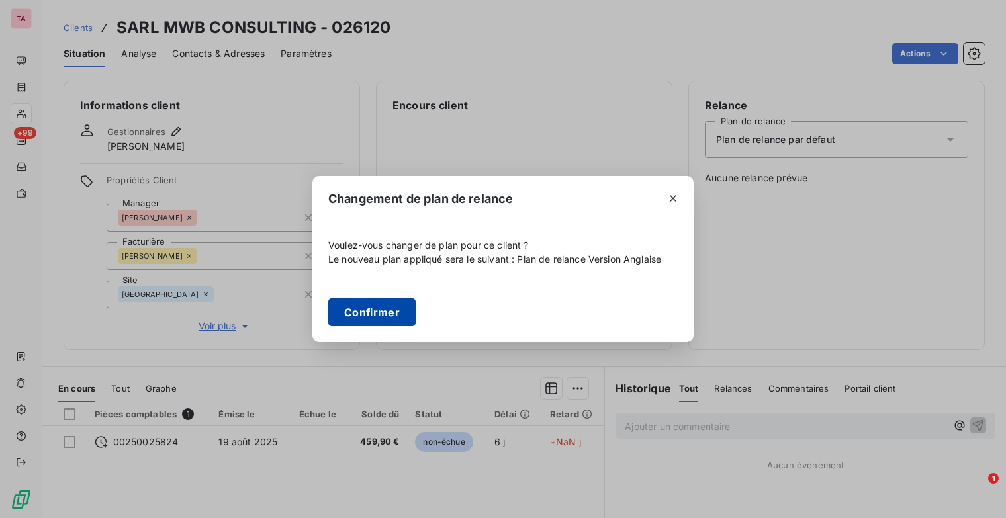
click at [399, 317] on button "Confirmer" at bounding box center [371, 312] width 87 height 28
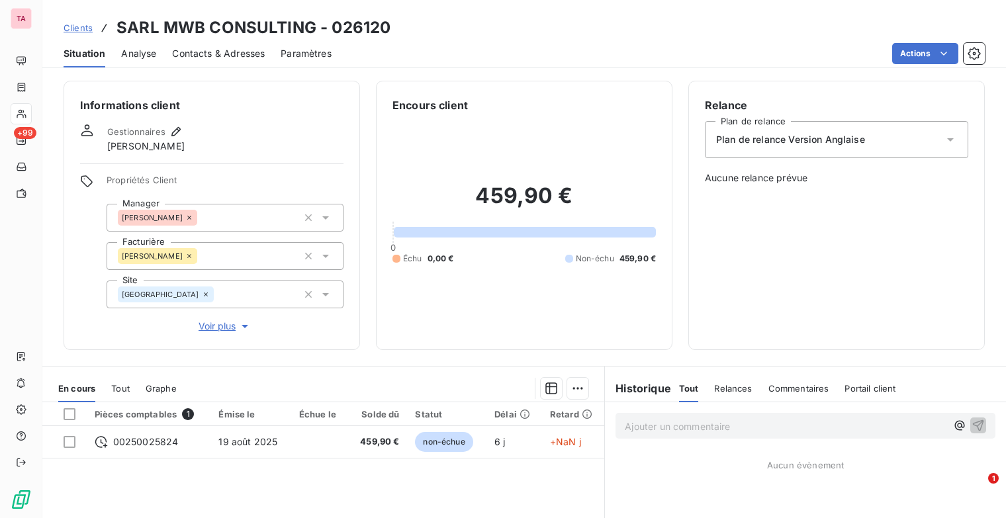
click at [79, 31] on span "Clients" at bounding box center [78, 27] width 29 height 11
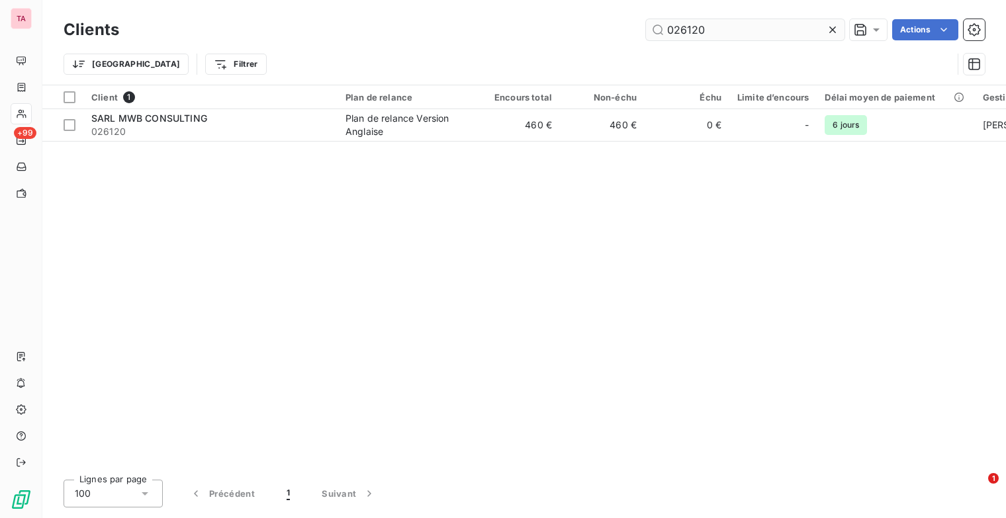
drag, startPoint x: 712, startPoint y: 29, endPoint x: 651, endPoint y: 36, distance: 62.0
click at [651, 36] on input "026120" at bounding box center [745, 29] width 198 height 21
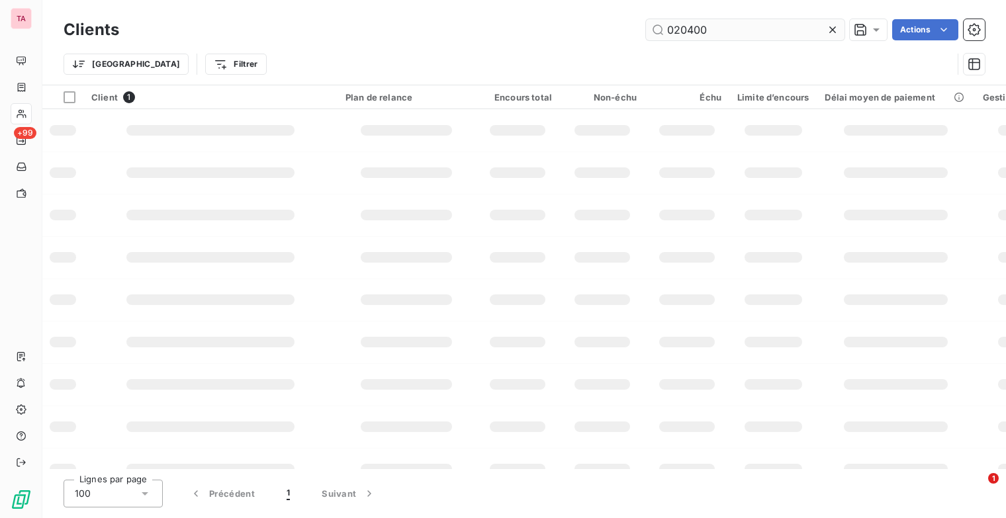
type input "020400"
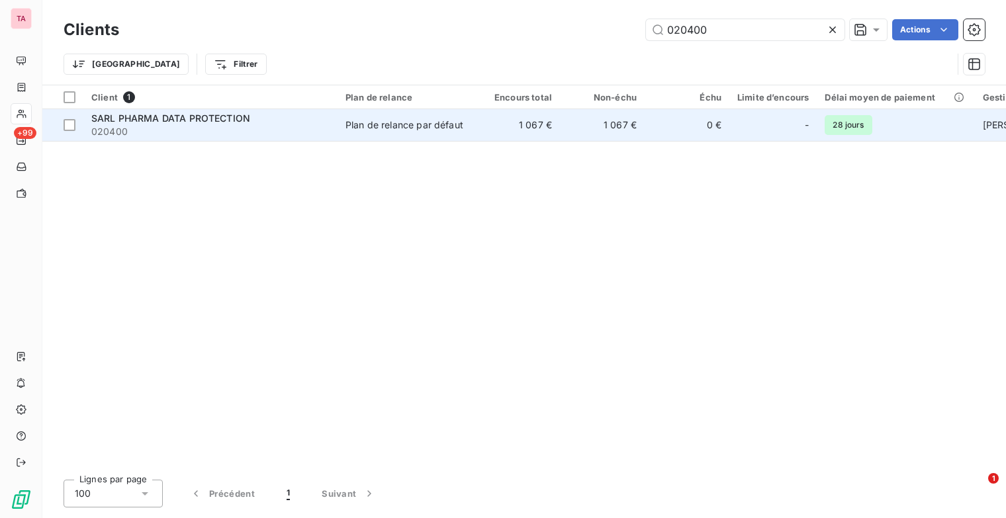
click at [376, 126] on div "Plan de relance par défaut" at bounding box center [404, 124] width 118 height 13
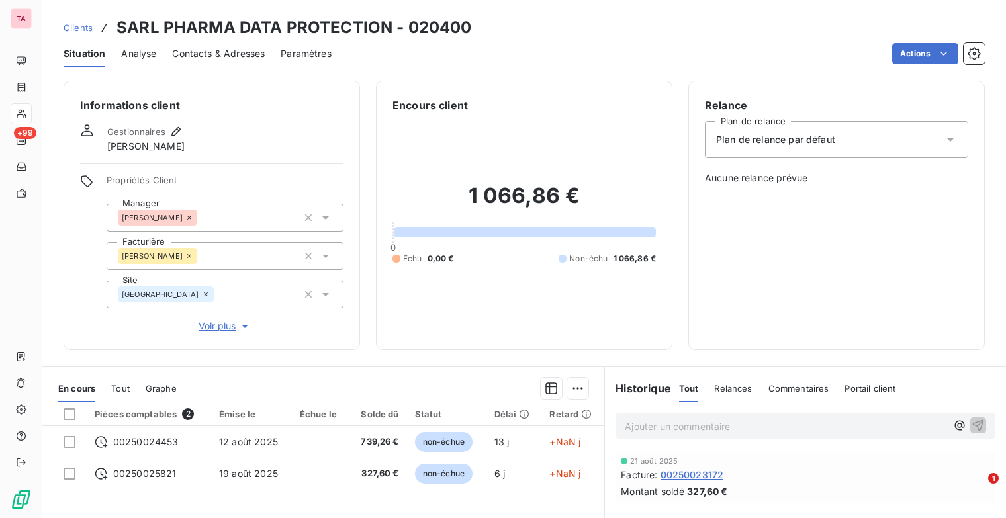
click at [871, 143] on div "Plan de relance par défaut" at bounding box center [836, 139] width 263 height 37
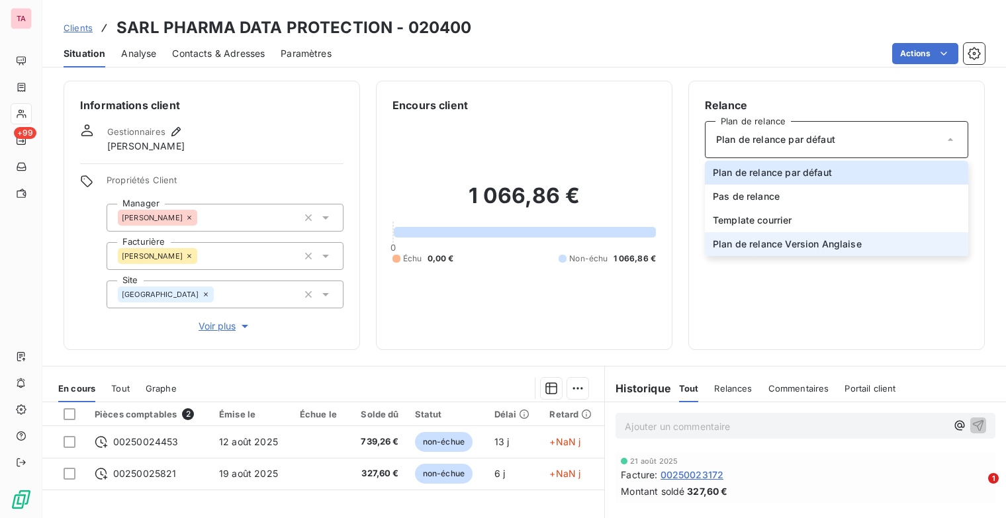
click at [884, 237] on li "Plan de relance Version Anglaise" at bounding box center [836, 244] width 263 height 24
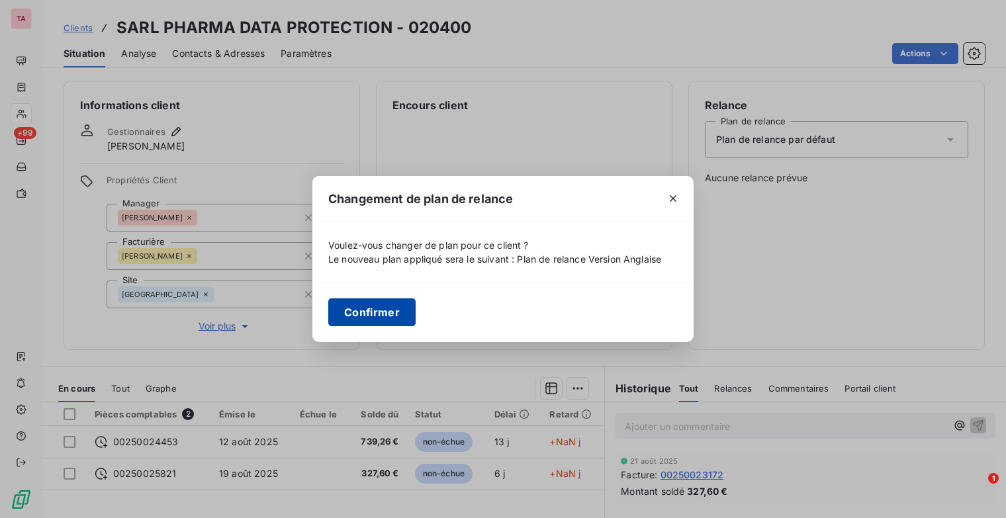
click at [399, 312] on button "Confirmer" at bounding box center [371, 312] width 87 height 28
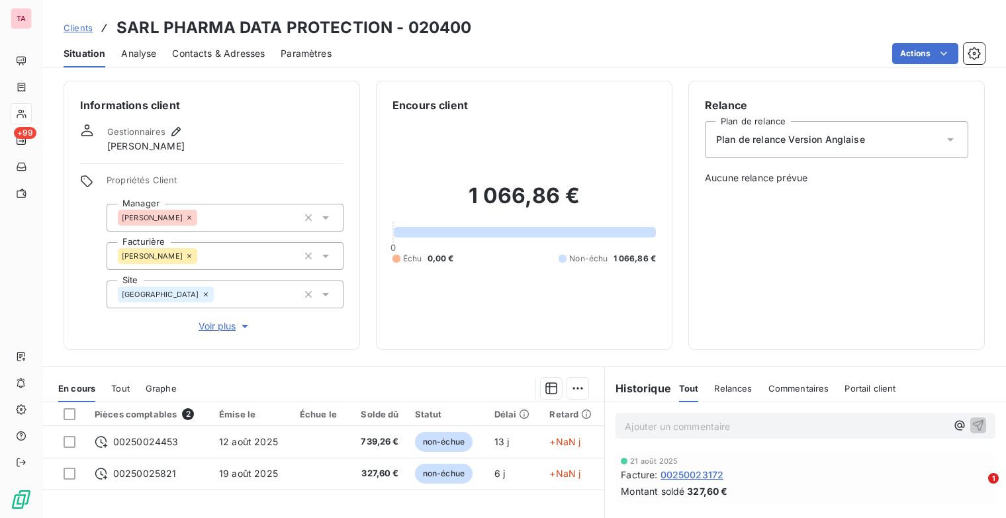
click at [83, 23] on span "Clients" at bounding box center [78, 27] width 29 height 11
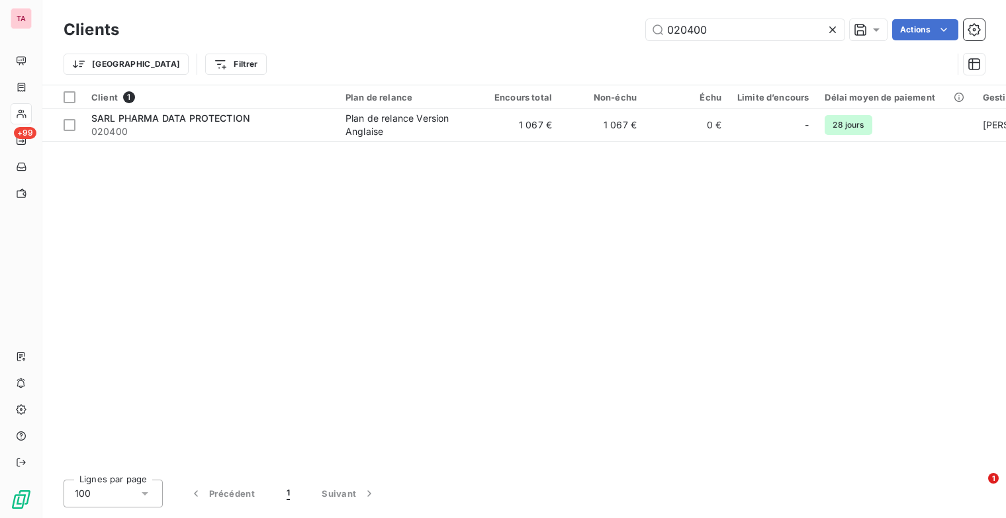
drag, startPoint x: 734, startPoint y: 26, endPoint x: 470, endPoint y: 31, distance: 263.3
click at [470, 31] on div "020400 Actions" at bounding box center [559, 29] width 849 height 21
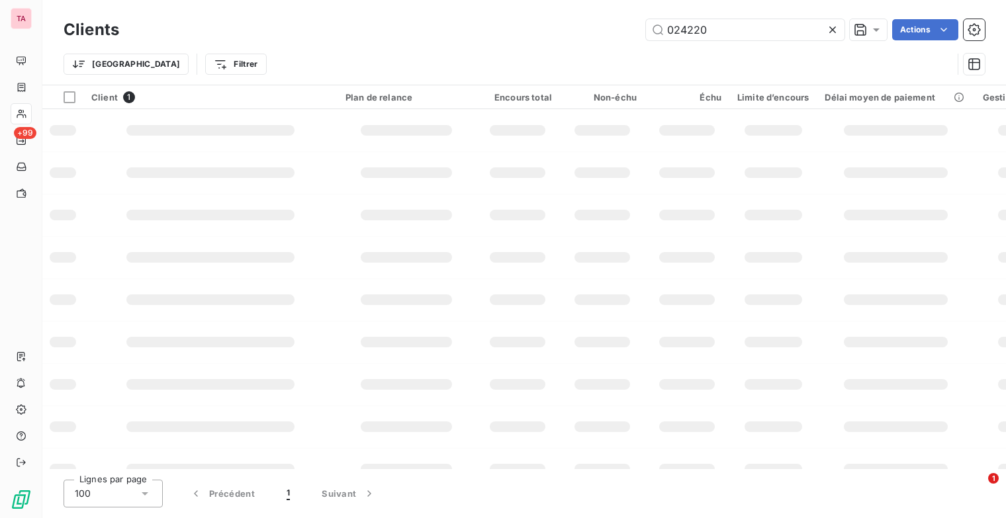
type input "024220"
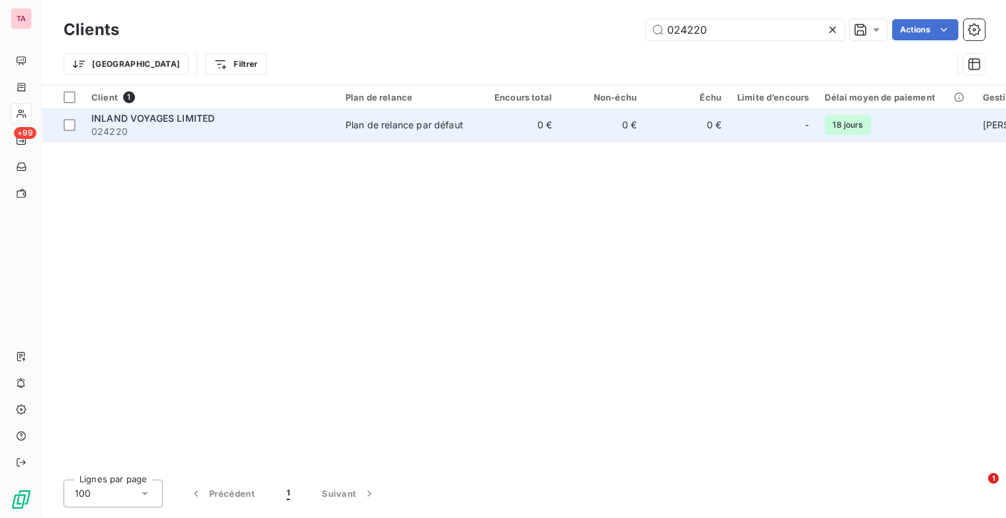
click at [406, 129] on div "Plan de relance par défaut" at bounding box center [404, 124] width 118 height 13
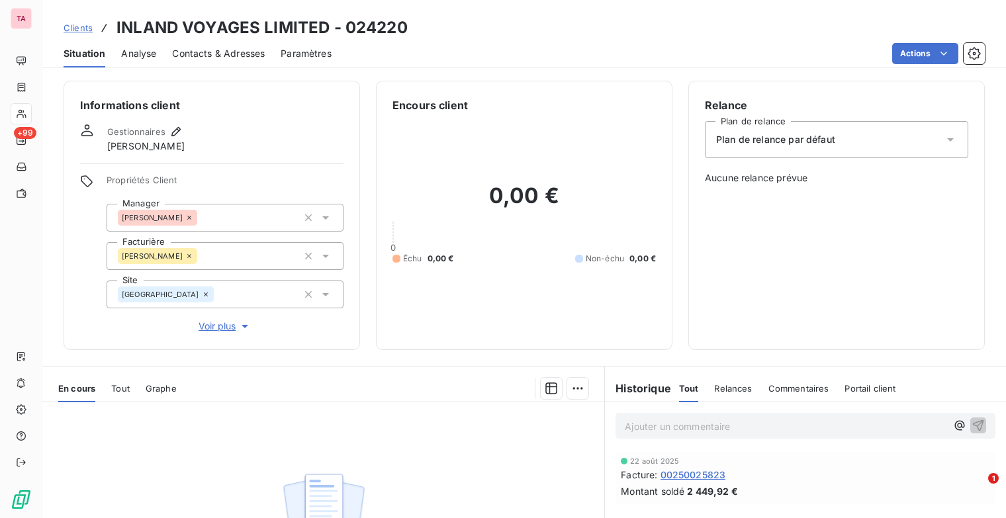
click at [785, 148] on div "Plan de relance par défaut" at bounding box center [836, 139] width 263 height 37
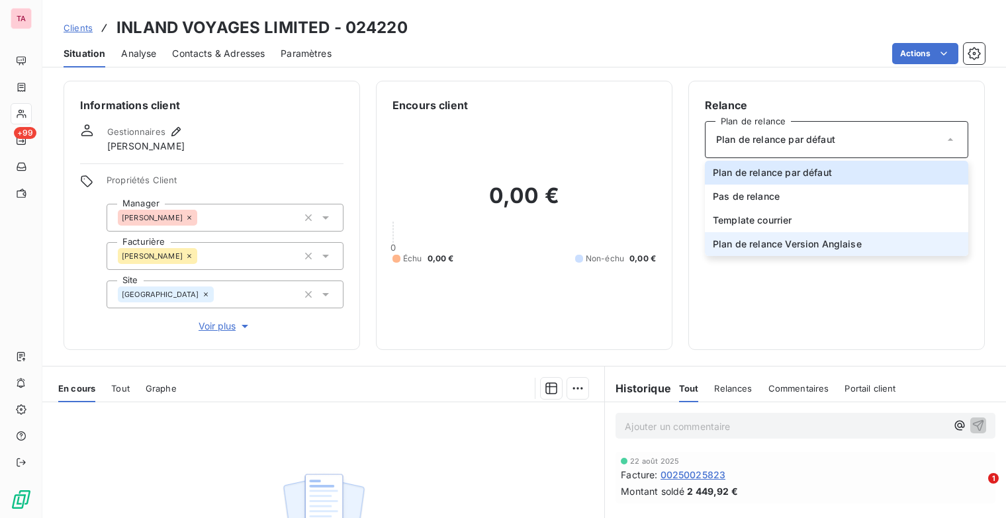
click at [829, 240] on span "Plan de relance Version Anglaise" at bounding box center [786, 243] width 149 height 13
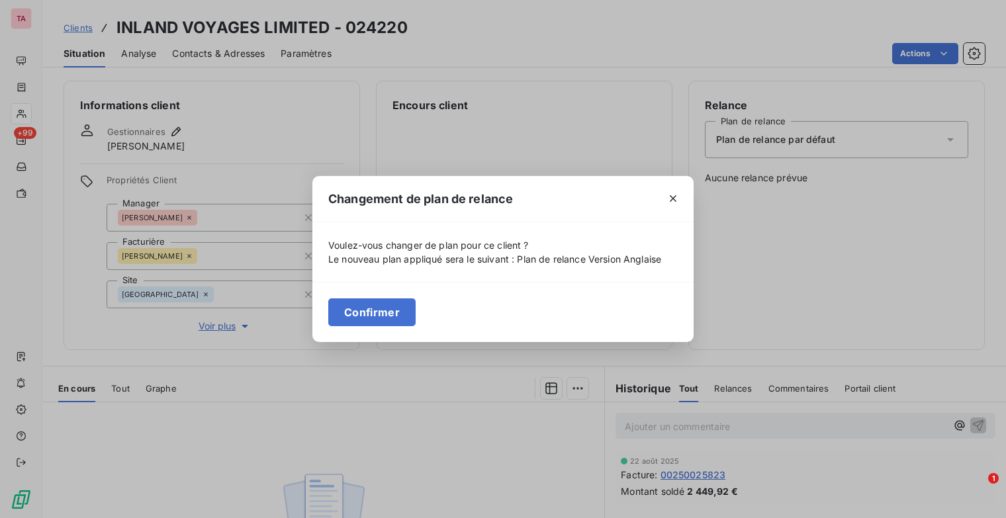
drag, startPoint x: 367, startPoint y: 316, endPoint x: 344, endPoint y: 283, distance: 40.0
click at [366, 315] on button "Confirmer" at bounding box center [371, 312] width 87 height 28
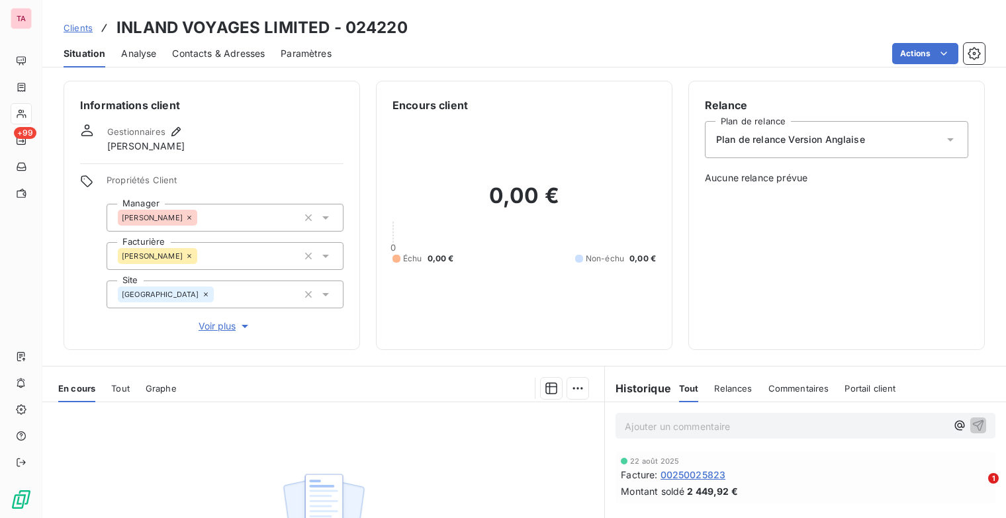
click at [82, 28] on span "Clients" at bounding box center [78, 27] width 29 height 11
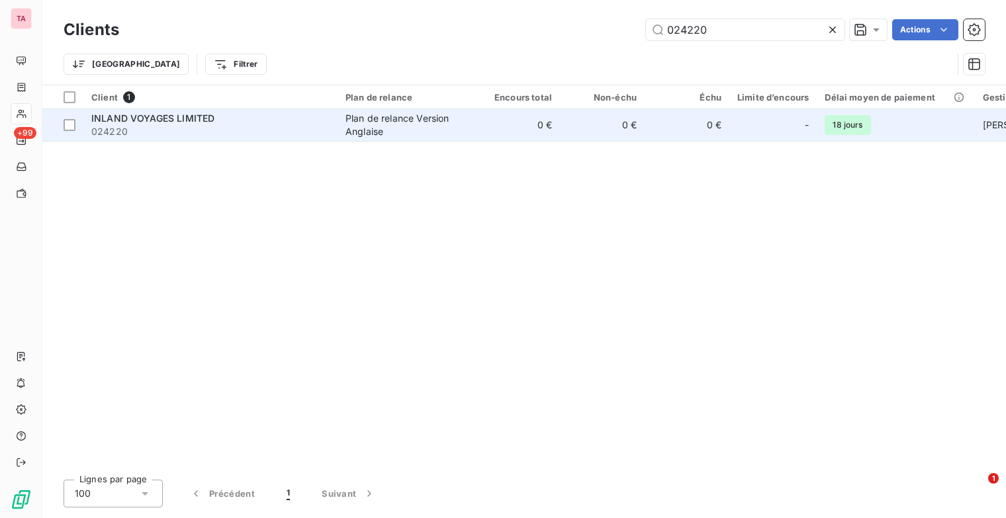
drag, startPoint x: 935, startPoint y: 234, endPoint x: 569, endPoint y: 130, distance: 380.3
click at [935, 234] on div "Client 1 Plan de relance Encours total Non-échu Échu Limite d’encours Délai moy…" at bounding box center [523, 277] width 963 height 384
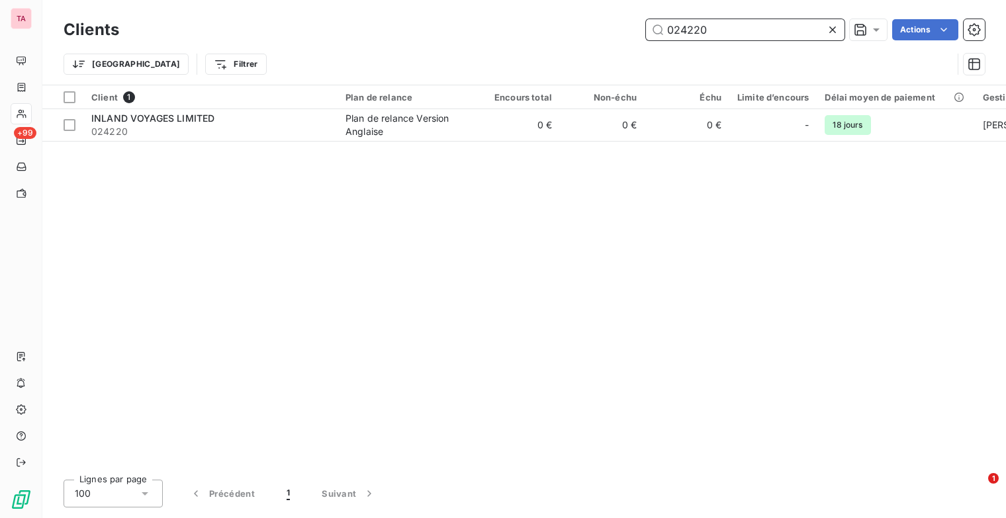
click at [619, 25] on div "024220 Actions" at bounding box center [559, 29] width 849 height 21
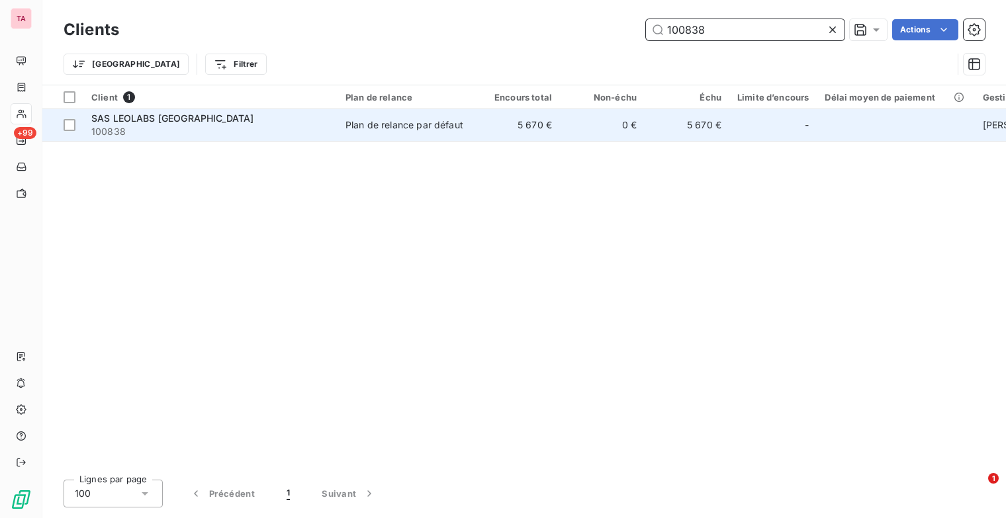
type input "100838"
click at [429, 123] on div "Plan de relance par défaut" at bounding box center [404, 124] width 118 height 13
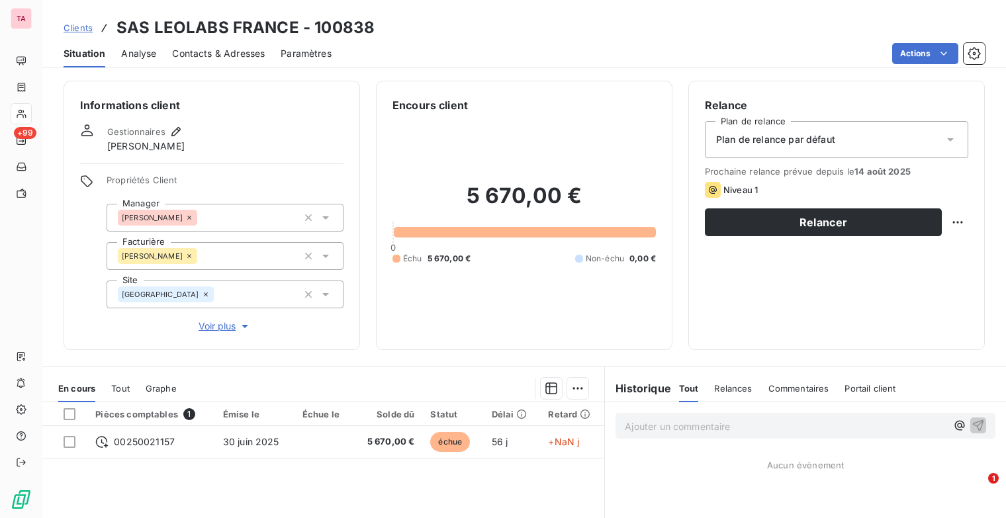
click at [863, 147] on div "Plan de relance par défaut" at bounding box center [836, 139] width 263 height 37
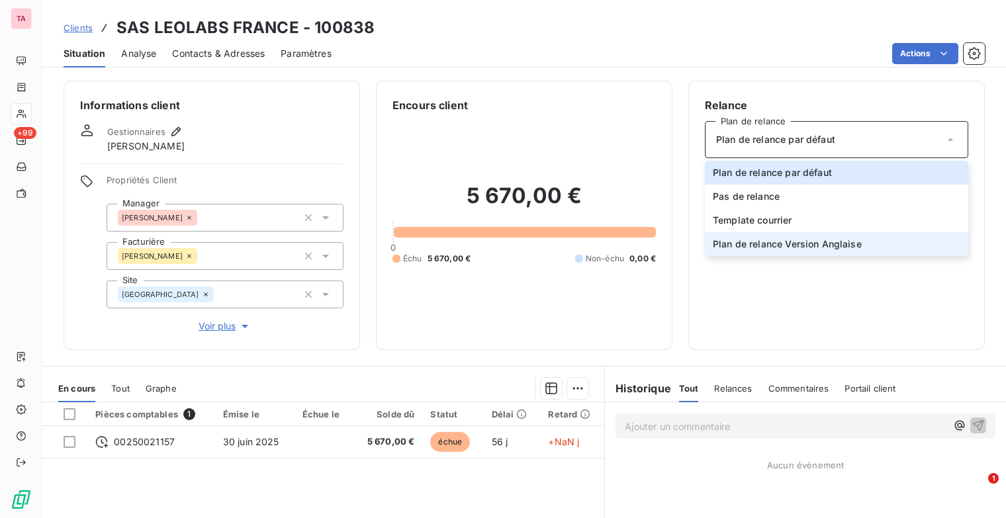
click at [853, 240] on span "Plan de relance Version Anglaise" at bounding box center [786, 243] width 149 height 13
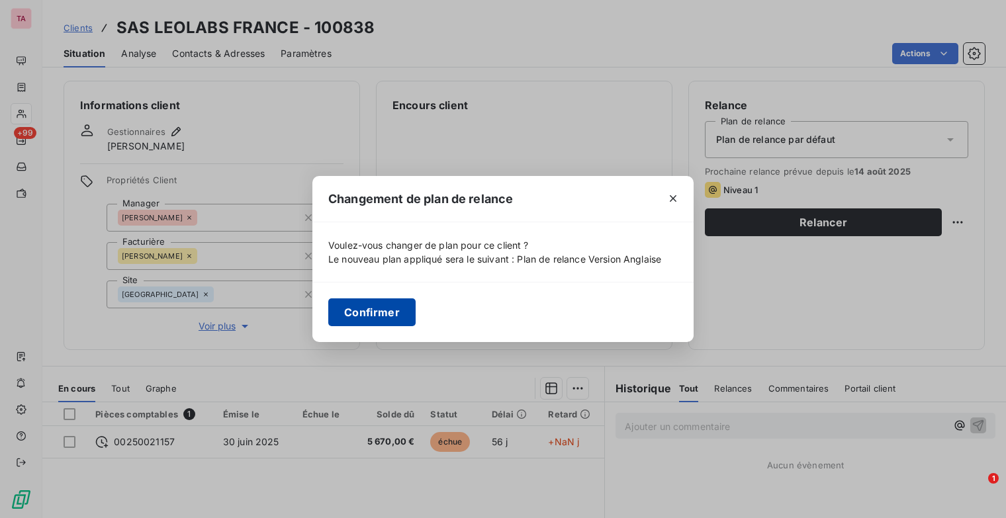
click at [343, 318] on button "Confirmer" at bounding box center [371, 312] width 87 height 28
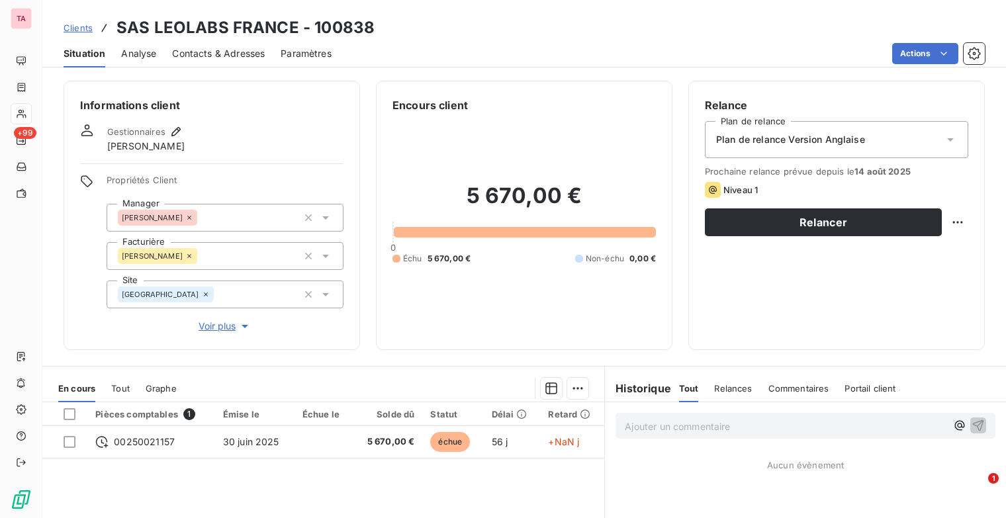
click at [86, 22] on span "Clients" at bounding box center [78, 27] width 29 height 11
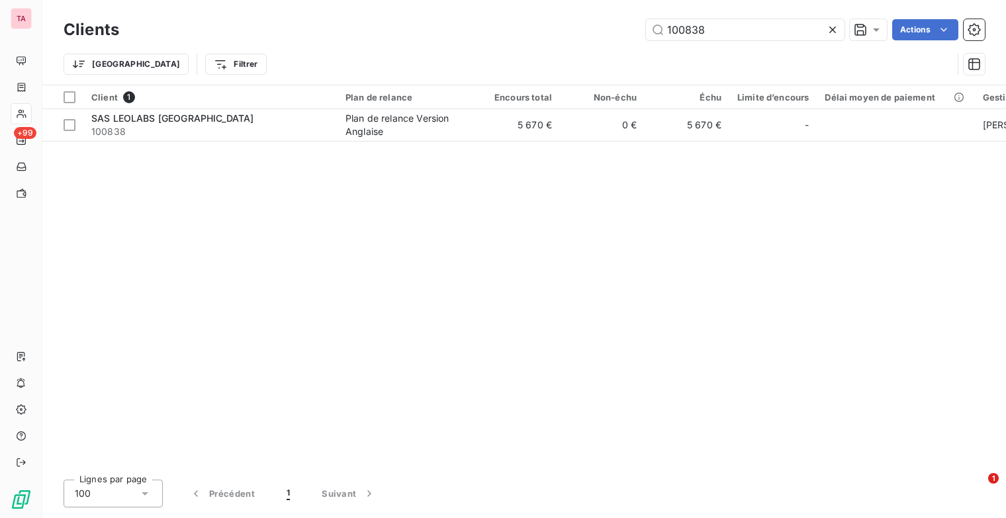
click at [723, 14] on div "Clients 100838 Actions Trier Filtrer" at bounding box center [523, 42] width 963 height 85
drag, startPoint x: 713, startPoint y: 24, endPoint x: 675, endPoint y: 28, distance: 38.6
click at [675, 28] on input "100838" at bounding box center [745, 29] width 198 height 21
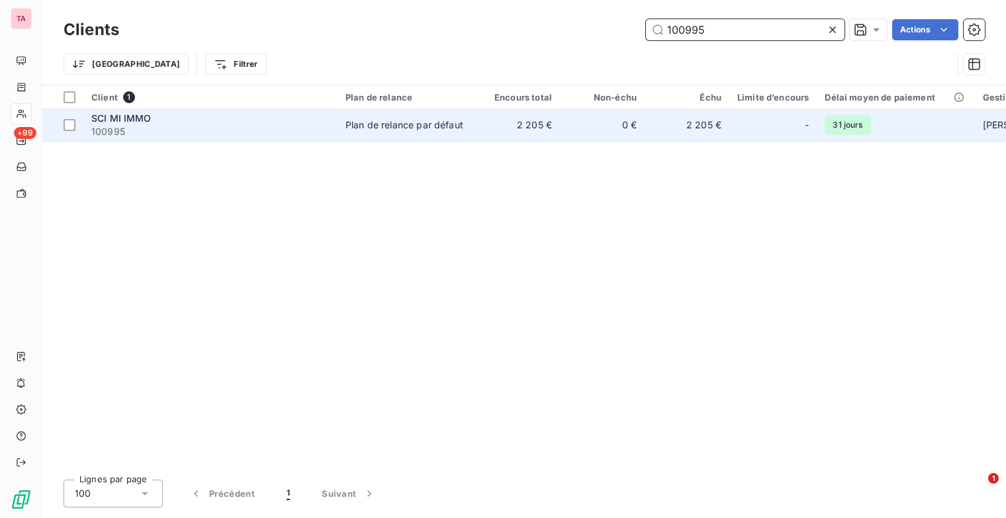
type input "100995"
click at [375, 128] on div "Plan de relance par défaut" at bounding box center [404, 124] width 118 height 13
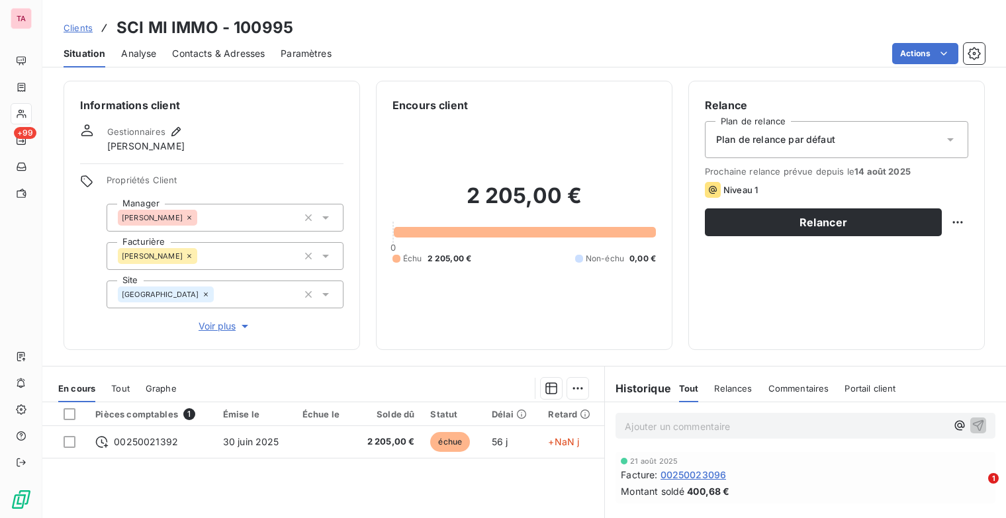
click at [834, 140] on div "Plan de relance par défaut" at bounding box center [836, 139] width 263 height 37
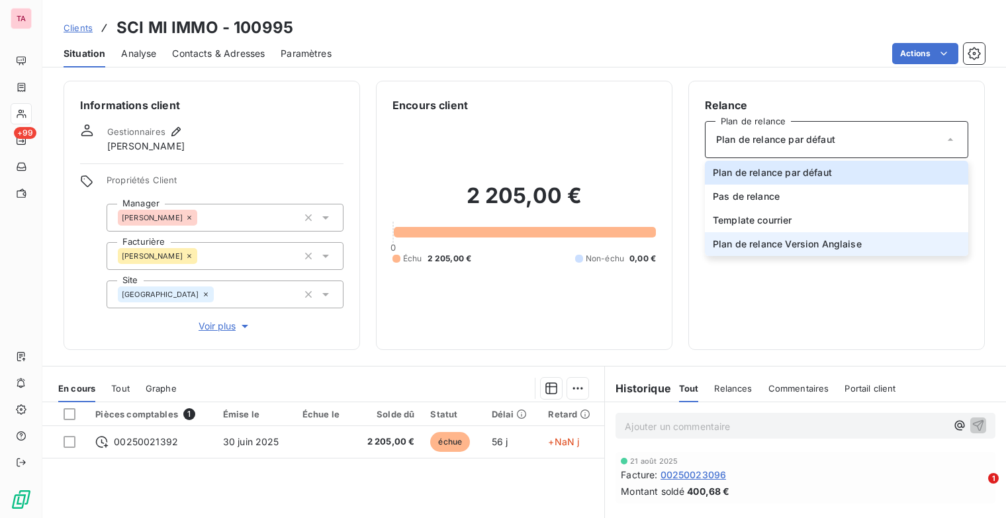
click at [831, 247] on span "Plan de relance Version Anglaise" at bounding box center [786, 243] width 149 height 13
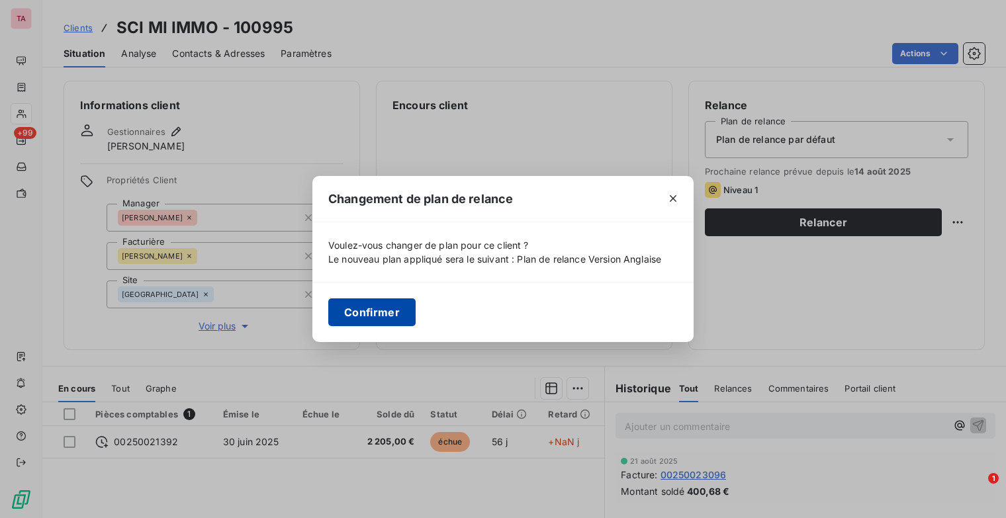
click at [386, 306] on button "Confirmer" at bounding box center [371, 312] width 87 height 28
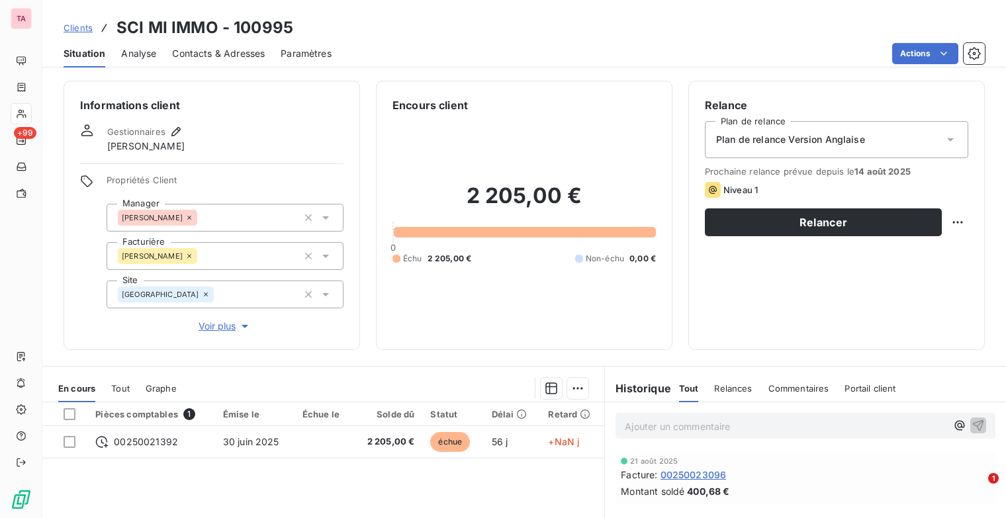
click at [81, 31] on span "Clients" at bounding box center [78, 27] width 29 height 11
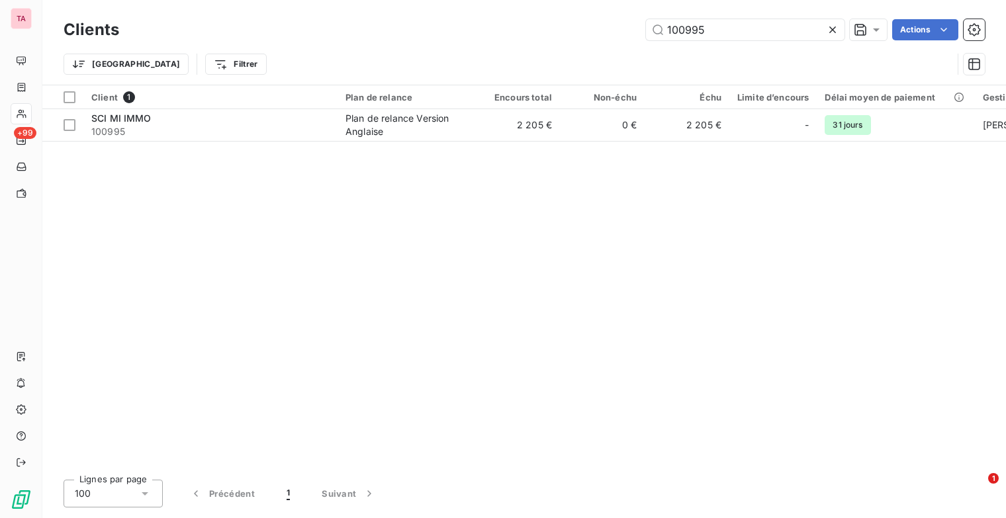
drag, startPoint x: 724, startPoint y: 23, endPoint x: 518, endPoint y: 26, distance: 206.4
click at [518, 26] on div "100995 Actions" at bounding box center [559, 29] width 849 height 21
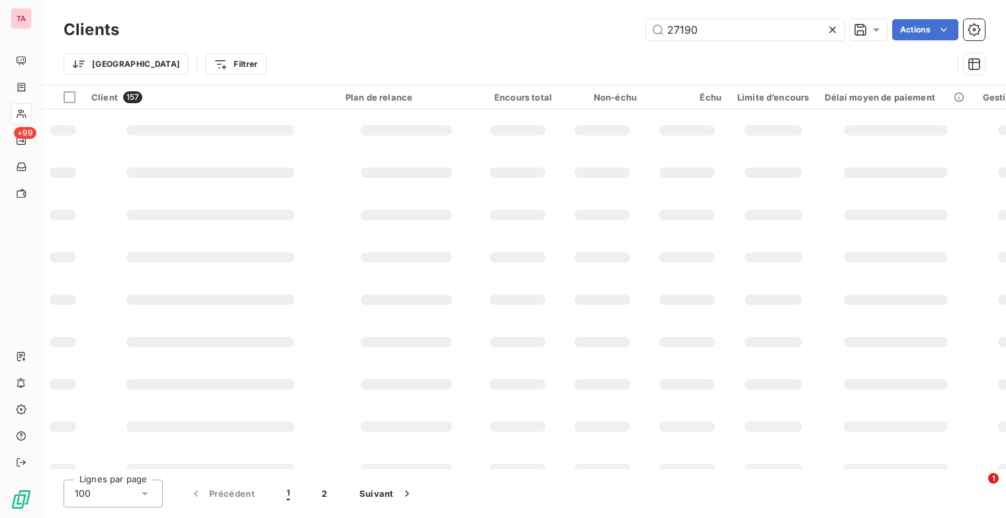
type input "27190"
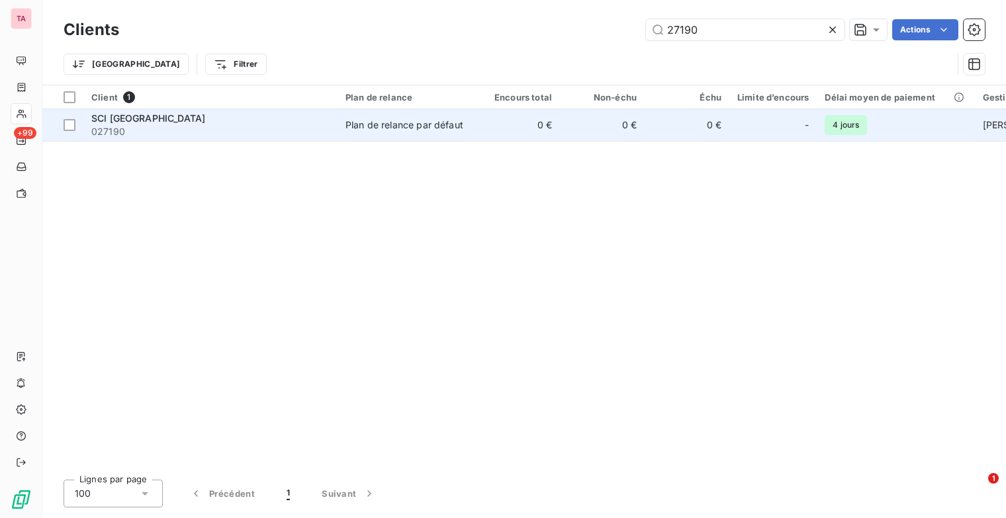
click at [394, 128] on div "Plan de relance par défaut" at bounding box center [404, 124] width 118 height 13
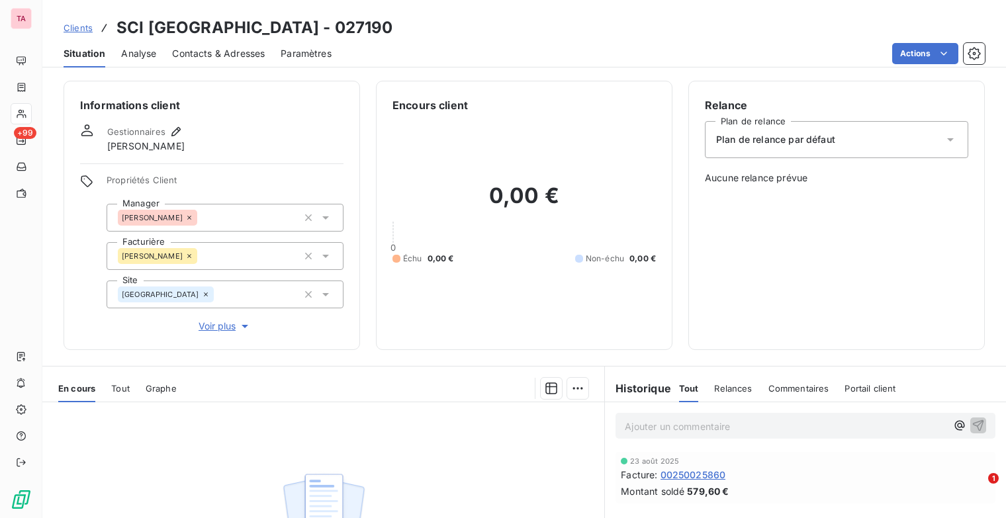
drag, startPoint x: 826, startPoint y: 130, endPoint x: 836, endPoint y: 144, distance: 17.6
click at [828, 130] on div "Plan de relance par défaut" at bounding box center [836, 139] width 263 height 37
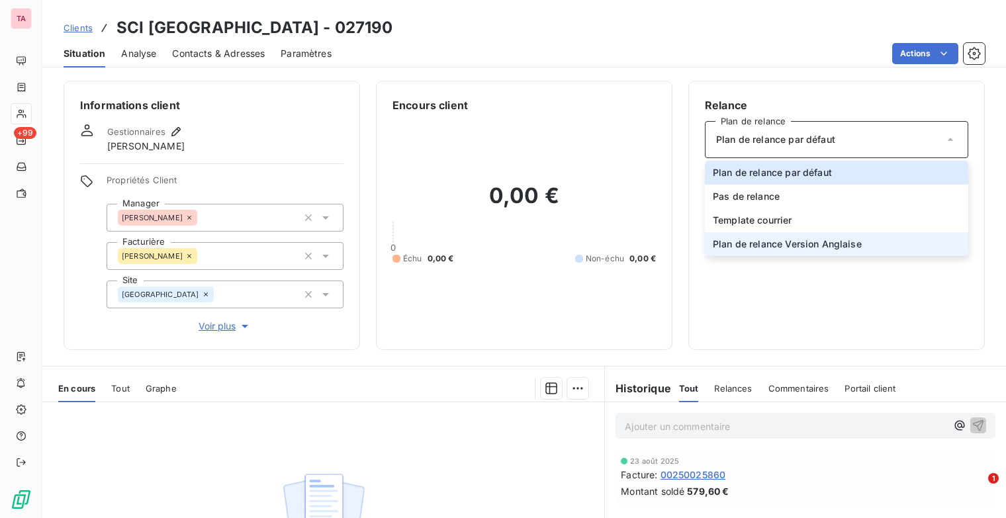
click at [846, 240] on span "Plan de relance Version Anglaise" at bounding box center [786, 243] width 149 height 13
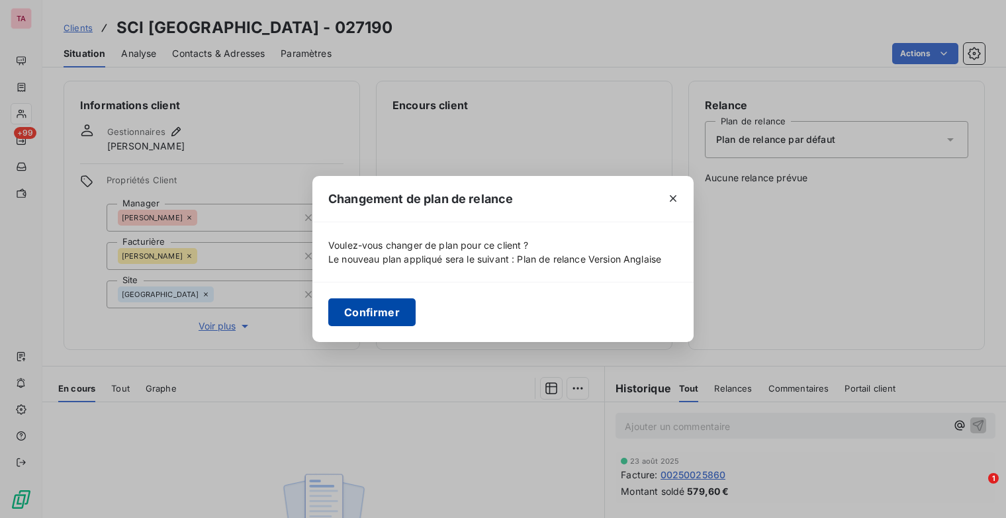
click at [376, 317] on button "Confirmer" at bounding box center [371, 312] width 87 height 28
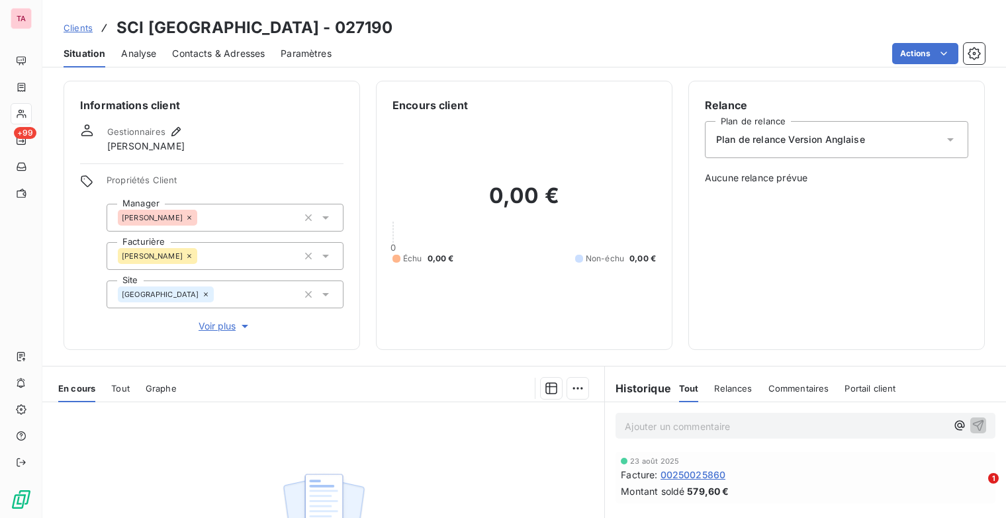
click at [77, 30] on span "Clients" at bounding box center [78, 27] width 29 height 11
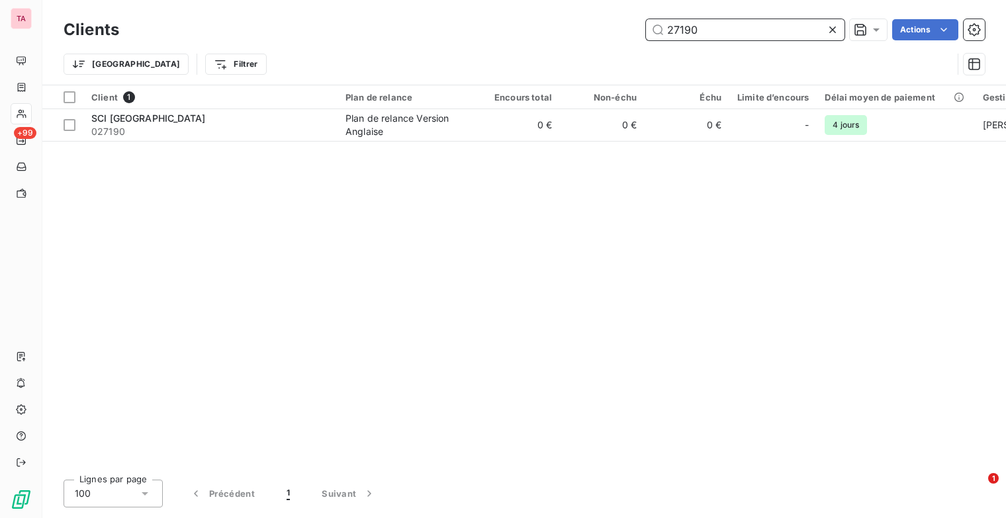
drag, startPoint x: 642, startPoint y: 31, endPoint x: 574, endPoint y: 31, distance: 68.1
click at [574, 31] on div "27190 Actions" at bounding box center [559, 29] width 849 height 21
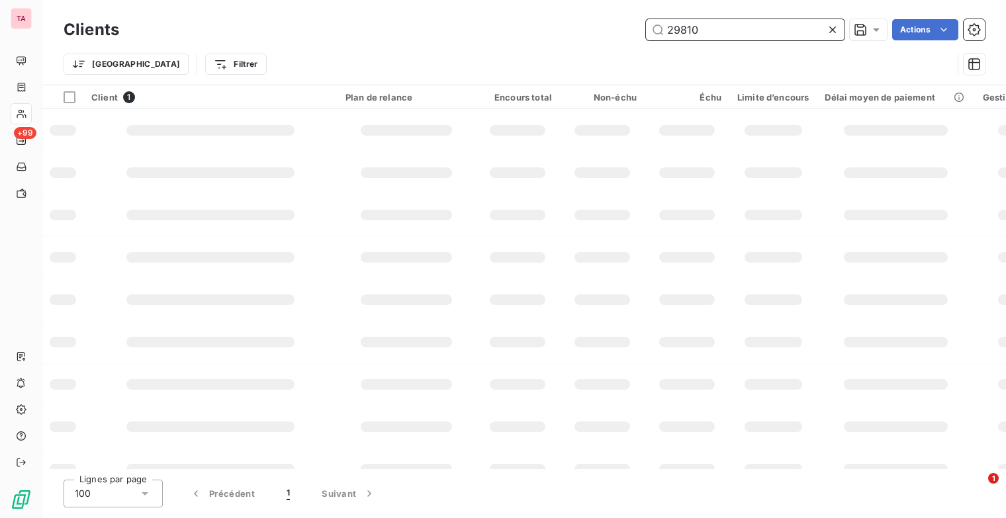
type input "29810"
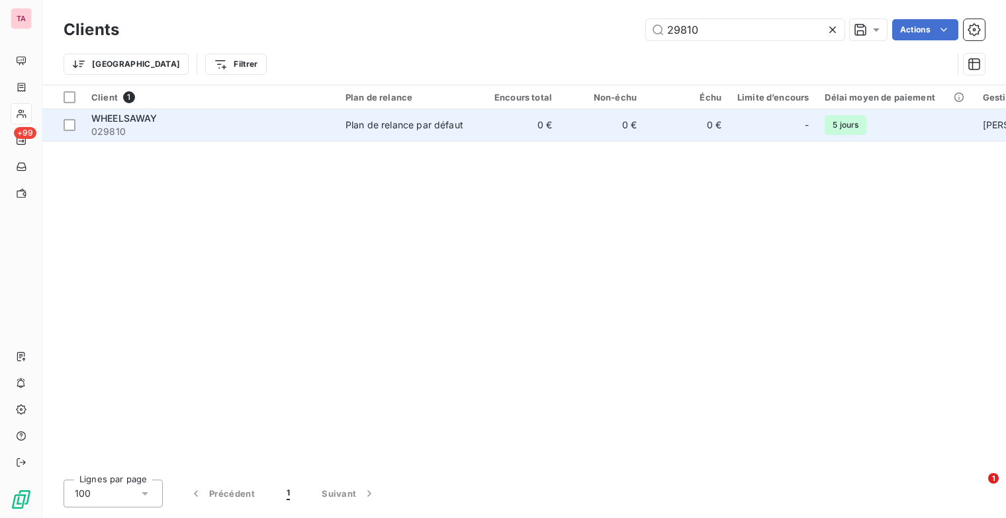
click at [390, 128] on div "Plan de relance par défaut" at bounding box center [404, 124] width 118 height 13
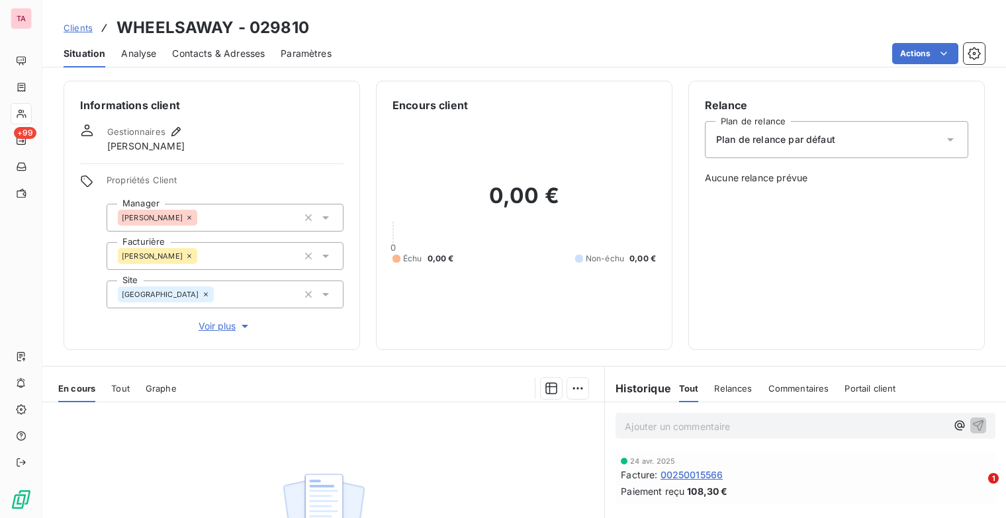
click at [839, 140] on div "Plan de relance par défaut" at bounding box center [836, 139] width 263 height 37
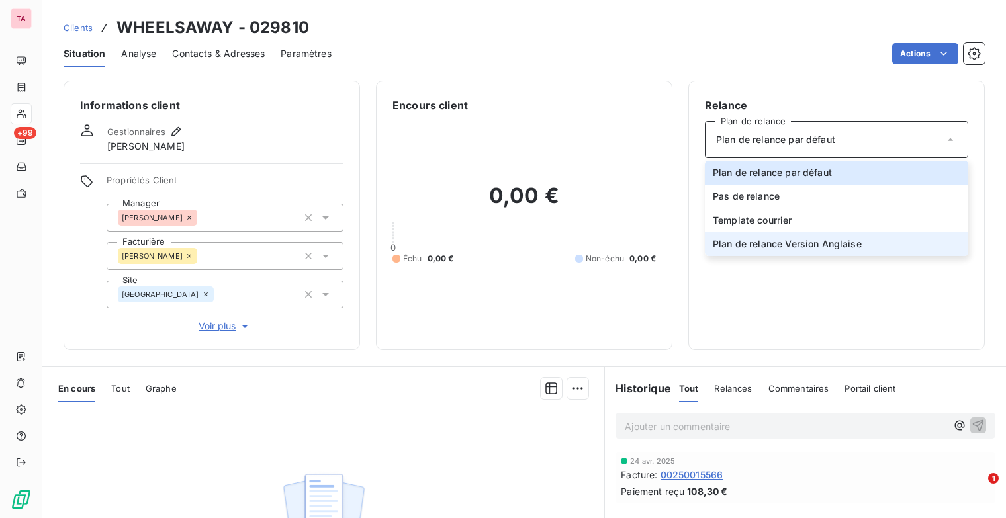
click at [888, 246] on li "Plan de relance Version Anglaise" at bounding box center [836, 244] width 263 height 24
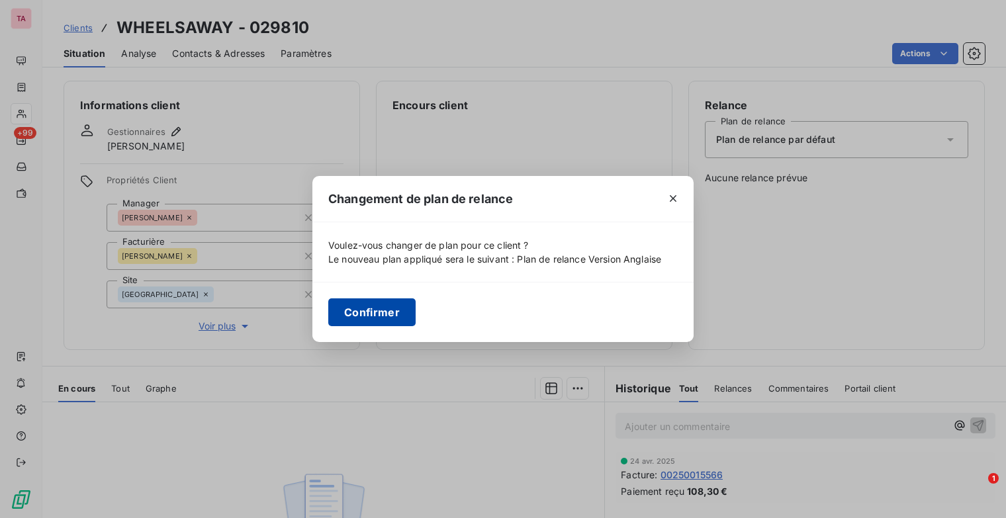
click at [384, 315] on button "Confirmer" at bounding box center [371, 312] width 87 height 28
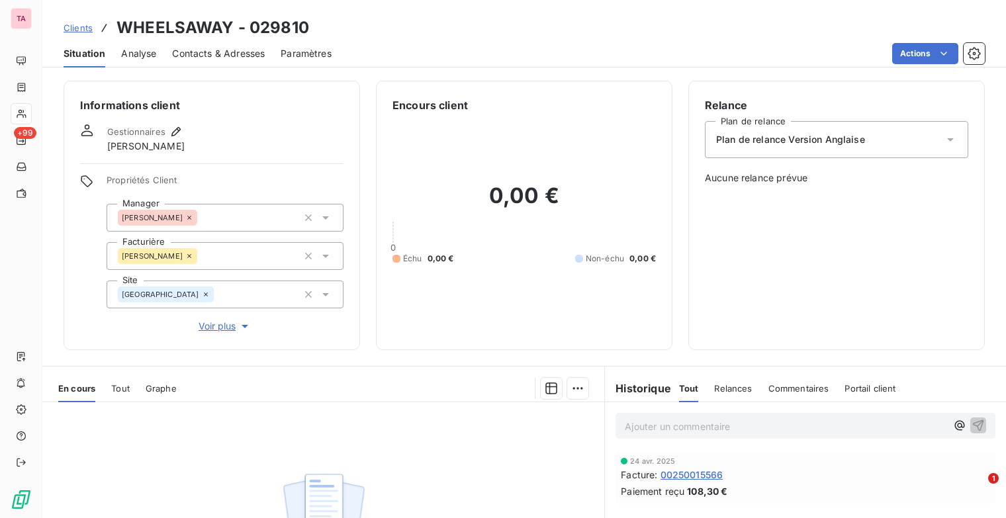
click at [81, 25] on span "Clients" at bounding box center [78, 27] width 29 height 11
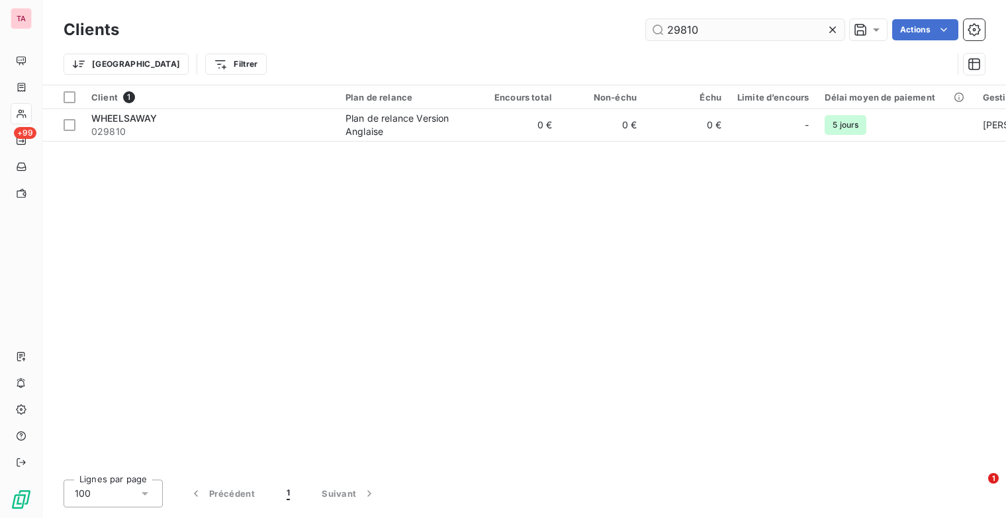
click at [699, 27] on input "29810" at bounding box center [745, 29] width 198 height 21
drag, startPoint x: 699, startPoint y: 21, endPoint x: 636, endPoint y: 21, distance: 63.5
click at [636, 21] on div "29810 Actions" at bounding box center [559, 29] width 849 height 21
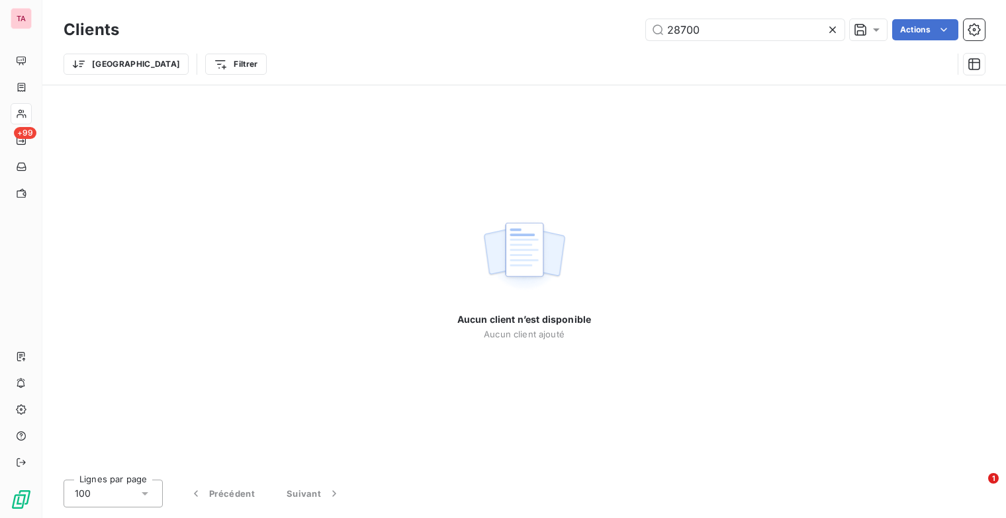
type input "28700"
